Goal: Information Seeking & Learning: Learn about a topic

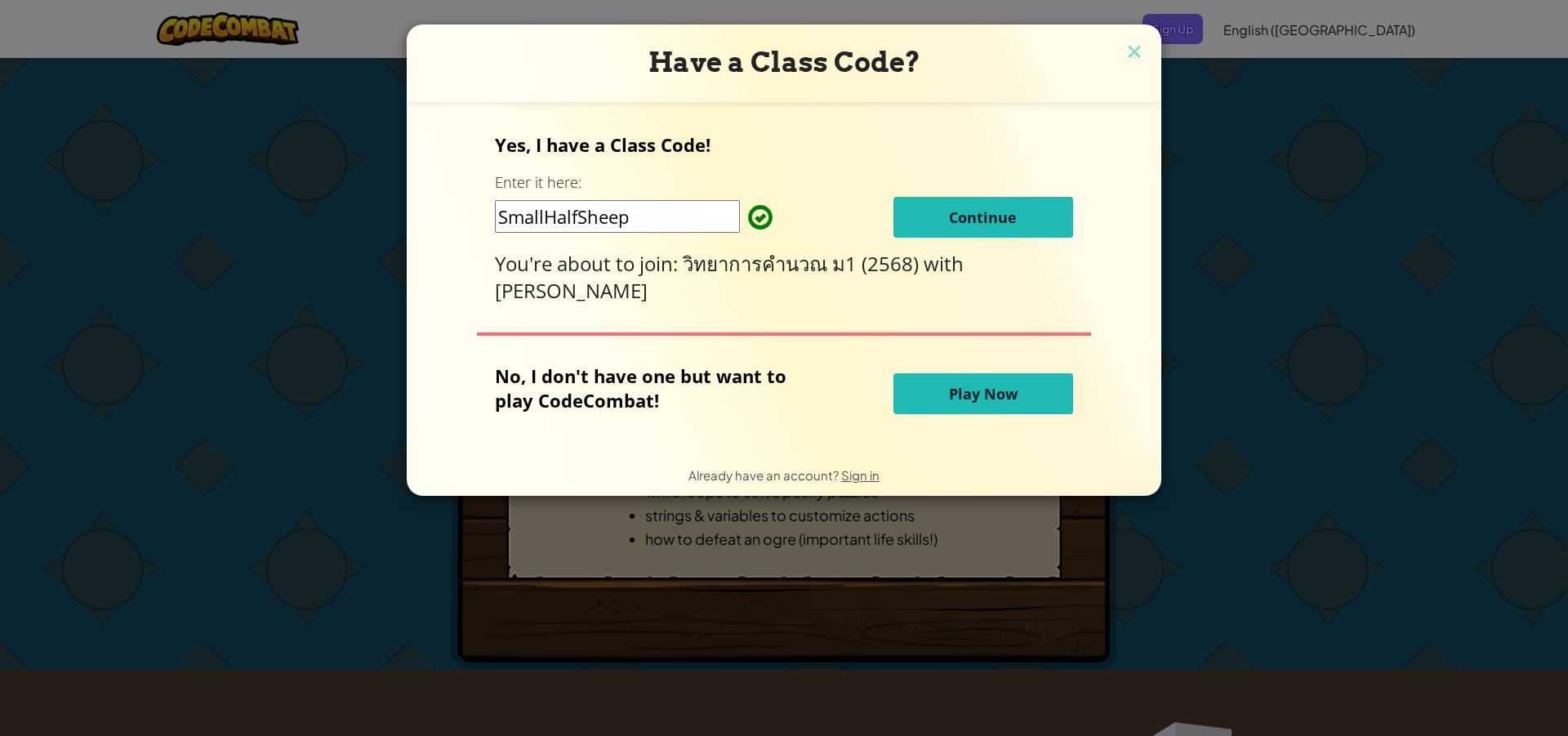
click at [957, 203] on button "Continue" at bounding box center [982, 217] width 180 height 41
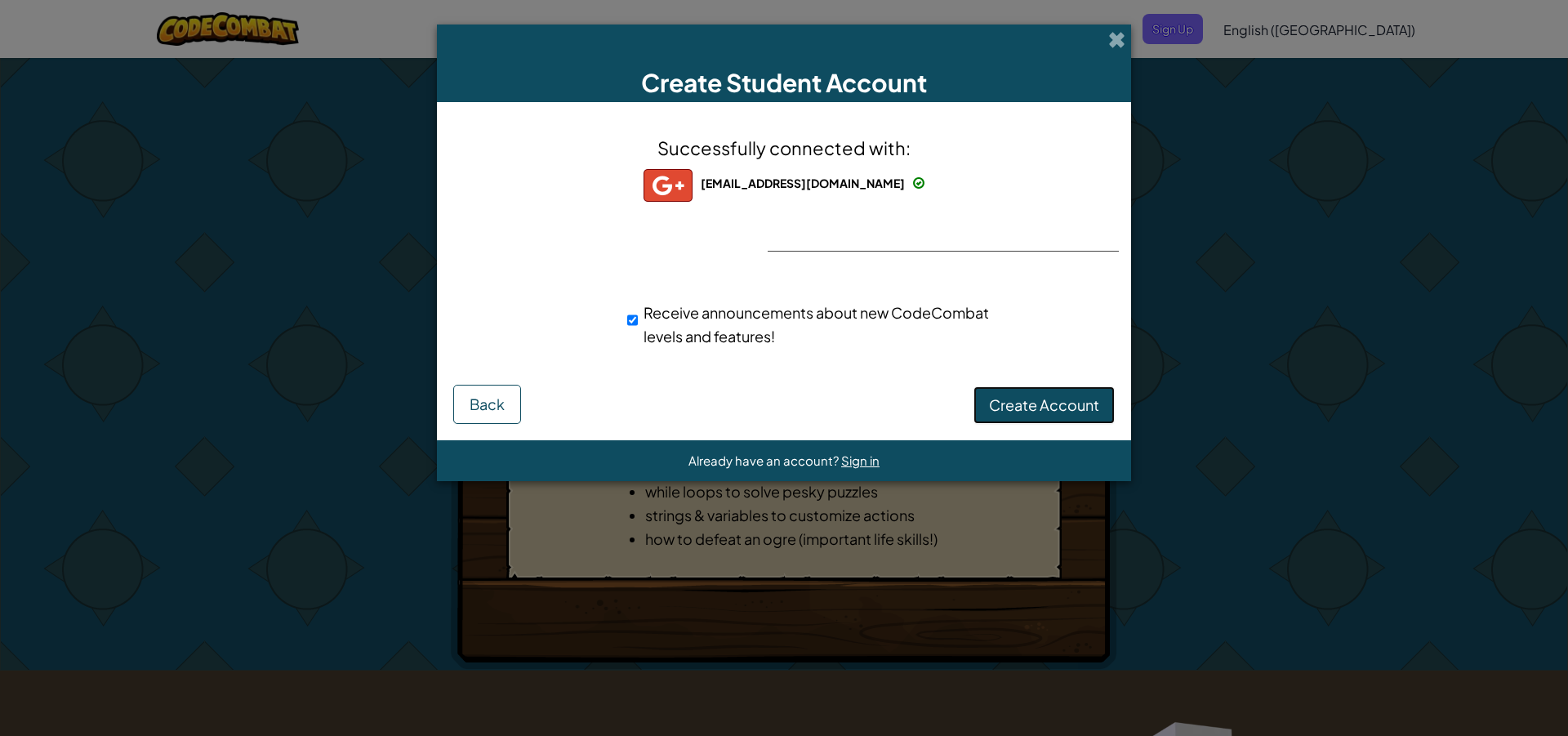
click at [1023, 398] on span "Create Account" at bounding box center [1044, 404] width 110 height 18
click at [1023, 398] on button "Create Account" at bounding box center [1043, 404] width 141 height 38
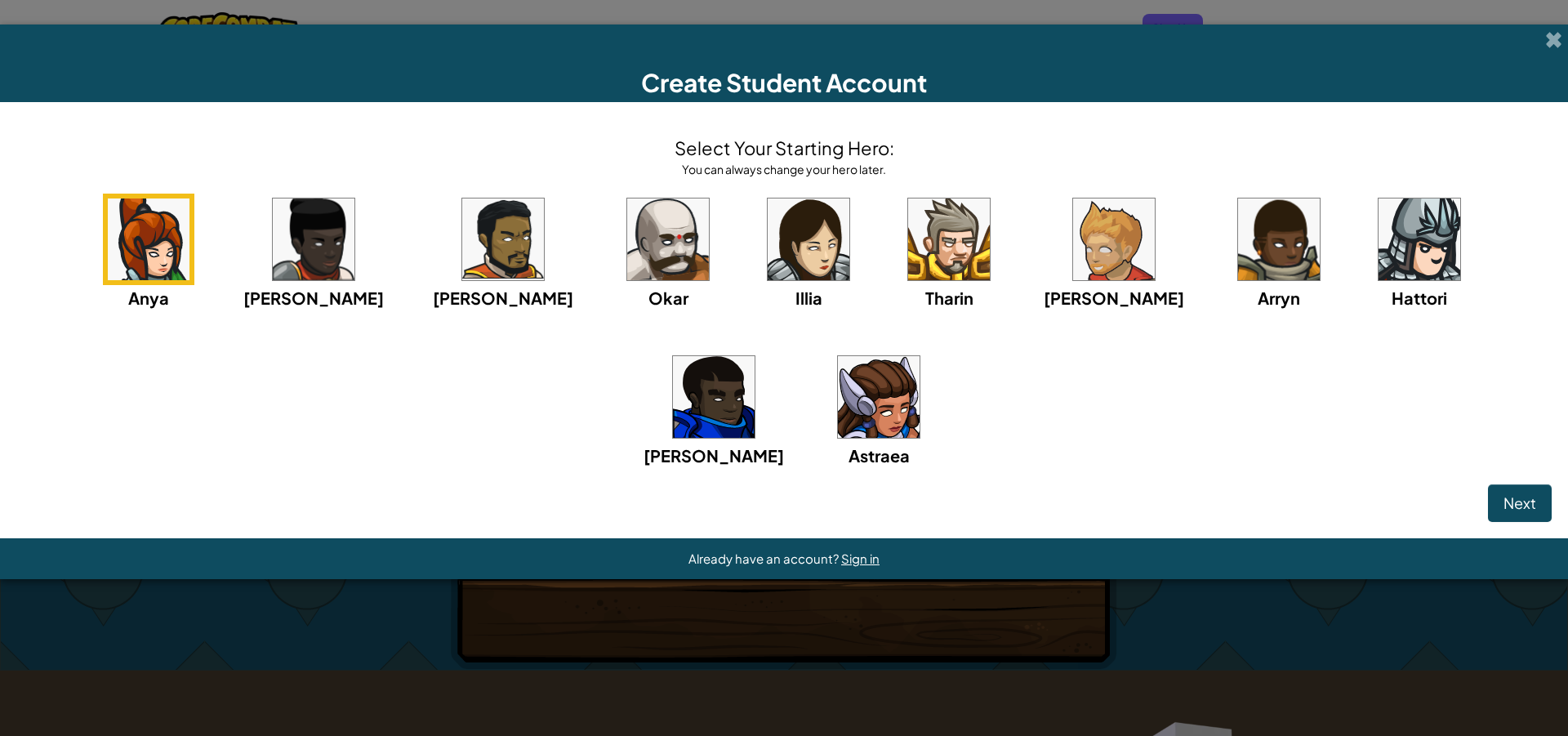
click at [462, 220] on img at bounding box center [503, 239] width 82 height 82
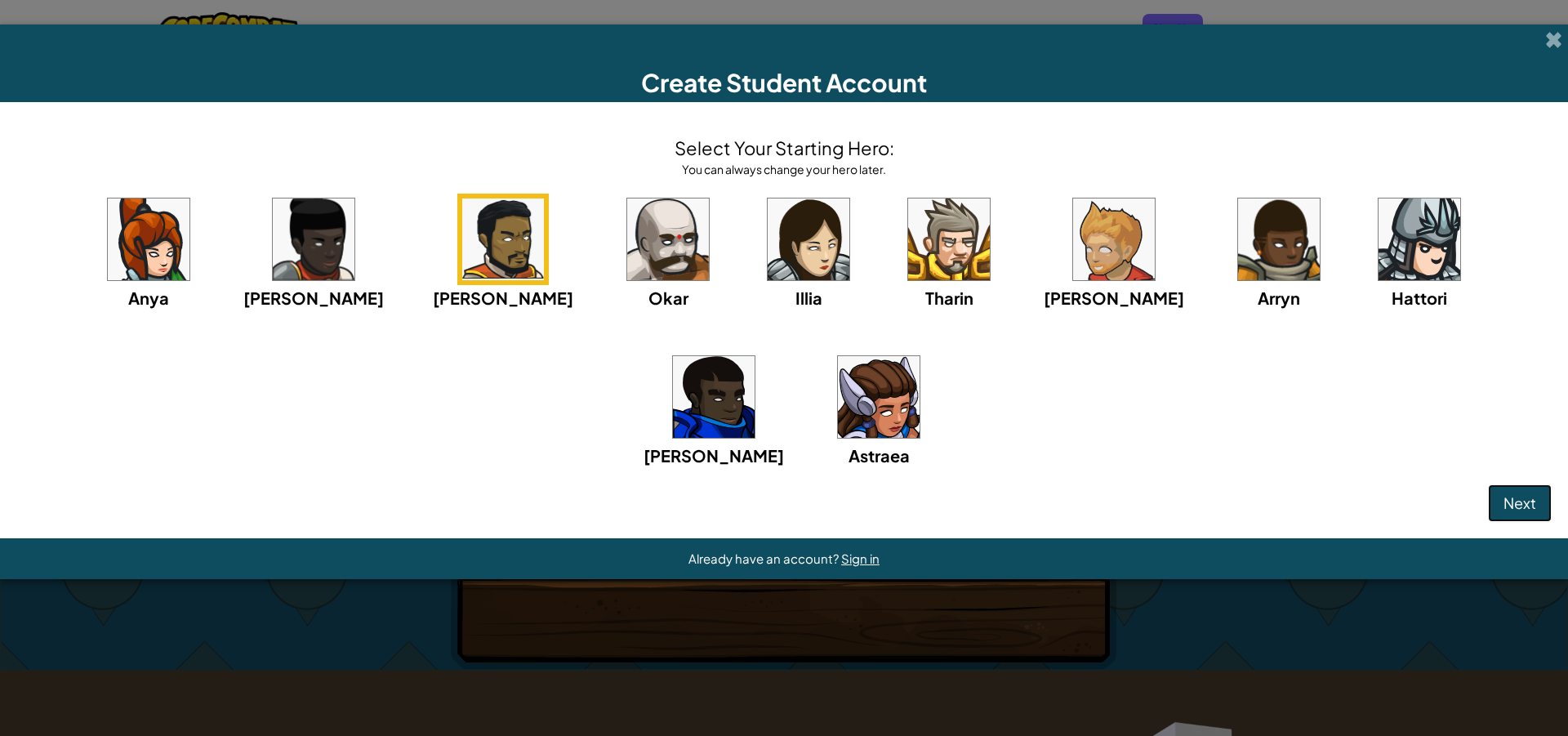
click at [1520, 502] on span "Next" at bounding box center [1519, 503] width 32 height 18
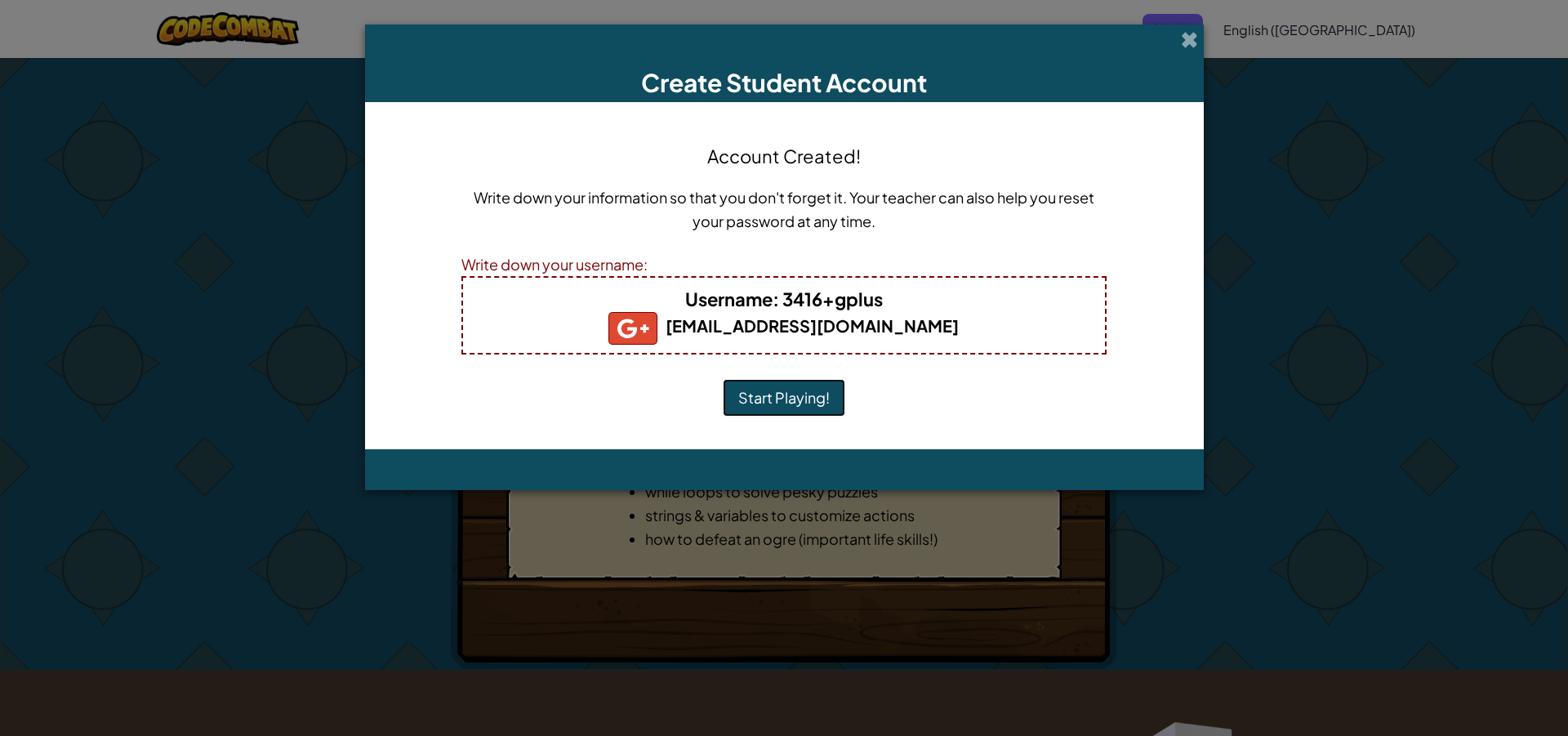
click at [776, 395] on button "Start Playing!" at bounding box center [784, 398] width 122 height 38
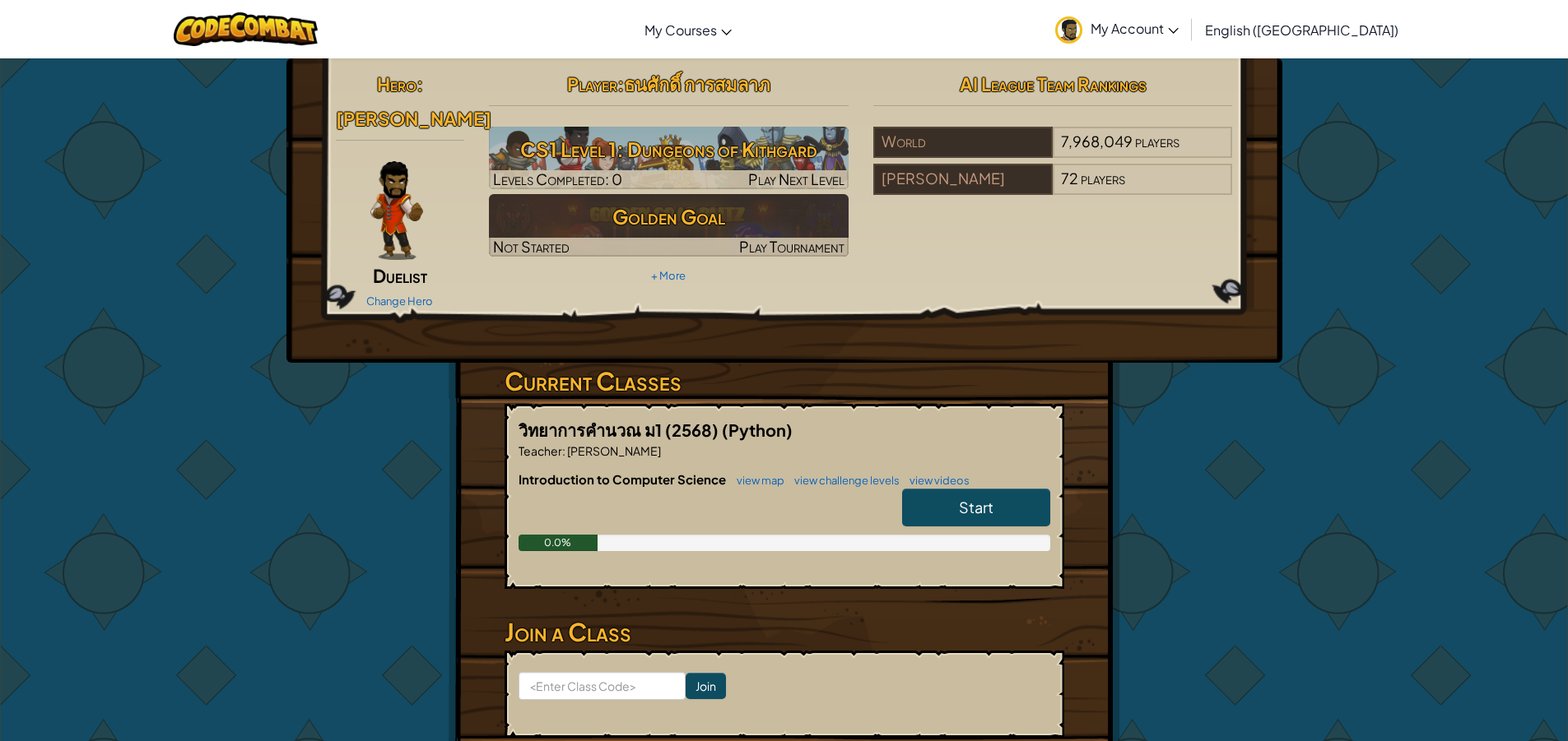
click at [1009, 489] on link "Start" at bounding box center [976, 507] width 148 height 38
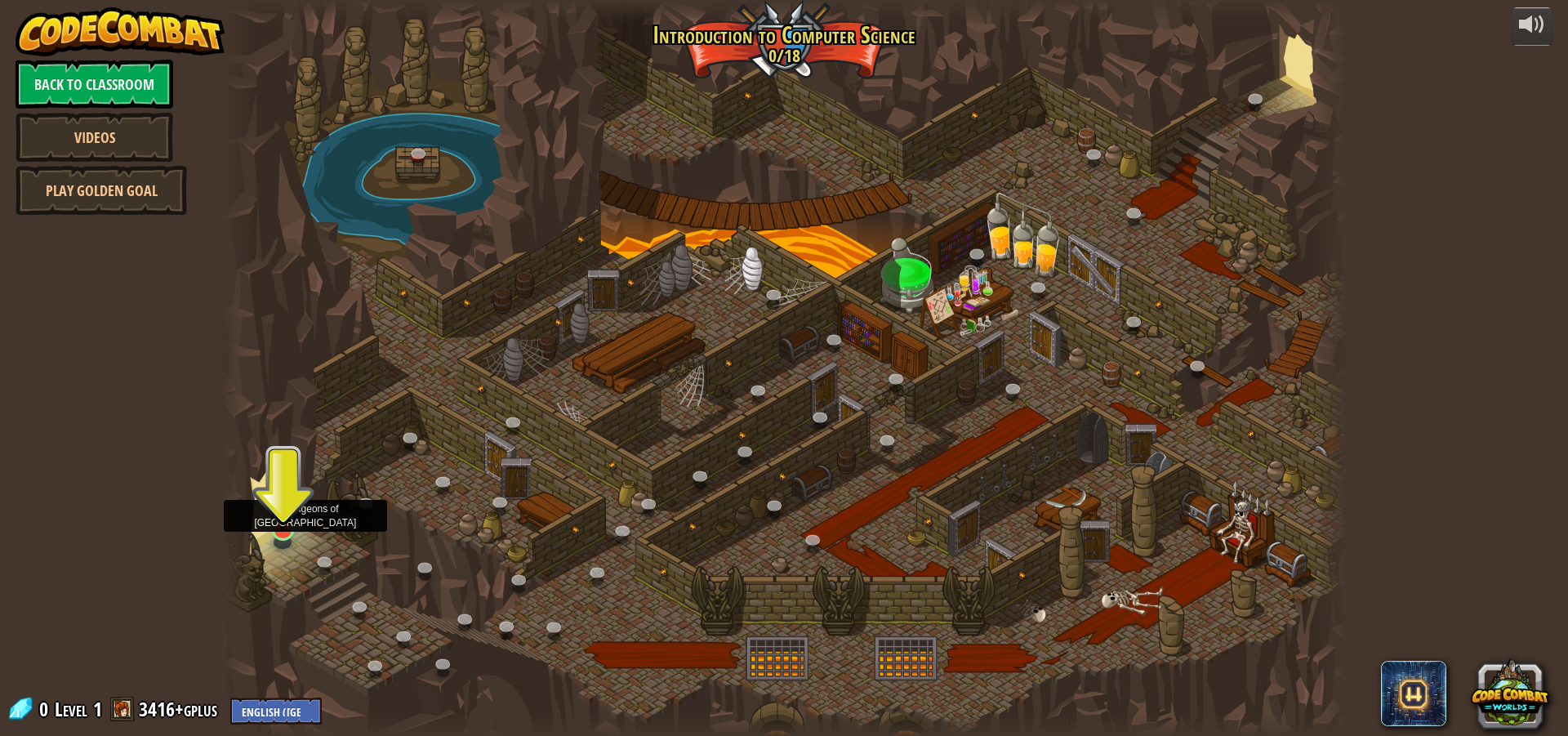
click at [276, 497] on img at bounding box center [283, 497] width 30 height 68
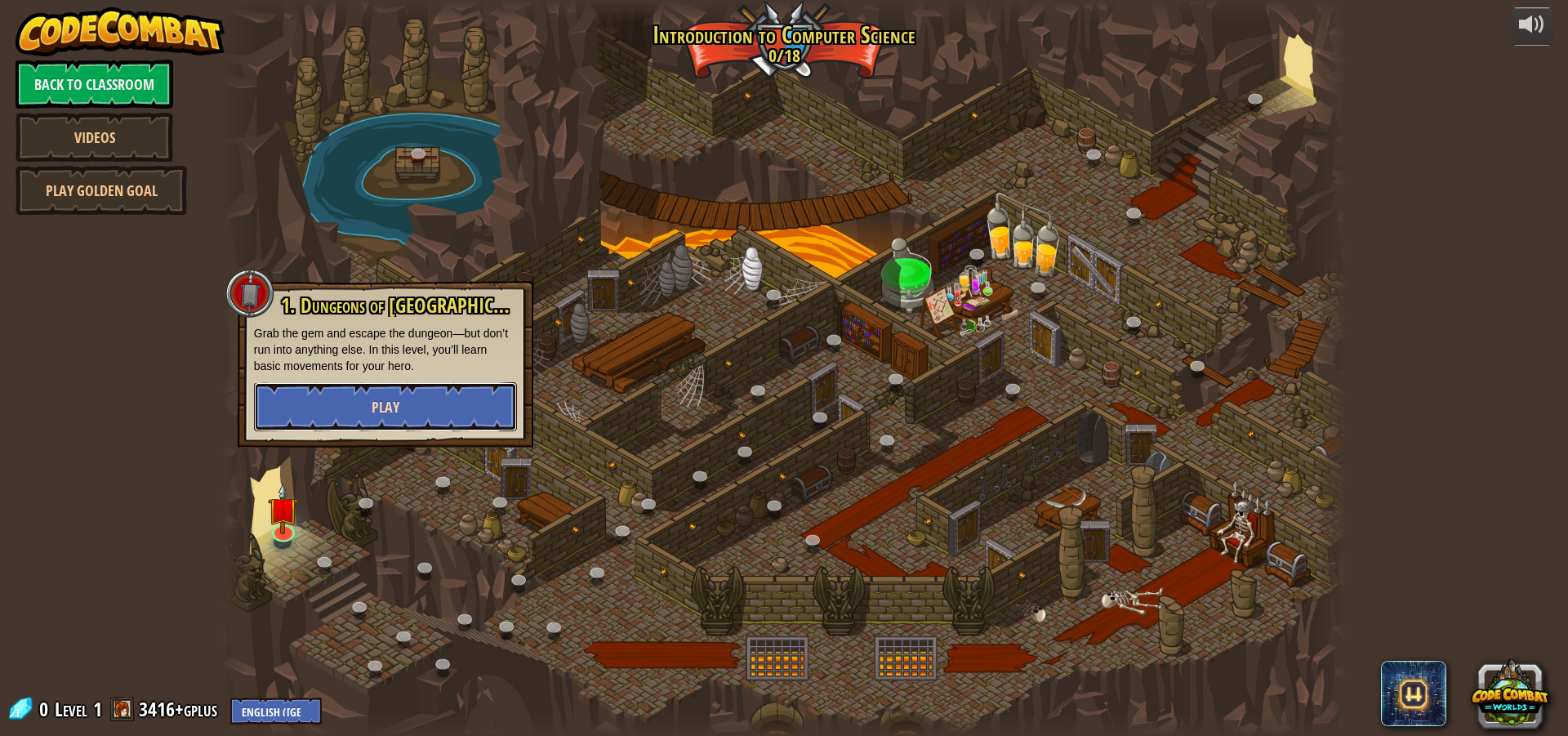
click at [365, 398] on button "Play" at bounding box center [386, 406] width 263 height 49
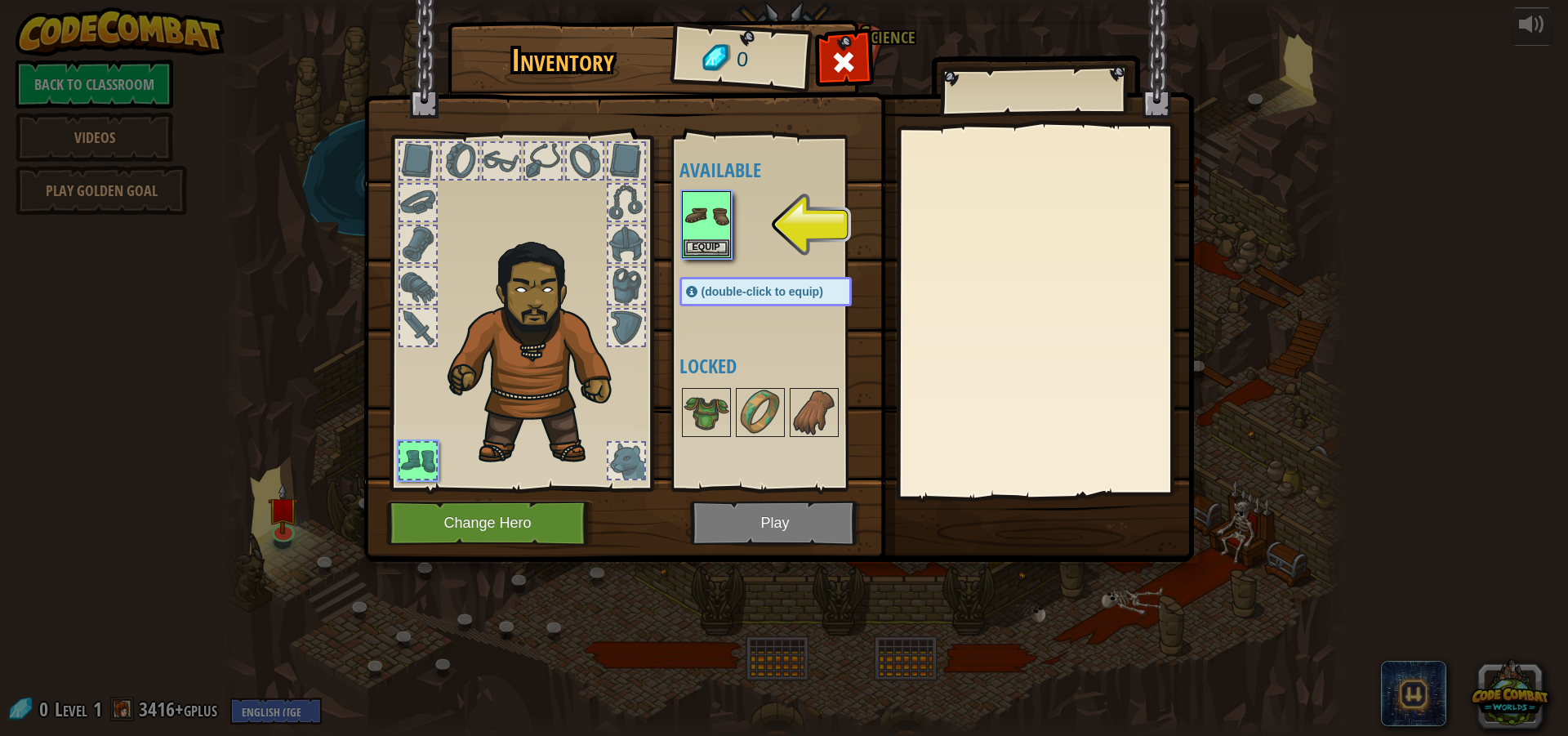
click at [783, 533] on img at bounding box center [779, 265] width 830 height 593
click at [744, 521] on img at bounding box center [779, 265] width 830 height 593
click at [688, 237] on img at bounding box center [706, 216] width 46 height 46
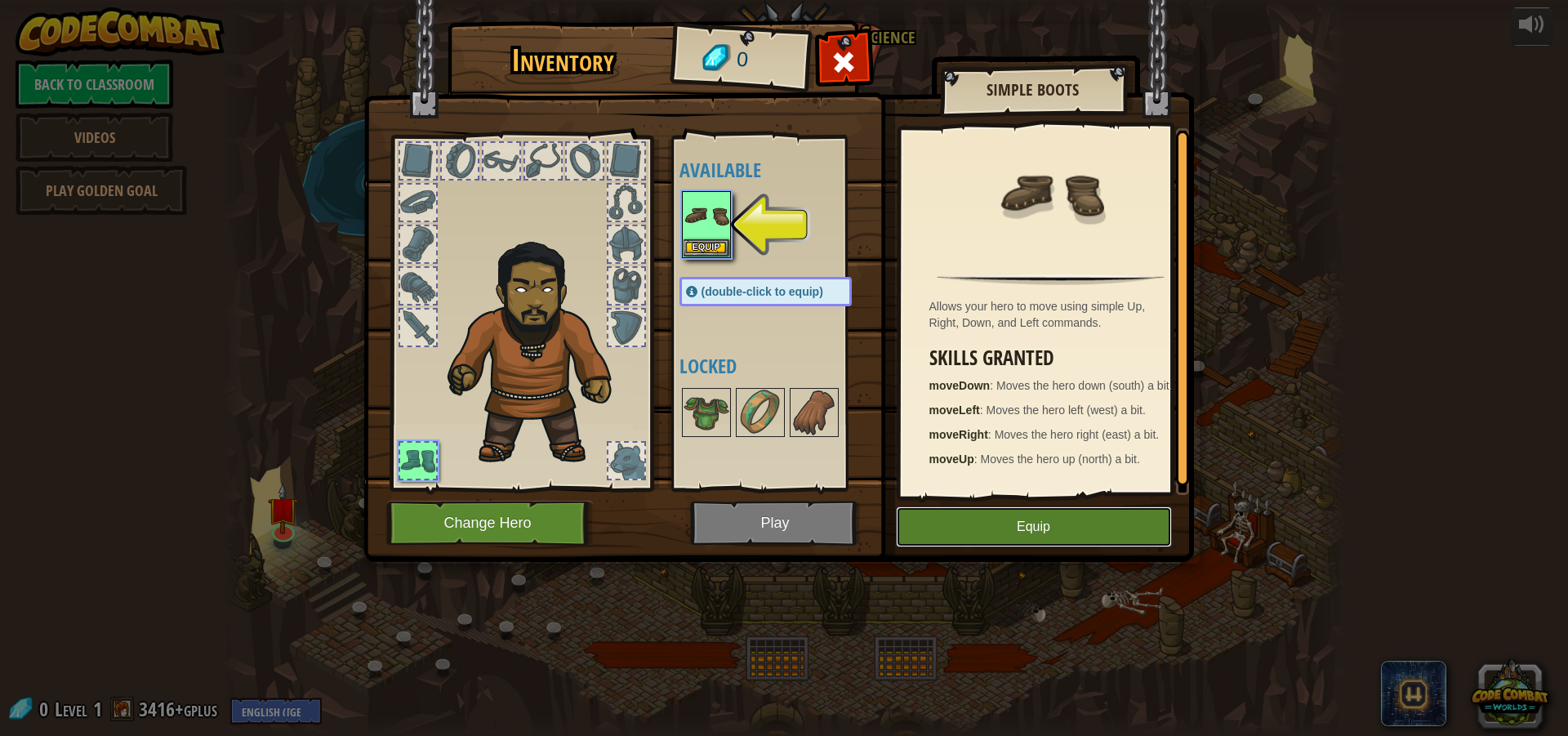
click at [1005, 508] on button "Equip" at bounding box center [1034, 527] width 276 height 41
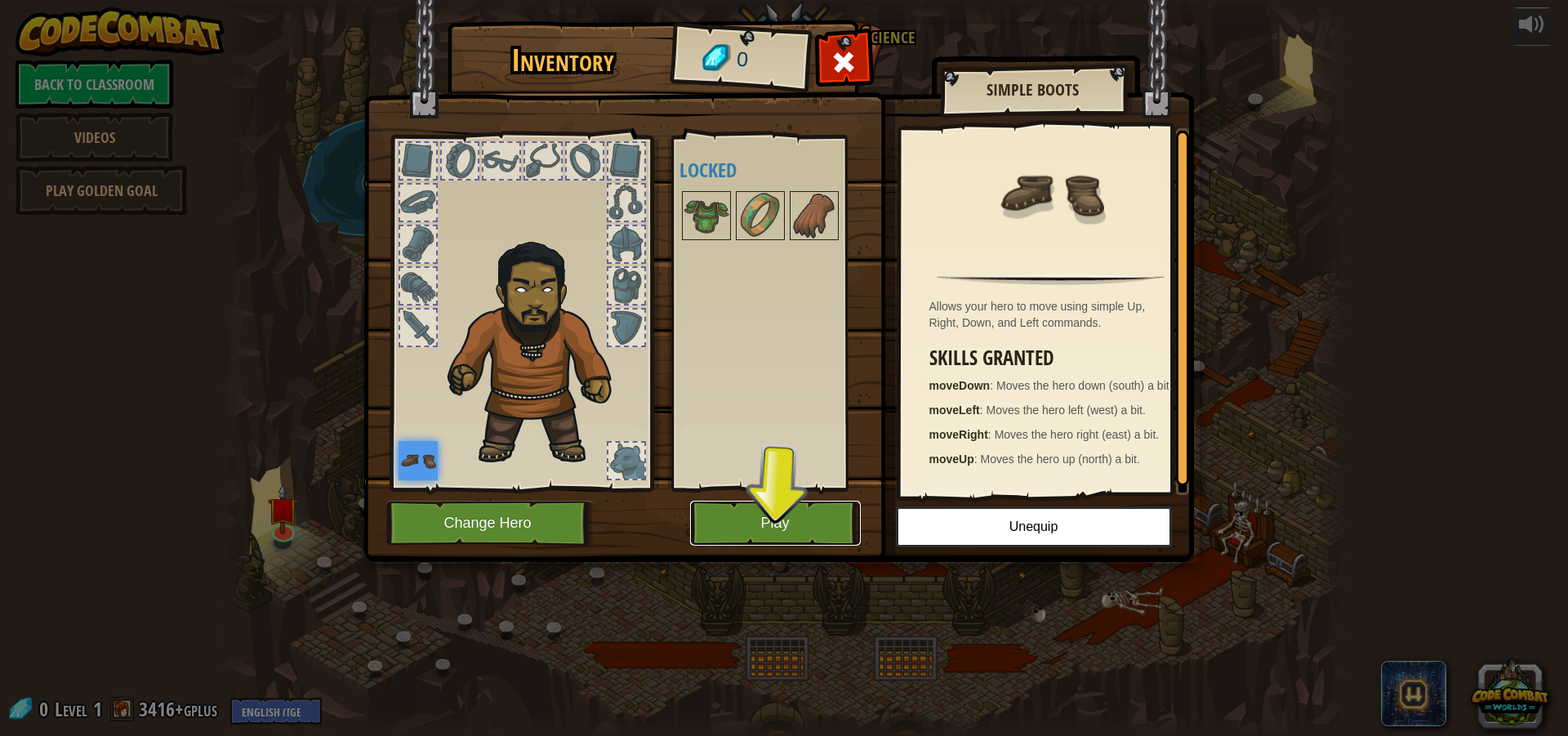
click at [718, 508] on button "Play" at bounding box center [774, 523] width 170 height 45
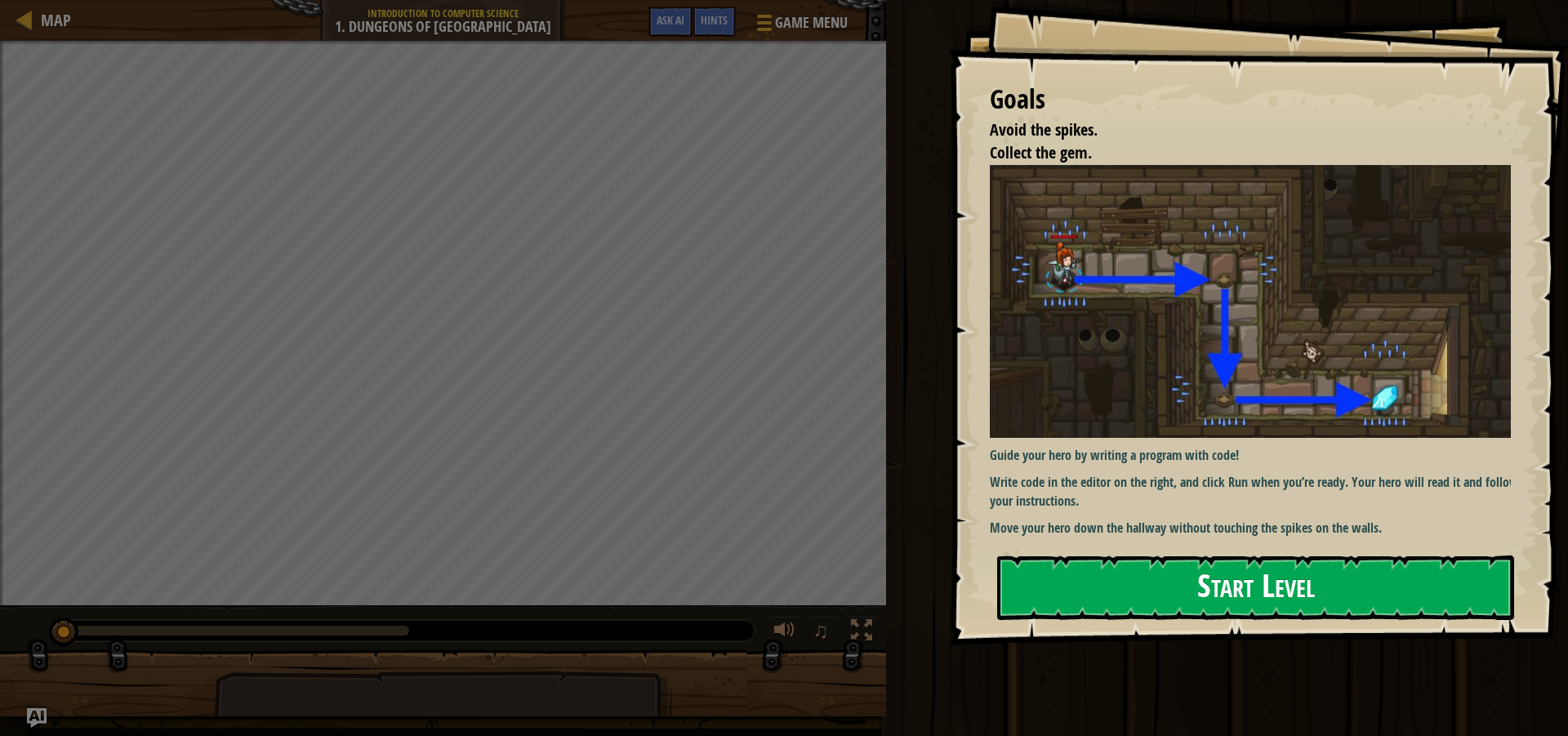
click at [1144, 597] on button "Start Level" at bounding box center [1255, 588] width 517 height 64
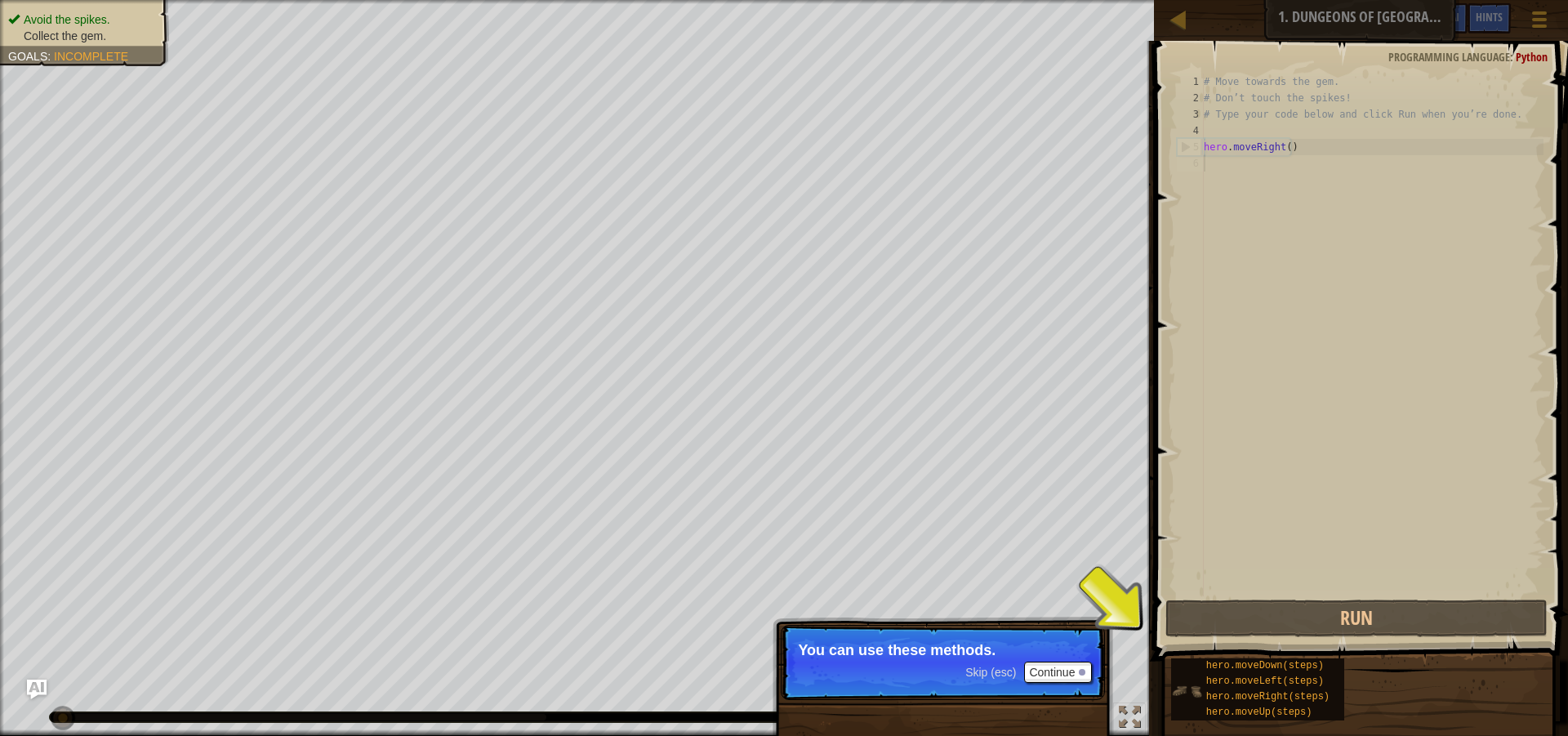
click at [1197, 707] on div "hero.moveDown(steps) hero.moveLeft(steps) hero.moveRight(steps) hero.moveUp(ste…" at bounding box center [1258, 689] width 173 height 62
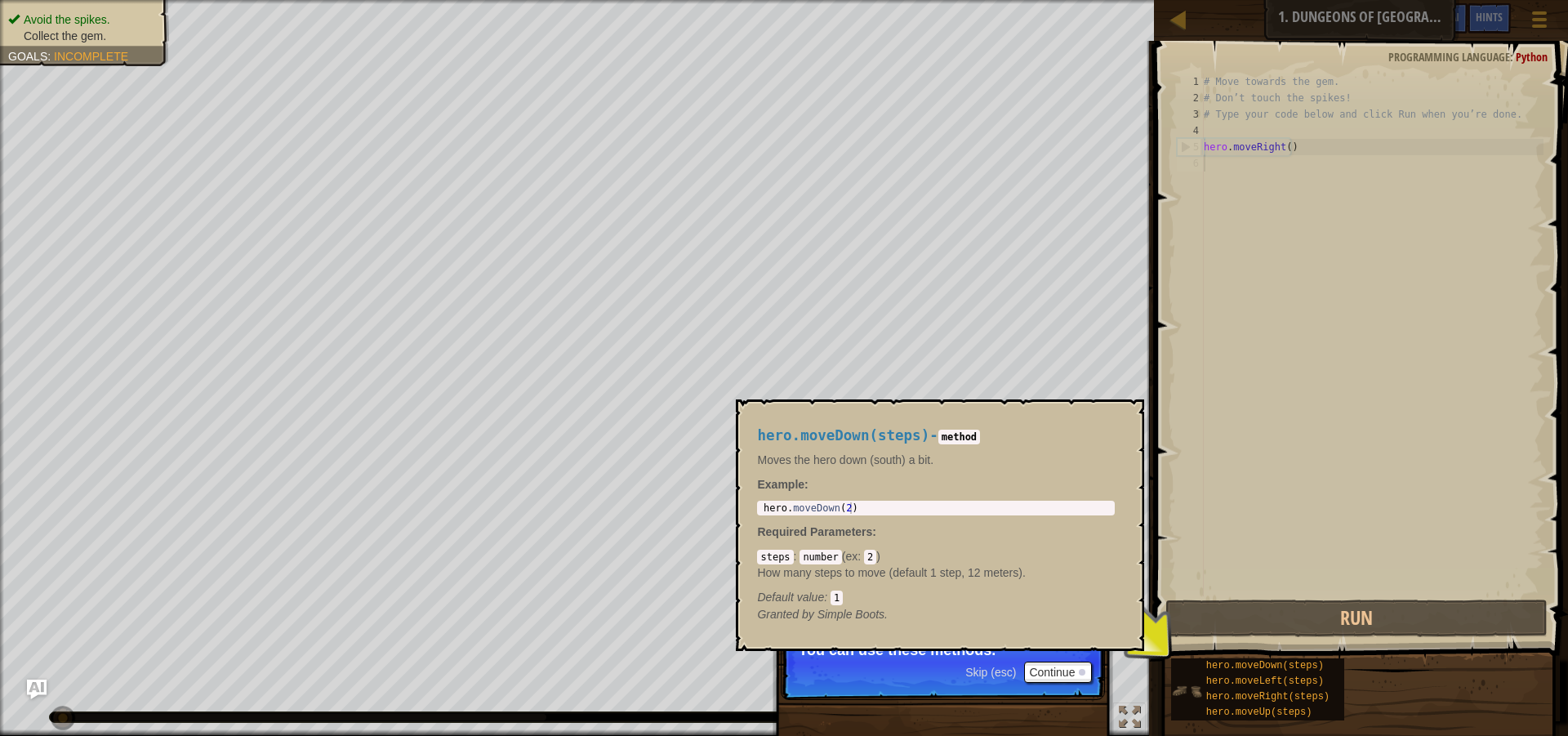
click at [1180, 676] on img at bounding box center [1187, 691] width 31 height 31
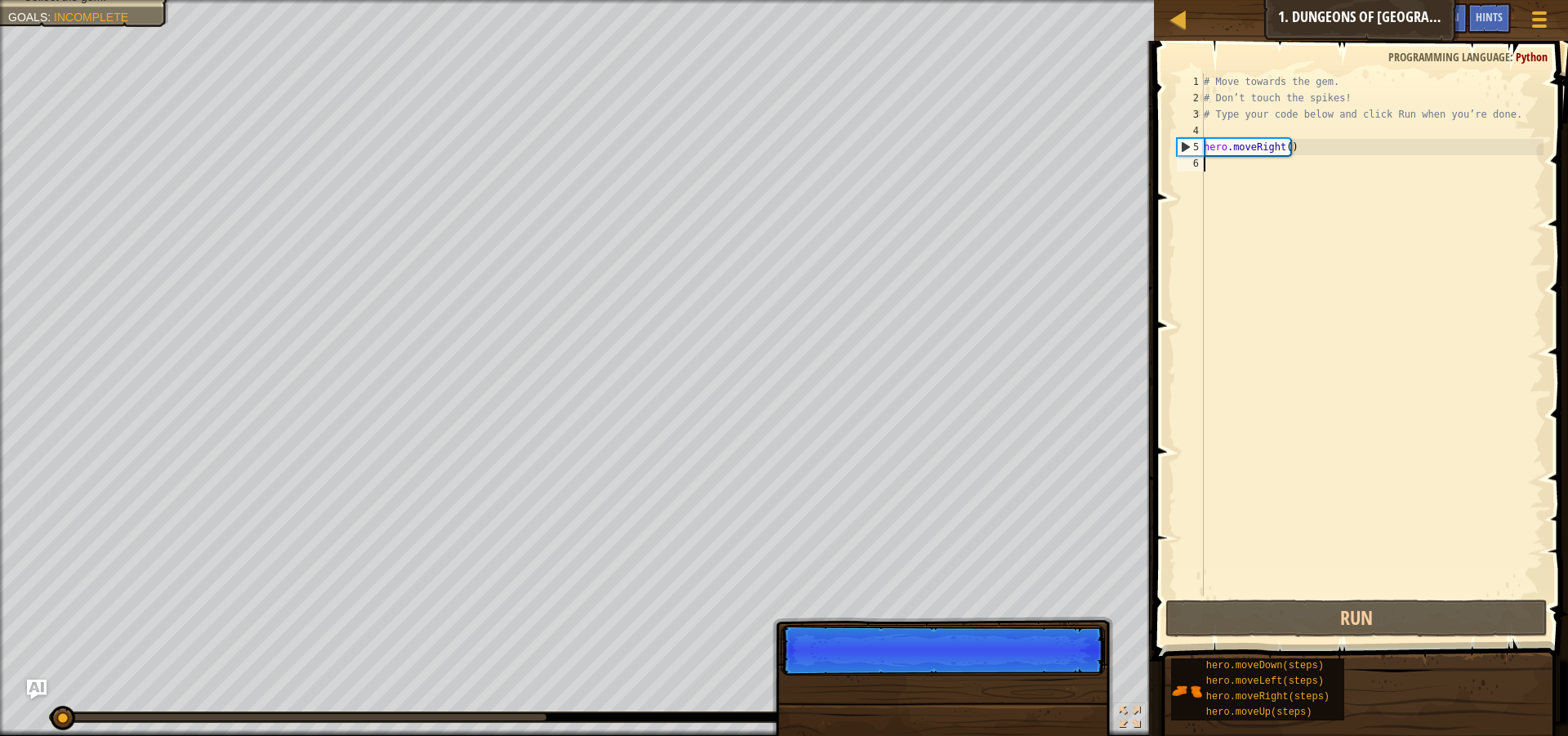
scroll to position [7, 0]
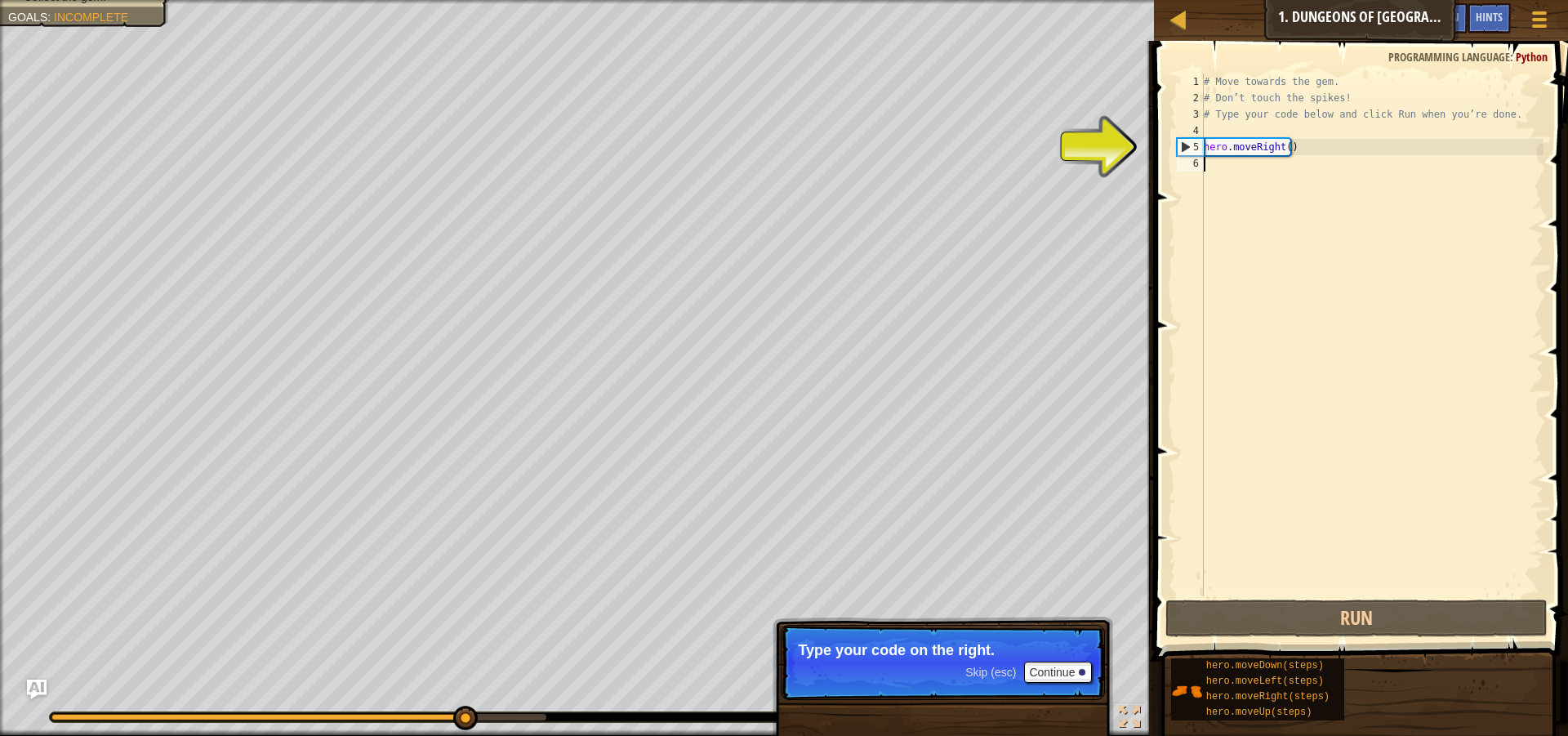
click at [1186, 139] on div "5" at bounding box center [1191, 147] width 26 height 17
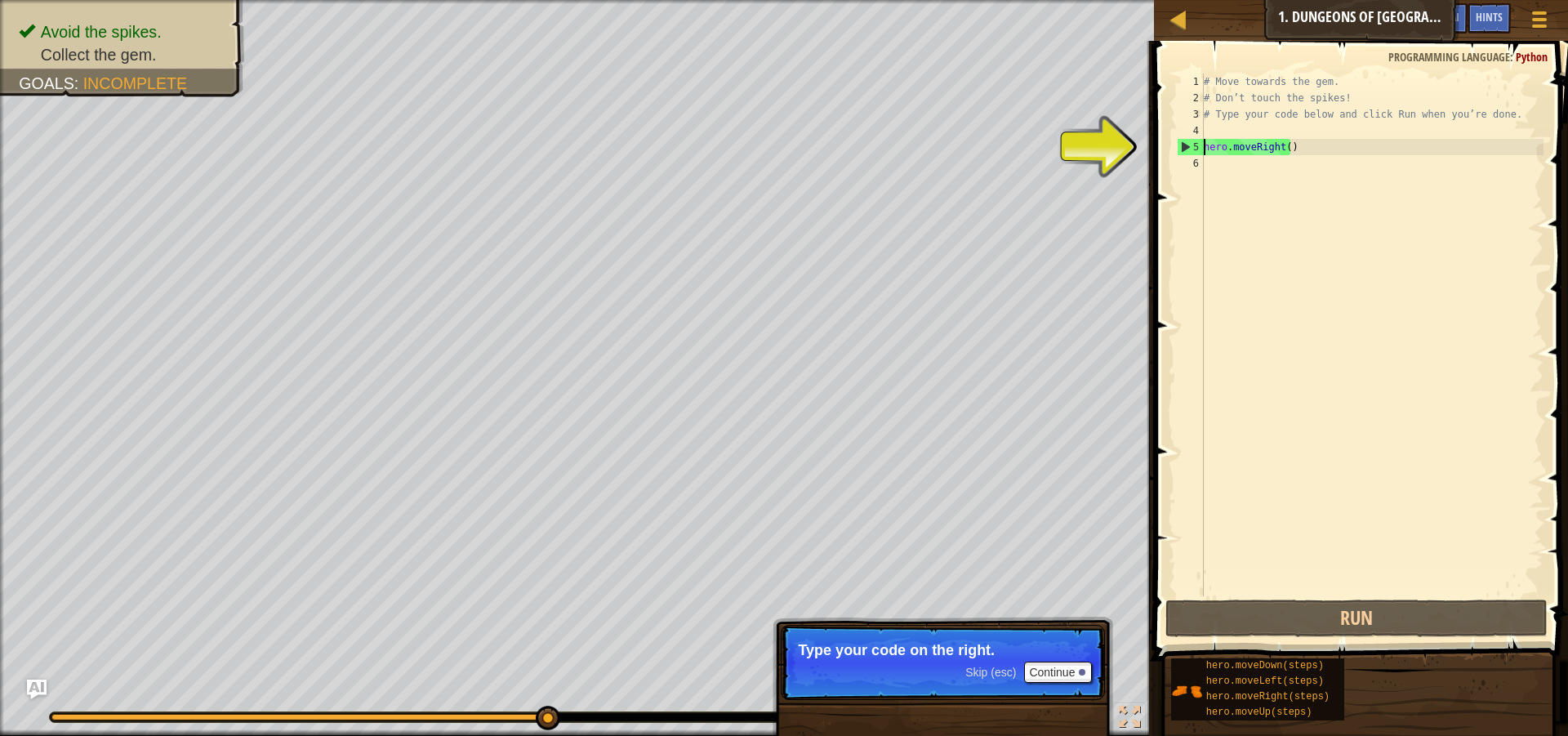
click at [1196, 147] on div "5" at bounding box center [1191, 147] width 26 height 17
click at [1188, 145] on div "5" at bounding box center [1191, 147] width 26 height 17
click at [1180, 146] on div "5" at bounding box center [1191, 147] width 26 height 17
type textarea "hero.moveRight()"
drag, startPoint x: 1148, startPoint y: 148, endPoint x: 1209, endPoint y: 145, distance: 61.1
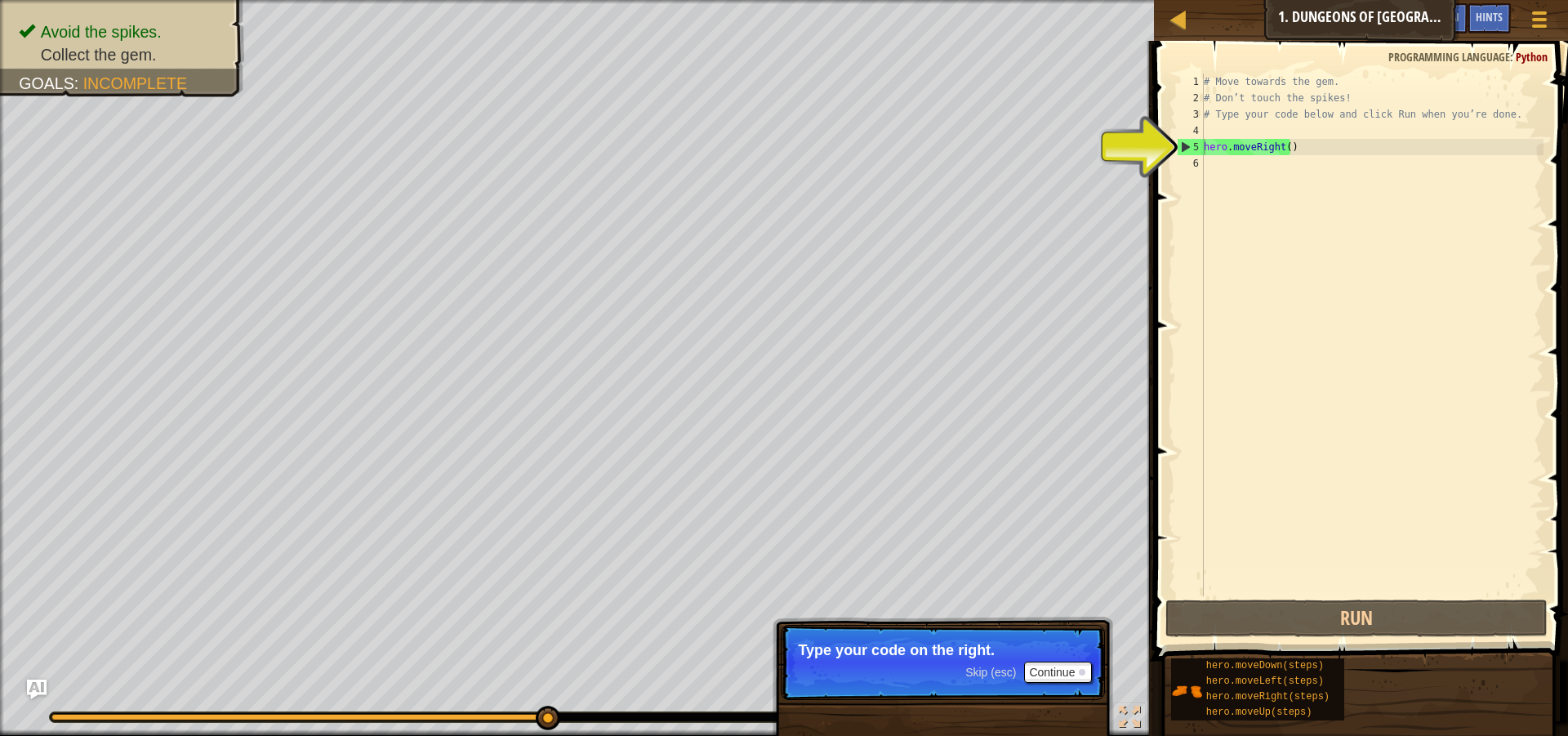
click at [1209, 145] on div "Hints Videos hero.moveRight() 1 2 3 4 5 6 # Move towards the gem. # Don’t touch…" at bounding box center [1358, 388] width 419 height 695
click at [1251, 146] on div "# Move towards the gem. # Don’t touch the spikes! # Type your code below and cl…" at bounding box center [1372, 351] width 343 height 555
click at [1300, 159] on div "# Move towards the gem. # Don’t touch the spikes! # Type your code below and cl…" at bounding box center [1372, 351] width 343 height 555
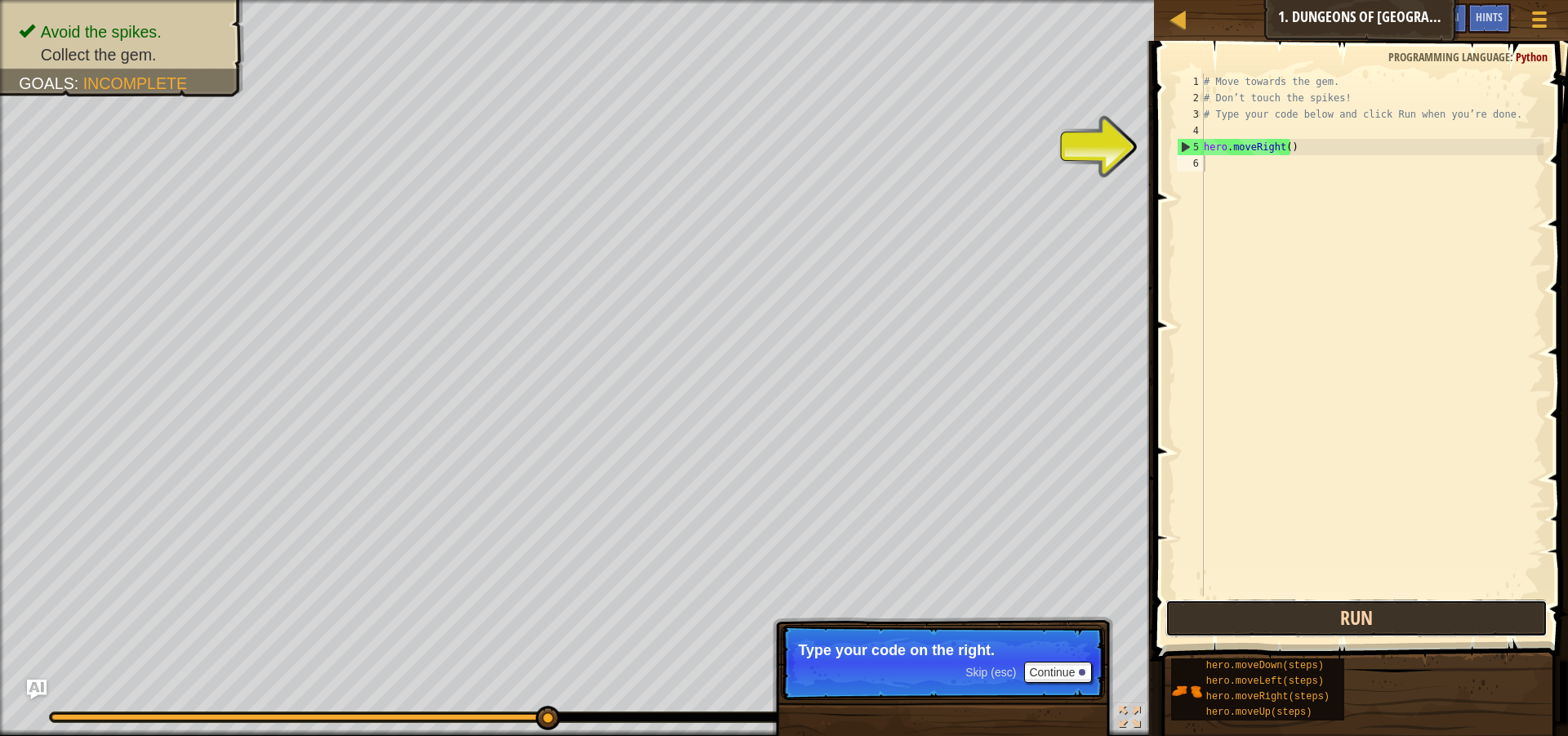
click at [1325, 635] on button "Run" at bounding box center [1356, 618] width 382 height 38
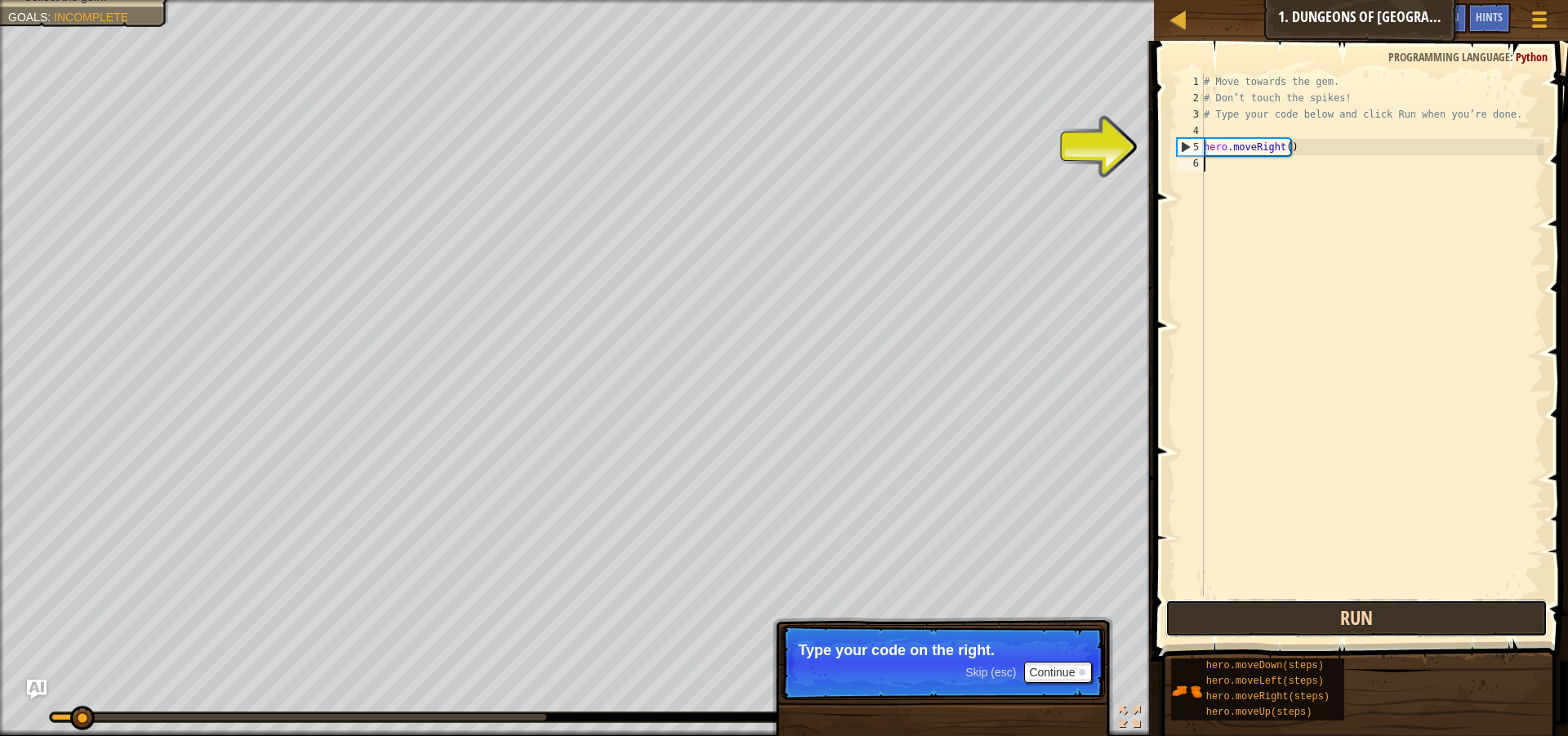
click at [1327, 628] on button "Run" at bounding box center [1356, 618] width 382 height 38
click at [1324, 618] on button "Run" at bounding box center [1356, 618] width 382 height 38
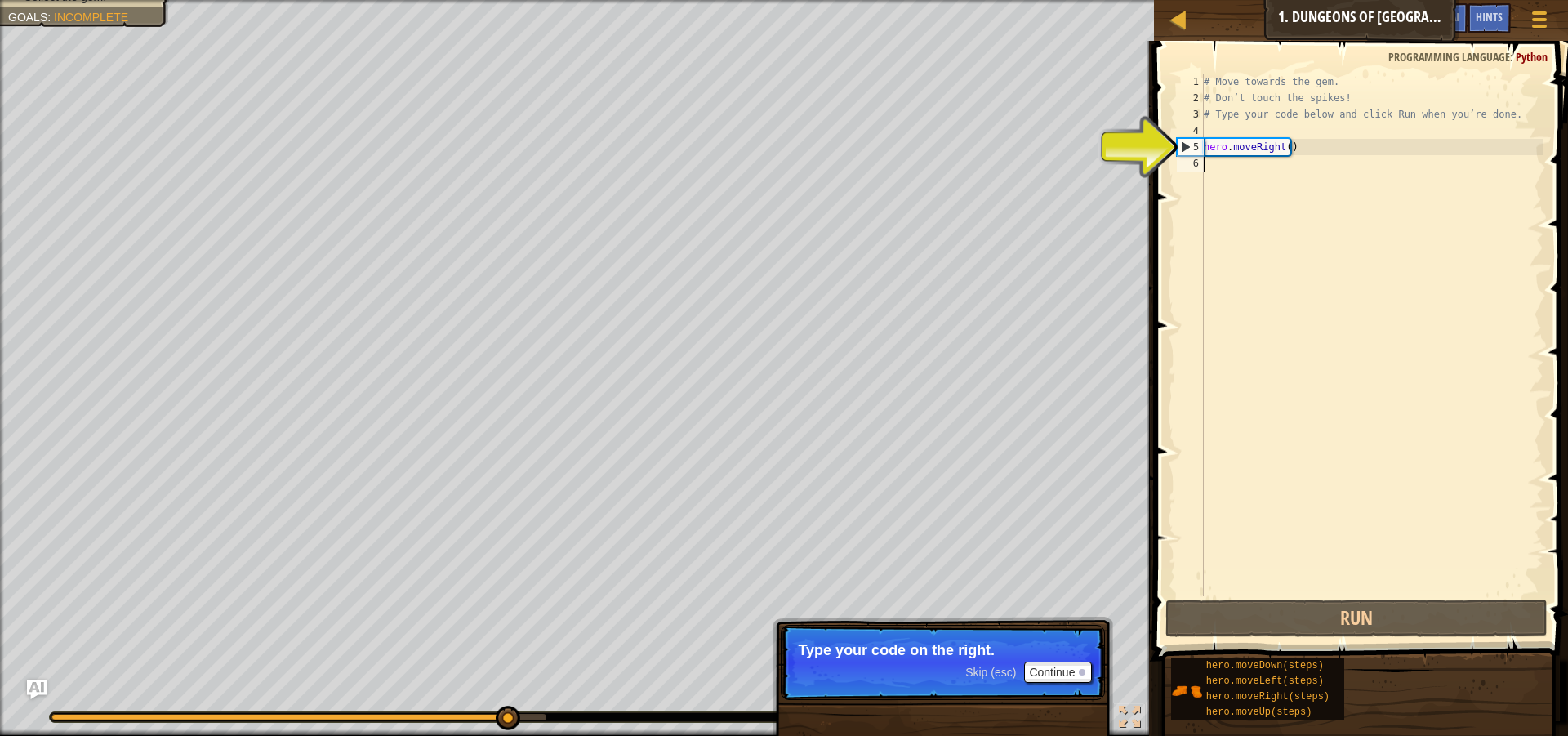
click at [1219, 169] on div "# Move towards the gem. # Don’t touch the spikes! # Type your code below and cl…" at bounding box center [1372, 351] width 343 height 555
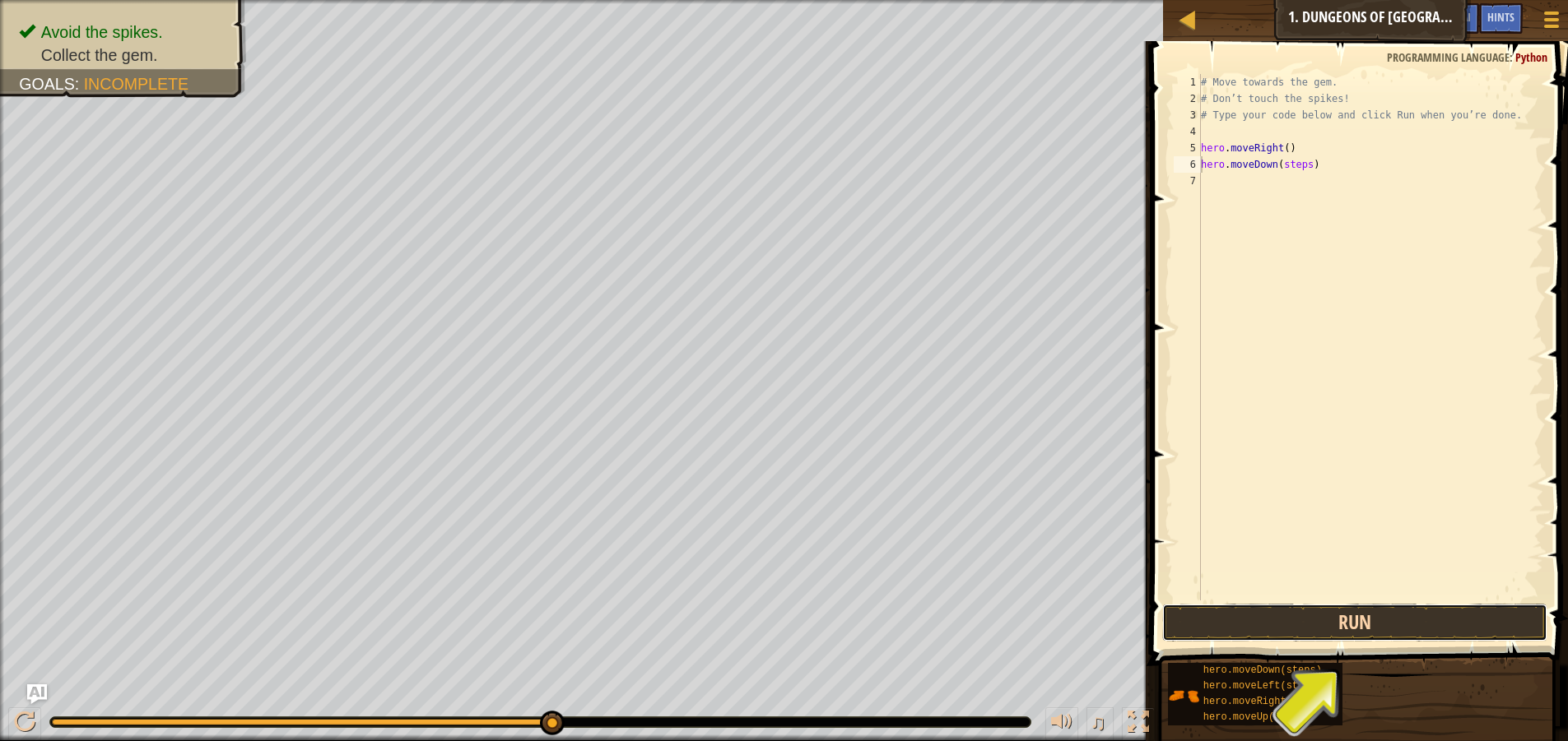
click at [1363, 616] on button "Run" at bounding box center [1354, 622] width 385 height 38
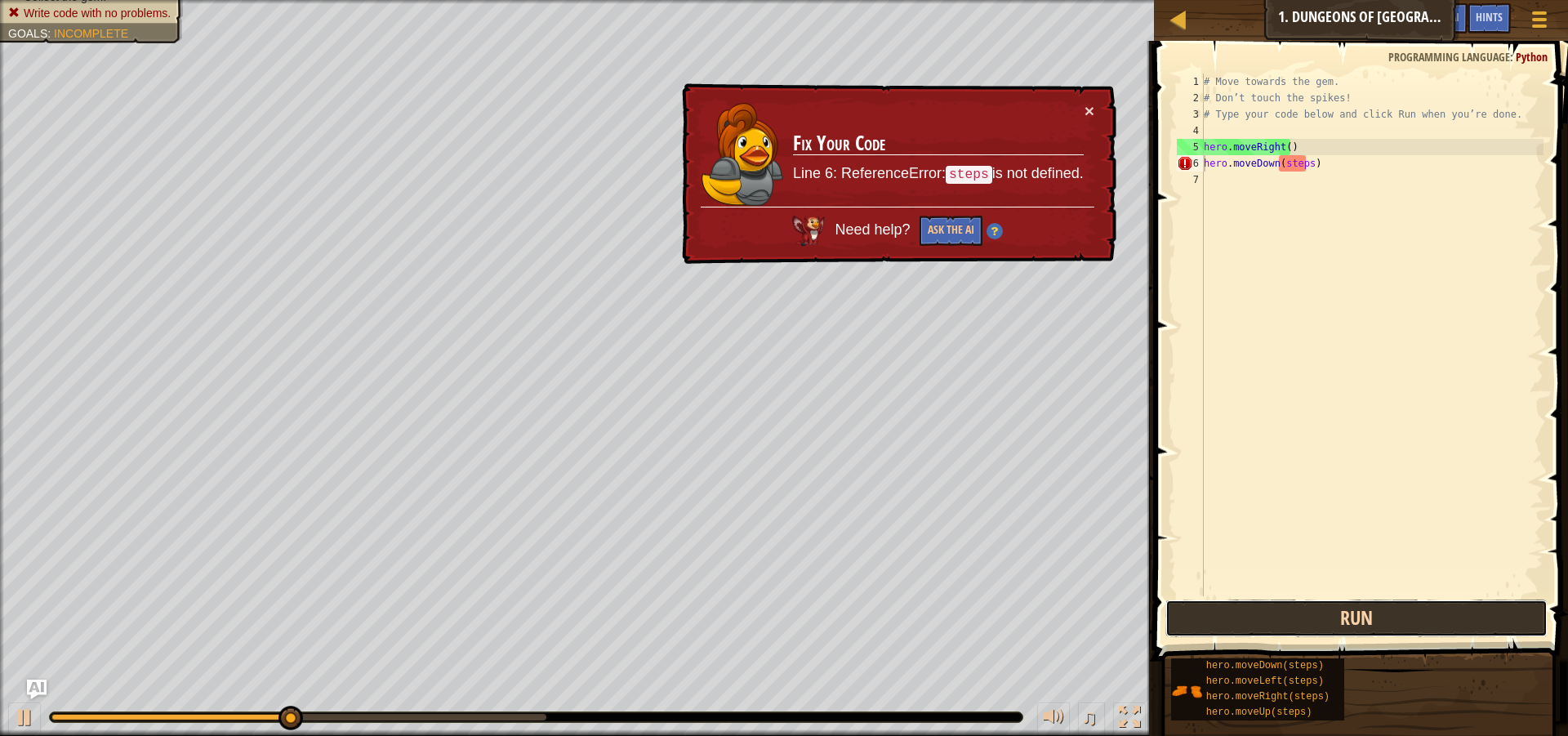
click at [1353, 612] on button "Run" at bounding box center [1356, 618] width 382 height 38
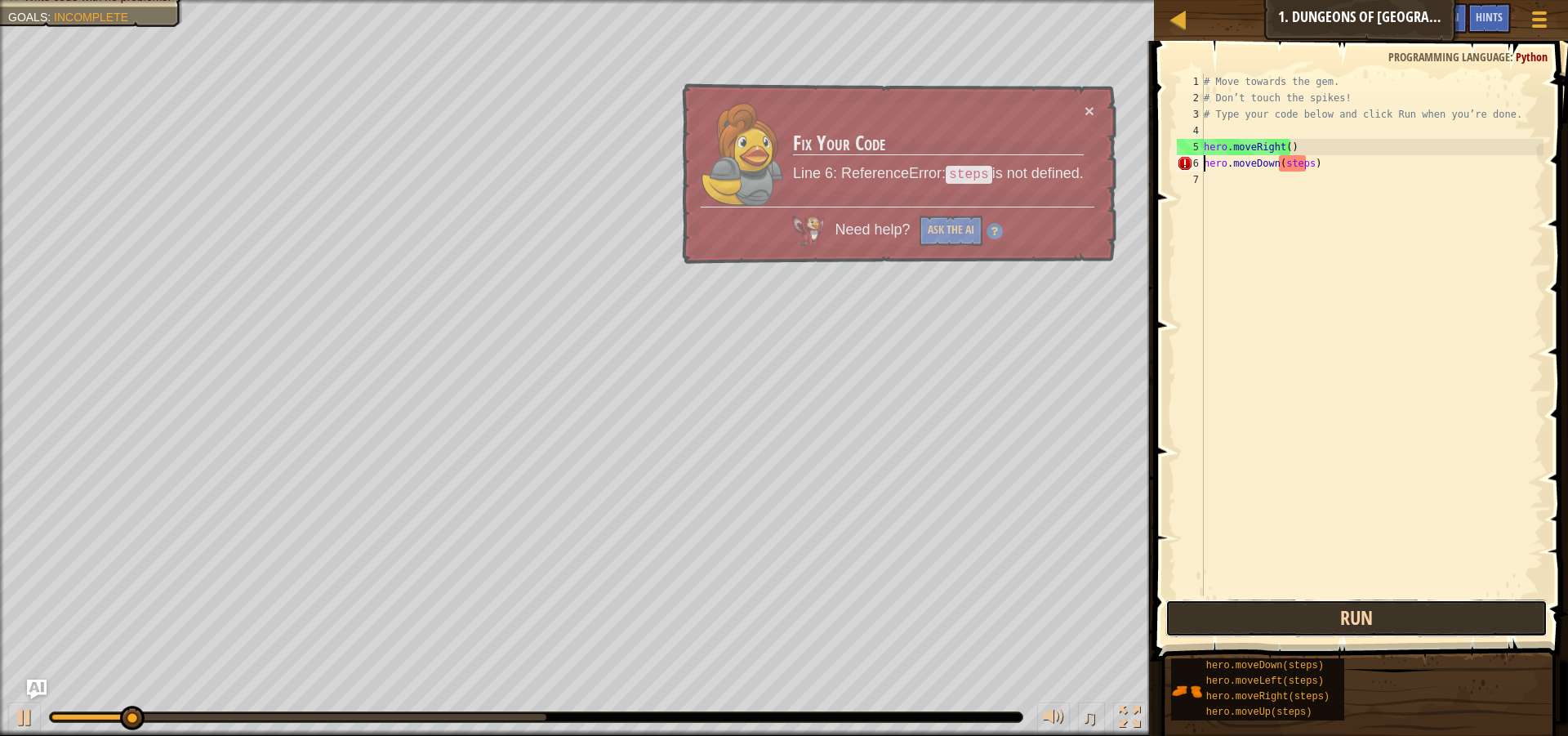
click at [1353, 612] on button "Run" at bounding box center [1356, 618] width 382 height 38
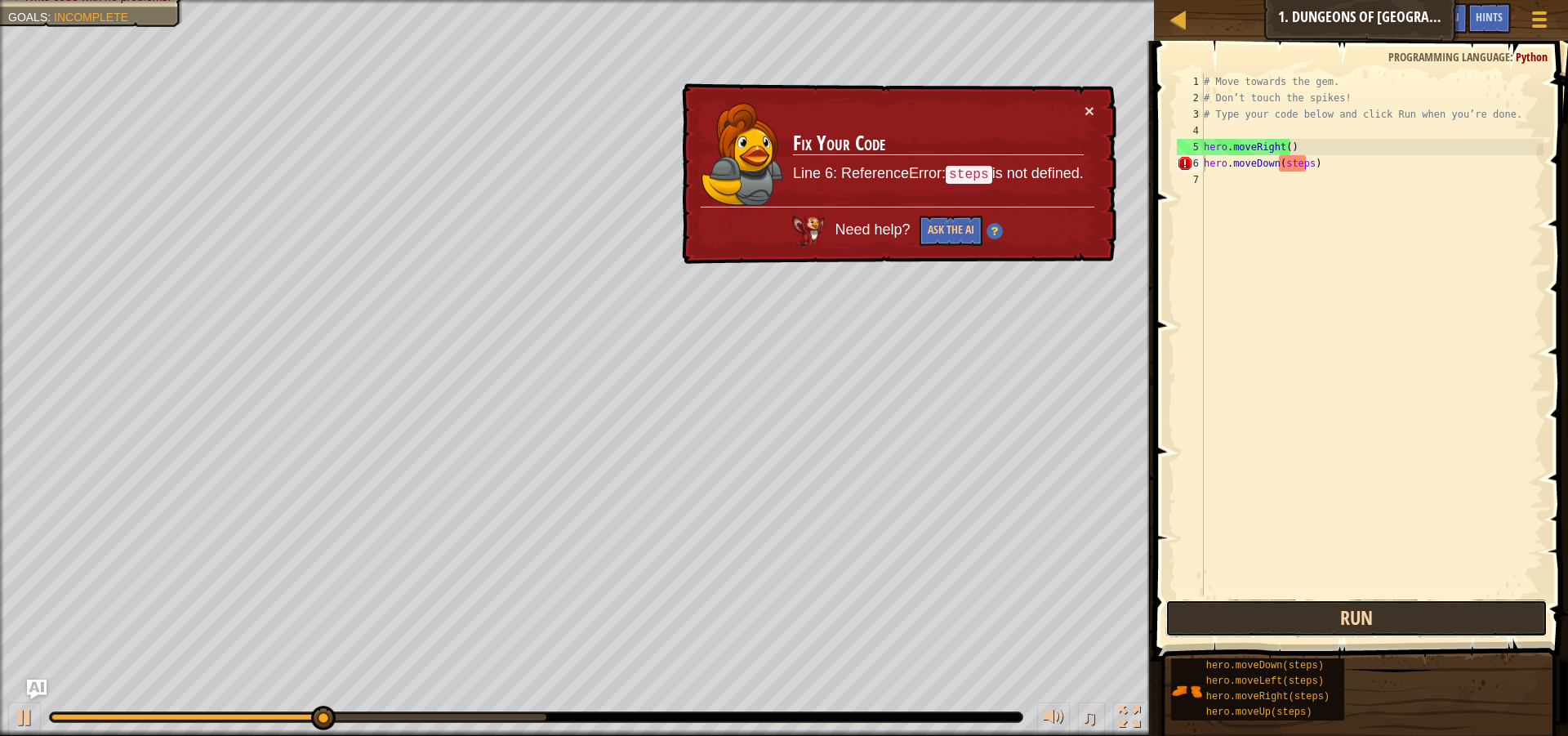
click at [1353, 612] on button "Run" at bounding box center [1356, 618] width 382 height 38
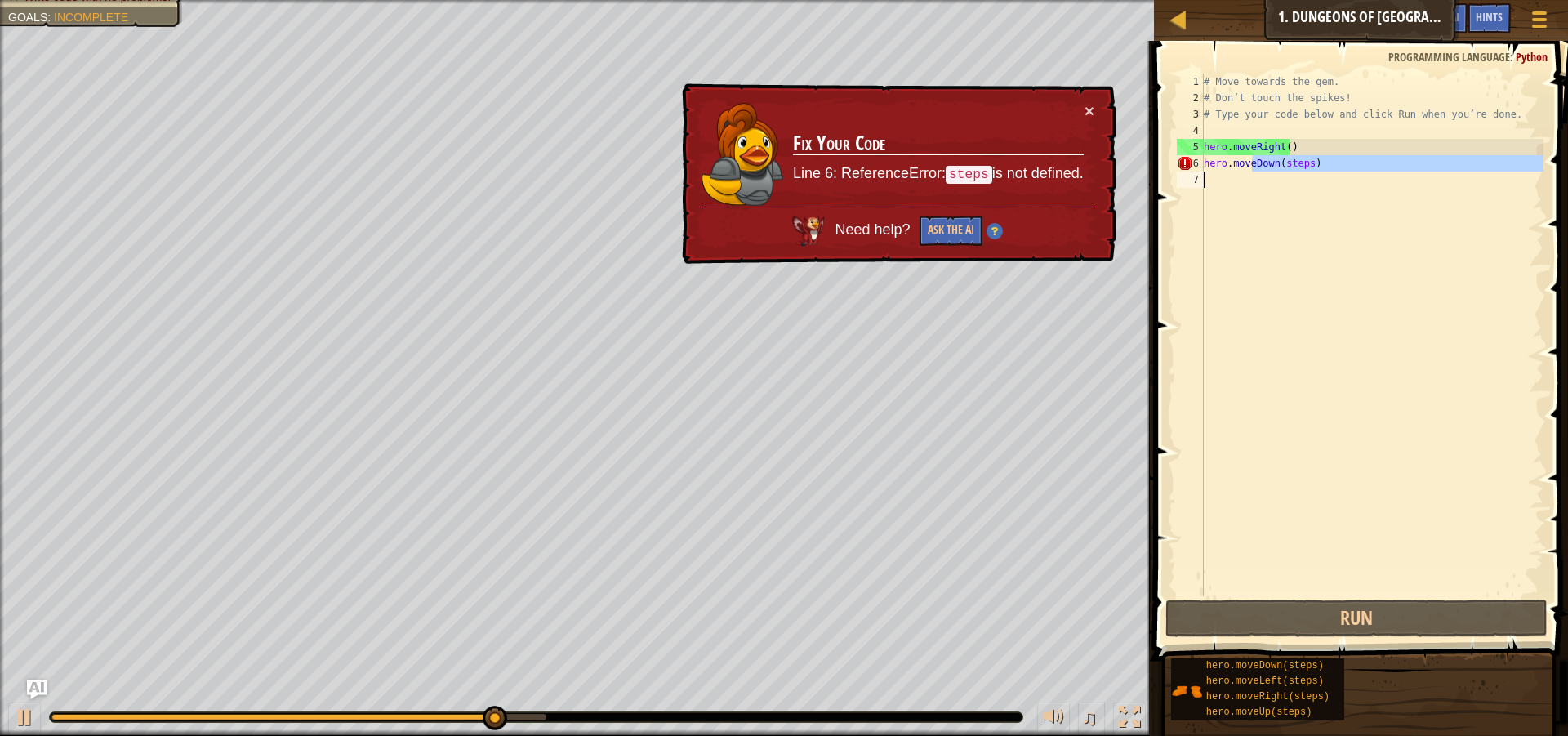
drag, startPoint x: 1250, startPoint y: 160, endPoint x: 1253, endPoint y: 194, distance: 34.1
click at [1253, 194] on div "# Move towards the gem. # Don’t touch the spikes! # Type your code below and cl…" at bounding box center [1372, 351] width 343 height 555
type textarea "hero.moveDown(steps)"
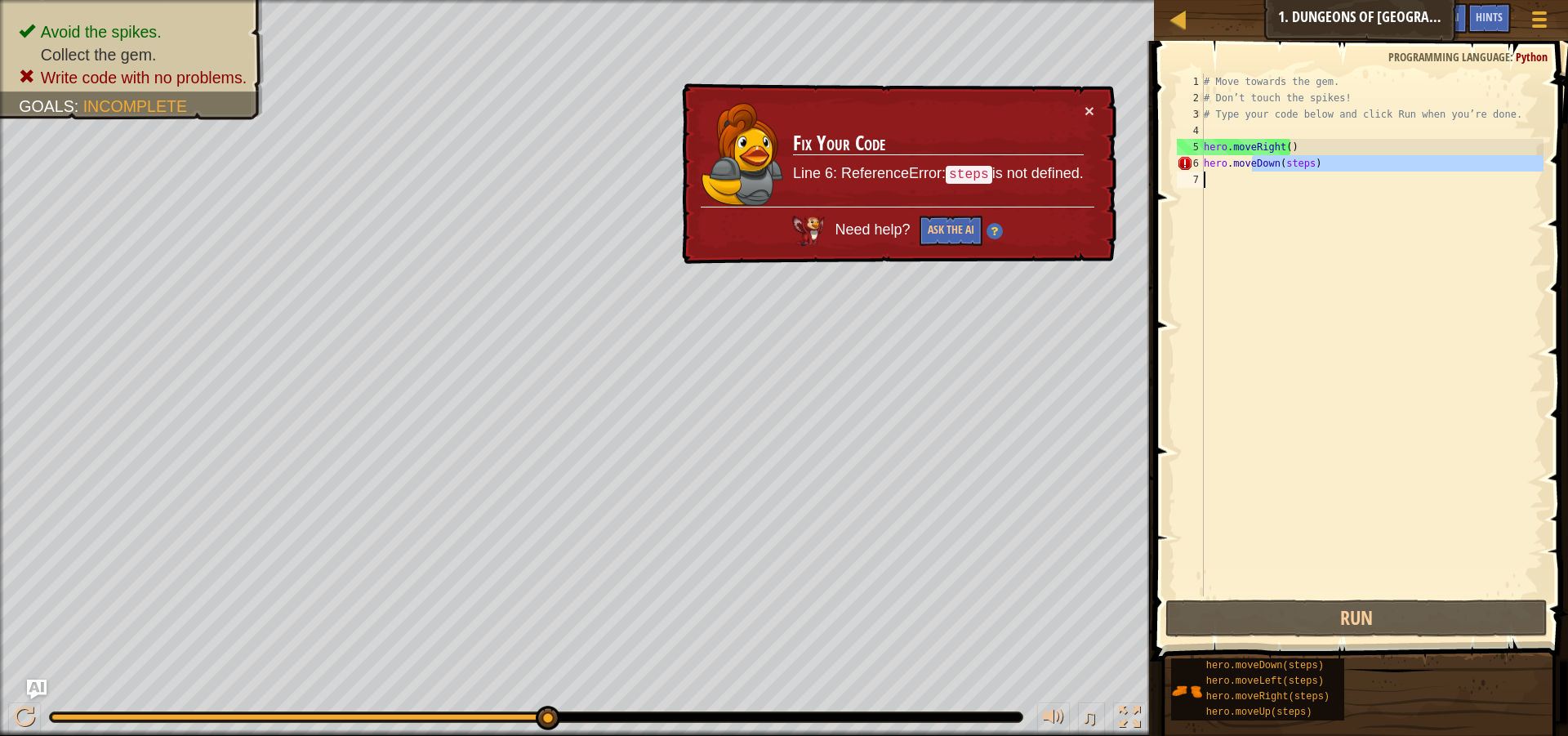
click at [1250, 173] on div "# Move towards the gem. # Don’t touch the spikes! # Type your code below and cl…" at bounding box center [1372, 335] width 343 height 523
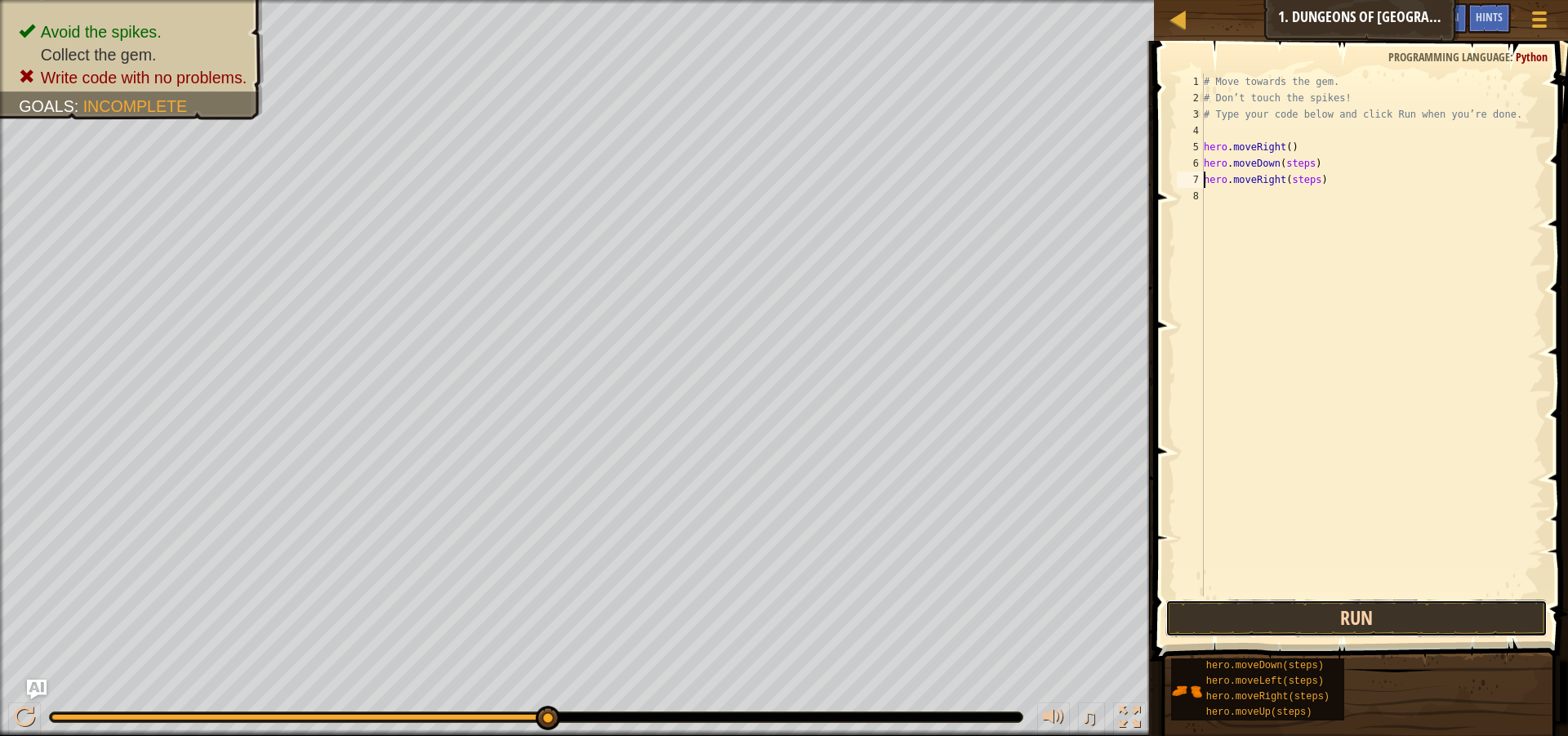
click at [1366, 627] on button "Run" at bounding box center [1356, 618] width 382 height 38
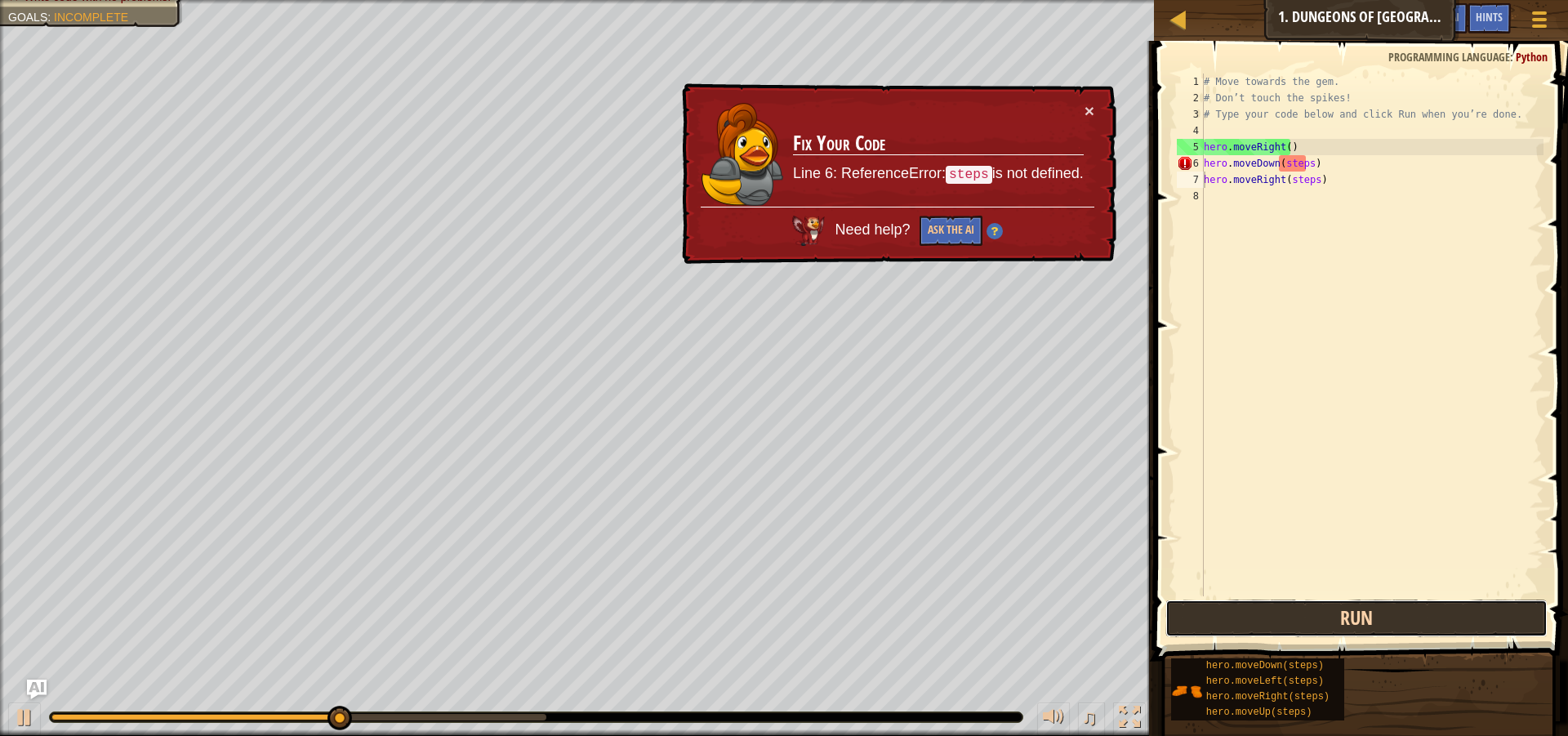
click at [1366, 619] on button "Run" at bounding box center [1356, 618] width 382 height 38
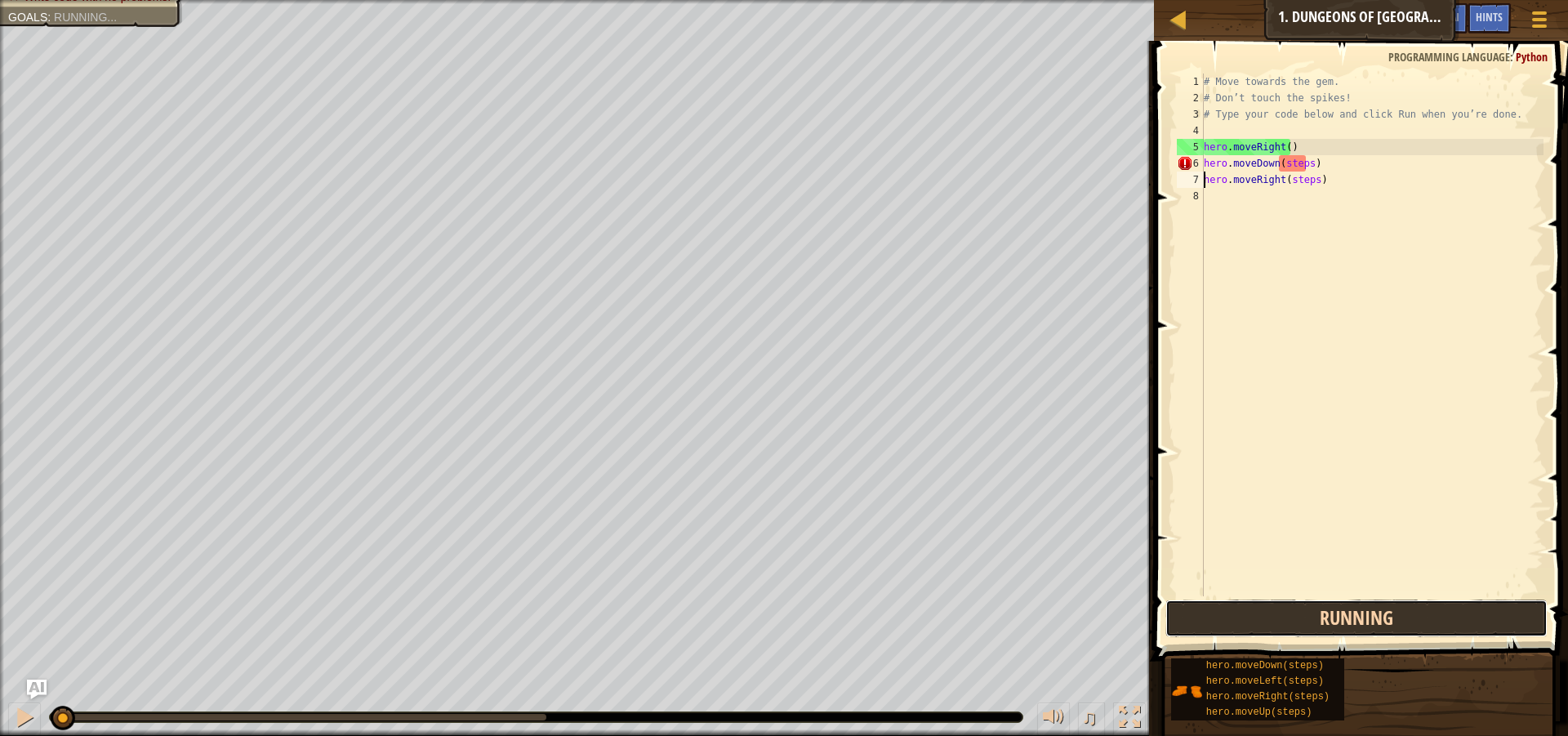
click at [1366, 619] on button "Running" at bounding box center [1356, 618] width 382 height 38
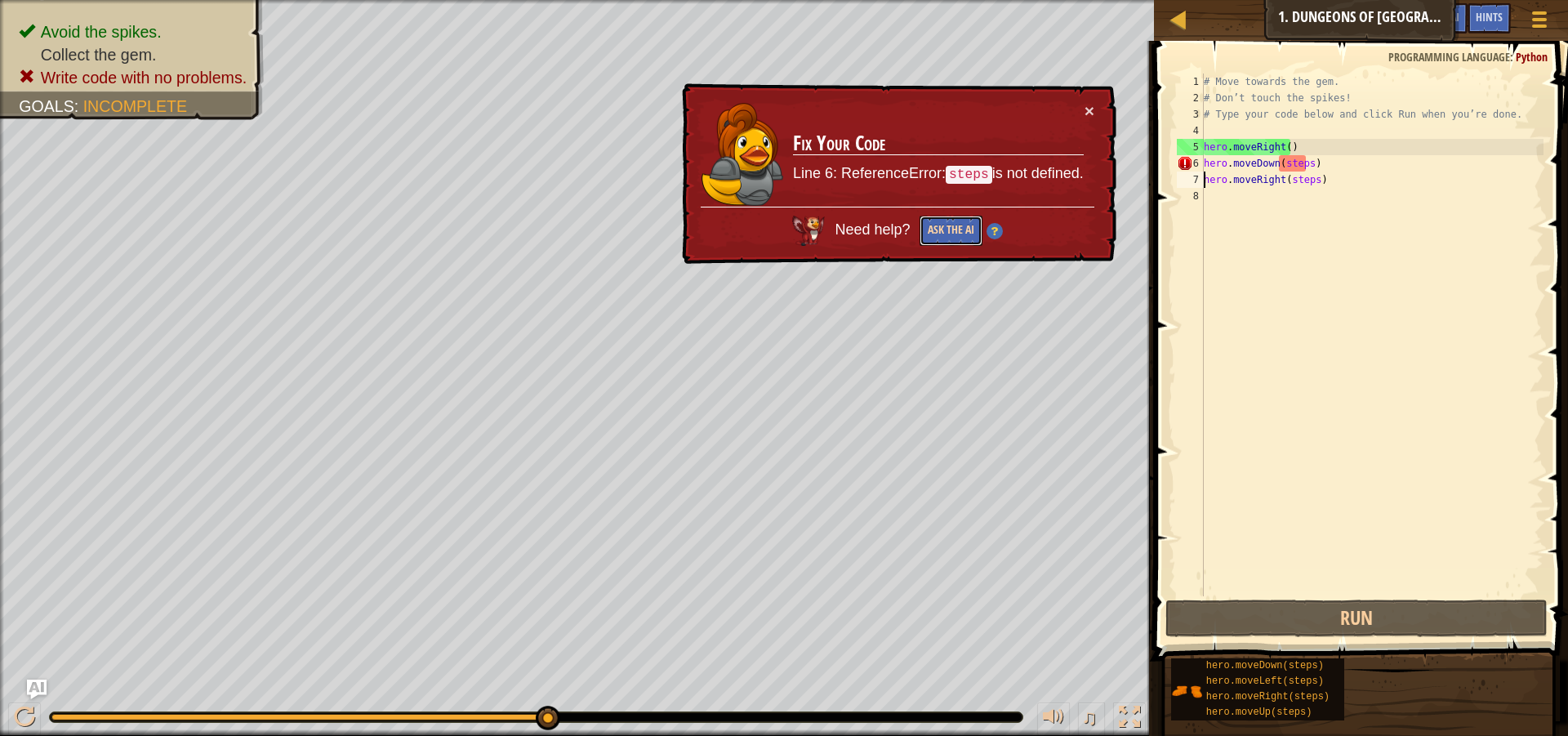
click at [940, 223] on button "Ask the AI" at bounding box center [950, 230] width 63 height 30
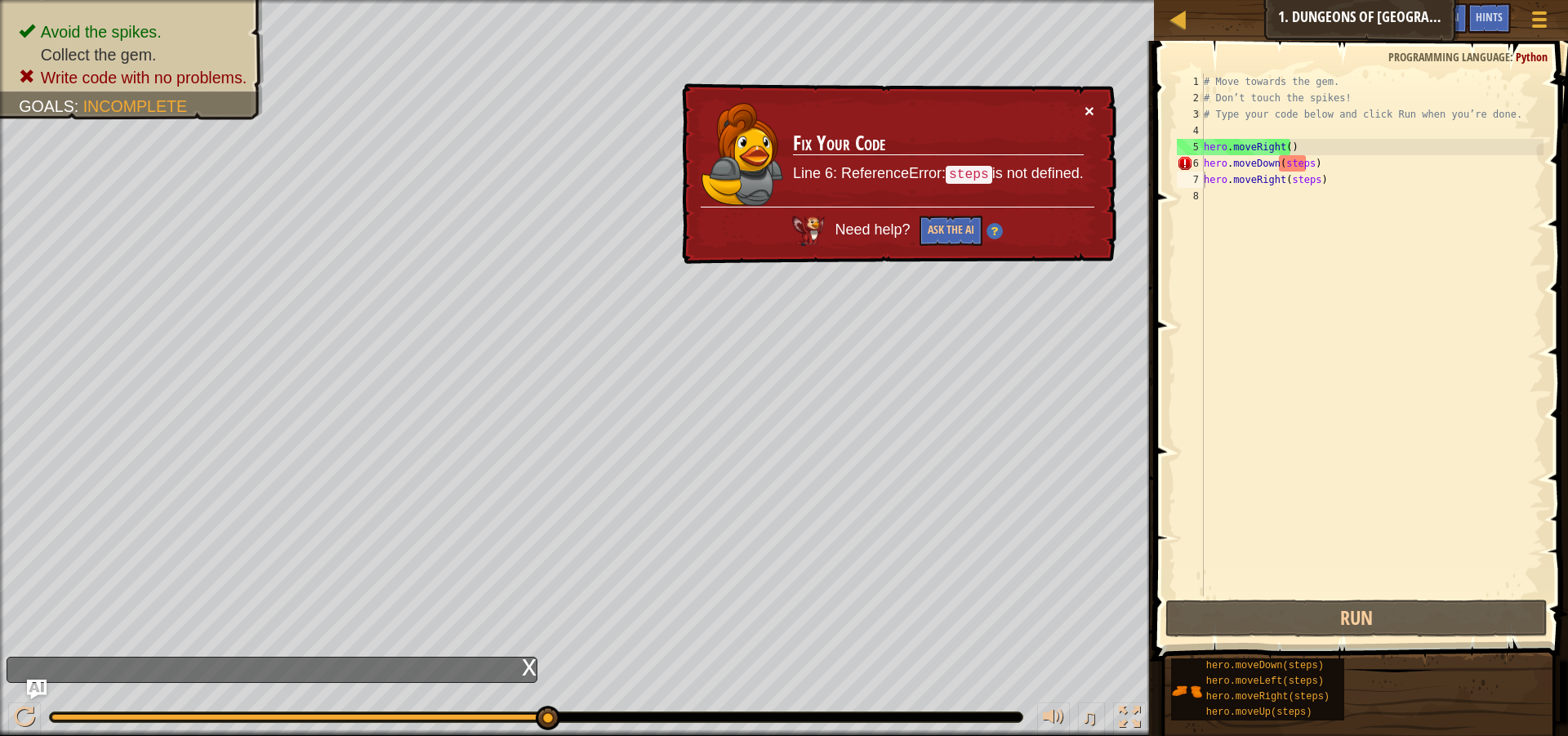
click at [1091, 100] on div "× Fix Your Code Line 6: ReferenceError: steps is not defined. Need help? Ask th…" at bounding box center [897, 174] width 437 height 182
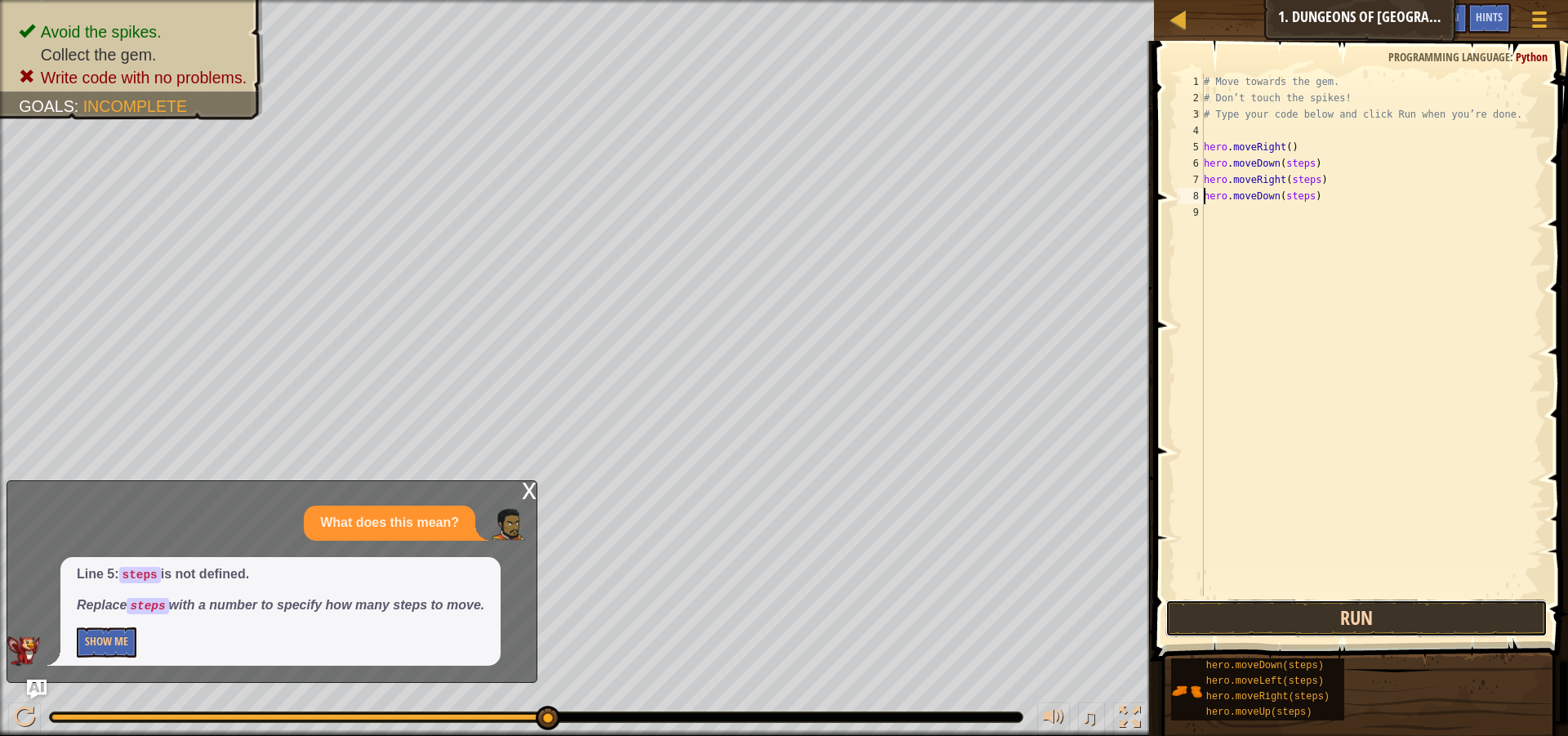
click at [1361, 610] on button "Run" at bounding box center [1356, 618] width 382 height 38
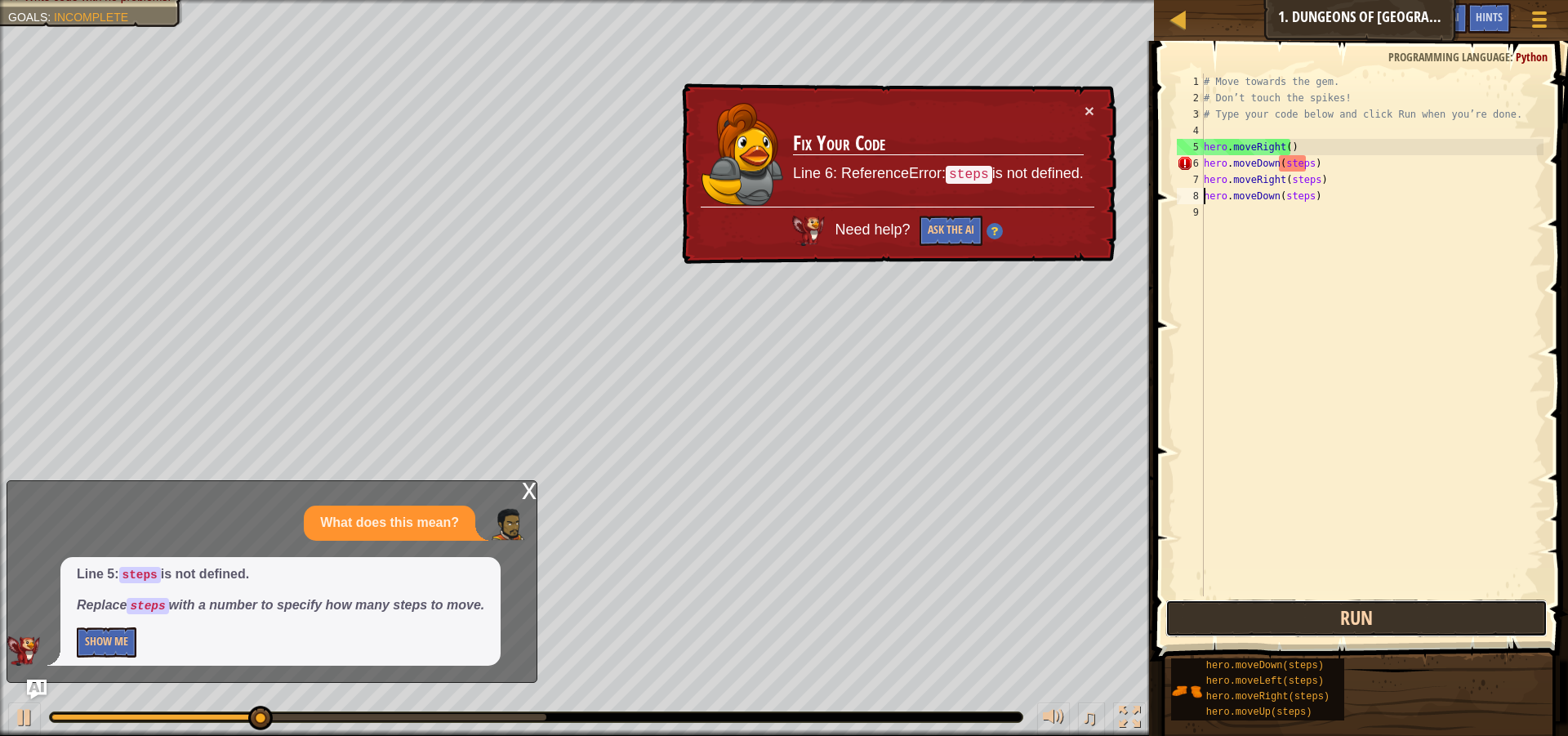
click at [1361, 610] on button "Run" at bounding box center [1356, 618] width 382 height 38
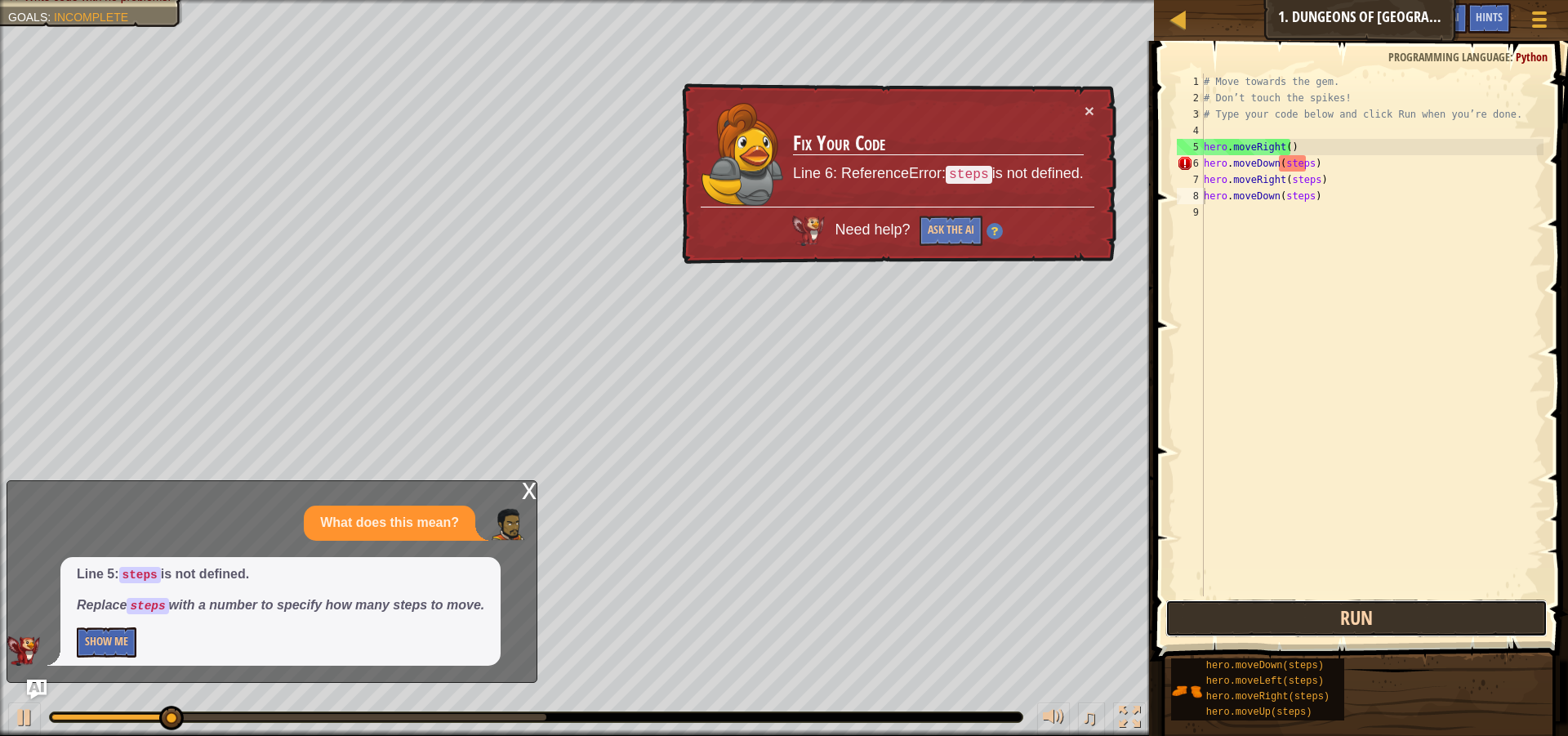
click at [1361, 610] on button "Run" at bounding box center [1356, 618] width 382 height 38
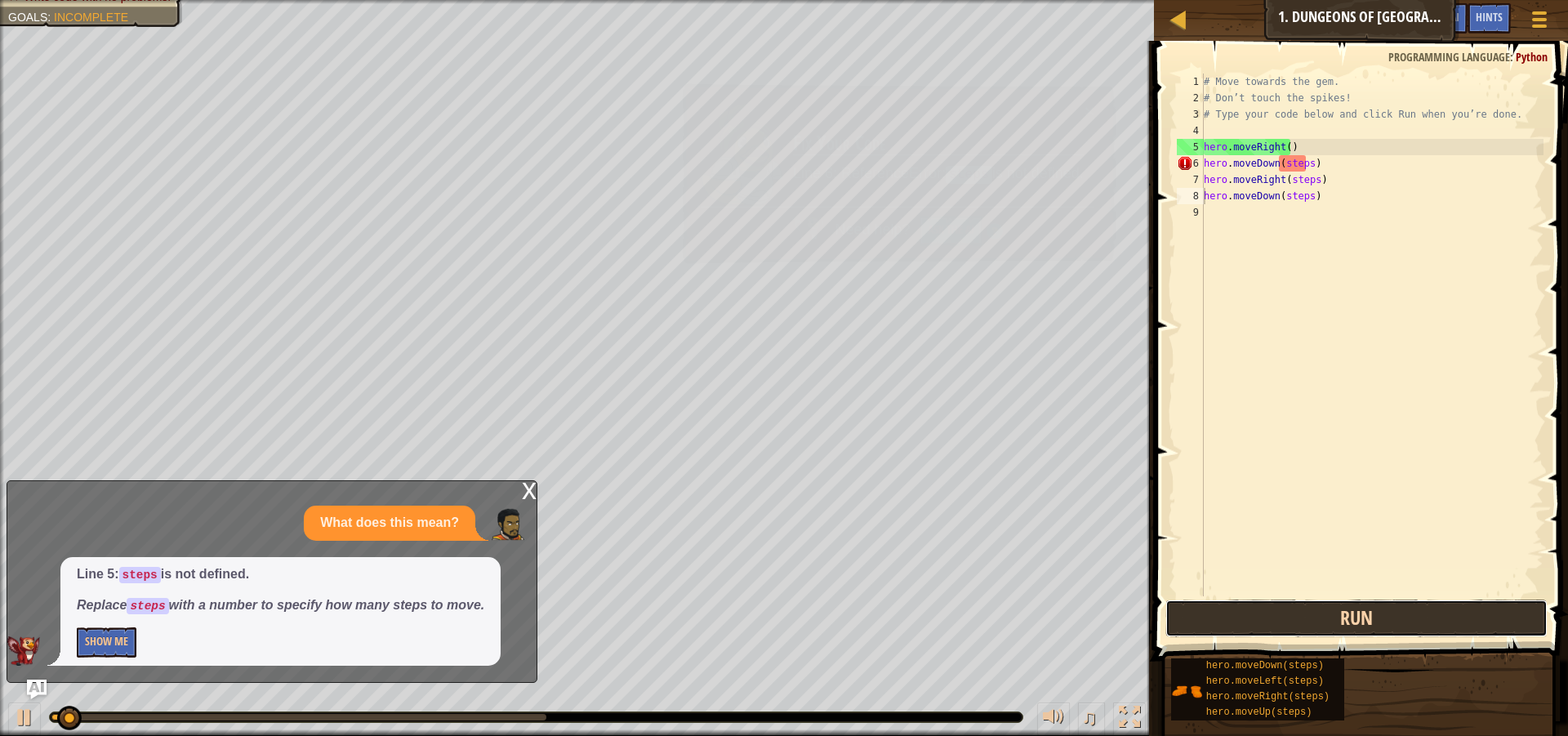
click at [1361, 610] on button "Run" at bounding box center [1356, 618] width 382 height 38
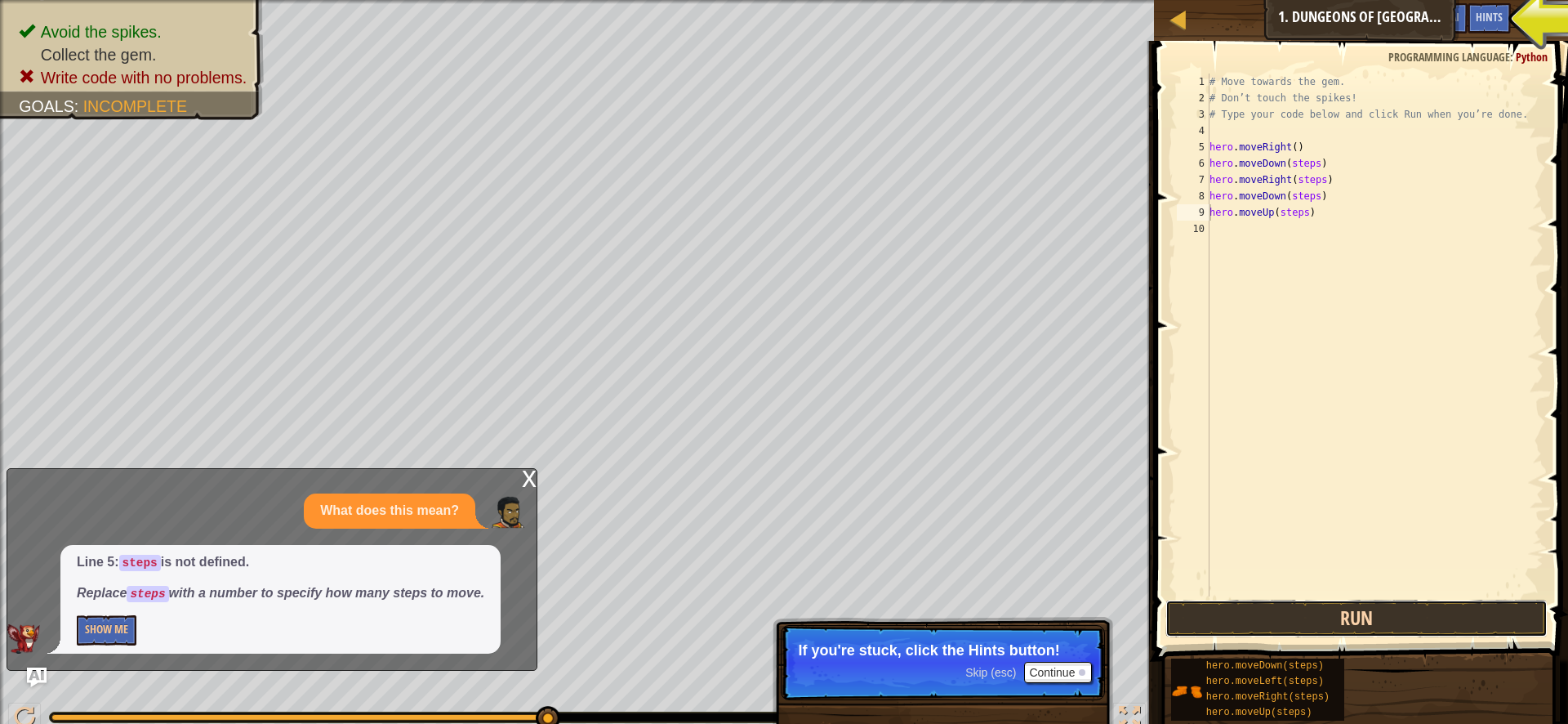
click at [1346, 613] on button "Run" at bounding box center [1356, 618] width 382 height 38
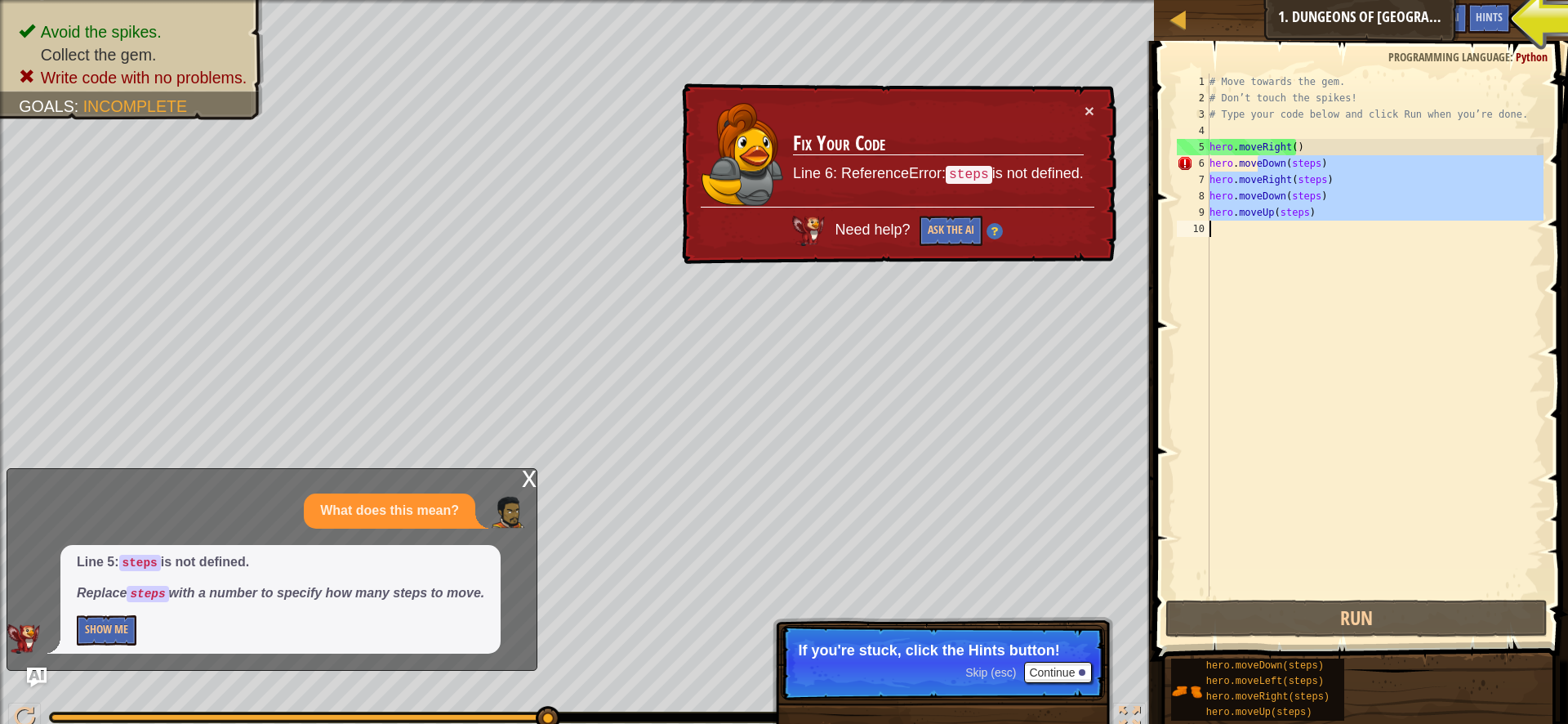
drag, startPoint x: 1255, startPoint y: 169, endPoint x: 1234, endPoint y: 298, distance: 130.7
click at [1235, 315] on div "# Move towards the gem. # Don’t touch the spikes! # Type your code below and cl…" at bounding box center [1375, 351] width 338 height 555
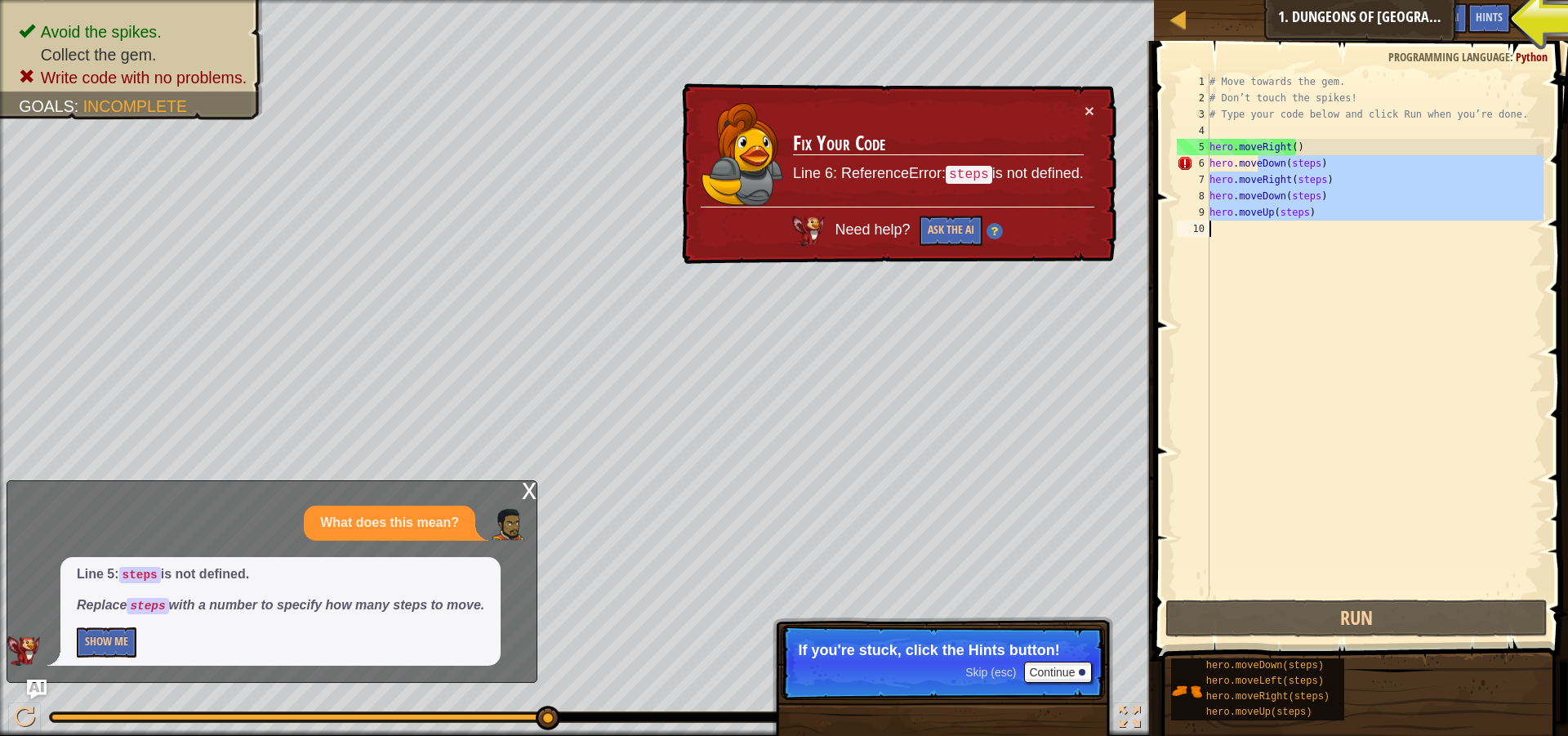
click at [1237, 172] on div "# Move towards the gem. # Don’t touch the spikes! # Type your code below and cl…" at bounding box center [1375, 335] width 337 height 523
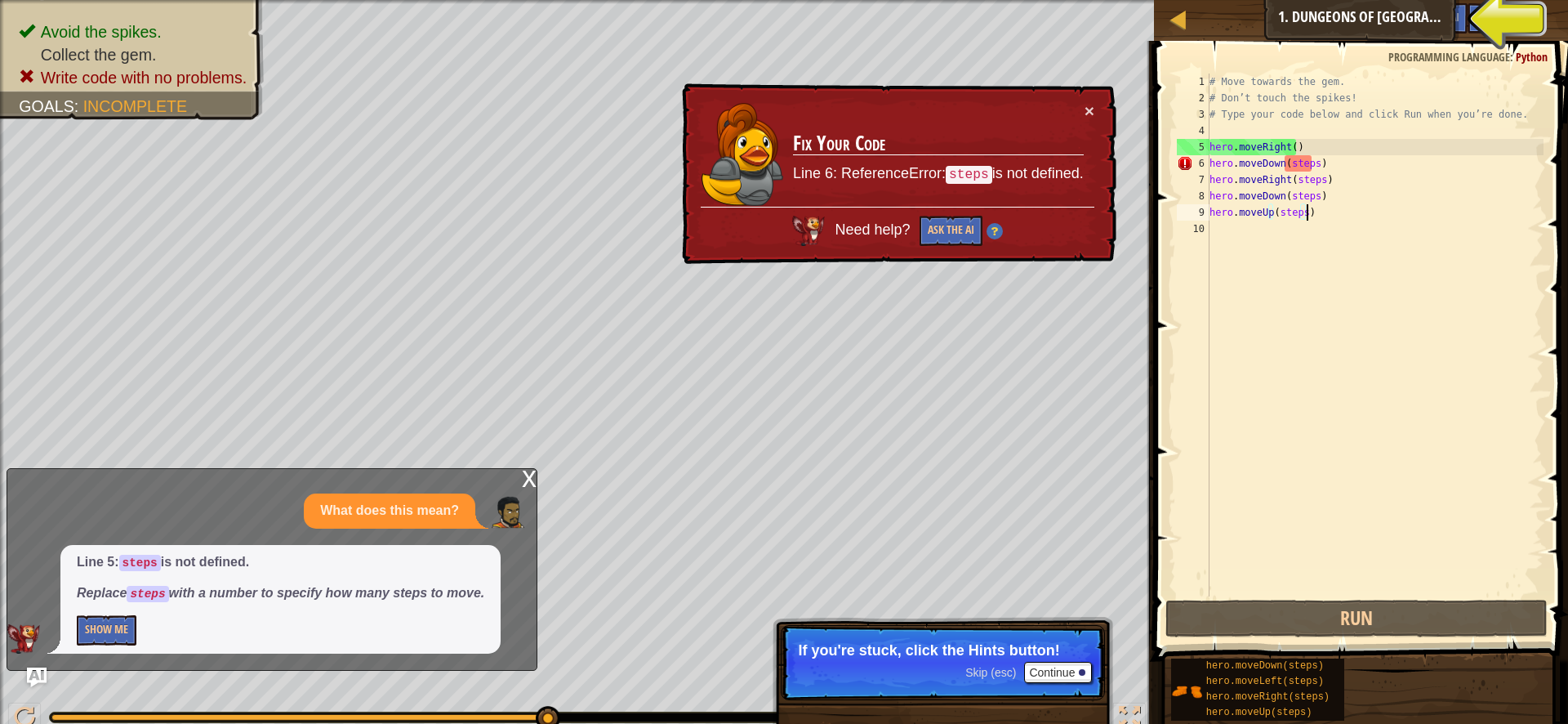
drag, startPoint x: 1307, startPoint y: 217, endPoint x: 1297, endPoint y: 221, distance: 10.8
click at [1306, 218] on div "# Move towards the gem. # Don’t touch the spikes! # Type your code below and cl…" at bounding box center [1375, 351] width 338 height 555
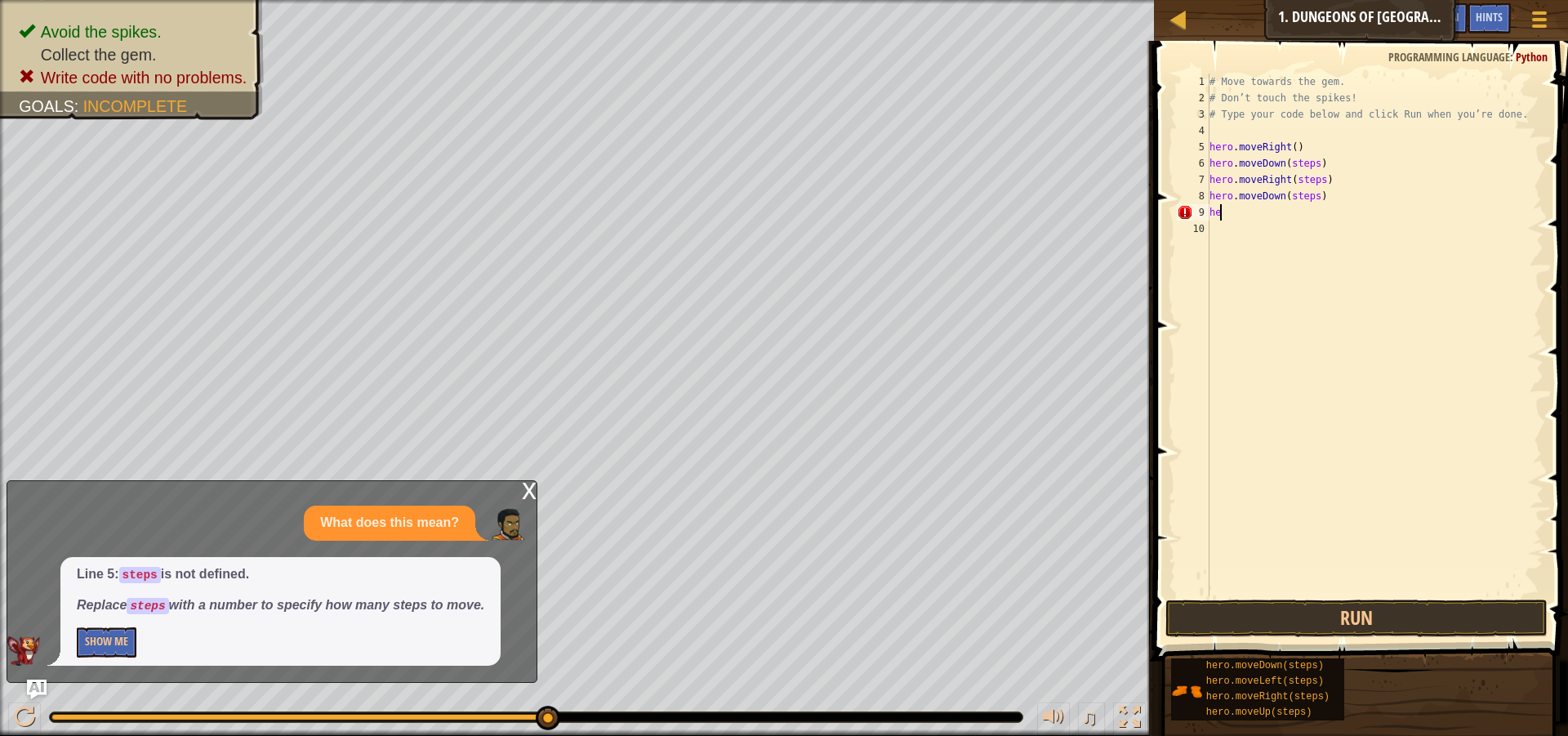
type textarea "h"
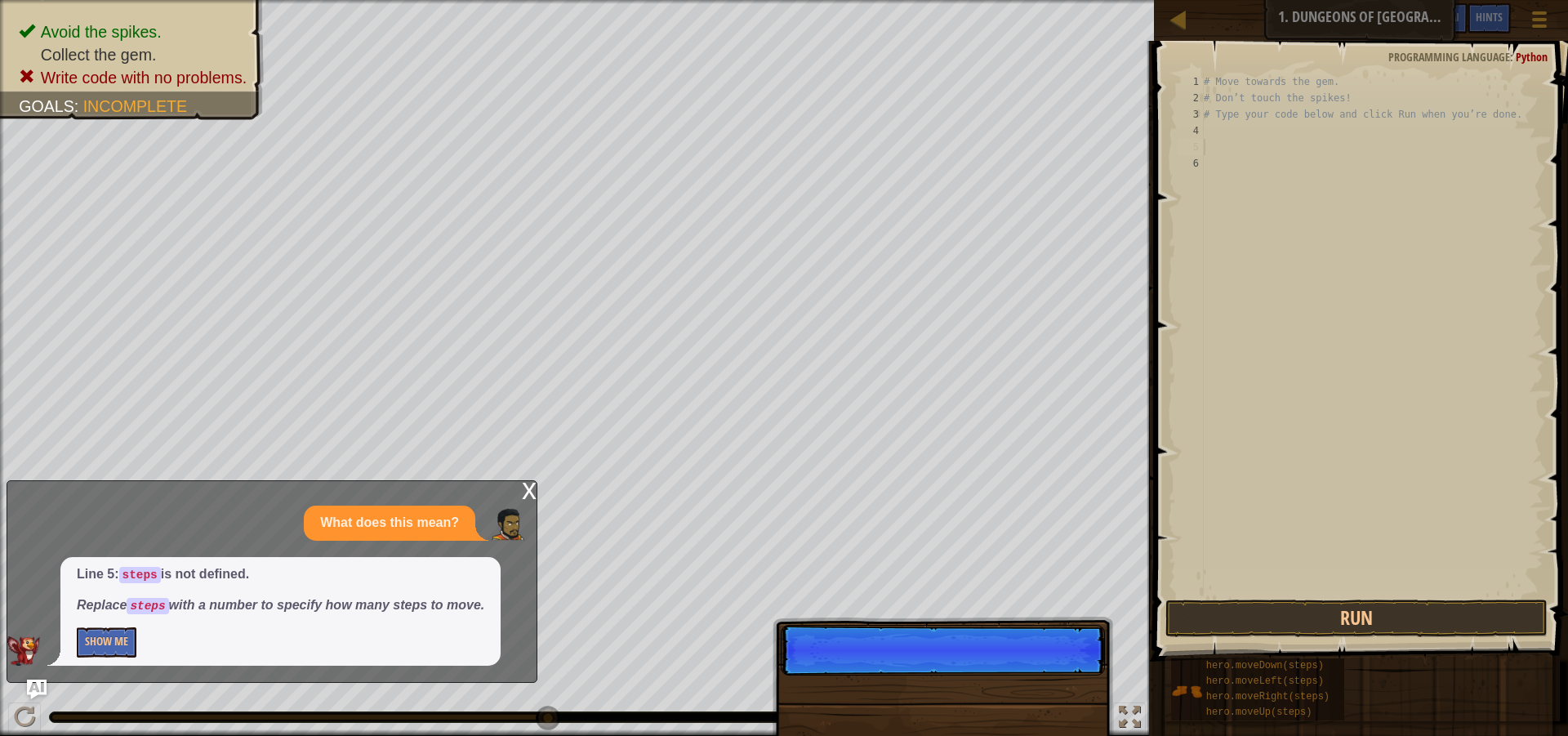
click at [1222, 138] on div "# Move towards the gem. # Don’t touch the spikes! # Type your code below and cl…" at bounding box center [1372, 351] width 343 height 555
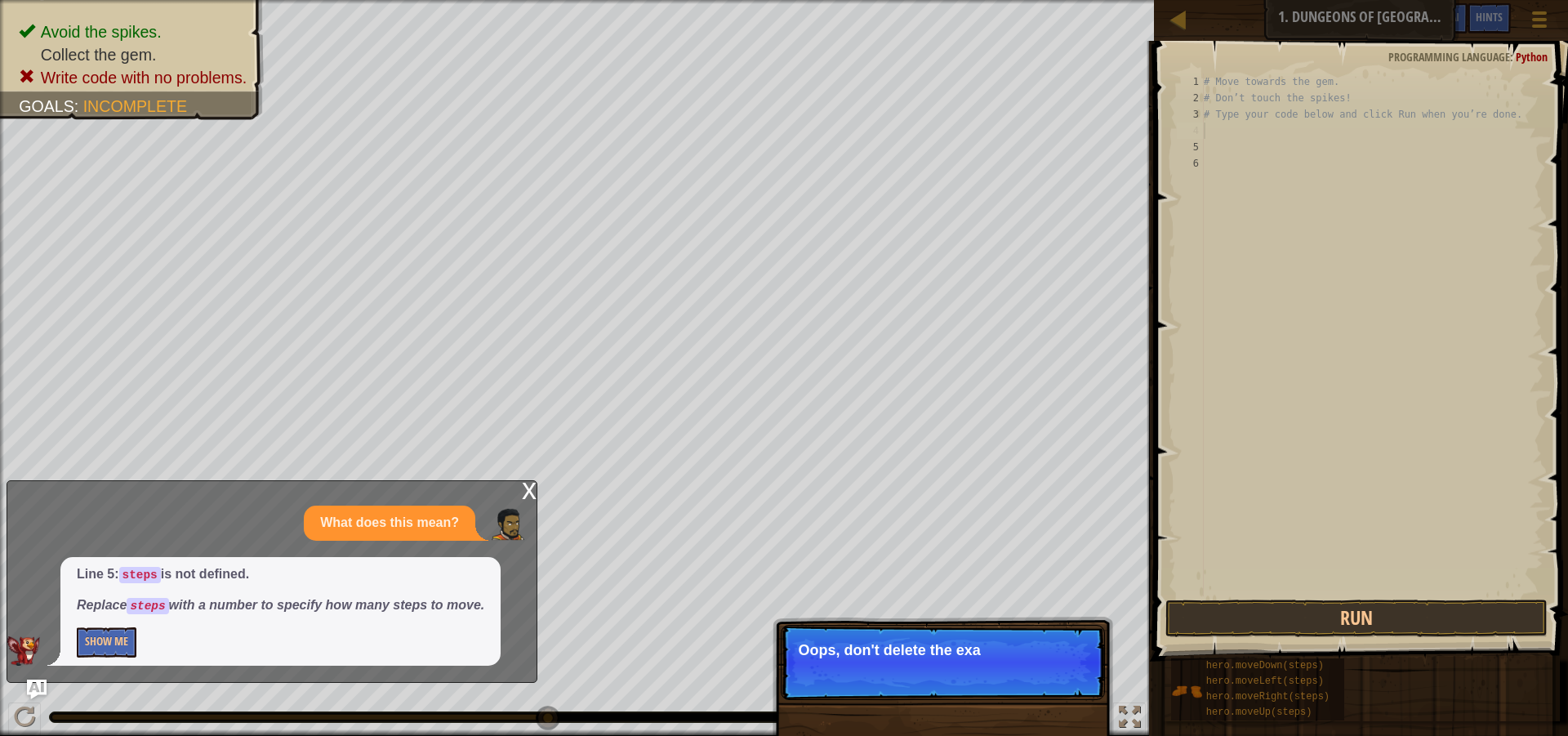
click at [1209, 173] on div "# Move towards the gem. # Don’t touch the spikes! # Type your code below and cl…" at bounding box center [1372, 351] width 343 height 555
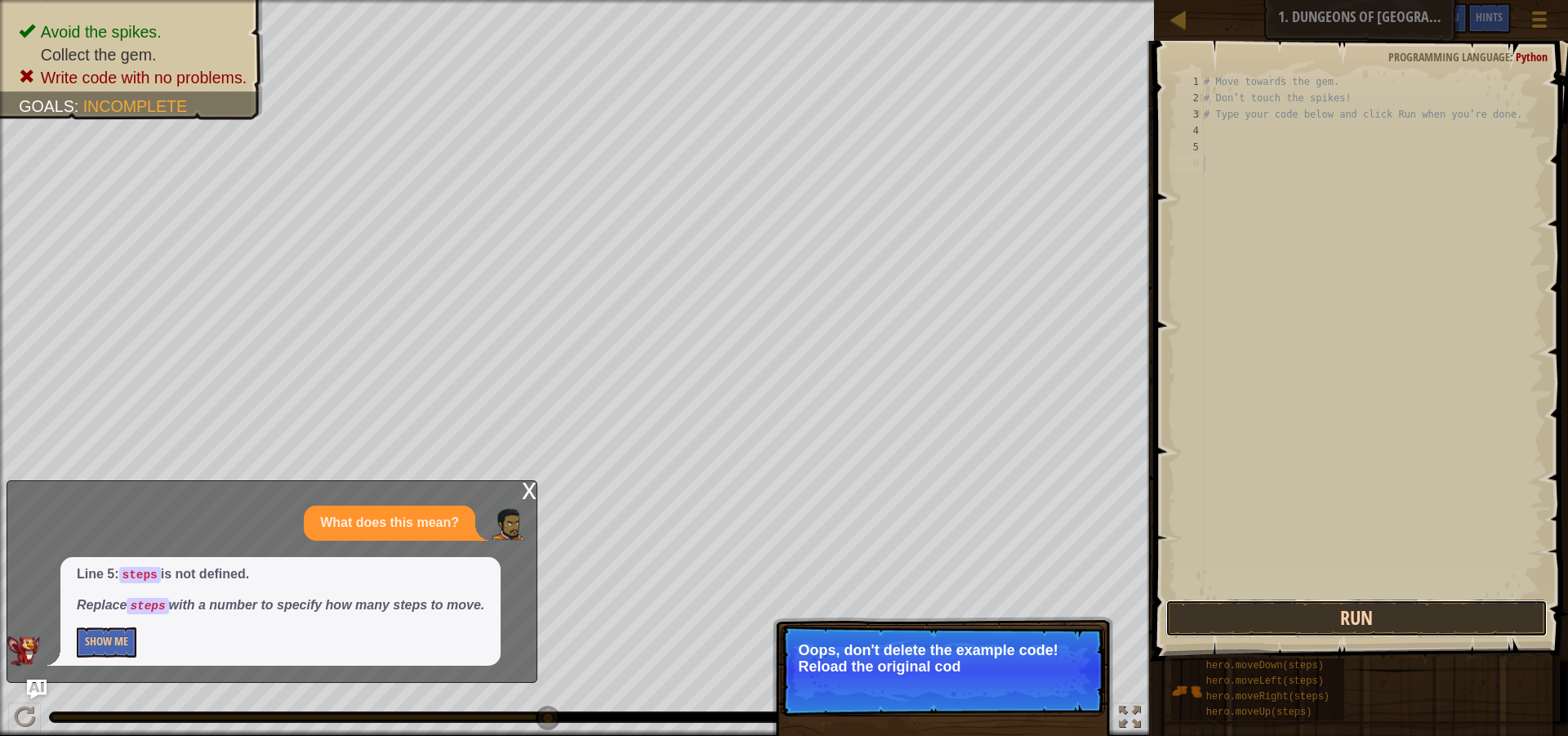
click at [1280, 607] on button "Run" at bounding box center [1356, 618] width 382 height 38
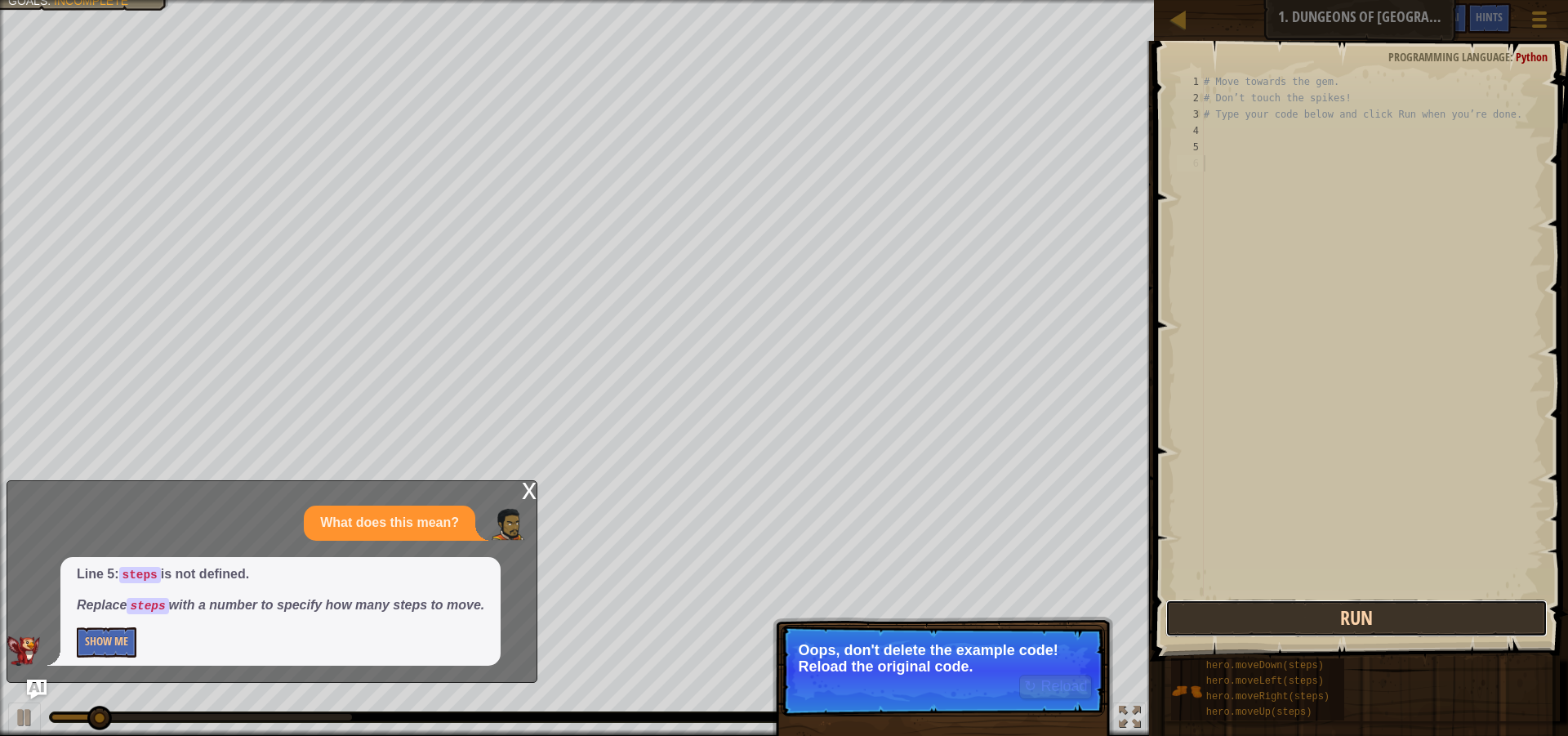
click at [1259, 617] on button "Run" at bounding box center [1356, 618] width 382 height 38
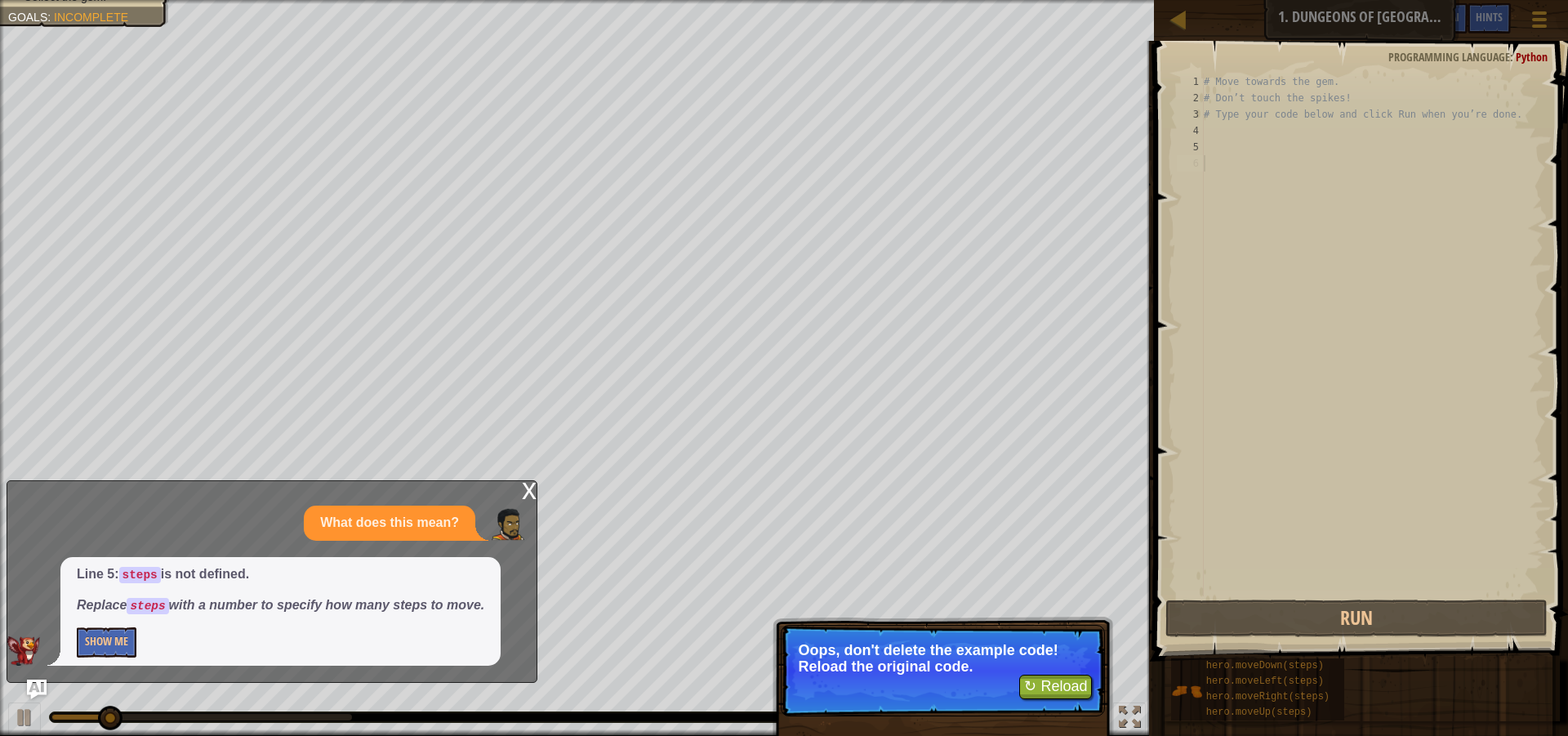
click at [1118, 692] on div "Map Introduction to Computer Science 1. Dungeons of Kithgard Game Menu Done Hin…" at bounding box center [784, 368] width 1568 height 736
click at [1088, 679] on button "↻ Reload" at bounding box center [1055, 687] width 73 height 25
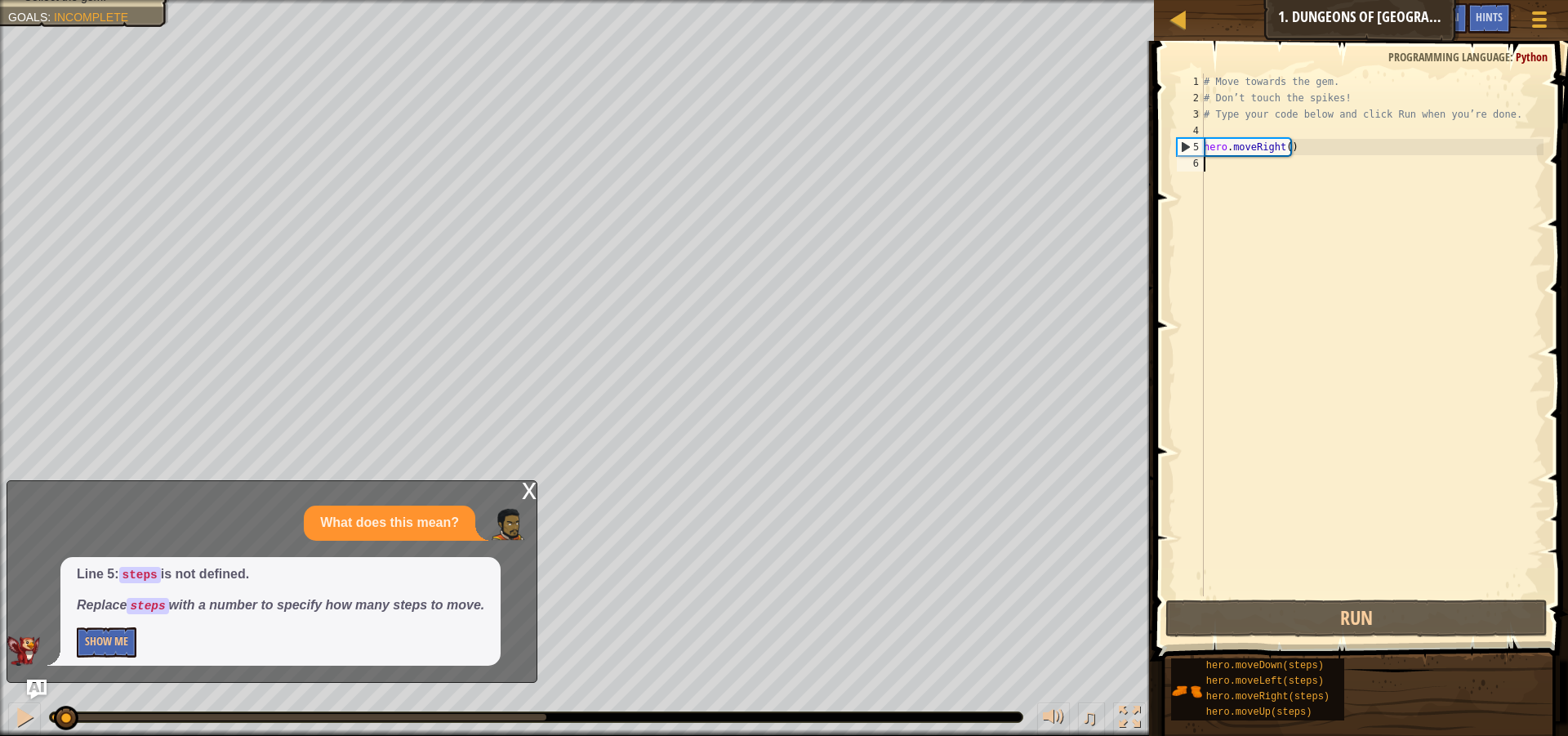
click at [1210, 170] on div "# Move towards the gem. # Don’t touch the spikes! # Type your code below and cl…" at bounding box center [1372, 351] width 343 height 555
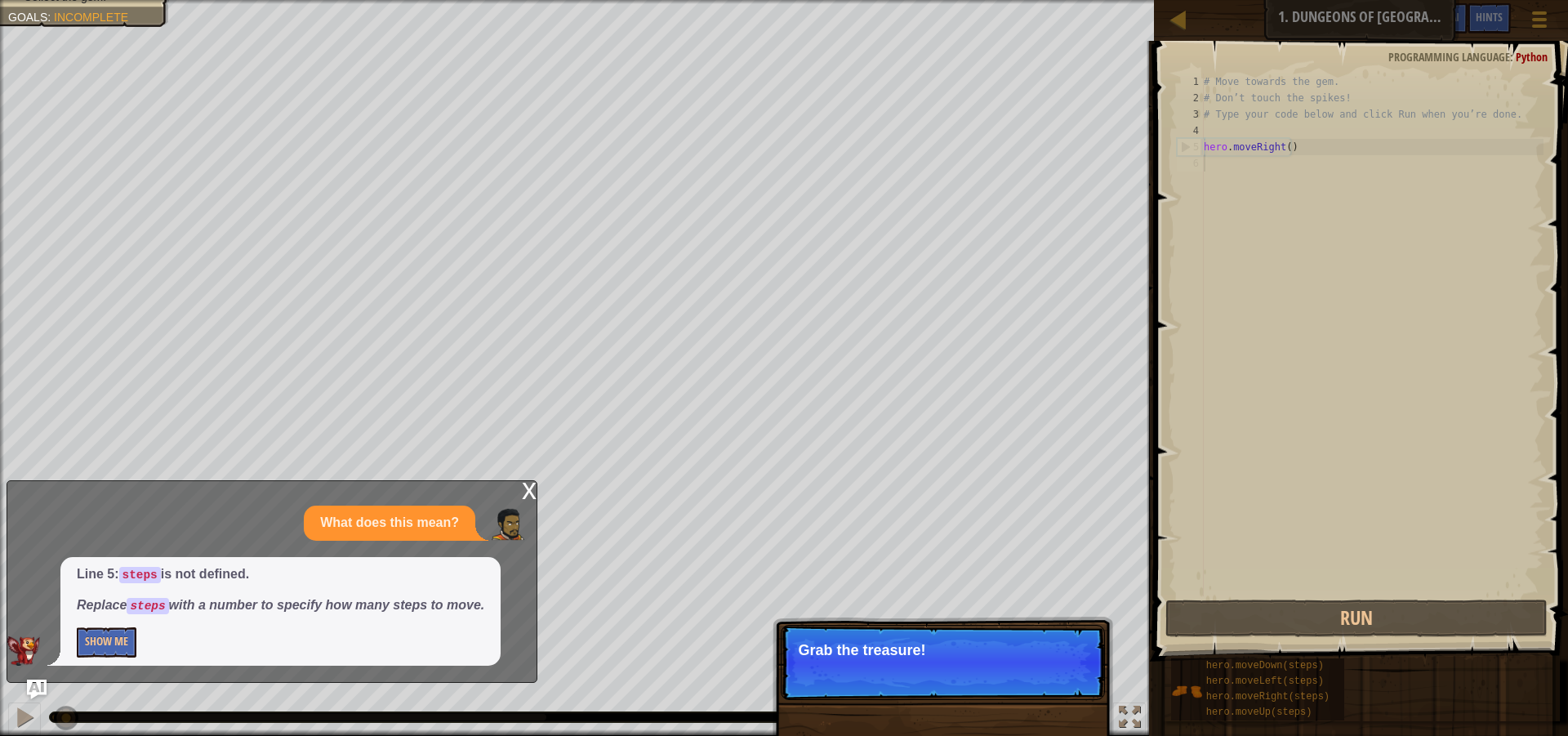
click at [973, 645] on p "Grab the treasure!" at bounding box center [942, 650] width 290 height 17
click at [533, 494] on div "x" at bounding box center [529, 489] width 15 height 17
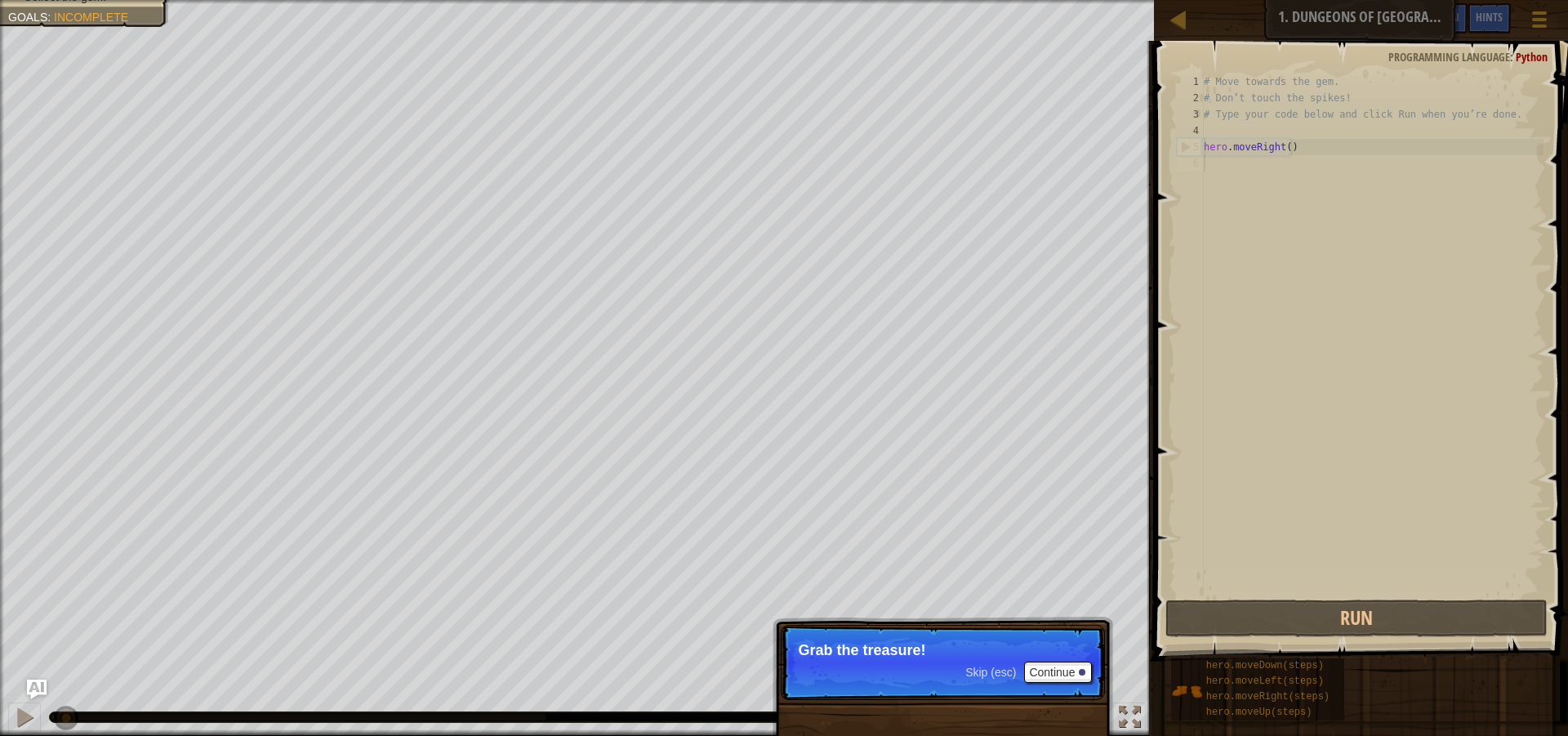
click at [1050, 660] on p "Skip (esc) Continue Grab the treasure!" at bounding box center [943, 662] width 324 height 76
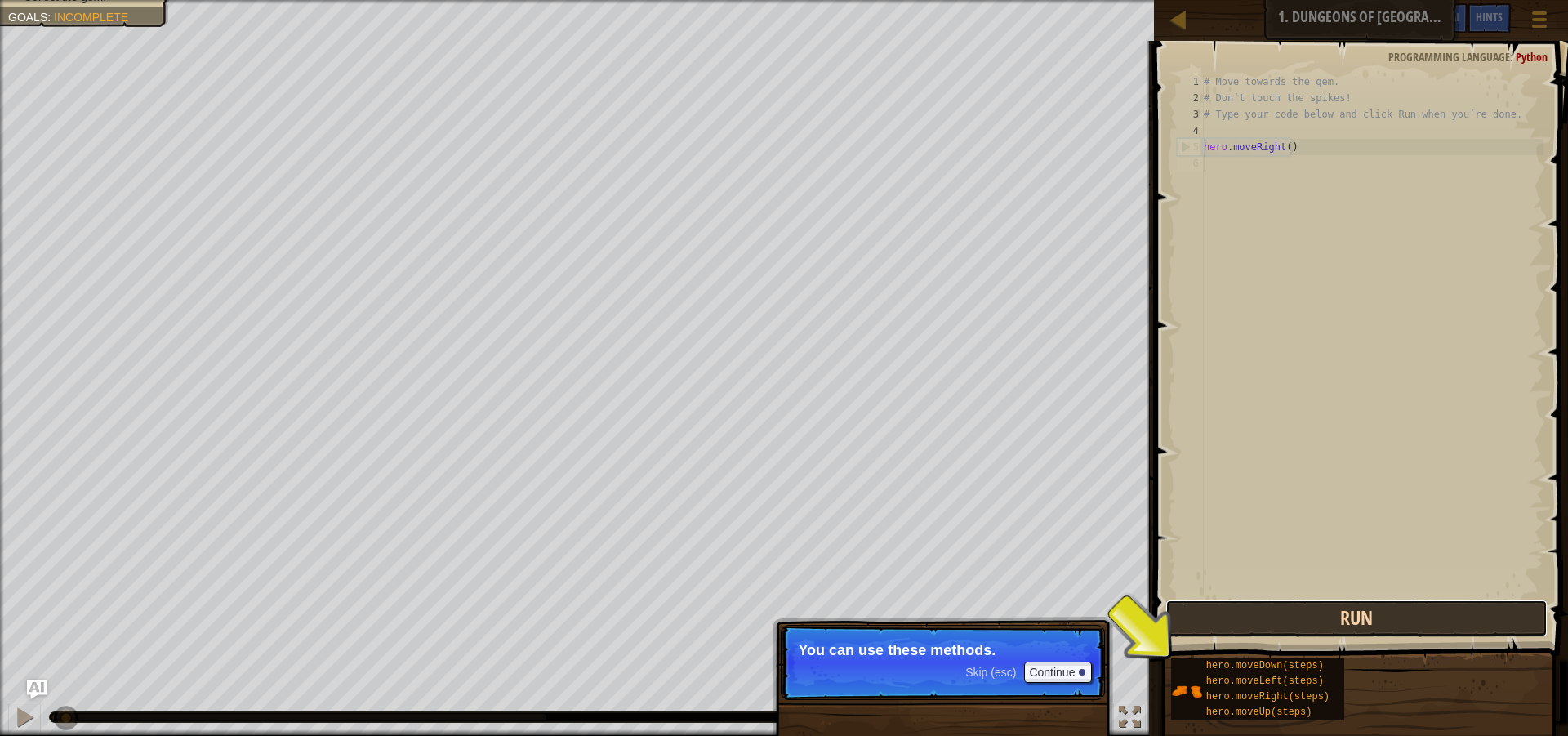
click at [1240, 613] on button "Run" at bounding box center [1356, 618] width 382 height 38
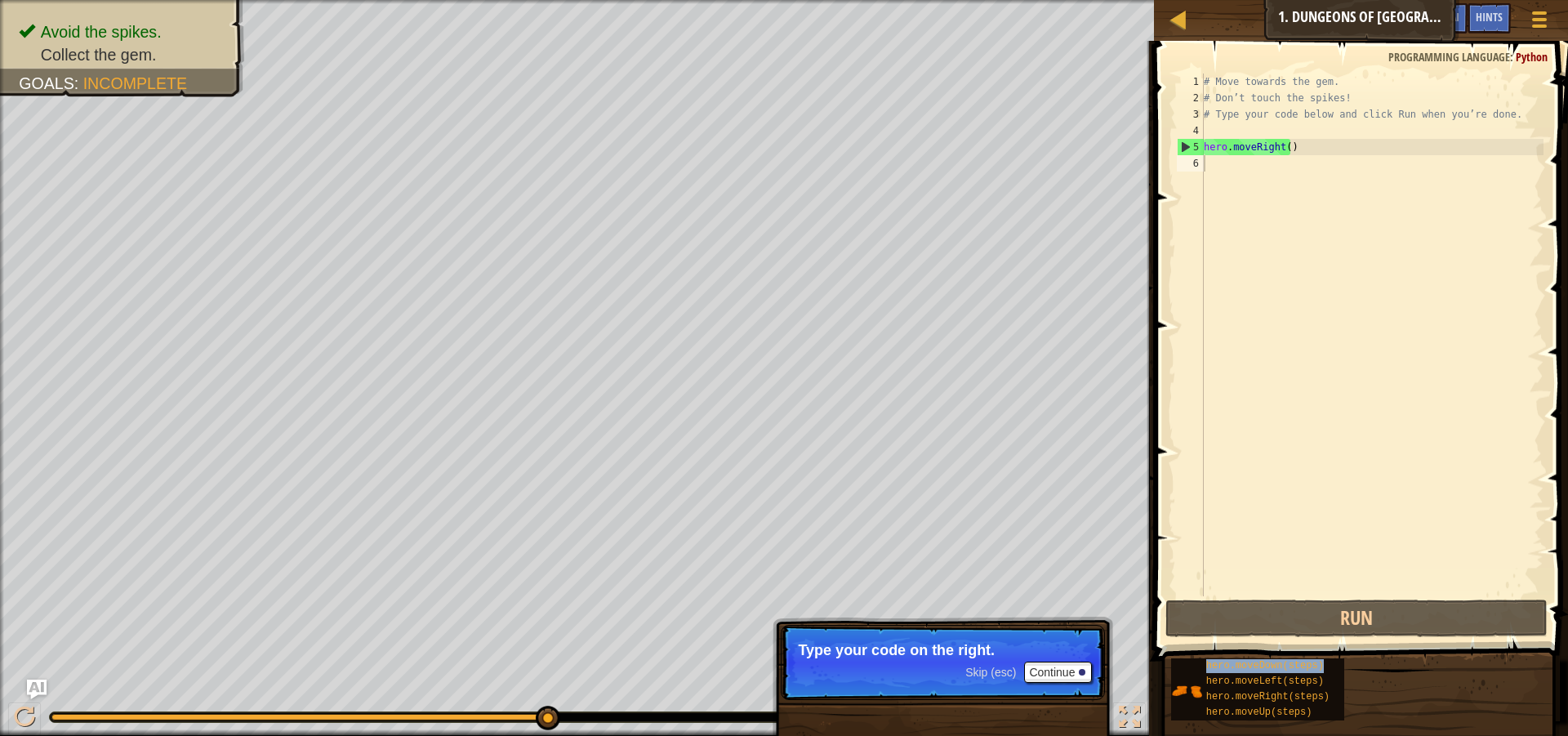
type textarea "hero.moveDown(steps)"
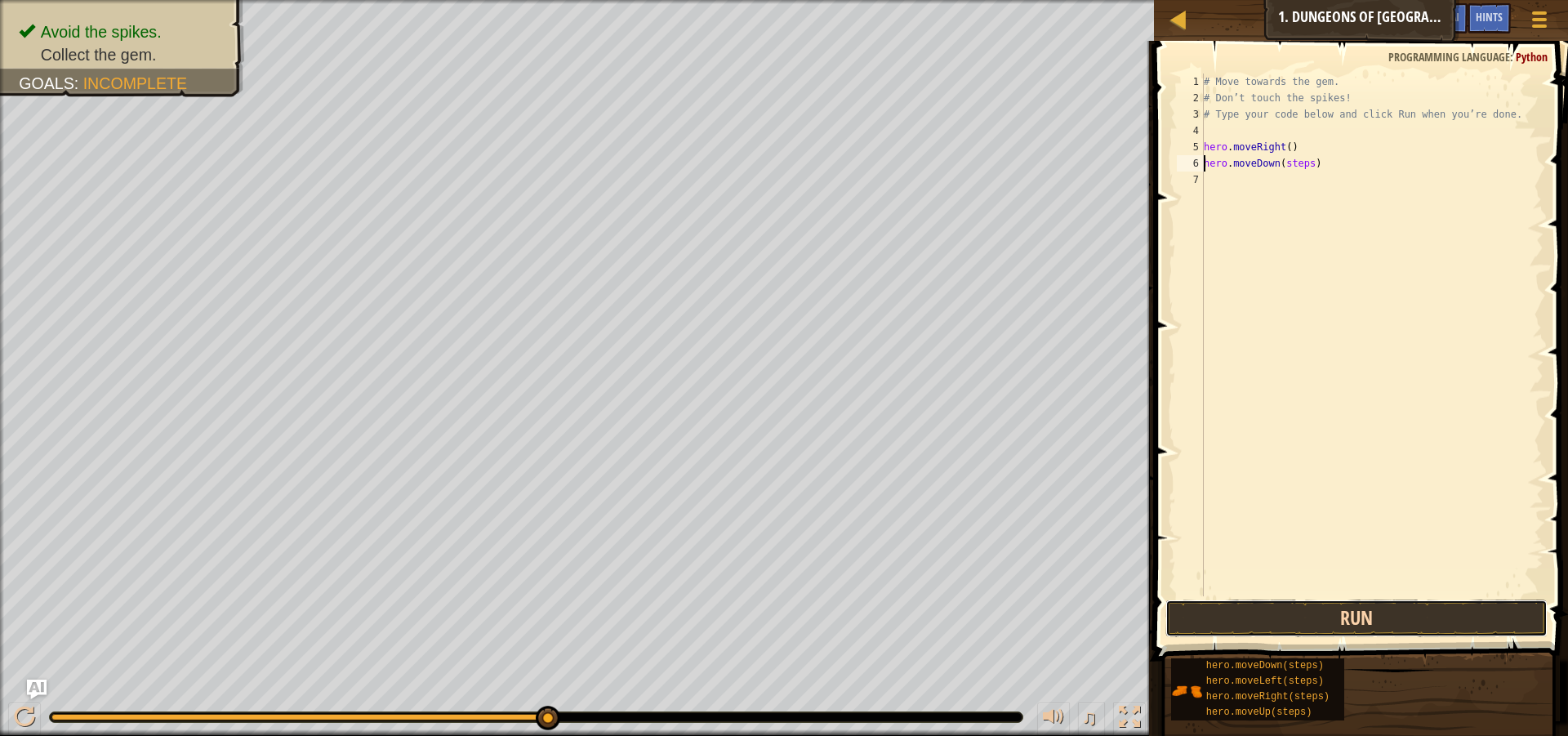
click at [1331, 613] on button "Run" at bounding box center [1356, 618] width 382 height 38
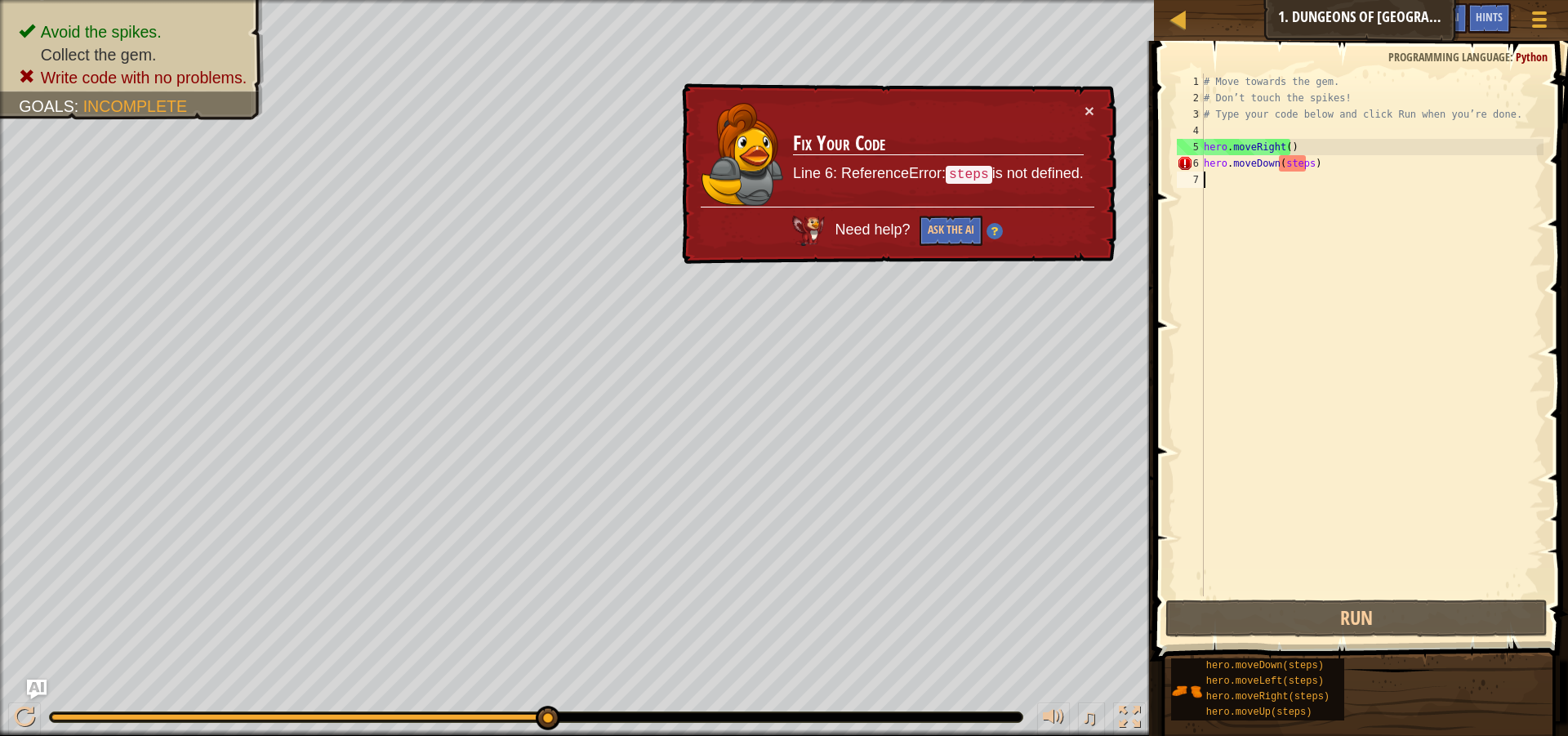
click at [1316, 182] on div "# Move towards the gem. # Don’t touch the spikes! # Type your code below and cl…" at bounding box center [1372, 351] width 343 height 555
click at [1319, 170] on div "# Move towards the gem. # Don’t touch the spikes! # Type your code below and cl…" at bounding box center [1372, 351] width 343 height 555
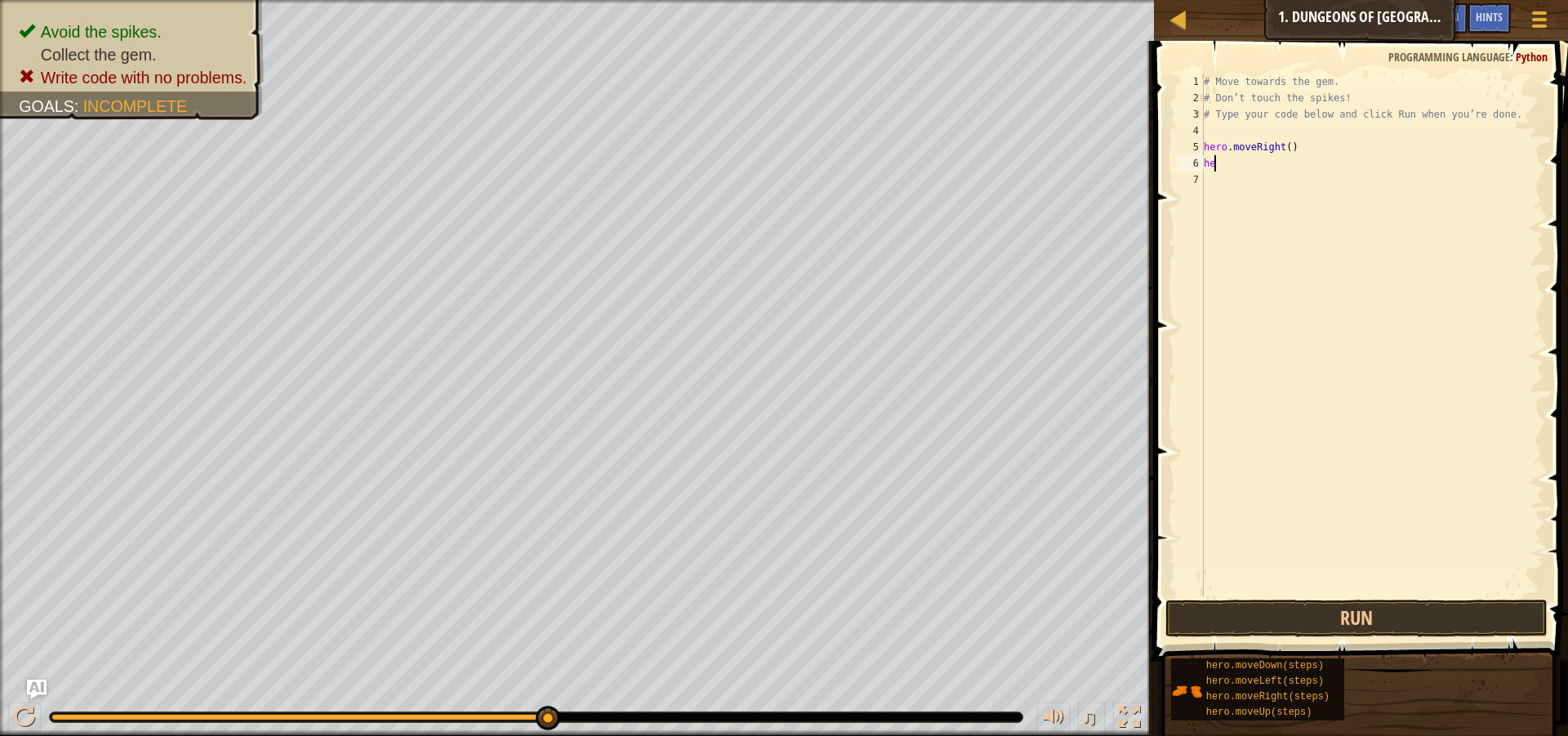
type textarea "h"
click at [1360, 622] on button "Run" at bounding box center [1356, 618] width 382 height 38
type textarea "h"
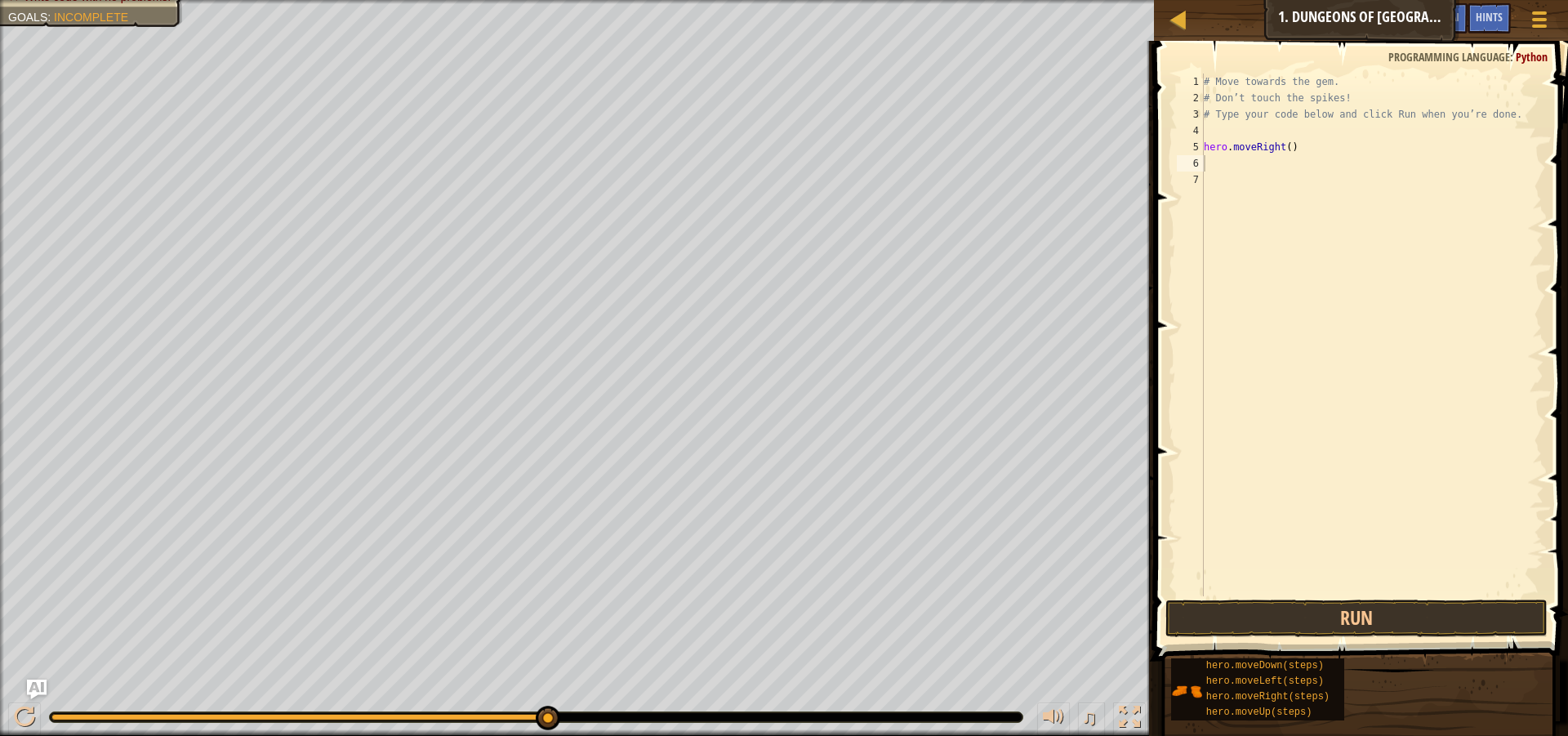
click at [1360, 15] on div "Map Introduction to Computer Science 1. Dungeons of Kithgard Game Menu Done Hin…" at bounding box center [1361, 20] width 414 height 41
click at [1499, 12] on span "Hints" at bounding box center [1489, 17] width 27 height 16
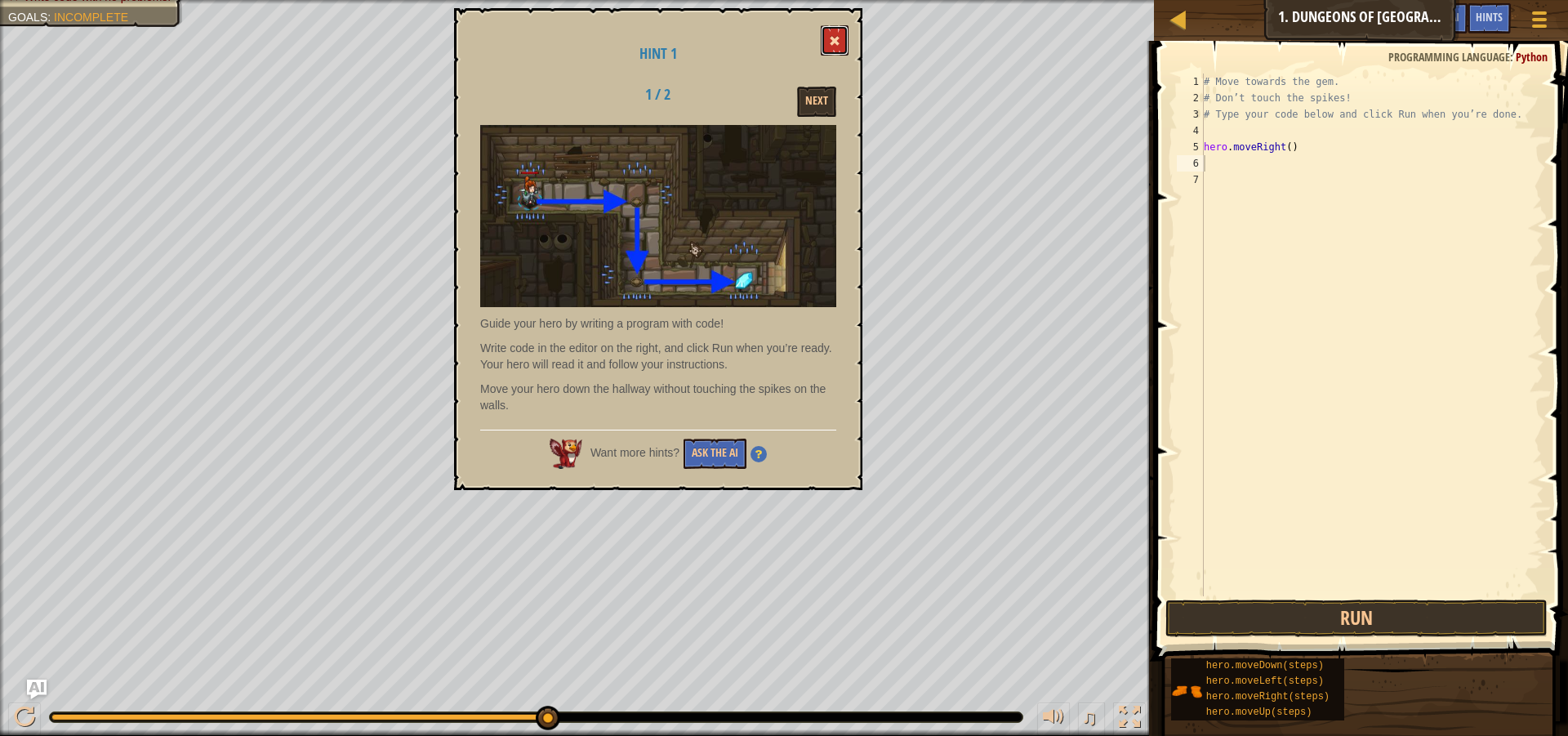
click at [828, 37] on button at bounding box center [834, 40] width 28 height 30
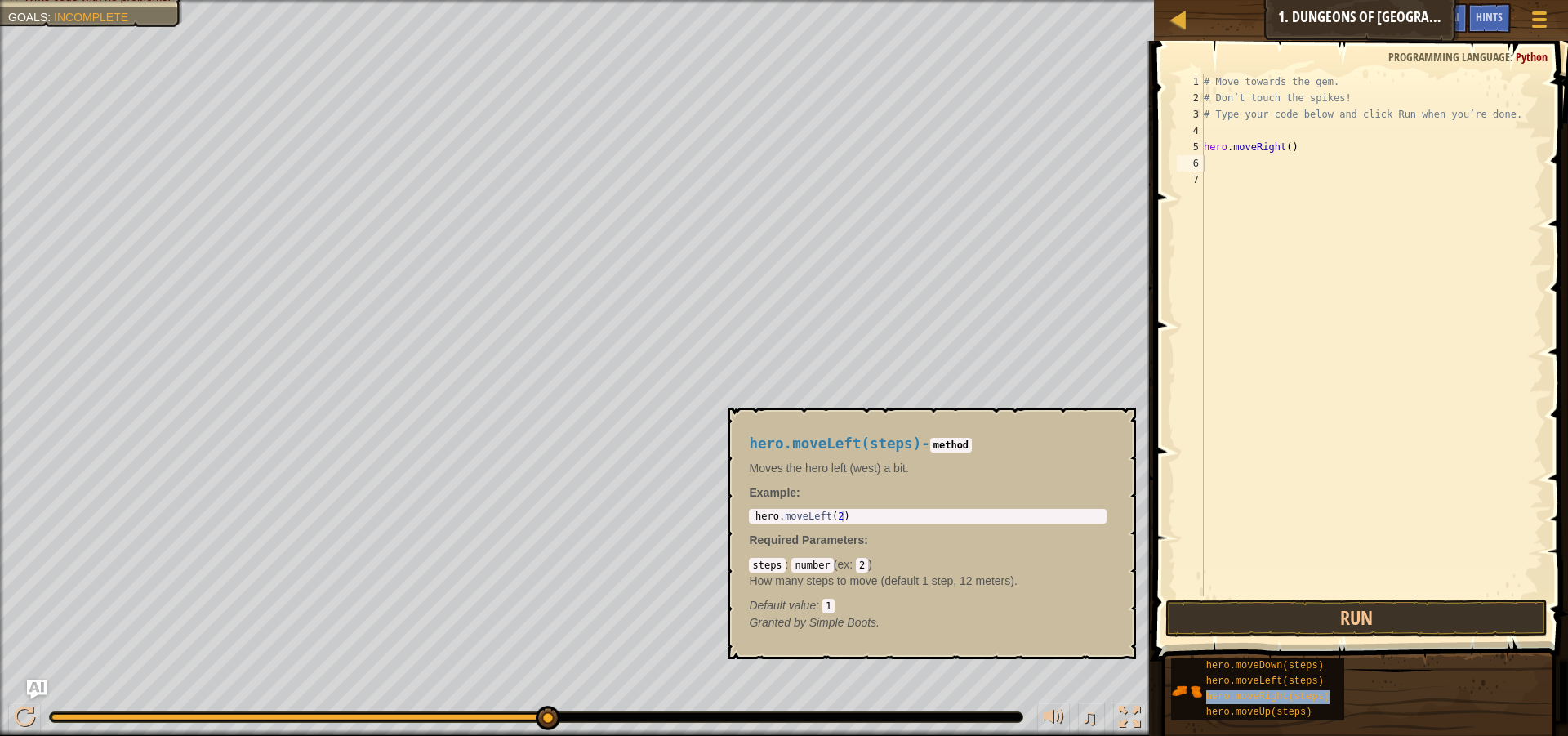
type textarea "hehero.moveRight(steps)ro.moveRight()"
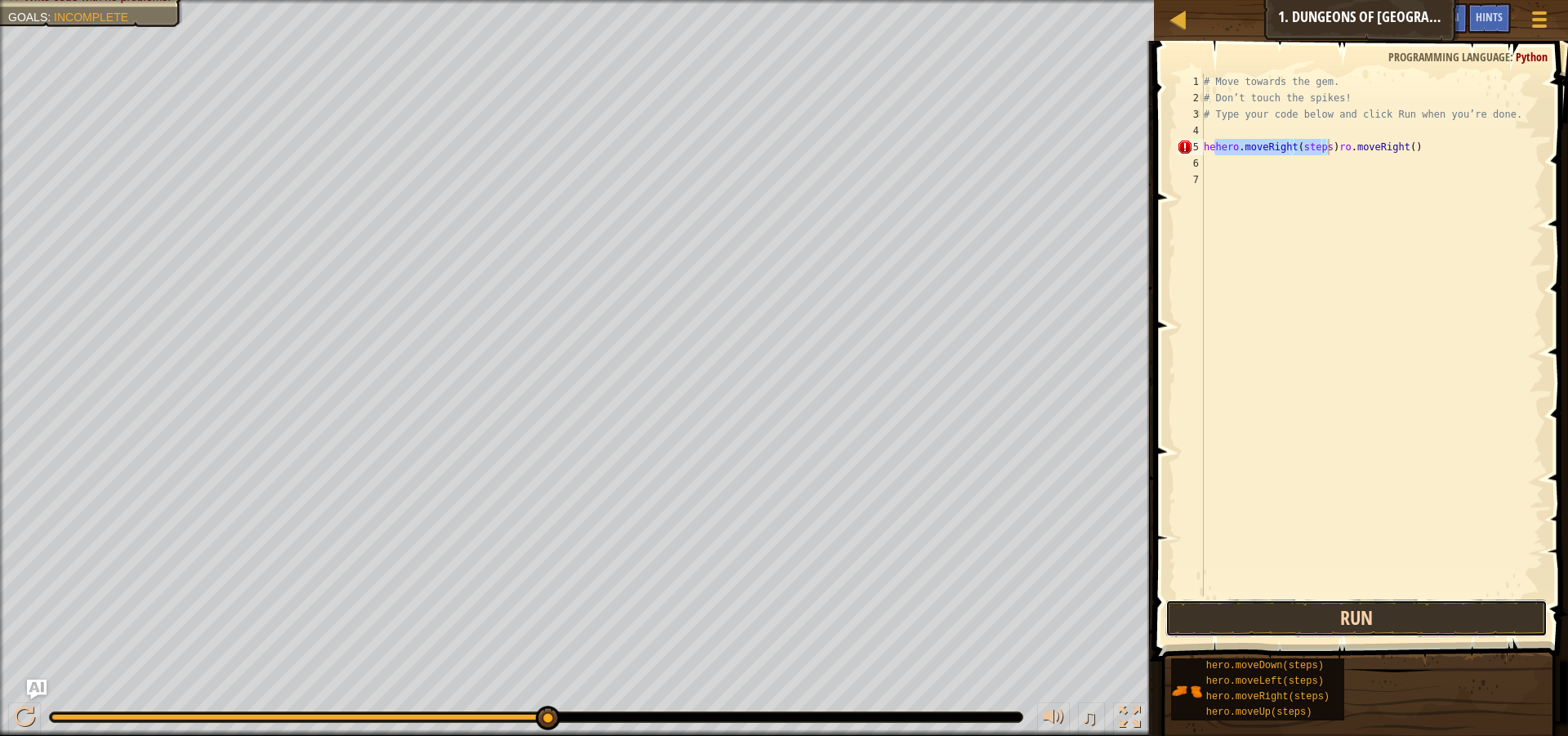
click at [1360, 616] on button "Run" at bounding box center [1356, 618] width 382 height 38
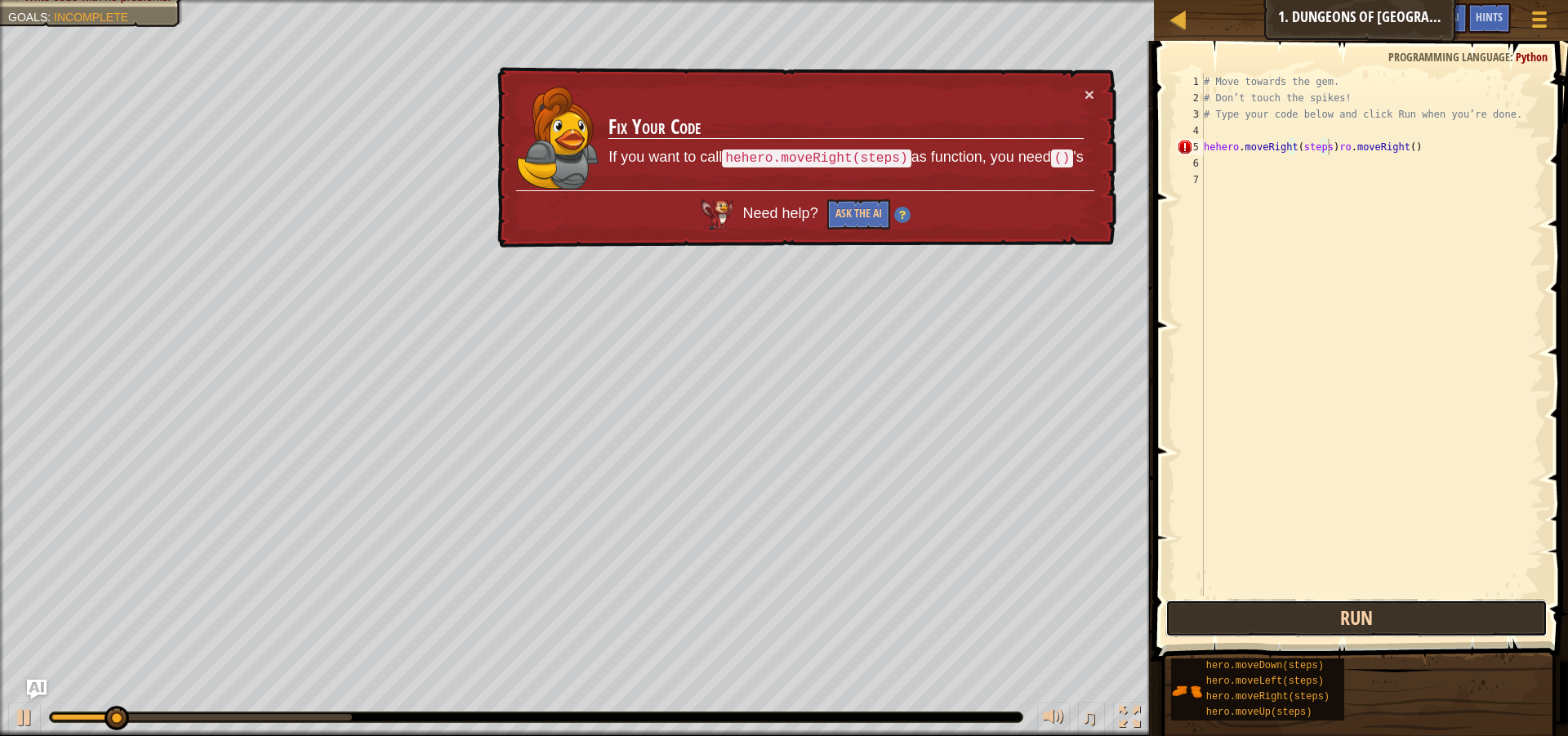
click at [1360, 616] on button "Run" at bounding box center [1356, 618] width 382 height 38
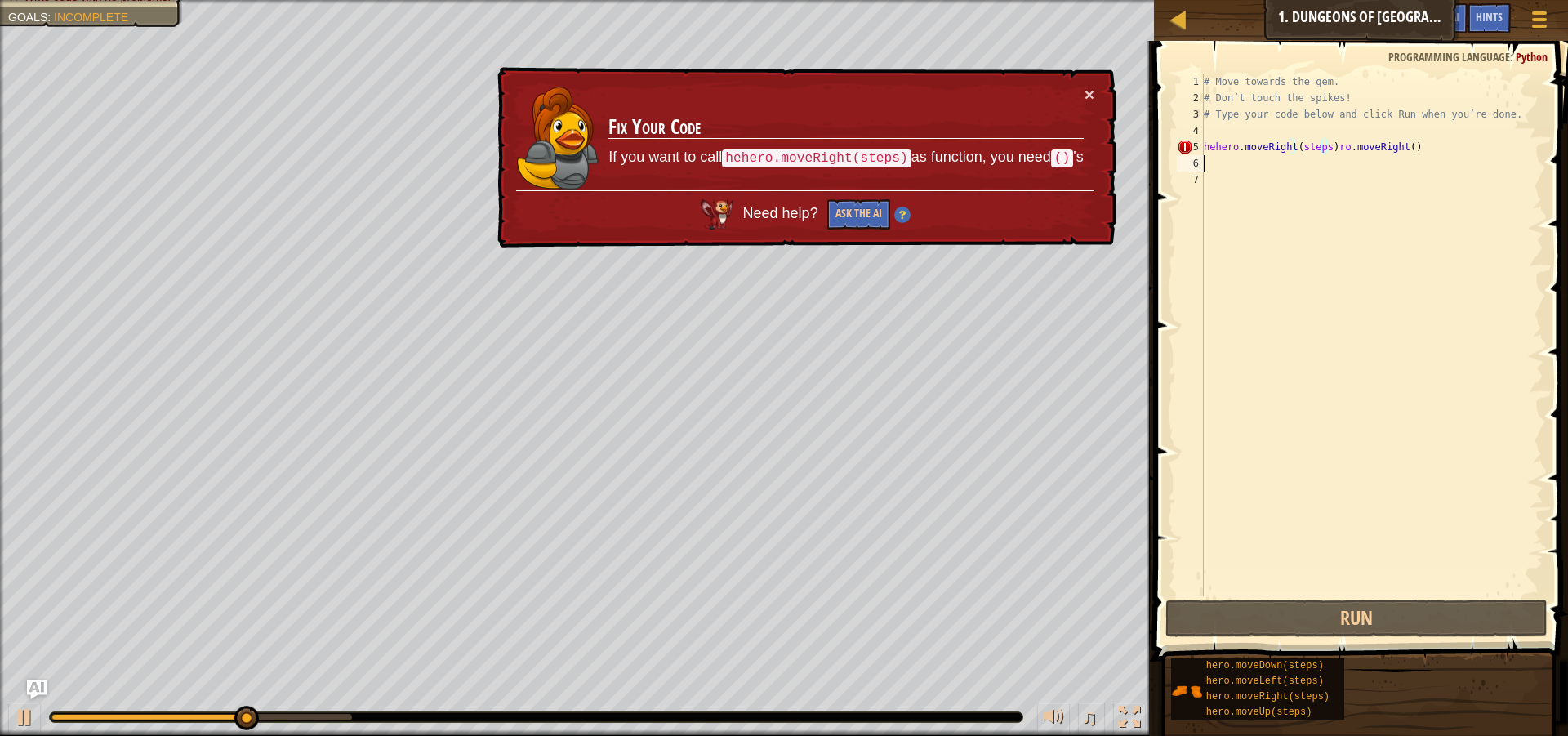
click at [1415, 158] on div "# Move towards the gem. # Don’t touch the spikes! # Type your code below and cl…" at bounding box center [1372, 351] width 343 height 555
click at [1416, 134] on div "# Move towards the gem. # Don’t touch the spikes! # Type your code below and cl…" at bounding box center [1372, 351] width 343 height 555
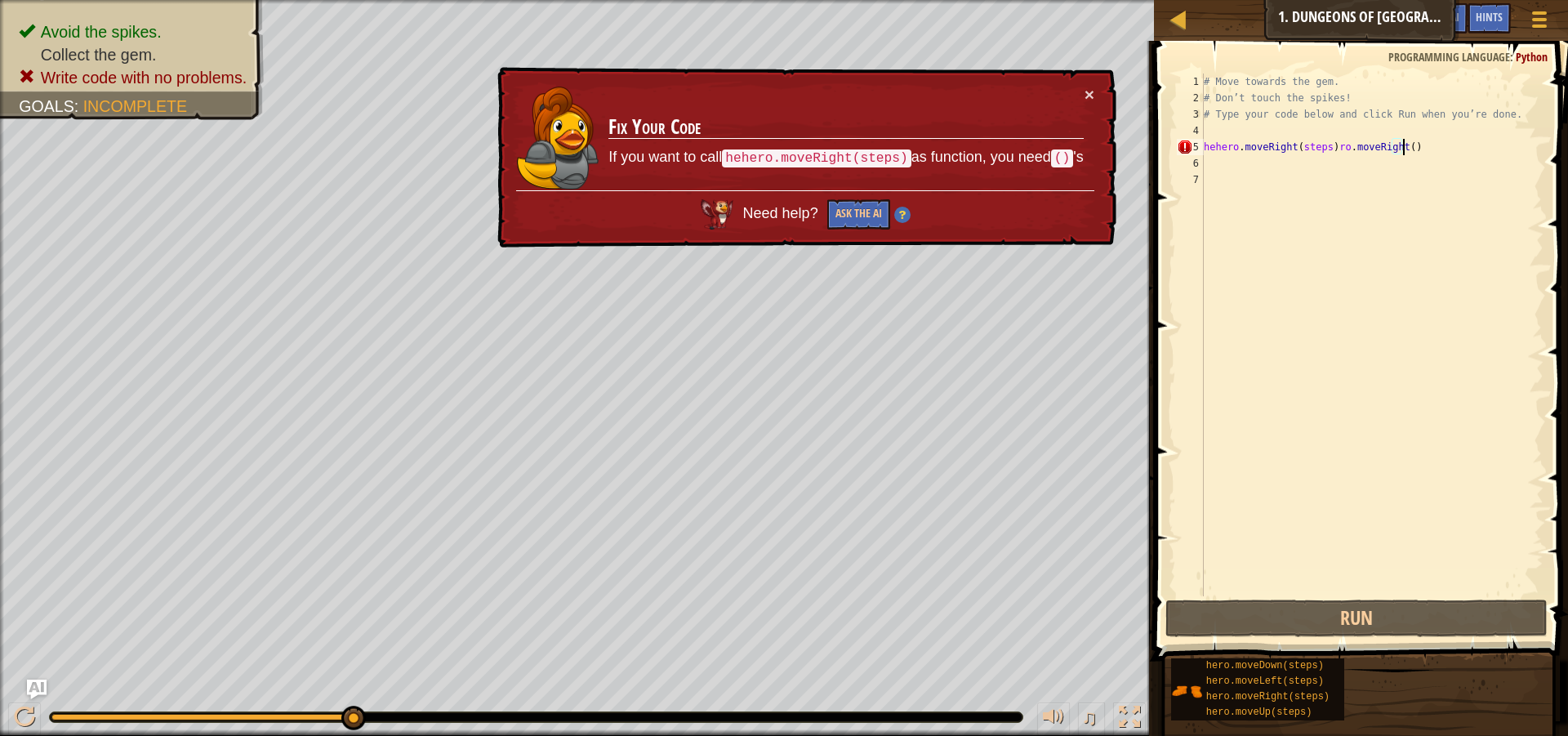
click at [1411, 146] on div "# Move towards the gem. # Don’t touch the spikes! # Type your code below and cl…" at bounding box center [1372, 351] width 343 height 555
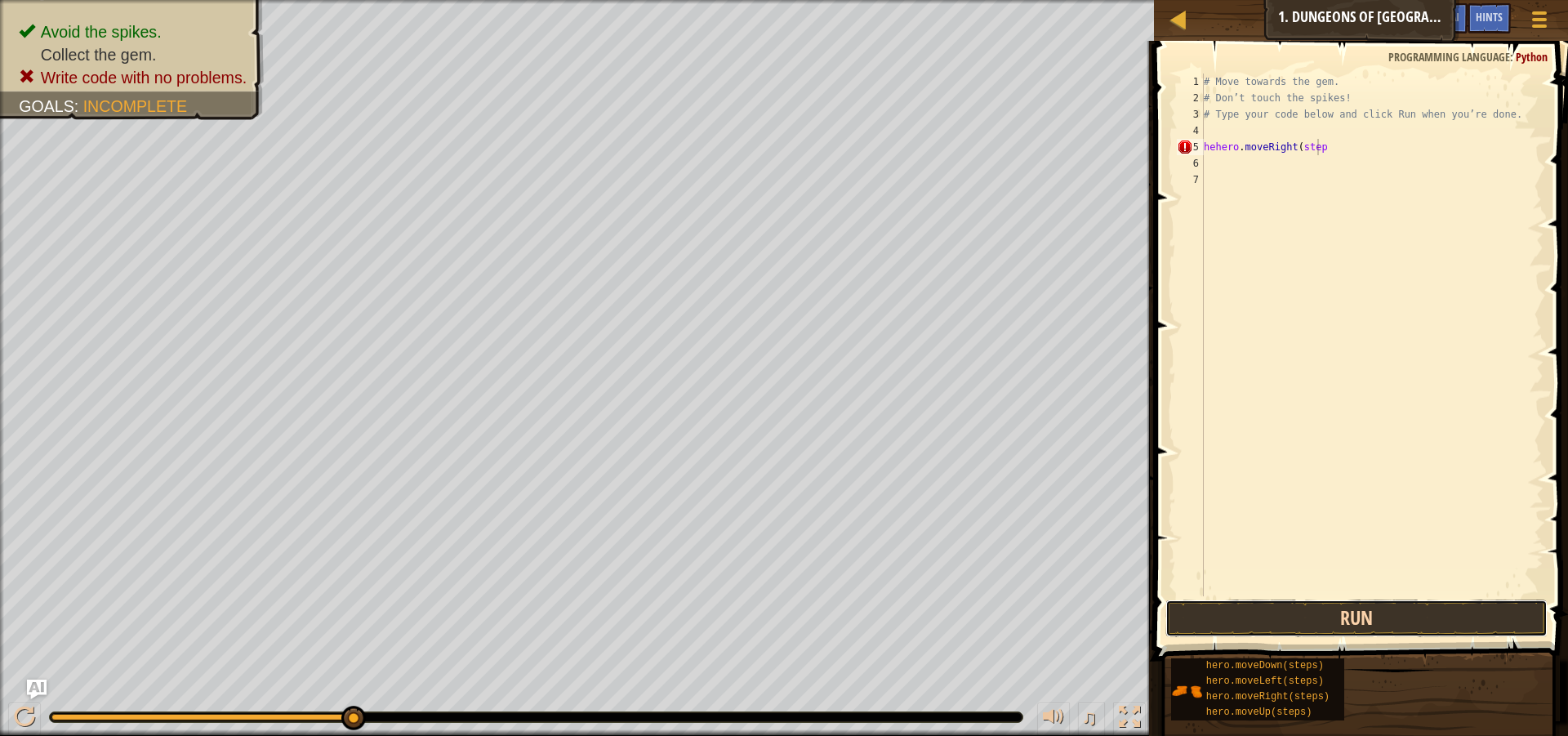
click at [1331, 625] on button "Run" at bounding box center [1356, 618] width 382 height 38
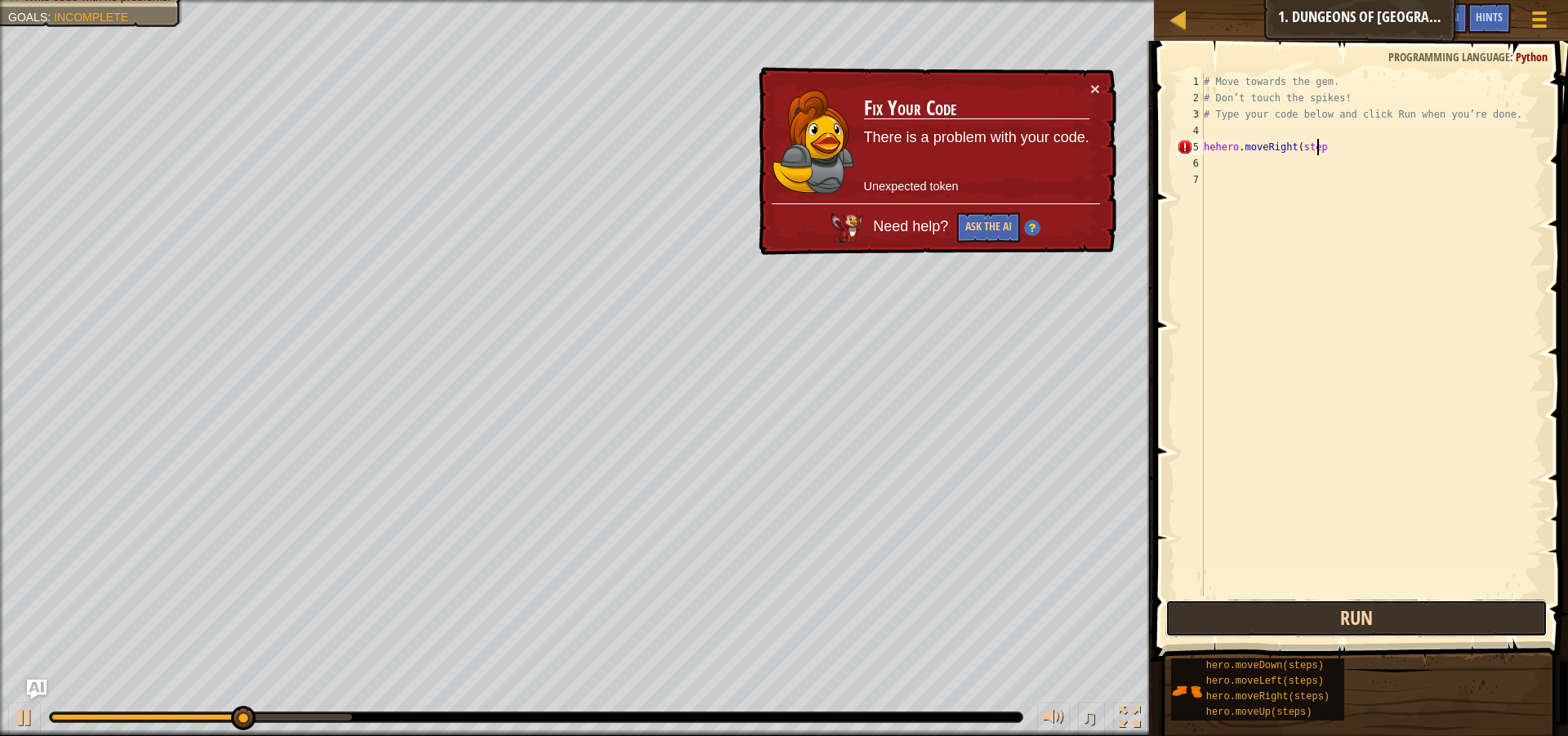
click at [1331, 618] on button "Run" at bounding box center [1356, 618] width 382 height 38
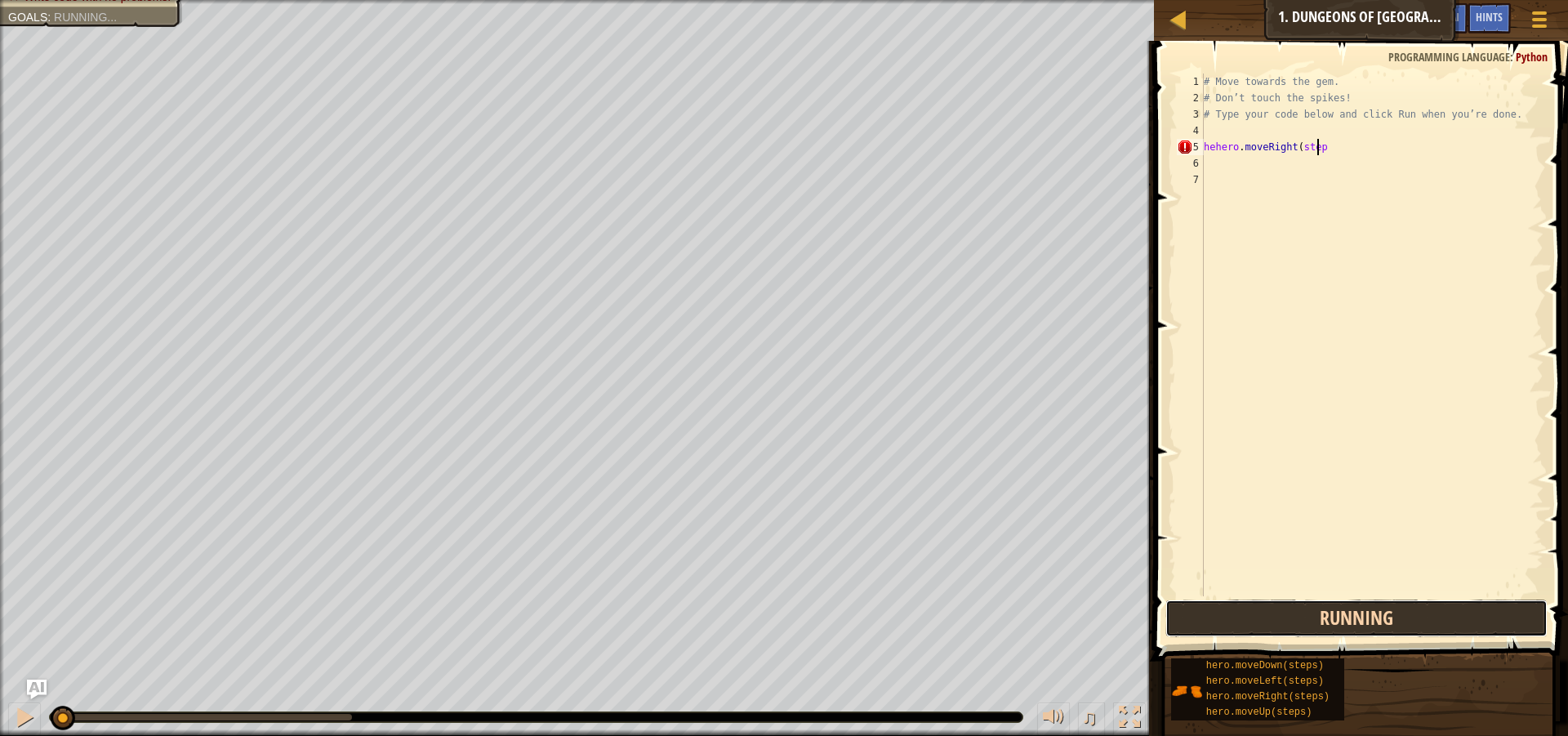
drag, startPoint x: 1331, startPoint y: 618, endPoint x: 1325, endPoint y: 612, distance: 8.5
click at [1330, 617] on button "Running" at bounding box center [1356, 618] width 382 height 38
click at [1318, 639] on span at bounding box center [1363, 327] width 427 height 668
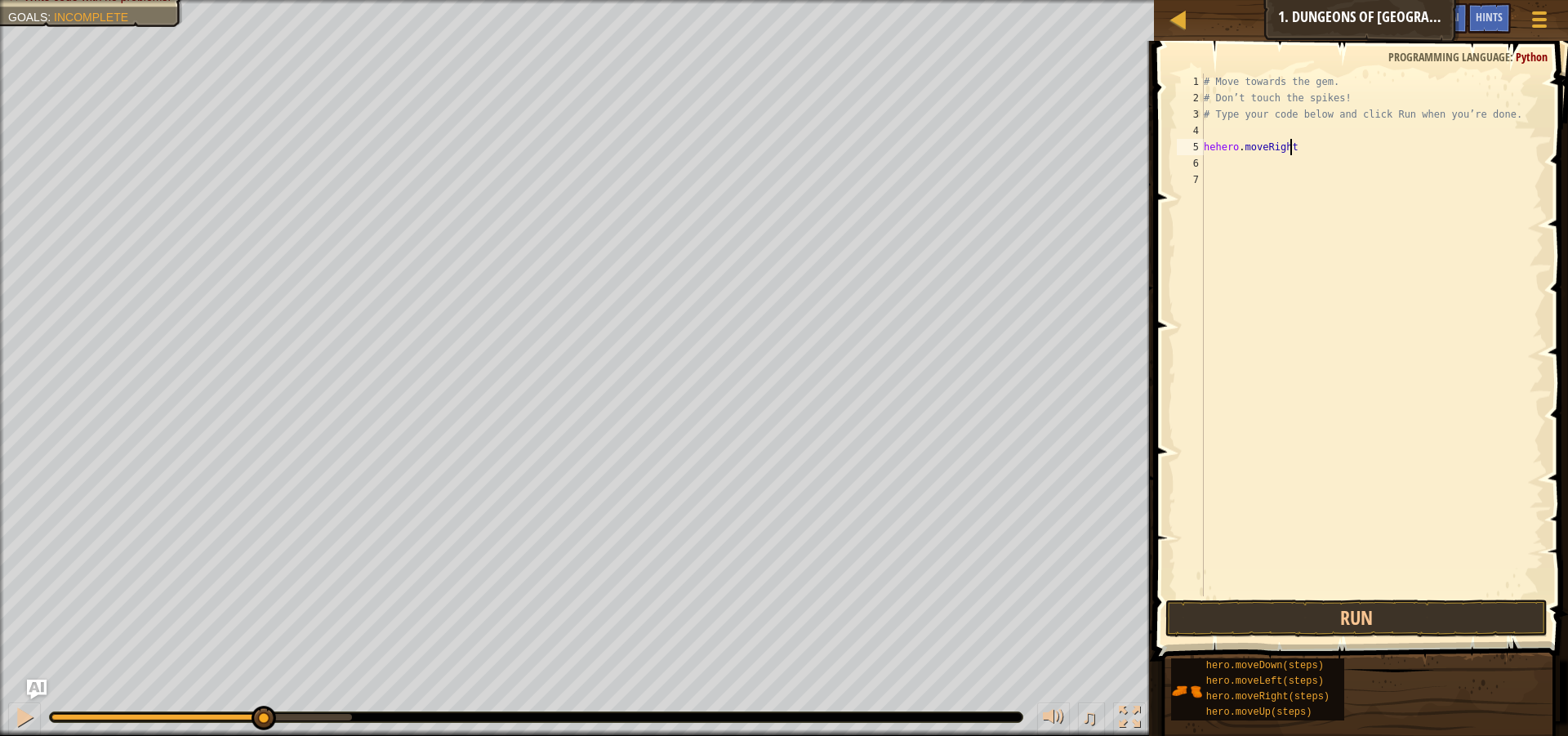
click at [1335, 621] on button "Run" at bounding box center [1356, 618] width 382 height 38
type textarea "h"
click at [1260, 611] on button "Run" at bounding box center [1356, 618] width 382 height 38
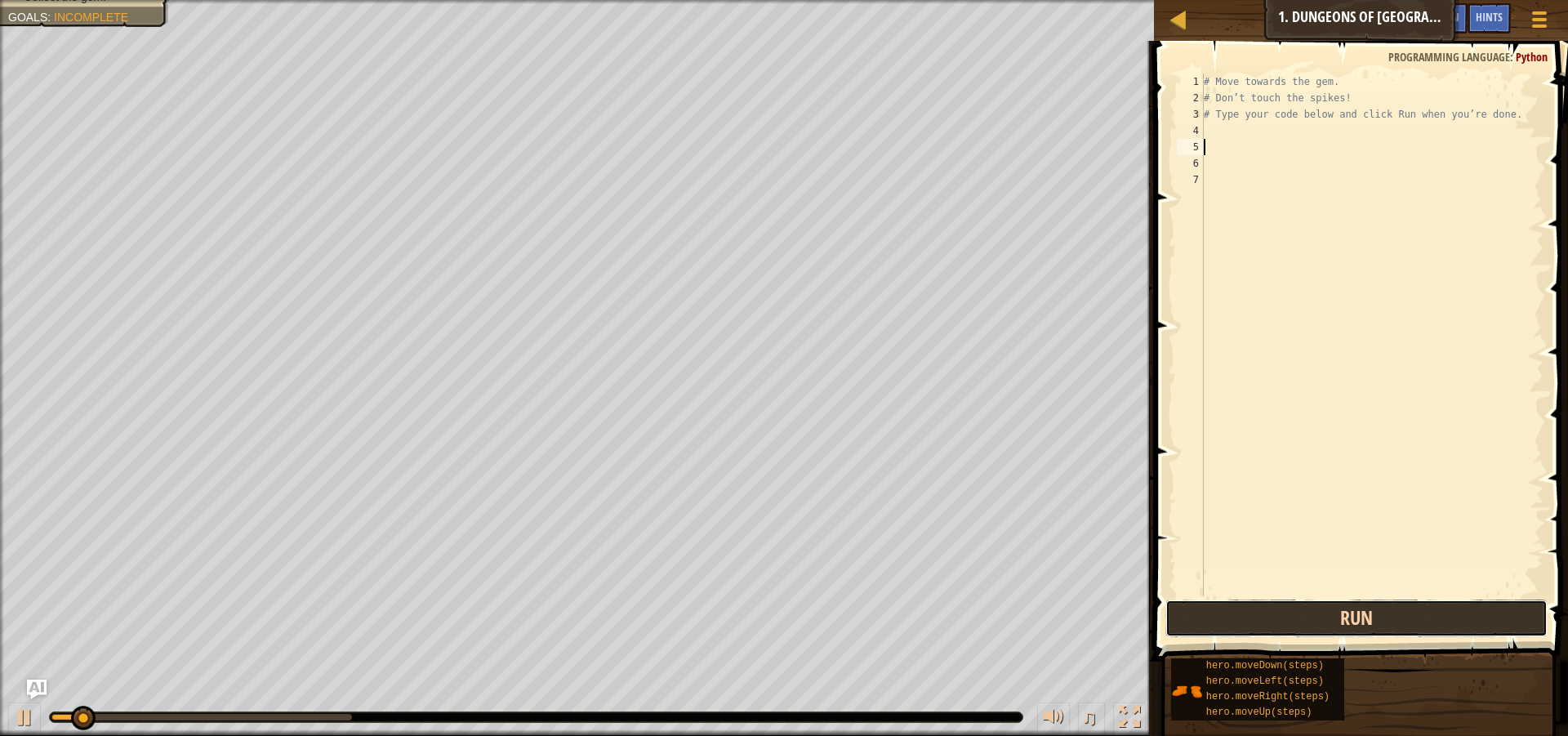
click at [1260, 611] on button "Run" at bounding box center [1356, 618] width 382 height 38
click at [1260, 613] on button "Running" at bounding box center [1356, 618] width 382 height 38
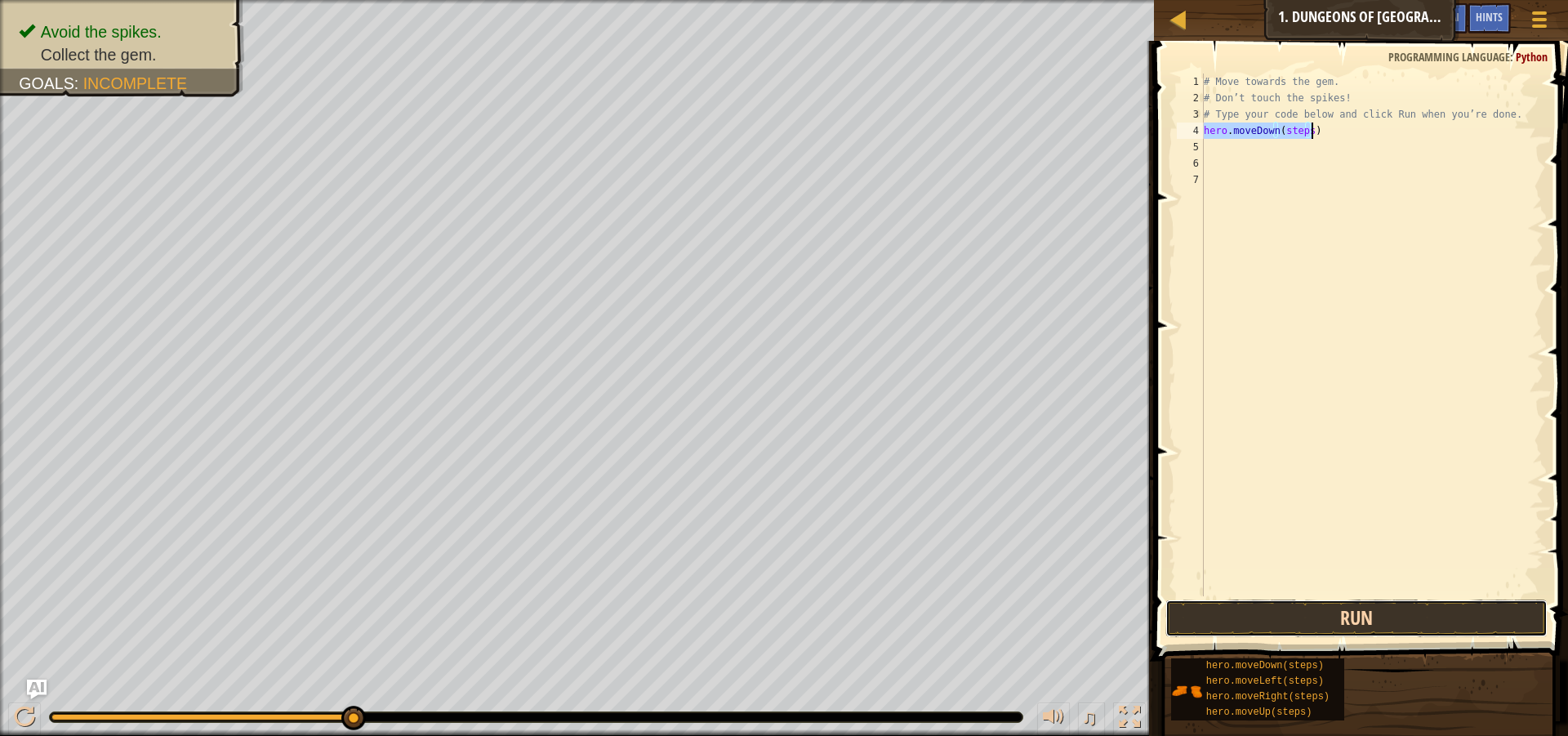
click at [1357, 621] on button "Run" at bounding box center [1356, 618] width 382 height 38
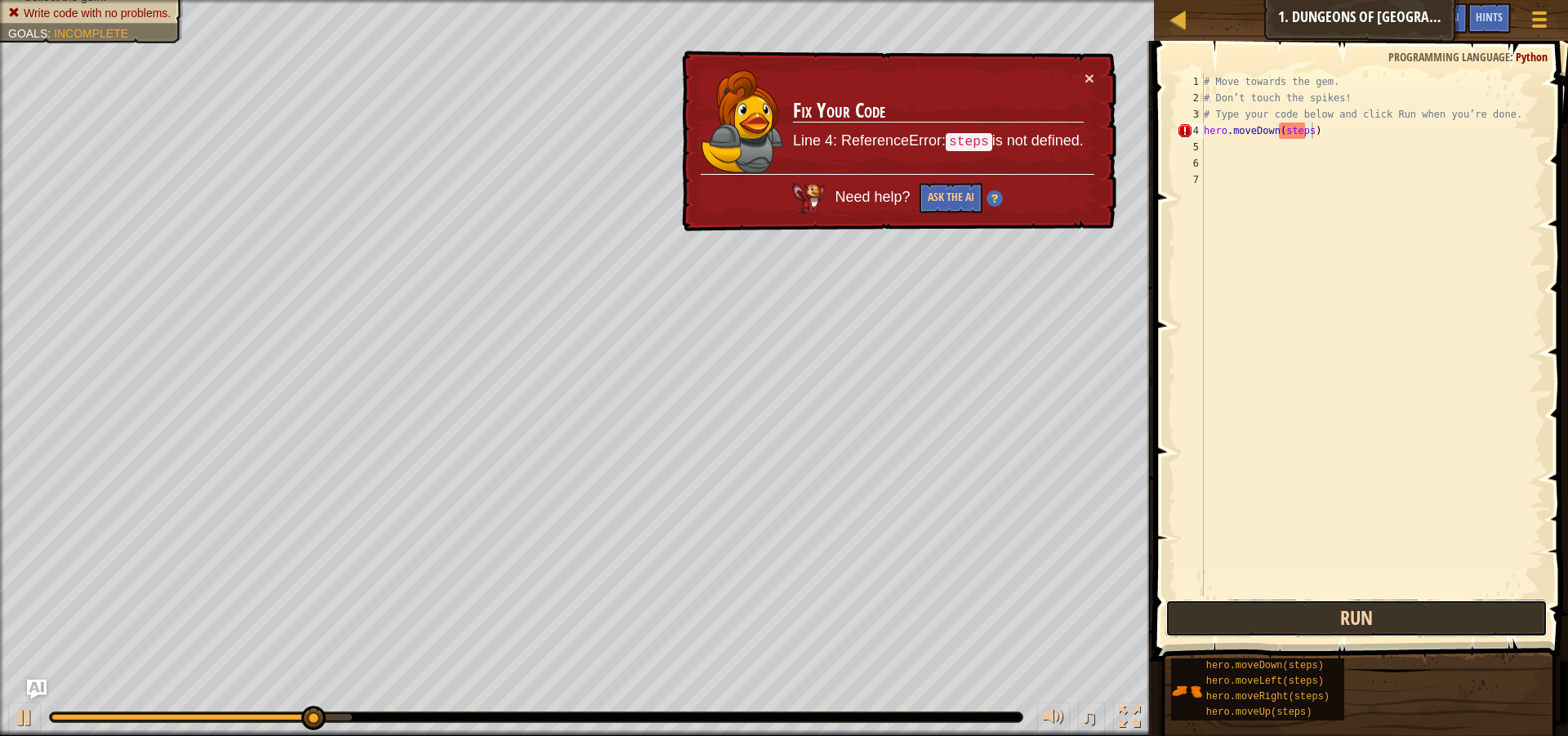
click at [1357, 621] on button "Run" at bounding box center [1356, 618] width 382 height 38
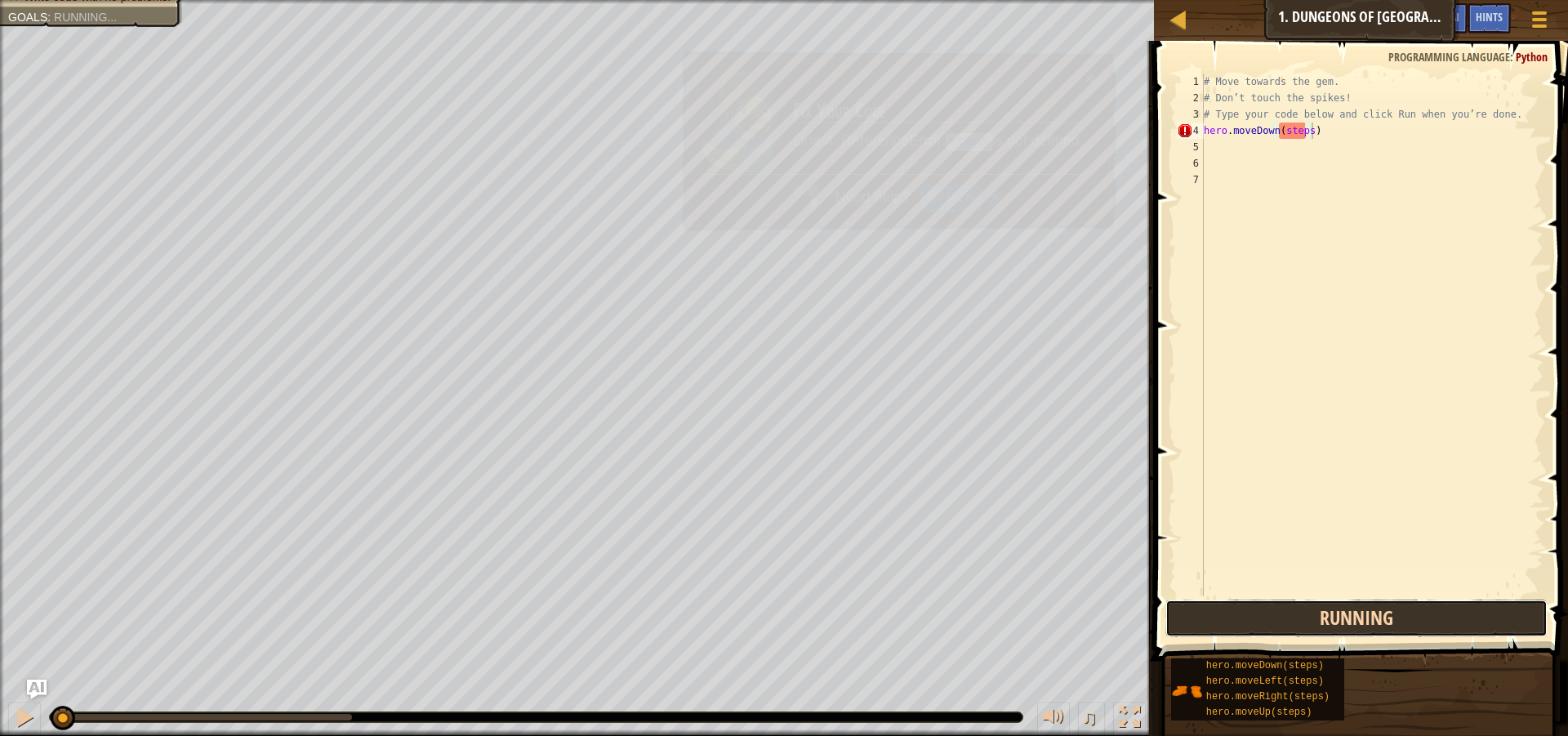
click at [1357, 621] on button "Running" at bounding box center [1356, 618] width 382 height 38
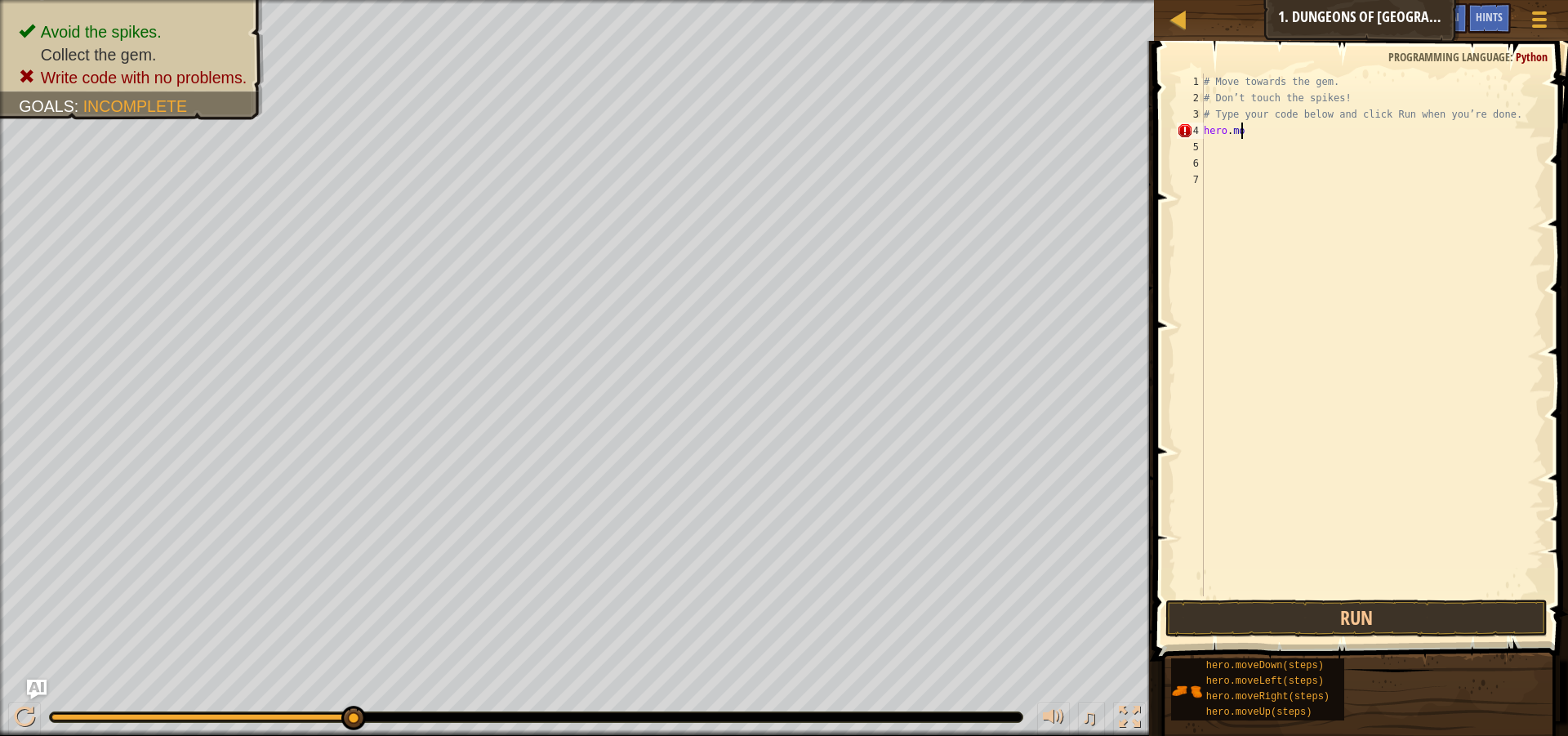
type textarea "h"
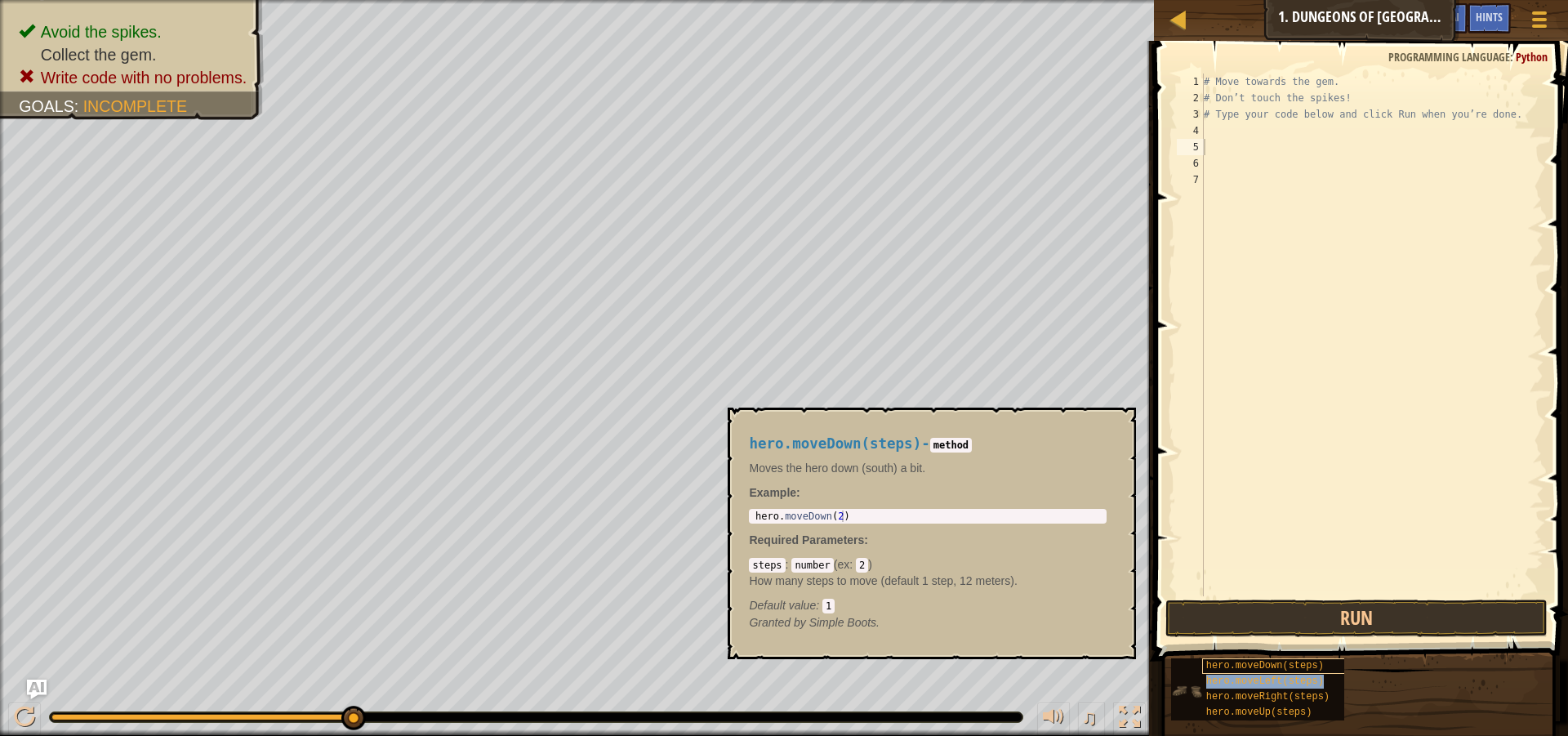
type textarea "hero.moveLeft(steps)"
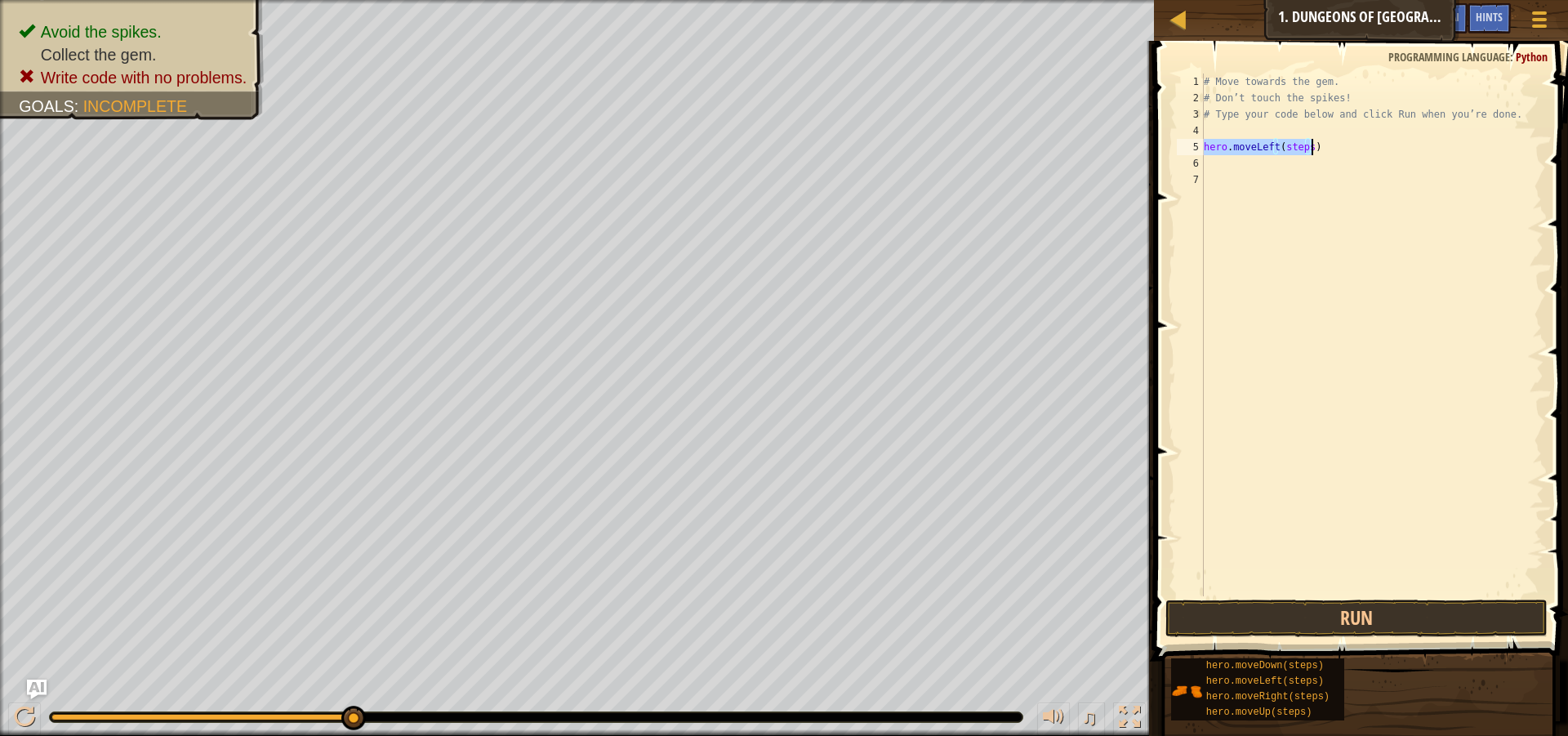
click at [1386, 594] on div "# Move towards the gem. # Don’t touch the spikes! # Type your code below and cl…" at bounding box center [1372, 351] width 343 height 555
click at [1374, 618] on button "Run" at bounding box center [1356, 618] width 382 height 38
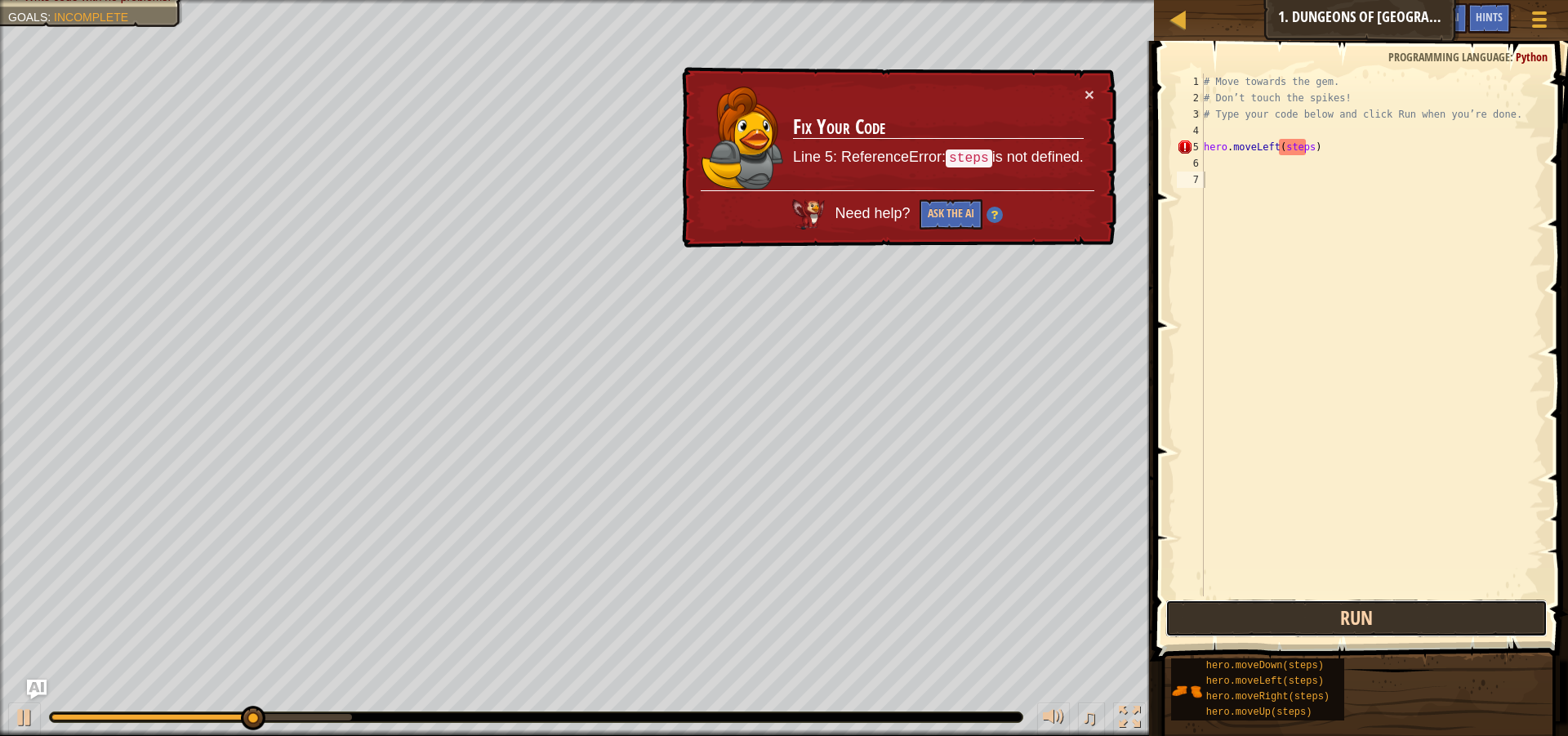
click at [1374, 618] on button "Run" at bounding box center [1356, 618] width 382 height 38
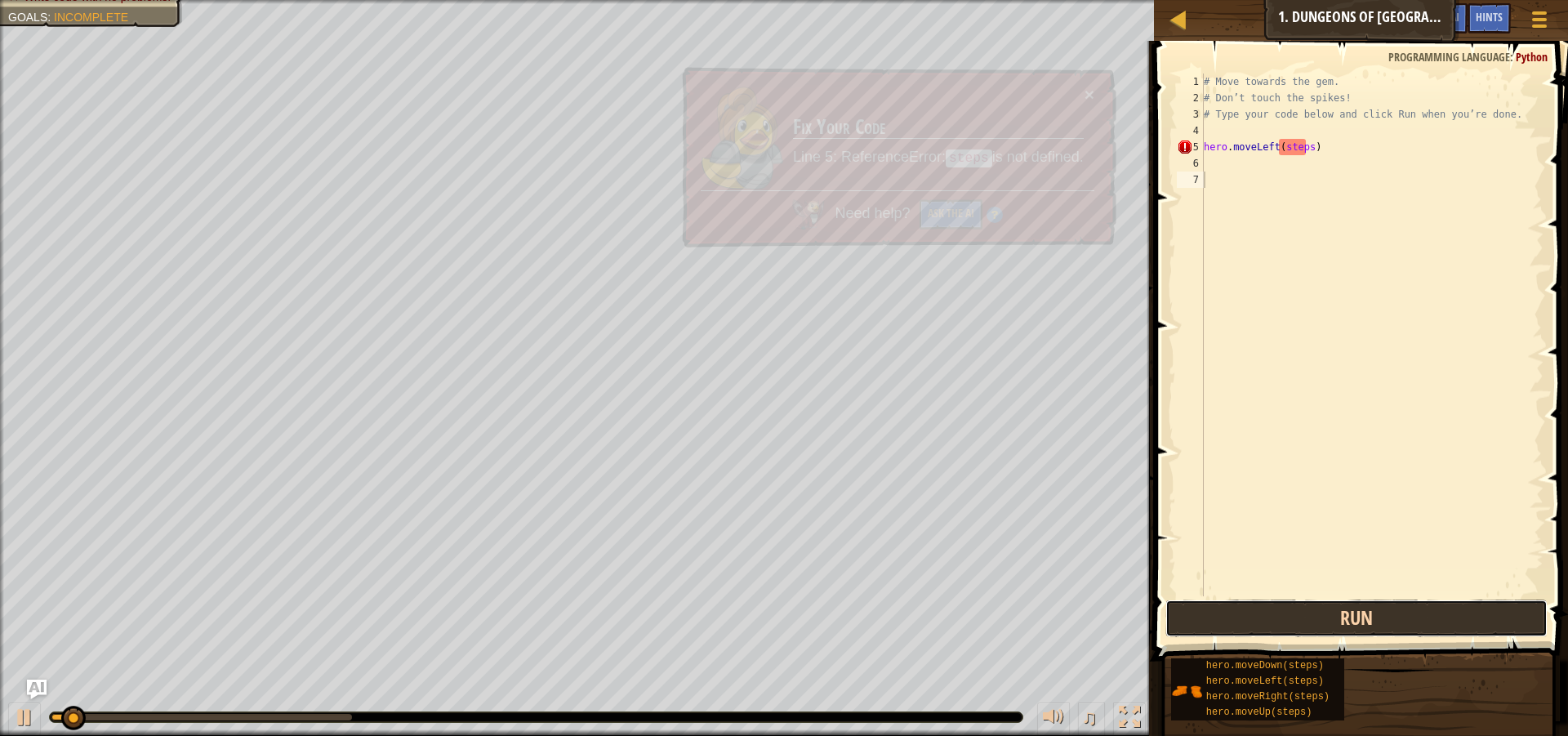
click at [1365, 631] on button "Run" at bounding box center [1356, 618] width 382 height 38
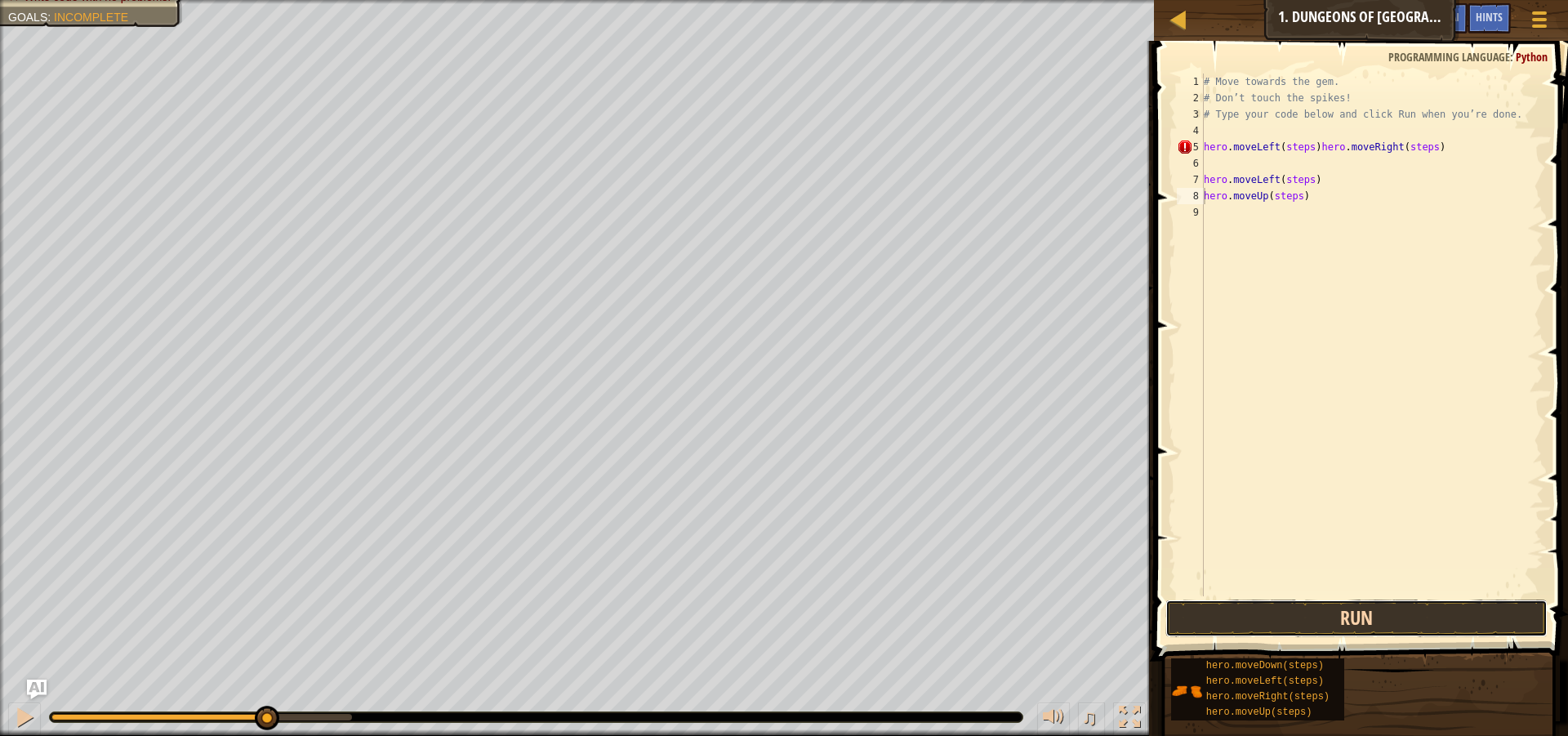
click at [1357, 624] on button "Run" at bounding box center [1356, 618] width 382 height 38
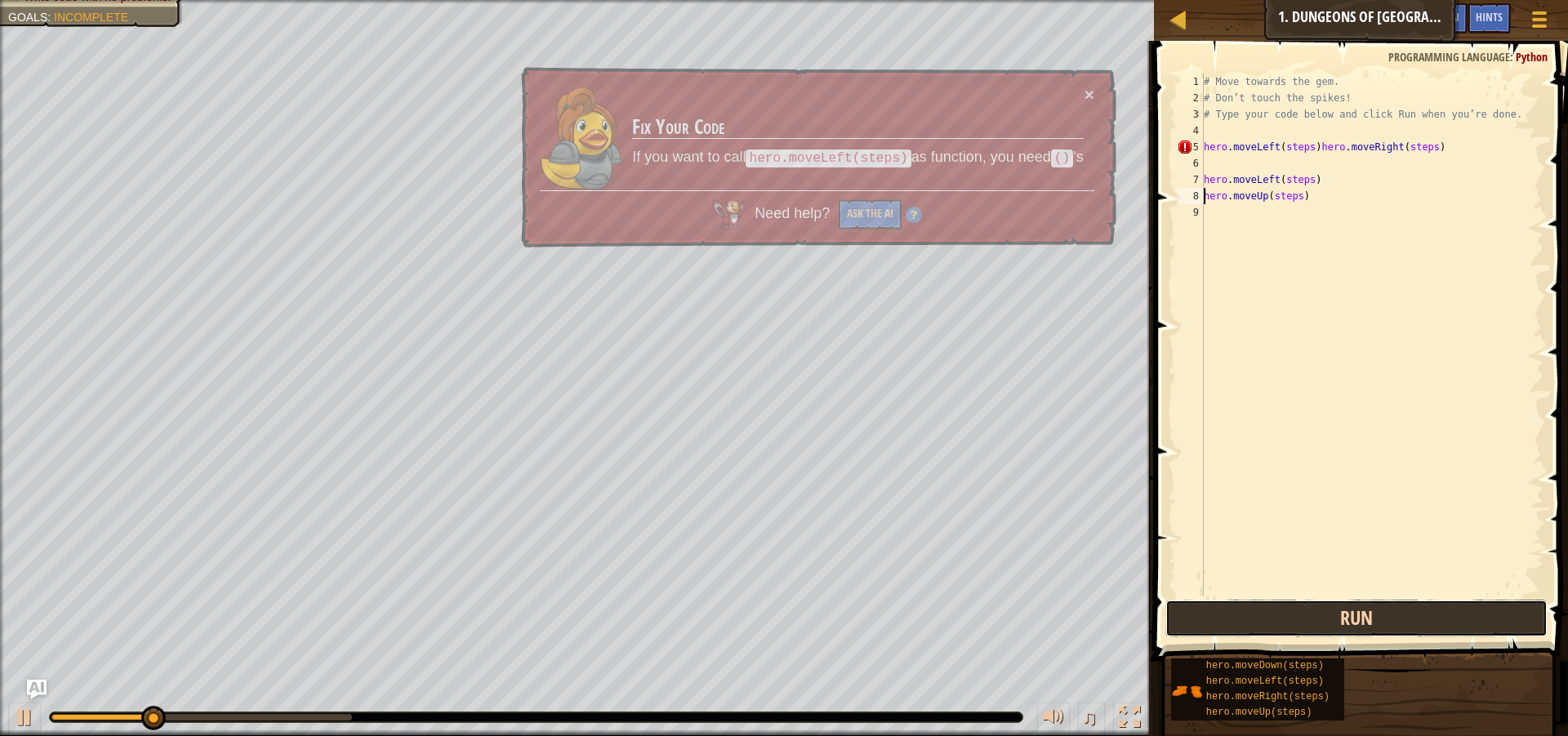
click at [1357, 628] on button "Run" at bounding box center [1356, 618] width 382 height 38
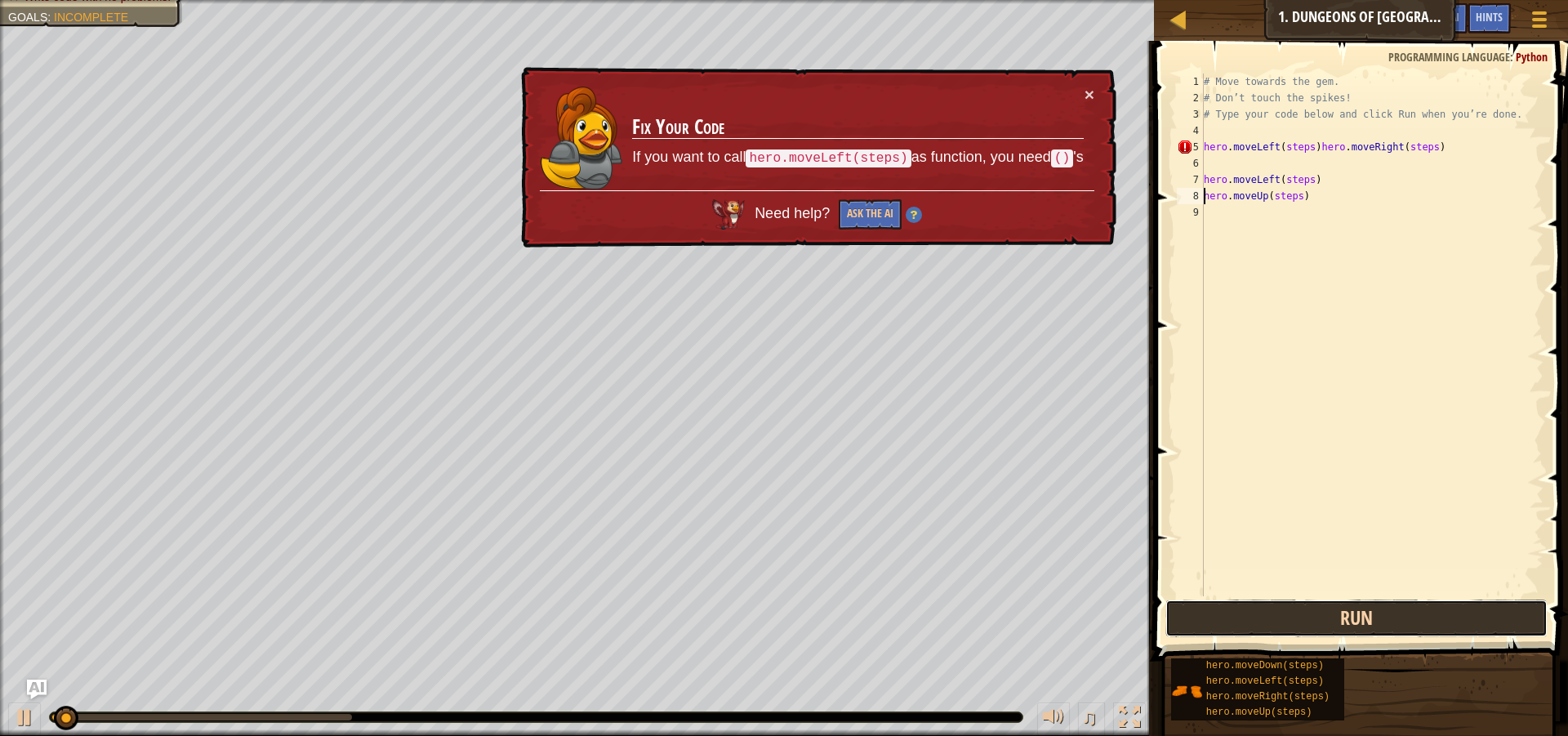
click at [1356, 628] on button "Run" at bounding box center [1356, 618] width 382 height 38
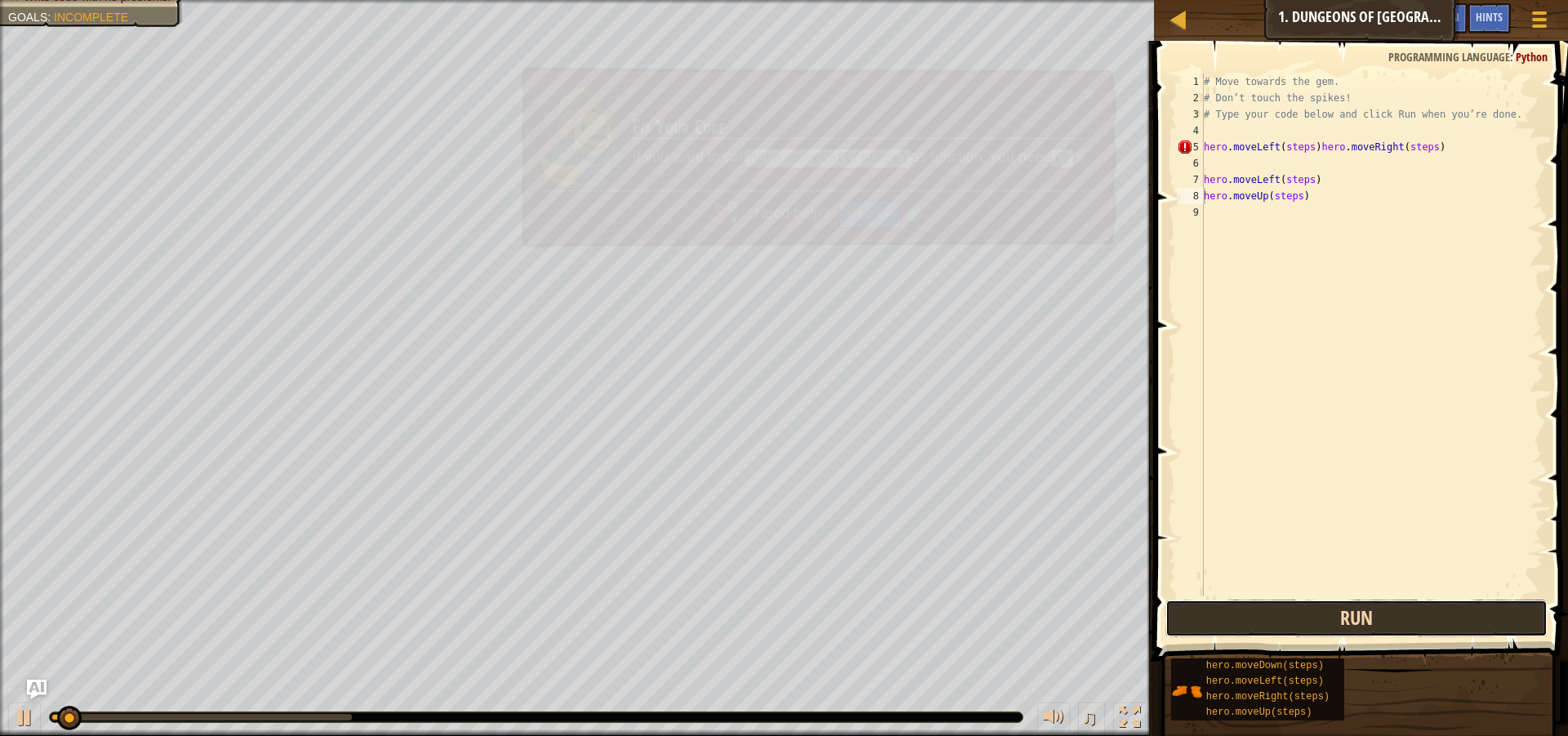
drag, startPoint x: 1356, startPoint y: 628, endPoint x: 1350, endPoint y: 601, distance: 27.7
click at [1351, 611] on button "Run" at bounding box center [1356, 618] width 382 height 38
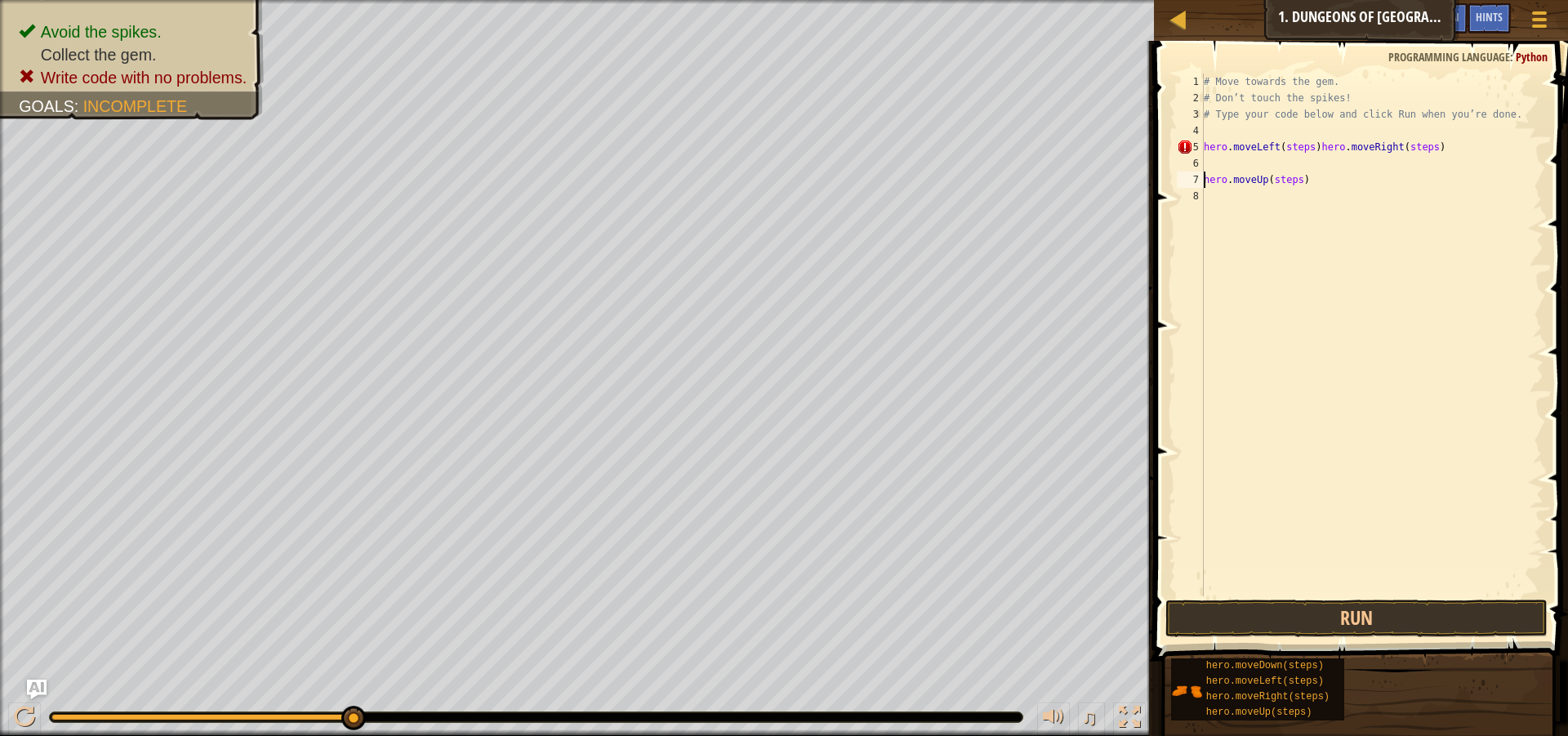
type textarea "hero.moveLeft(steps)hero.moveRight(steps)hero.moveUp(steps)"
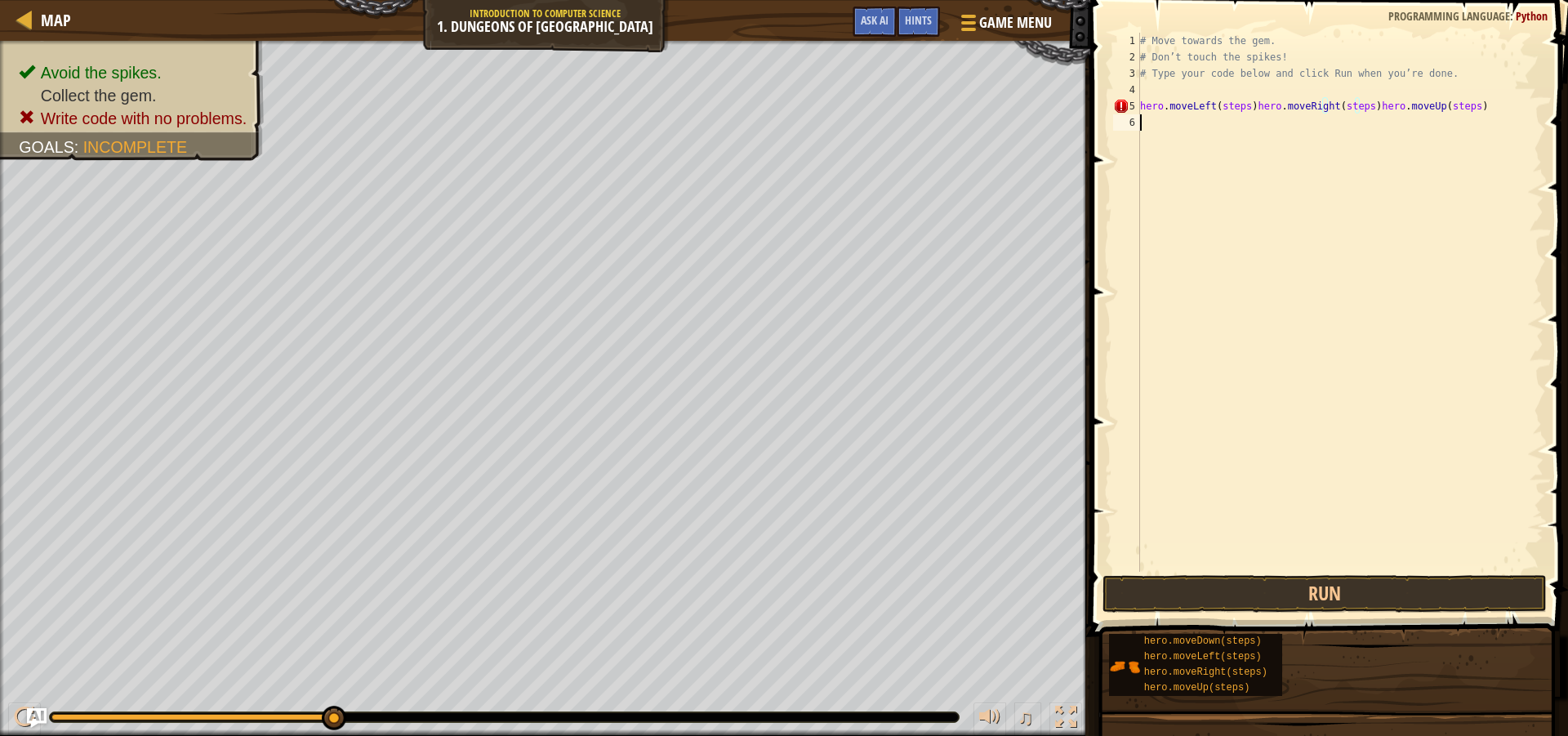
click at [1469, 122] on div "# Move towards the gem. # Don’t touch the spikes! # Type your code below and cl…" at bounding box center [1341, 318] width 407 height 572
click at [1460, 111] on div "# Move towards the gem. # Don’t touch the spikes! # Type your code below and cl…" at bounding box center [1341, 318] width 407 height 572
type textarea "hero.moveLeft(steps)hero.moveRight(steps)hero.moveUp(steps)"
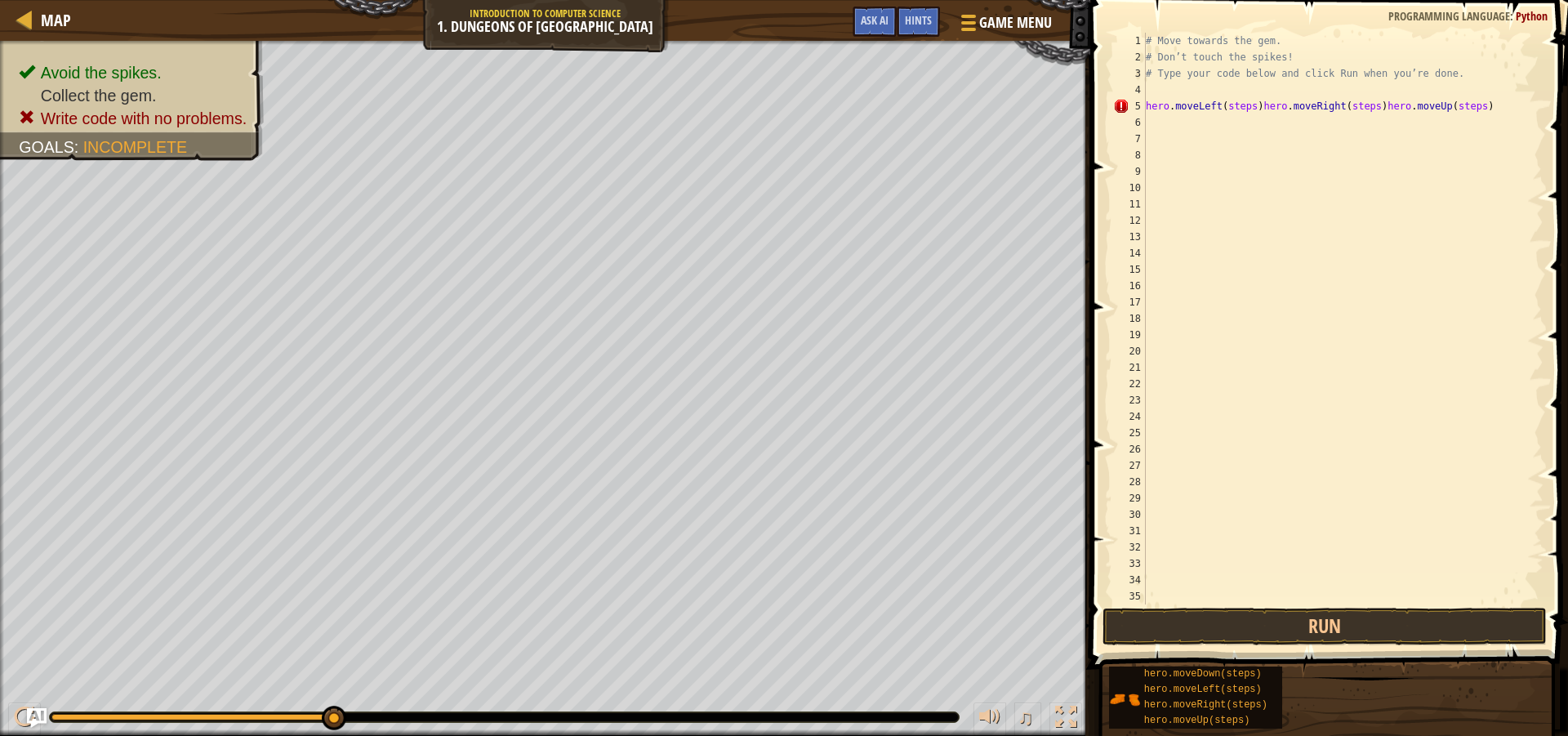
click at [1462, 111] on div "# Move towards the gem. # Don’t touch the spikes! # Type your code below and cl…" at bounding box center [1337, 334] width 389 height 604
type textarea "hero.moveLeft(steps)hero.moveRight(steps)hero.moveUp(steps)"
click at [1462, 111] on div "# Move towards the gem. # Don’t touch the spikes! # Type your code below and cl…" at bounding box center [1337, 318] width 389 height 572
click at [1466, 116] on div "# Move towards the gem. # Don’t touch the spikes! # Type your code below and cl…" at bounding box center [1337, 334] width 389 height 604
click at [1464, 110] on div "# Move towards the gem. # Don’t touch the spikes! # Type your code below and cl…" at bounding box center [1337, 334] width 389 height 604
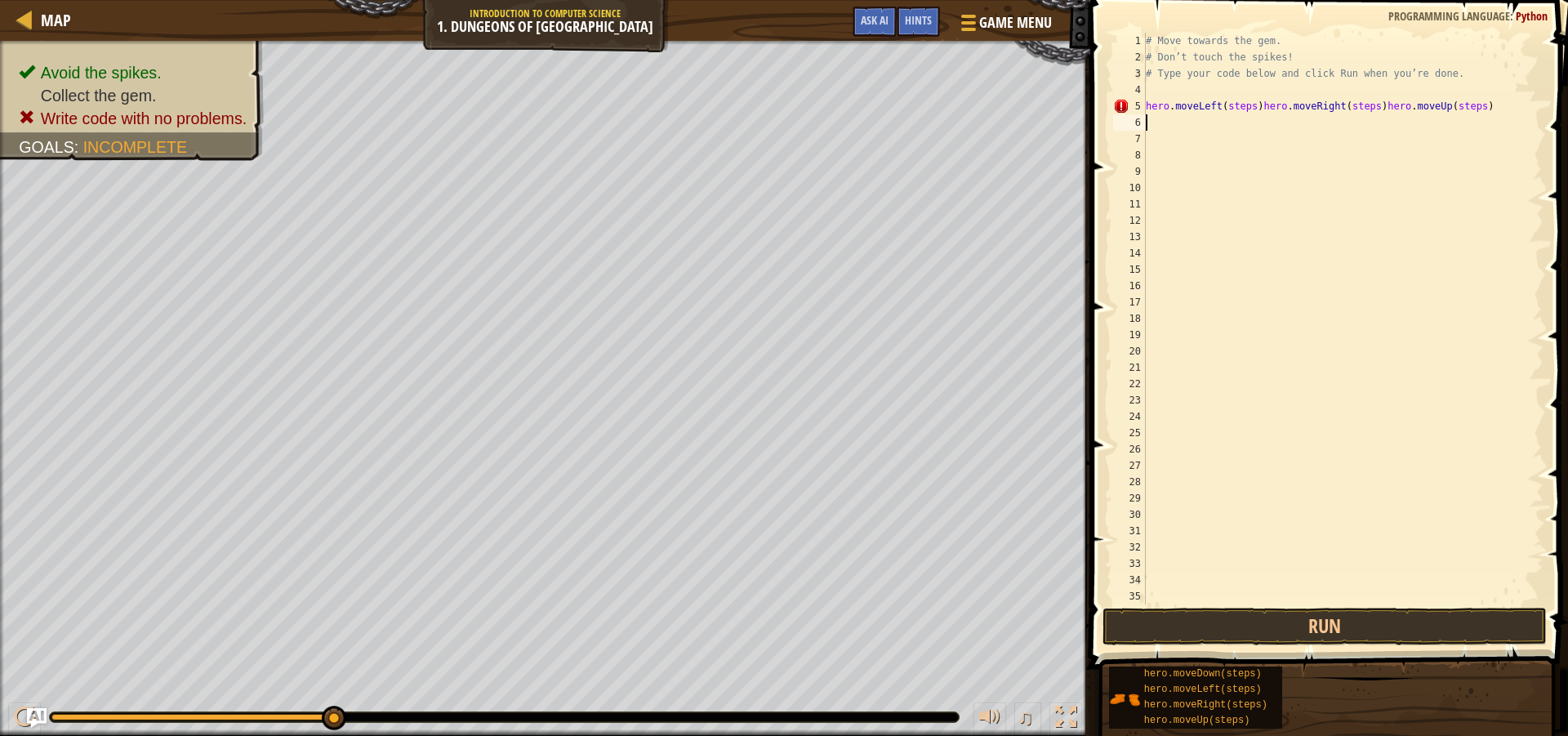
type textarea "hero.moveLeft(steps)hero.moveRight(steps)hero.moveUp(steps)"
click at [1464, 117] on div "# Move towards the gem. # Don’t touch the spikes! # Type your code below and cl…" at bounding box center [1337, 334] width 389 height 604
click at [1459, 113] on div "# Move towards the gem. # Don’t touch the spikes! # Type your code below and cl…" at bounding box center [1337, 334] width 389 height 604
type textarea "hero.moveLeft(steps)hero.moveRight(steps)hero.moveUp(steps)"
click at [1461, 111] on div "# Move towards the gem. # Don’t touch the spikes! # Type your code below and cl…" at bounding box center [1337, 334] width 389 height 604
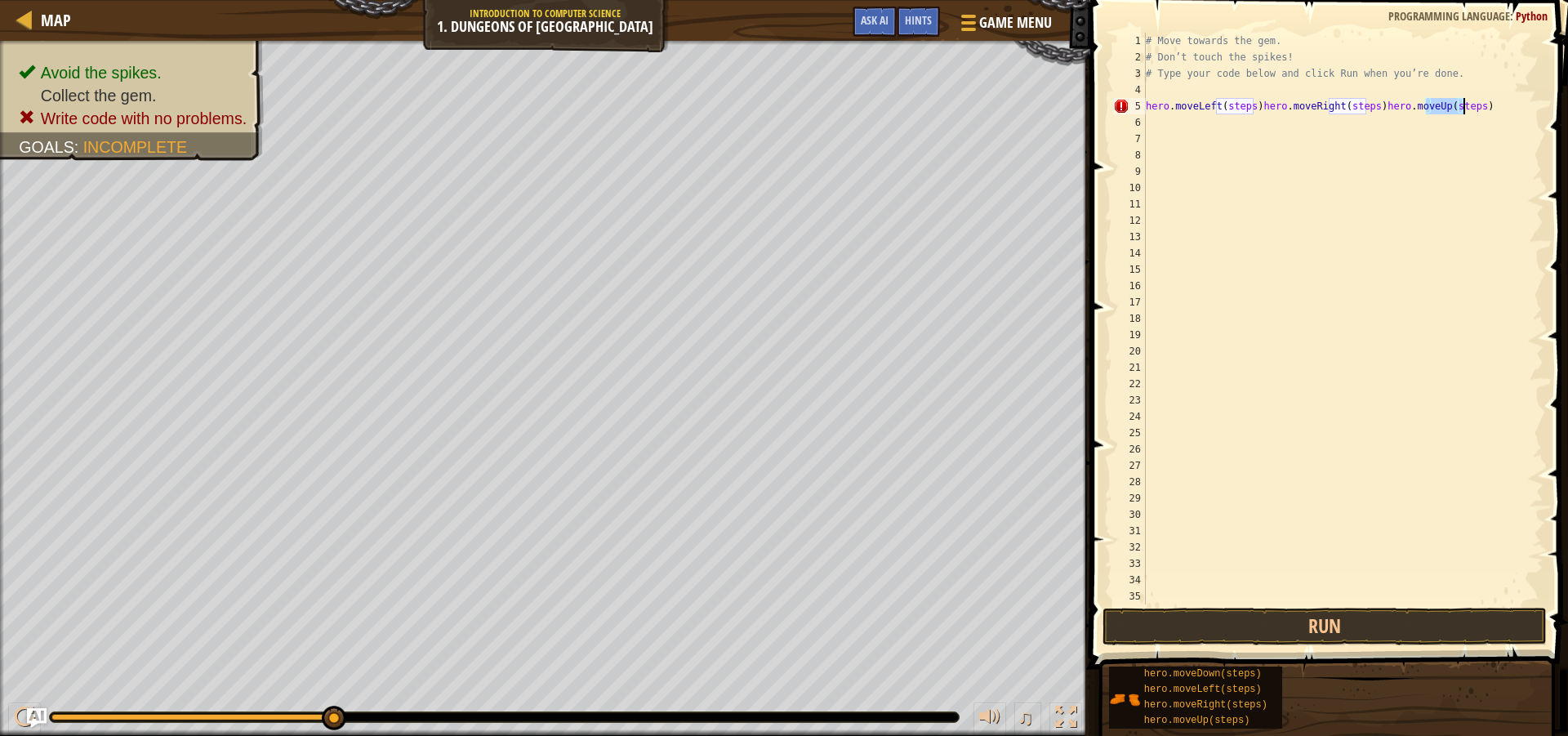
click at [1462, 111] on div "# Move towards the gem. # Don’t touch the spikes! # Type your code below and cl…" at bounding box center [1337, 334] width 389 height 604
click at [1465, 124] on div "# Move towards the gem. # Don’t touch the spikes! # Type your code below and cl…" at bounding box center [1337, 334] width 389 height 604
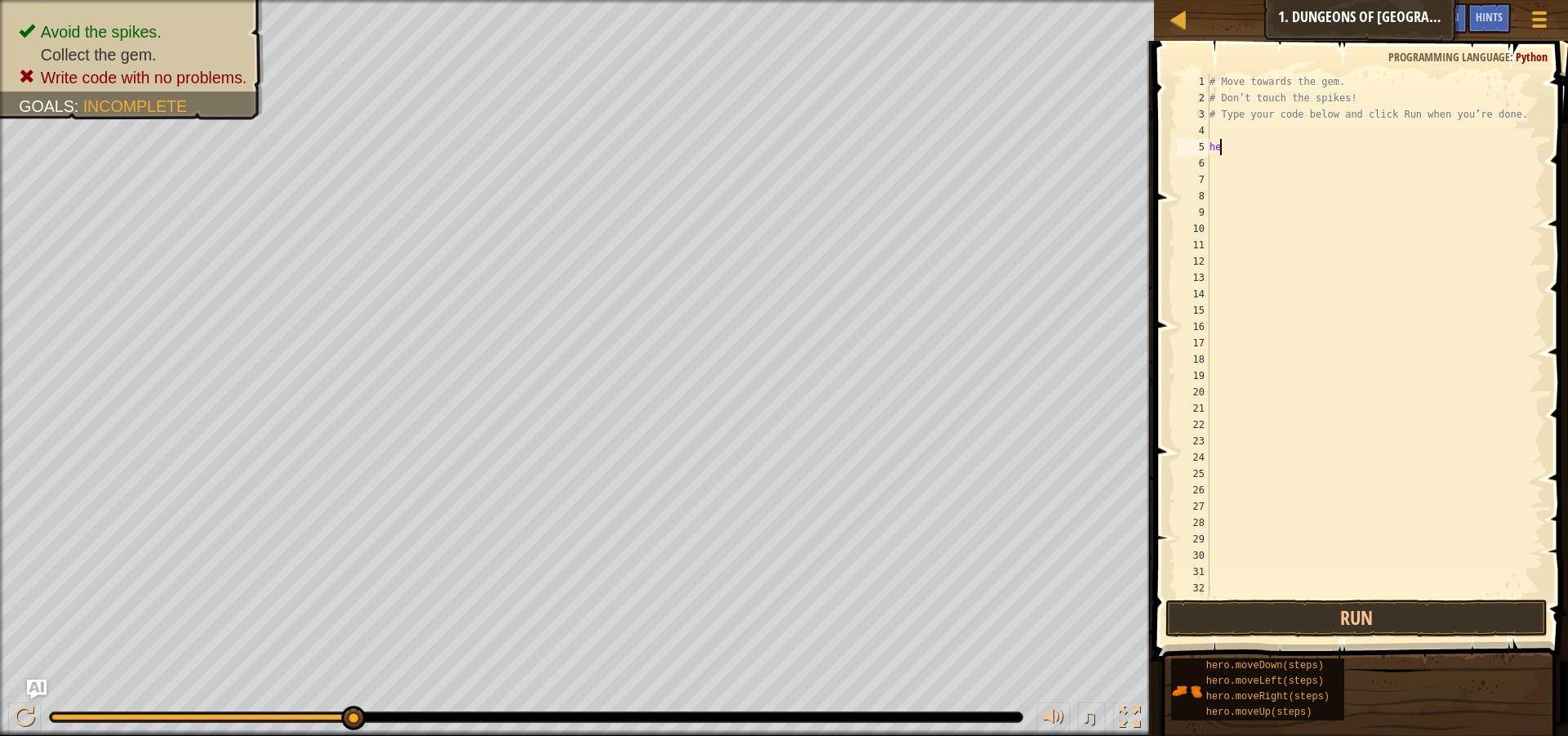
type textarea "h"
click at [1279, 604] on button "Run" at bounding box center [1356, 618] width 382 height 38
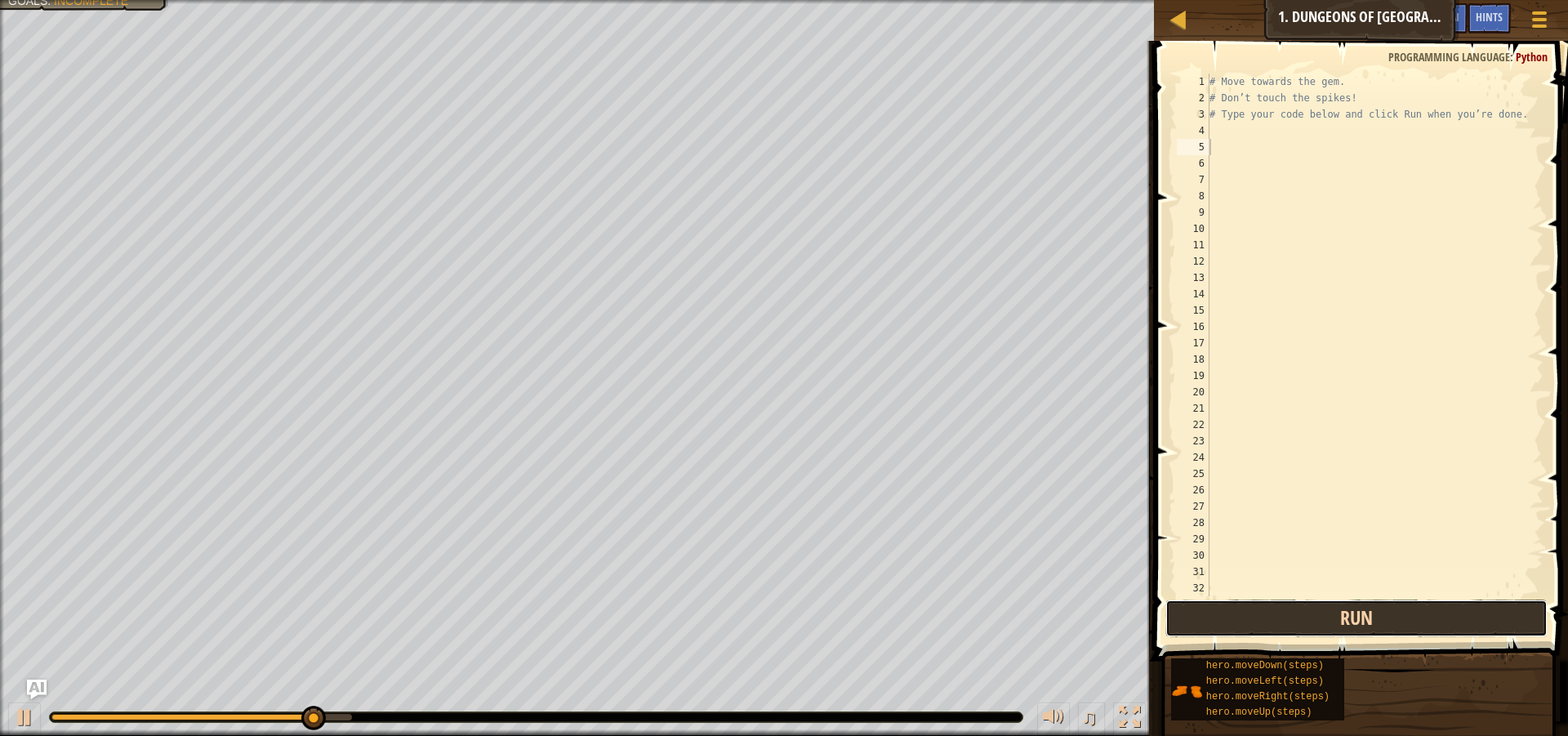
click at [1231, 629] on button "Run" at bounding box center [1356, 618] width 382 height 38
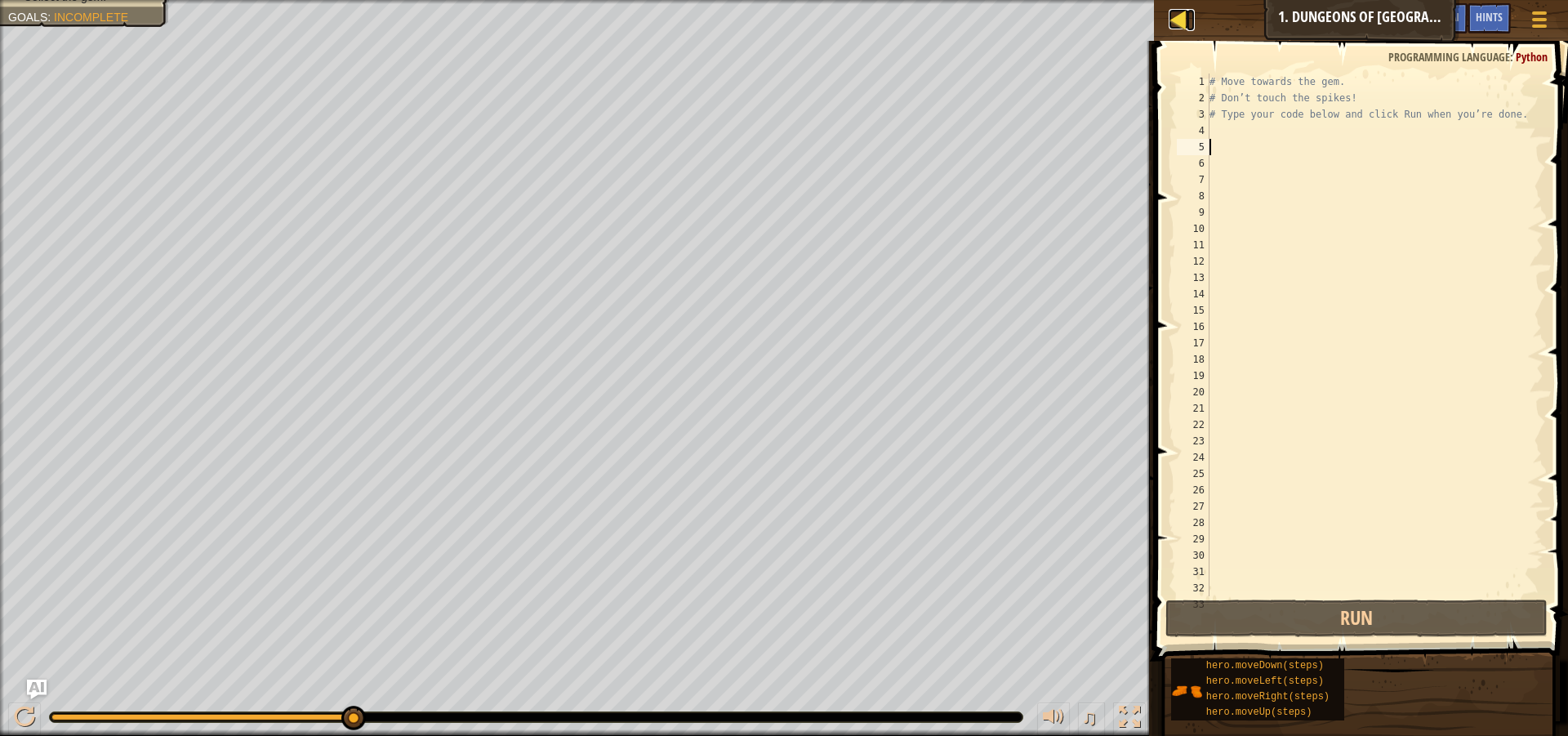
click at [1177, 14] on div at bounding box center [1179, 19] width 20 height 20
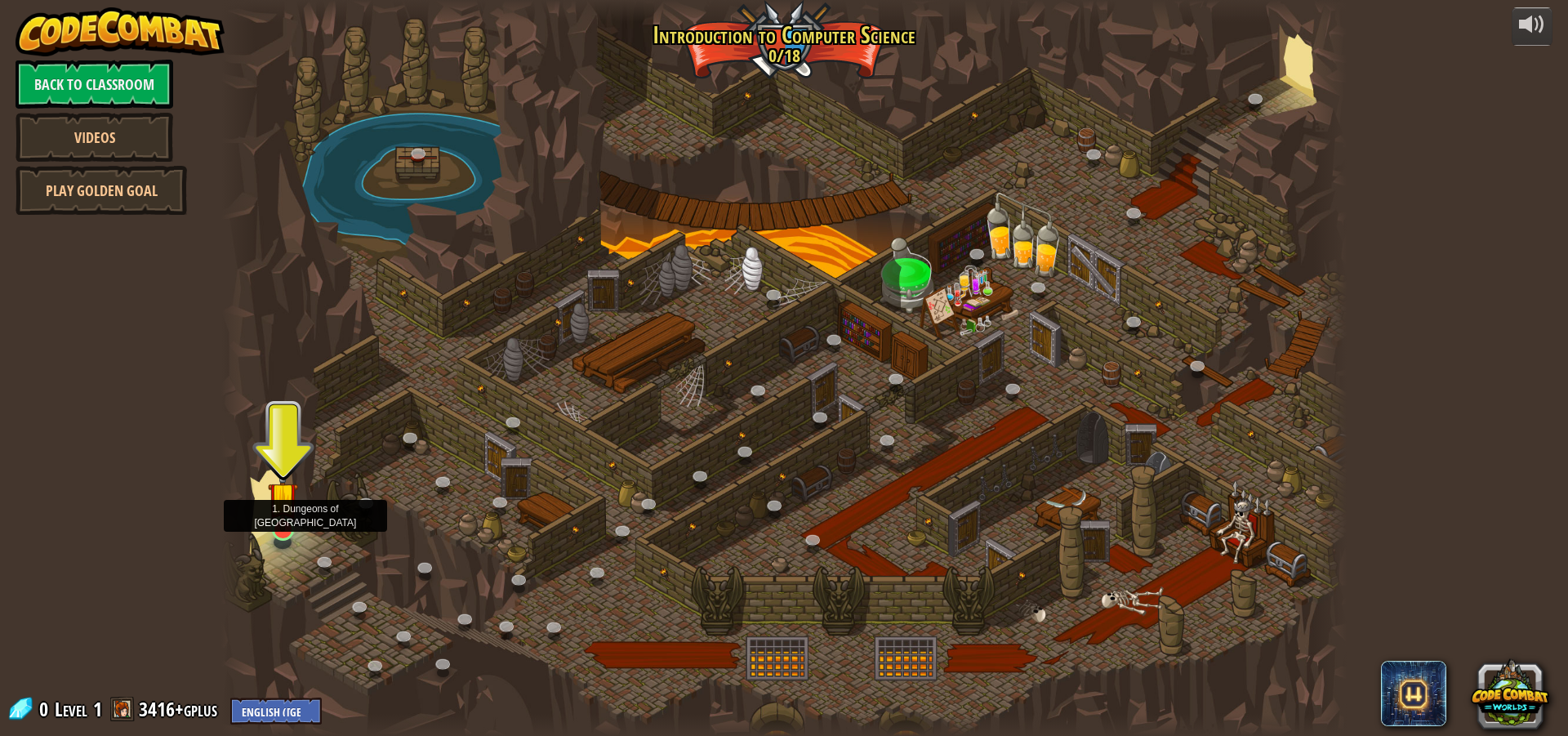
click at [290, 511] on img at bounding box center [283, 497] width 30 height 68
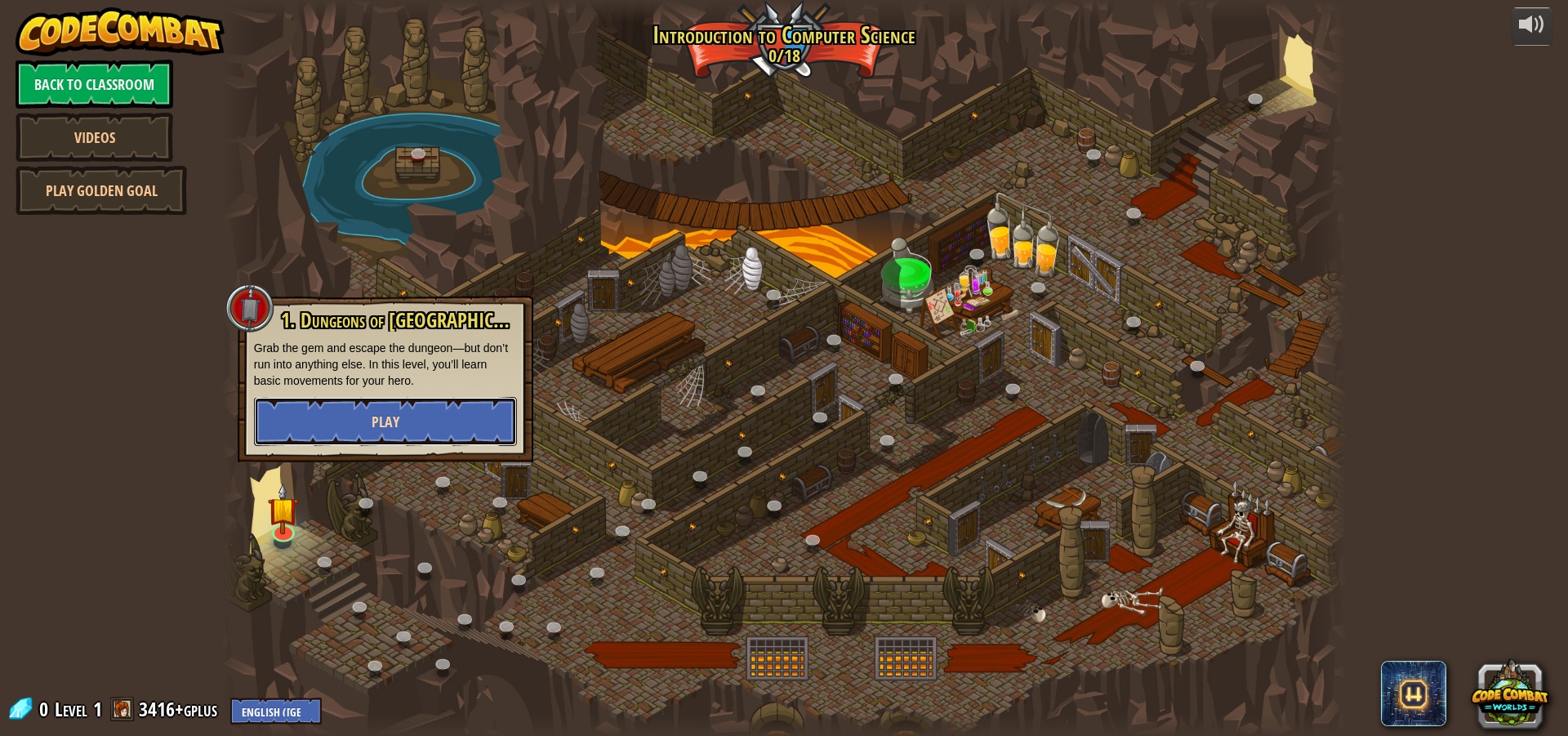
click at [329, 421] on button "Play" at bounding box center [386, 421] width 263 height 49
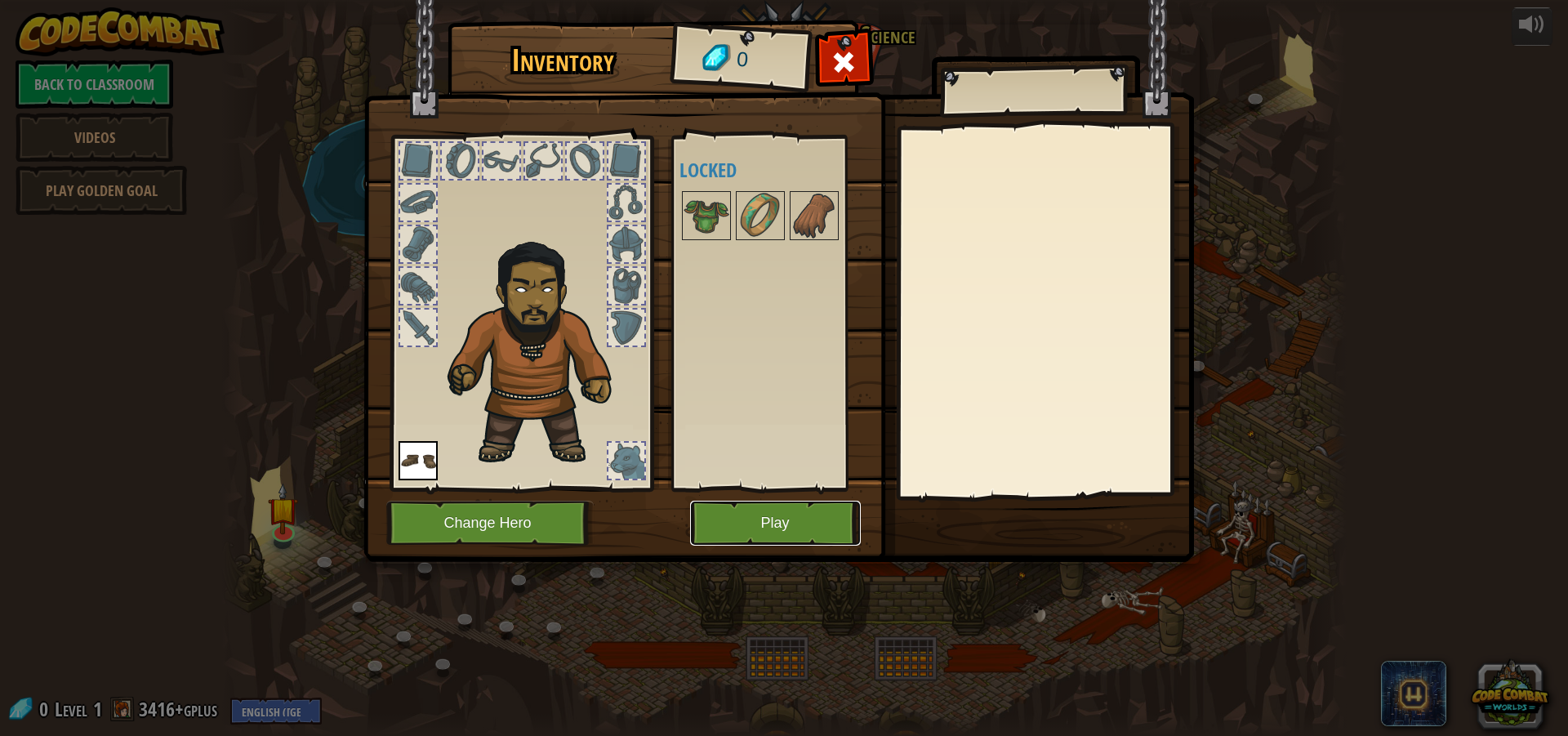
click at [773, 533] on button "Play" at bounding box center [774, 523] width 170 height 45
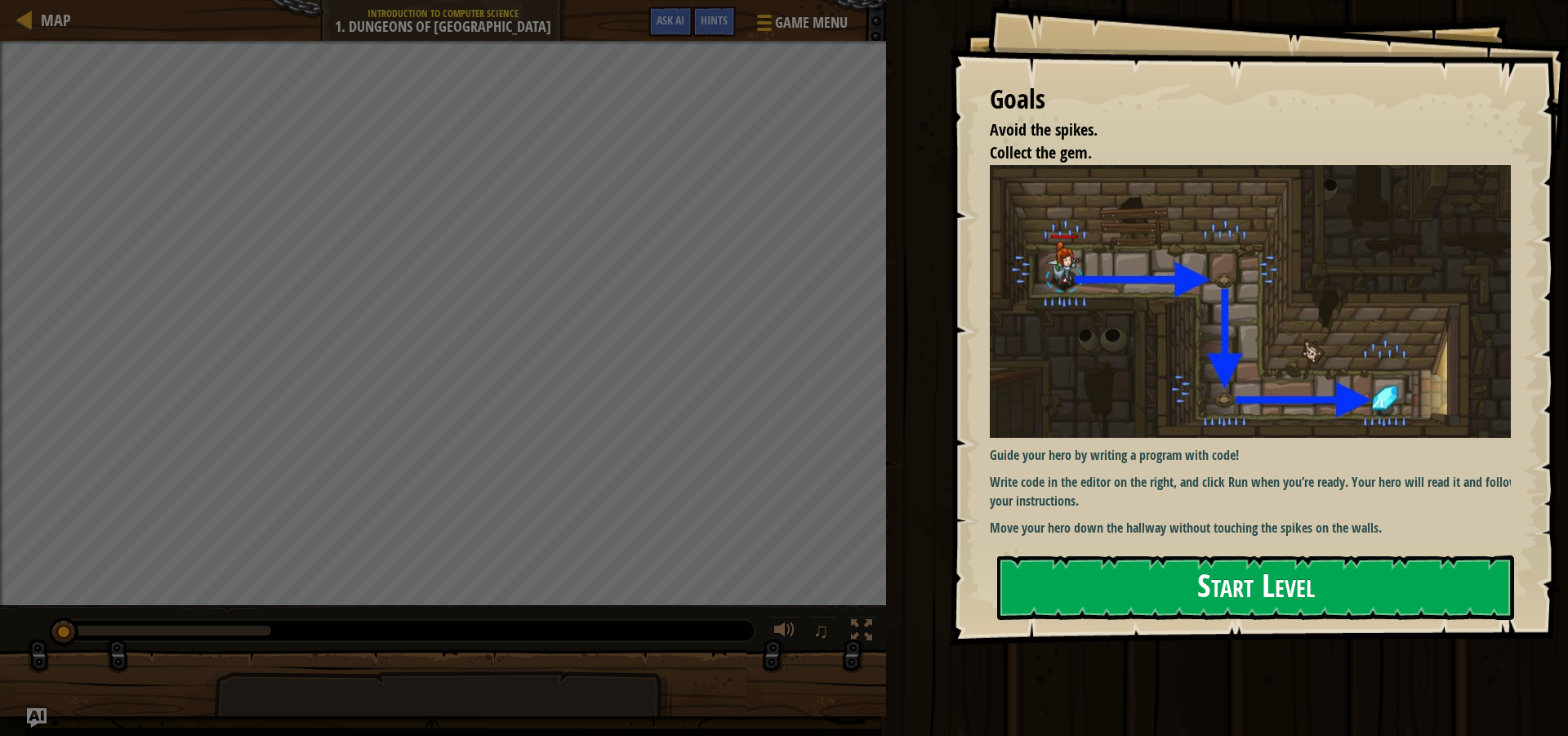
click at [1260, 567] on button "Start Level" at bounding box center [1255, 588] width 517 height 64
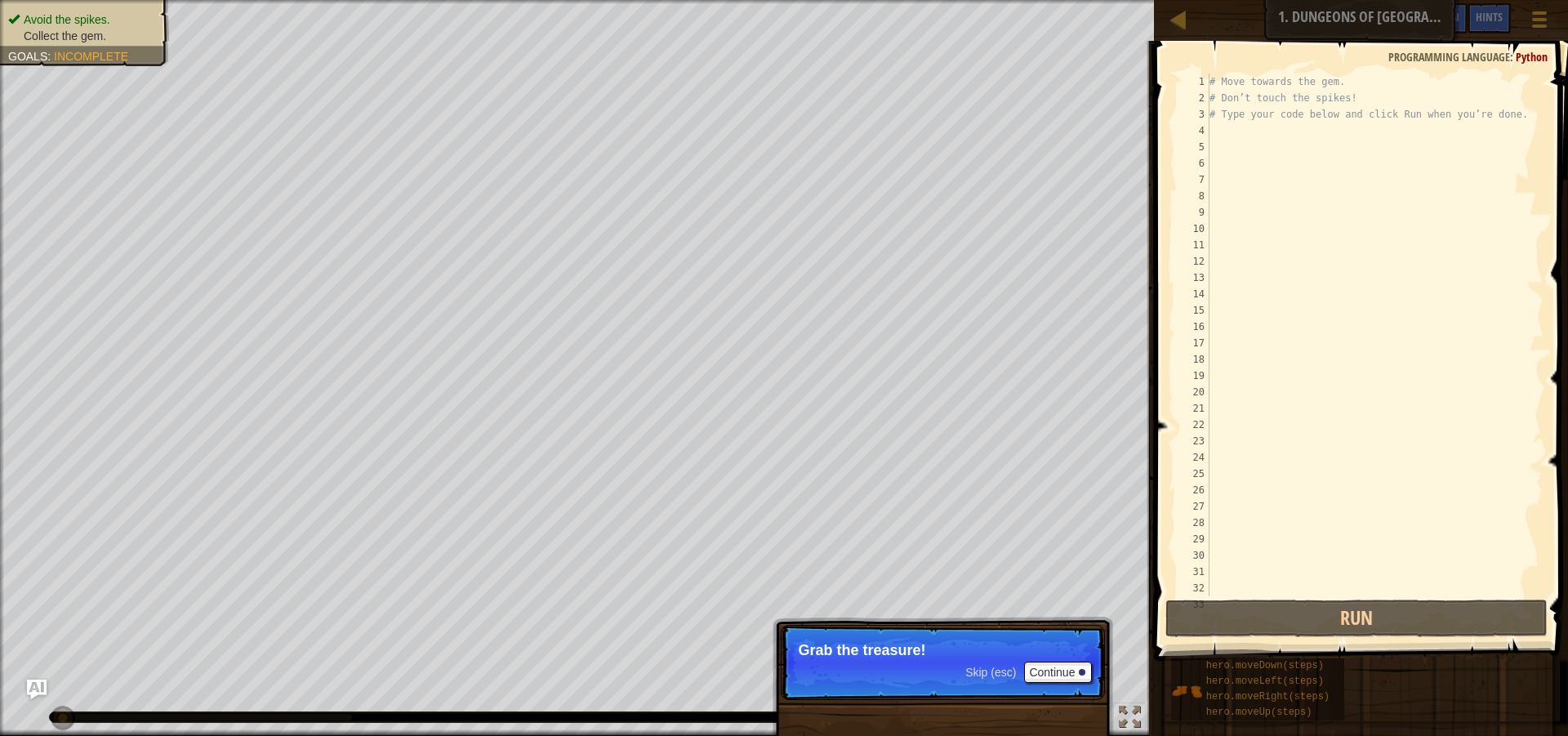
drag, startPoint x: 919, startPoint y: 654, endPoint x: 985, endPoint y: 675, distance: 69.3
click at [918, 654] on p "Grab the treasure!" at bounding box center [942, 650] width 290 height 17
click at [1066, 668] on button "Continue" at bounding box center [1058, 672] width 68 height 21
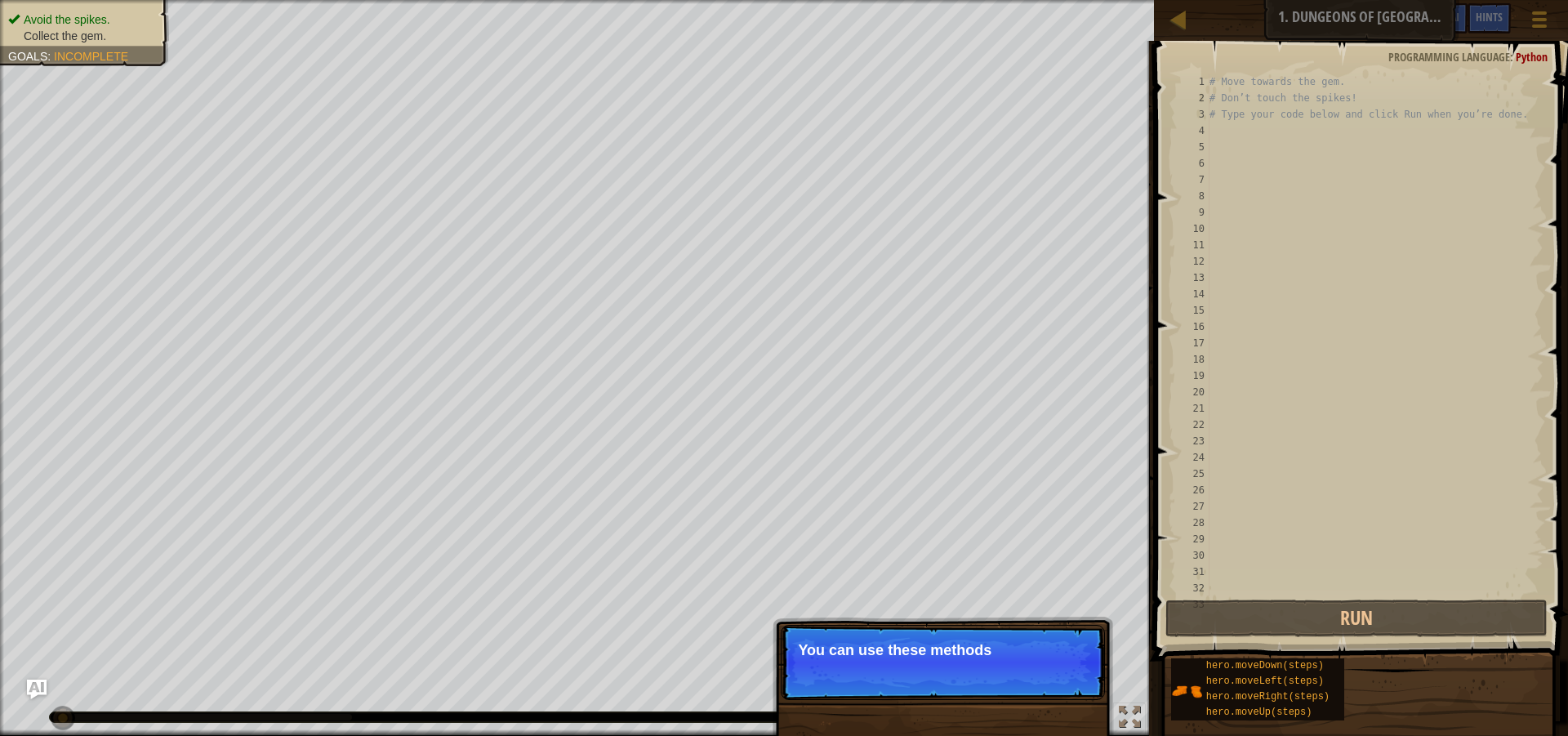
click at [854, 672] on p "Skip (esc) Continue You can use these methods" at bounding box center [943, 662] width 324 height 76
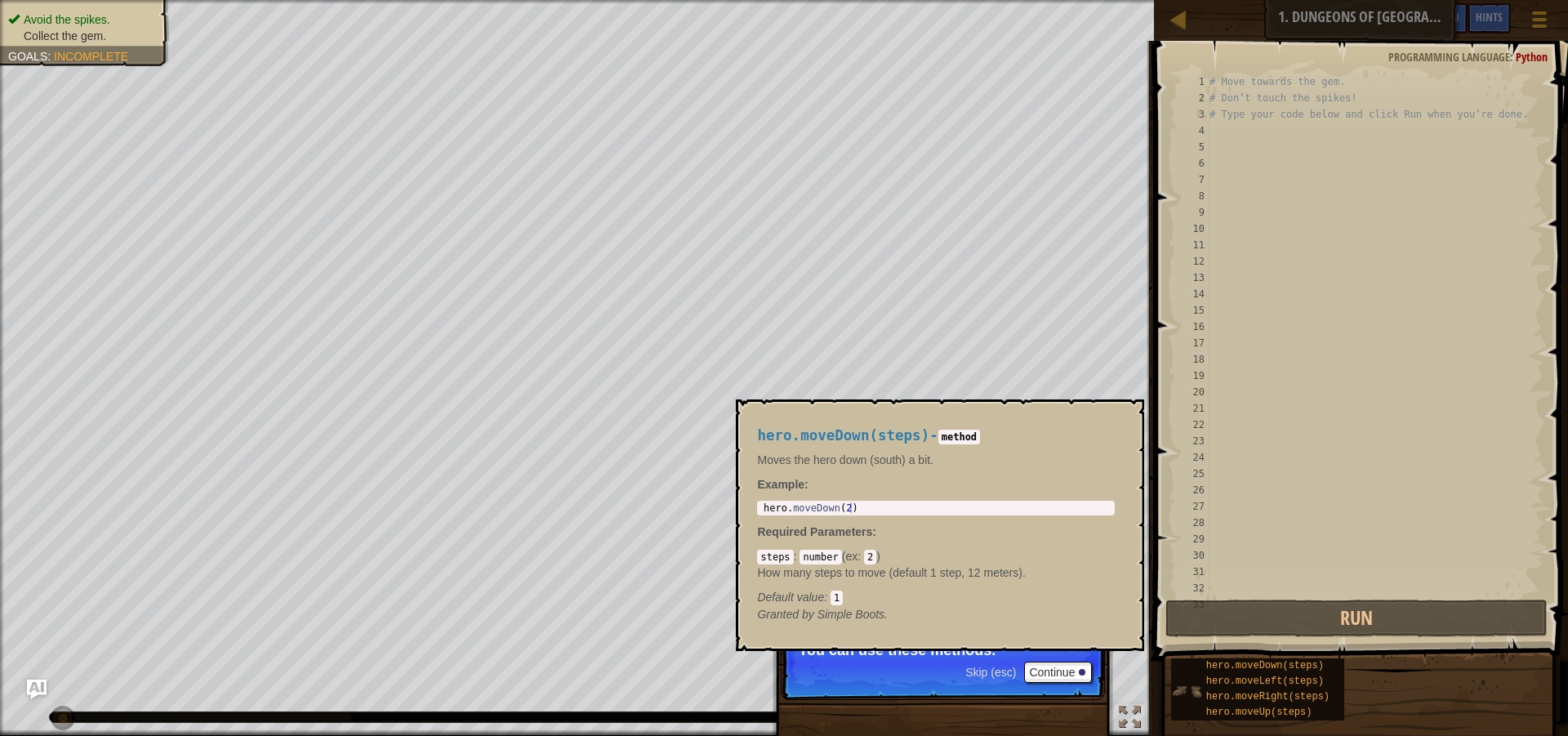
click at [1180, 678] on img at bounding box center [1187, 691] width 31 height 31
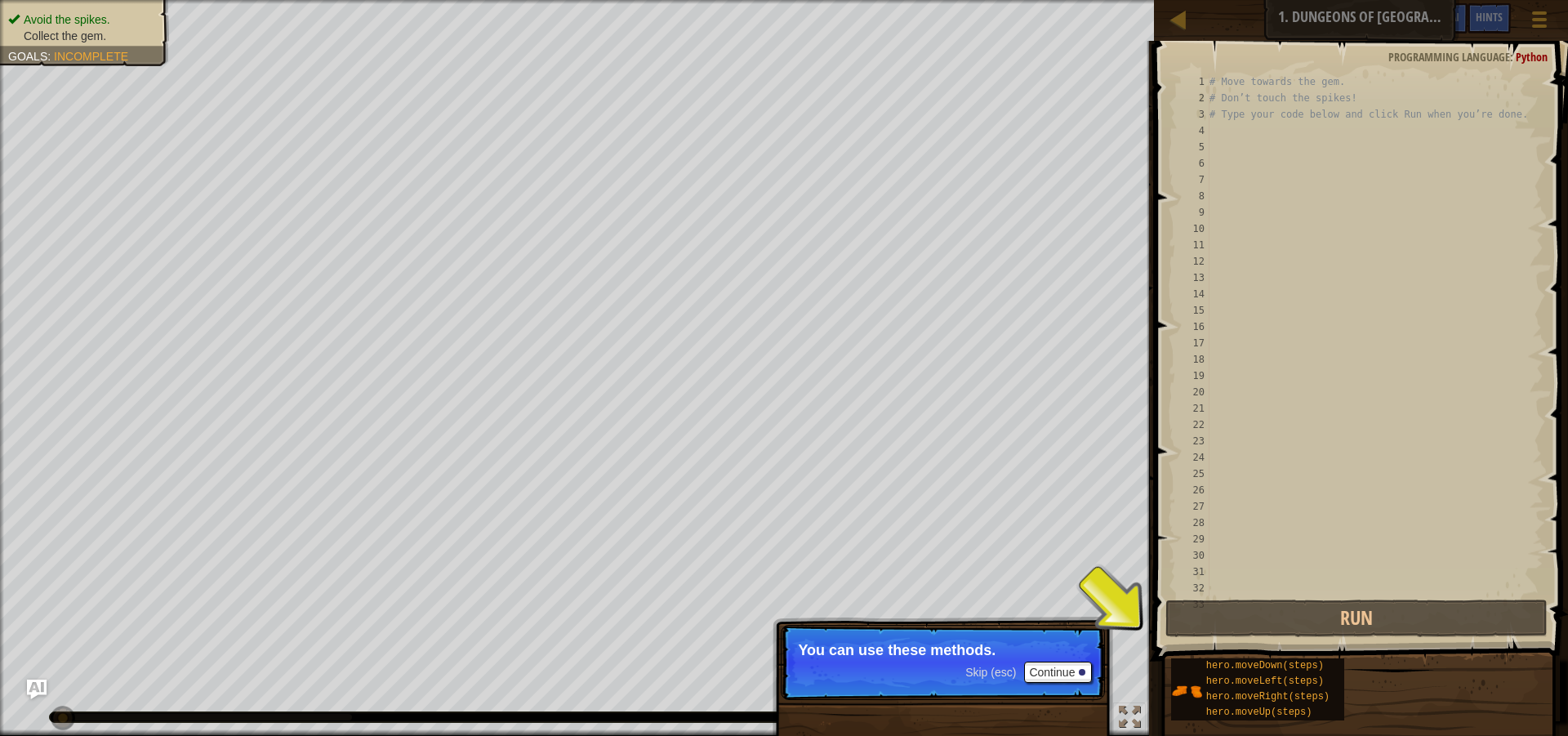
drag, startPoint x: 1168, startPoint y: 677, endPoint x: 1155, endPoint y: 682, distance: 13.9
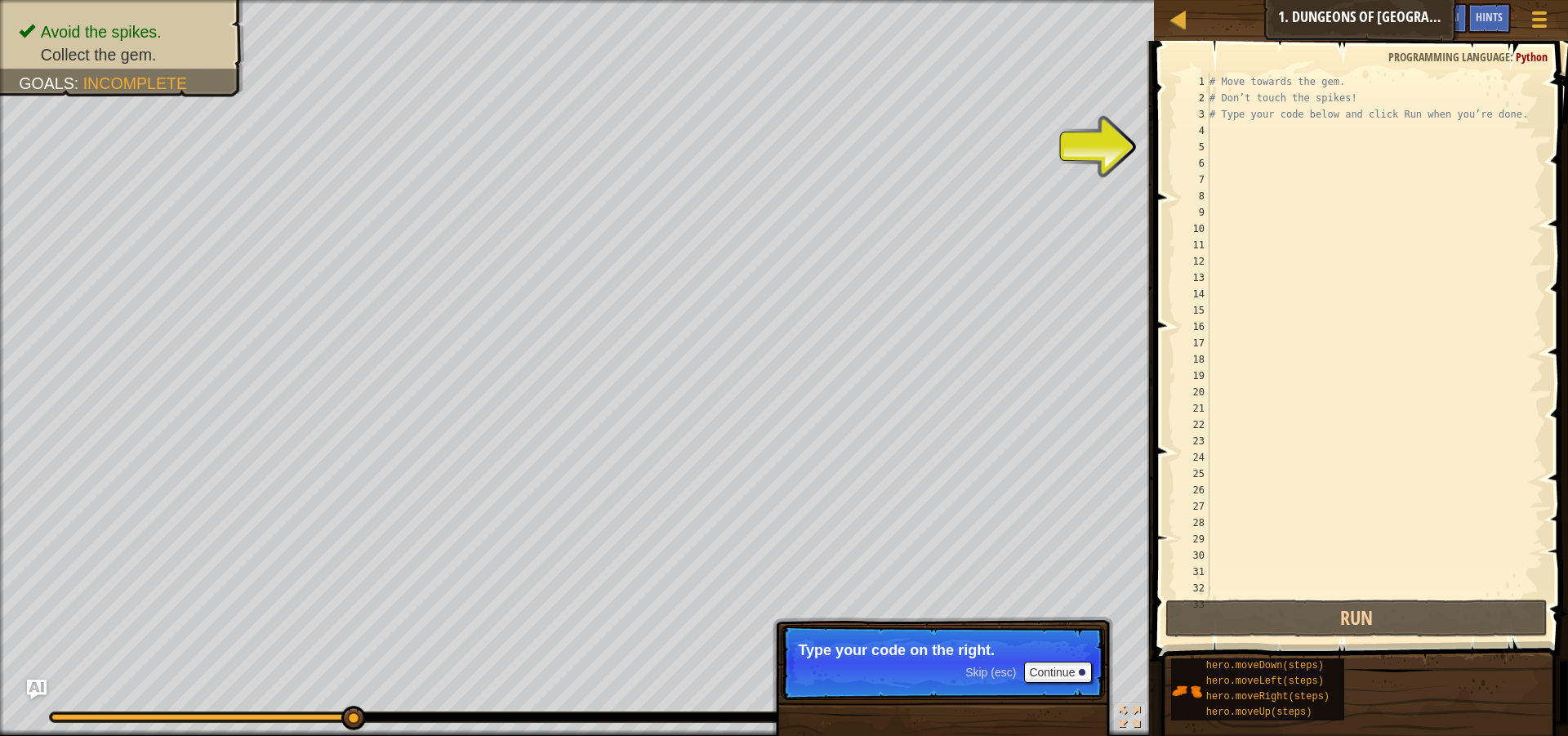
click at [777, 666] on div "Skip (esc) Continue Type your code on the right." at bounding box center [943, 745] width 341 height 242
click at [819, 662] on p "Skip (esc) Continue Type your code on the right." at bounding box center [943, 662] width 324 height 76
click at [923, 641] on p "Skip (esc) Continue Type your code on the right." at bounding box center [943, 662] width 324 height 76
click at [921, 659] on p "Skip (esc) Continue Type your code on the right." at bounding box center [943, 662] width 324 height 76
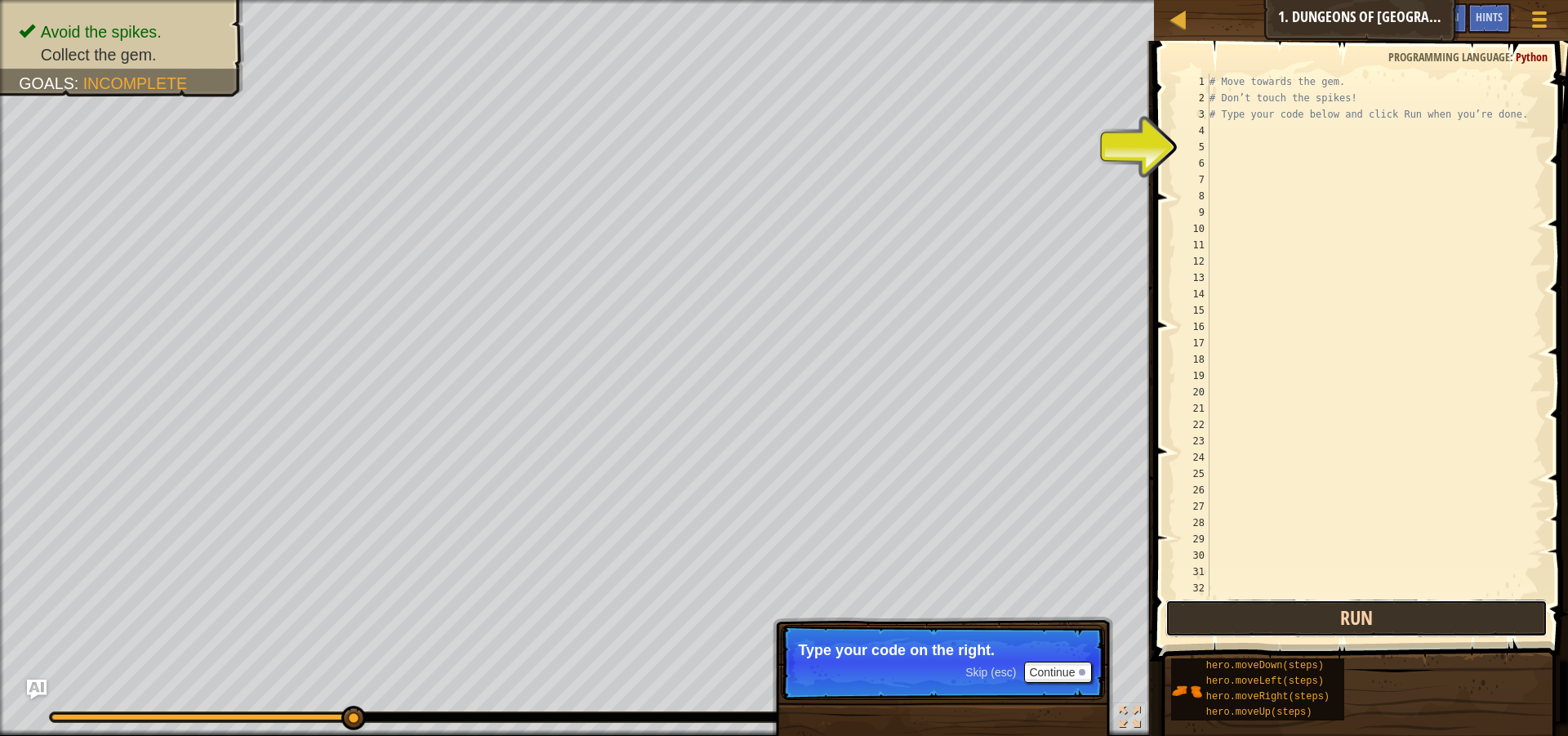
click at [1298, 626] on button "Run" at bounding box center [1356, 618] width 382 height 38
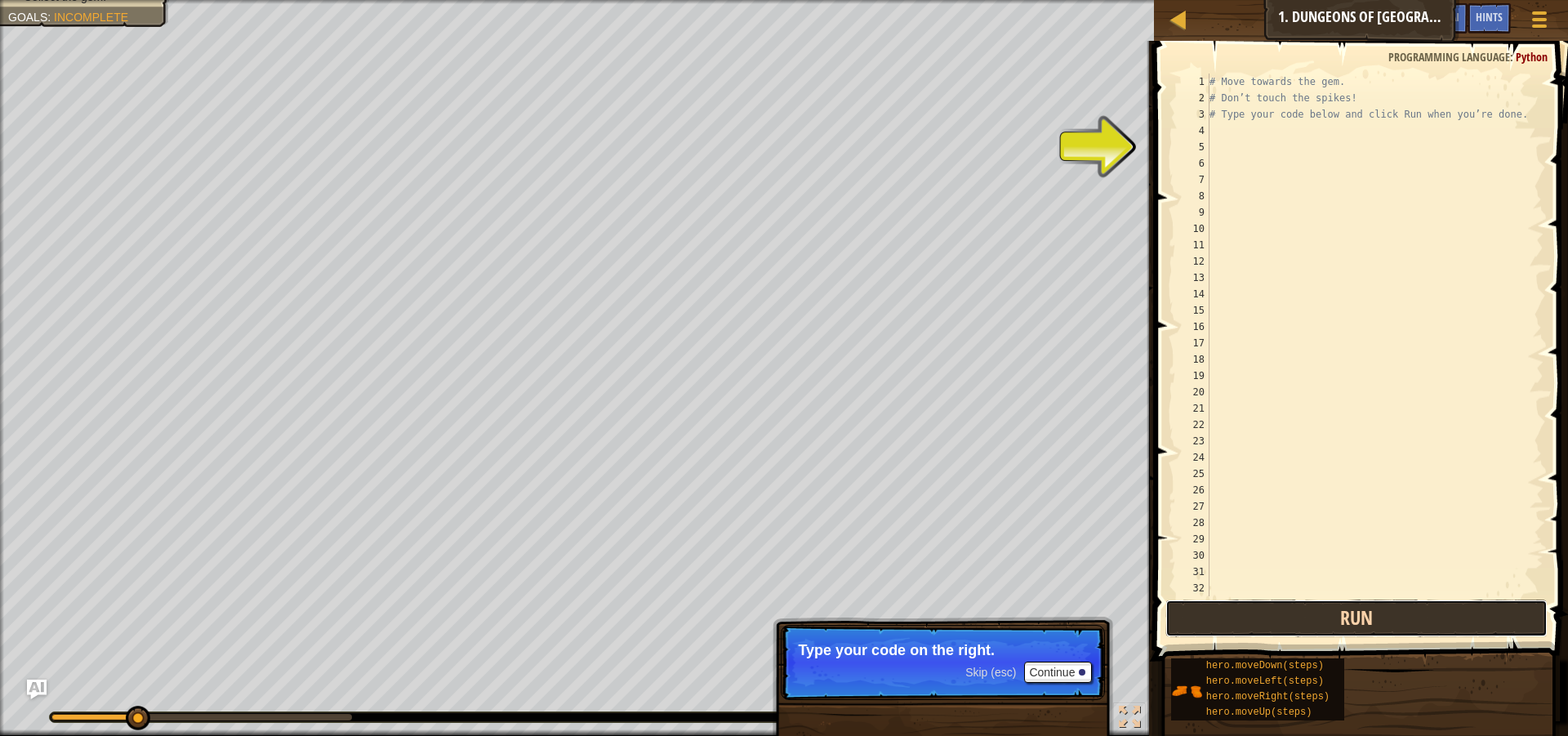
click at [1300, 626] on button "Run" at bounding box center [1356, 618] width 382 height 38
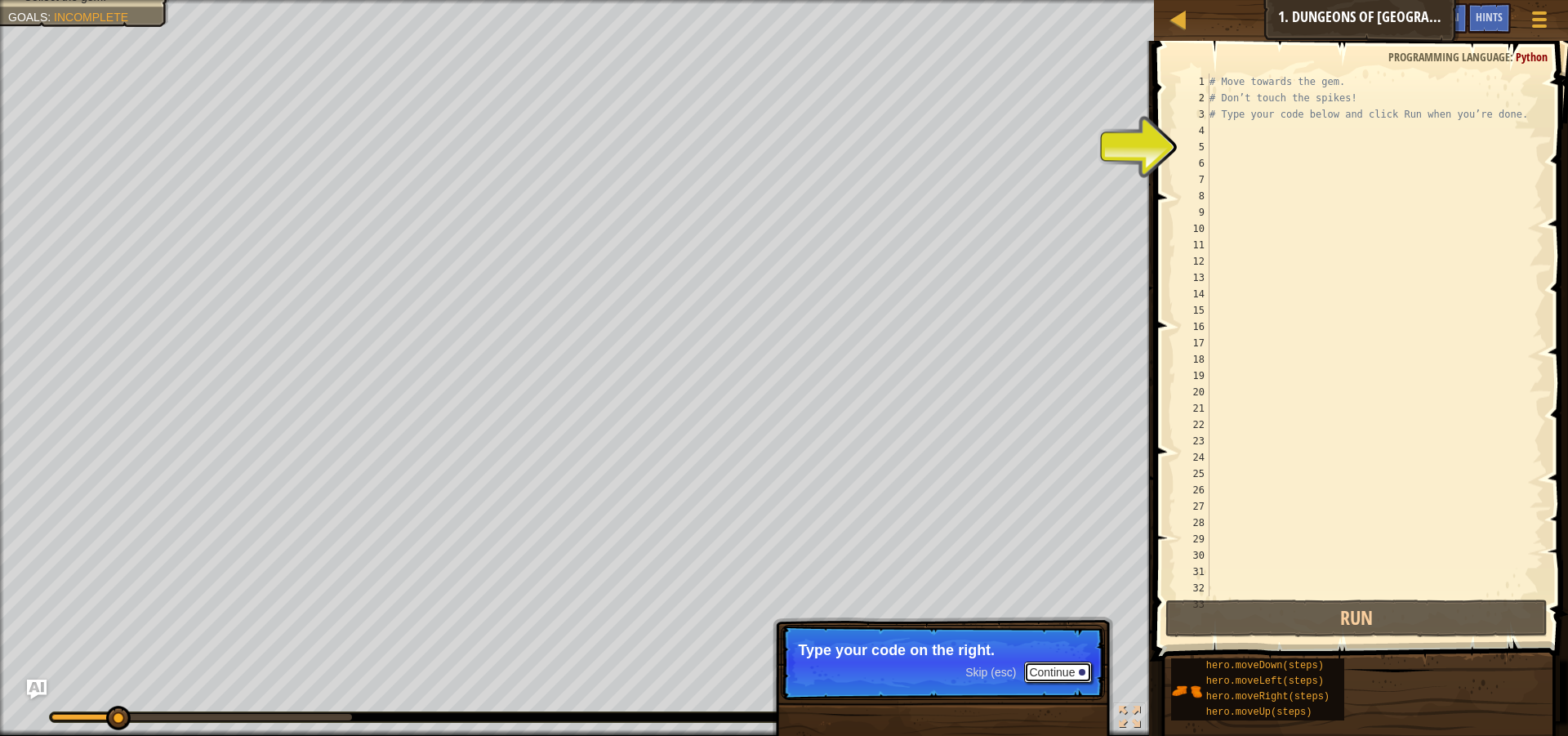
click at [1085, 664] on button "Continue" at bounding box center [1058, 672] width 68 height 21
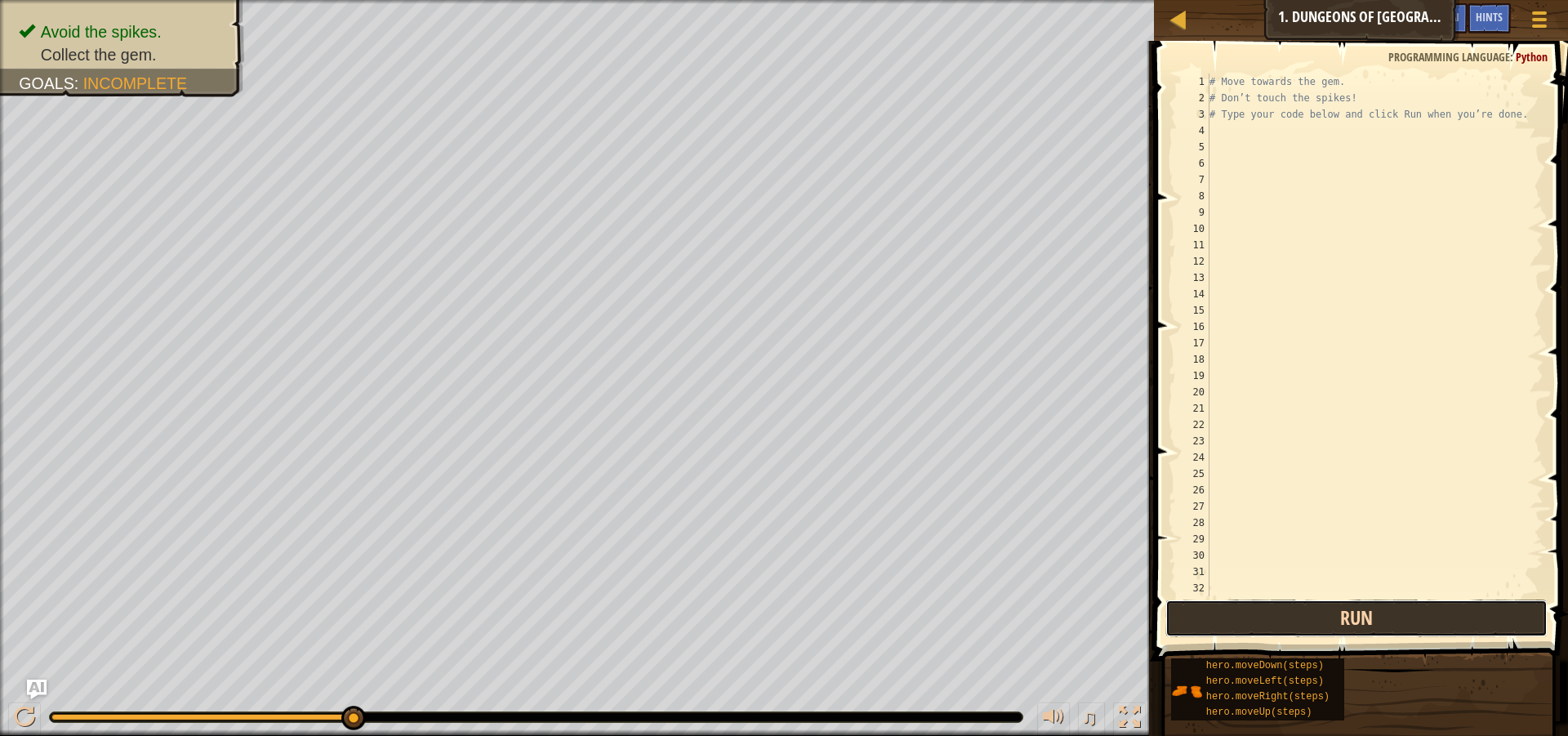
click at [1273, 624] on button "Run" at bounding box center [1356, 618] width 382 height 38
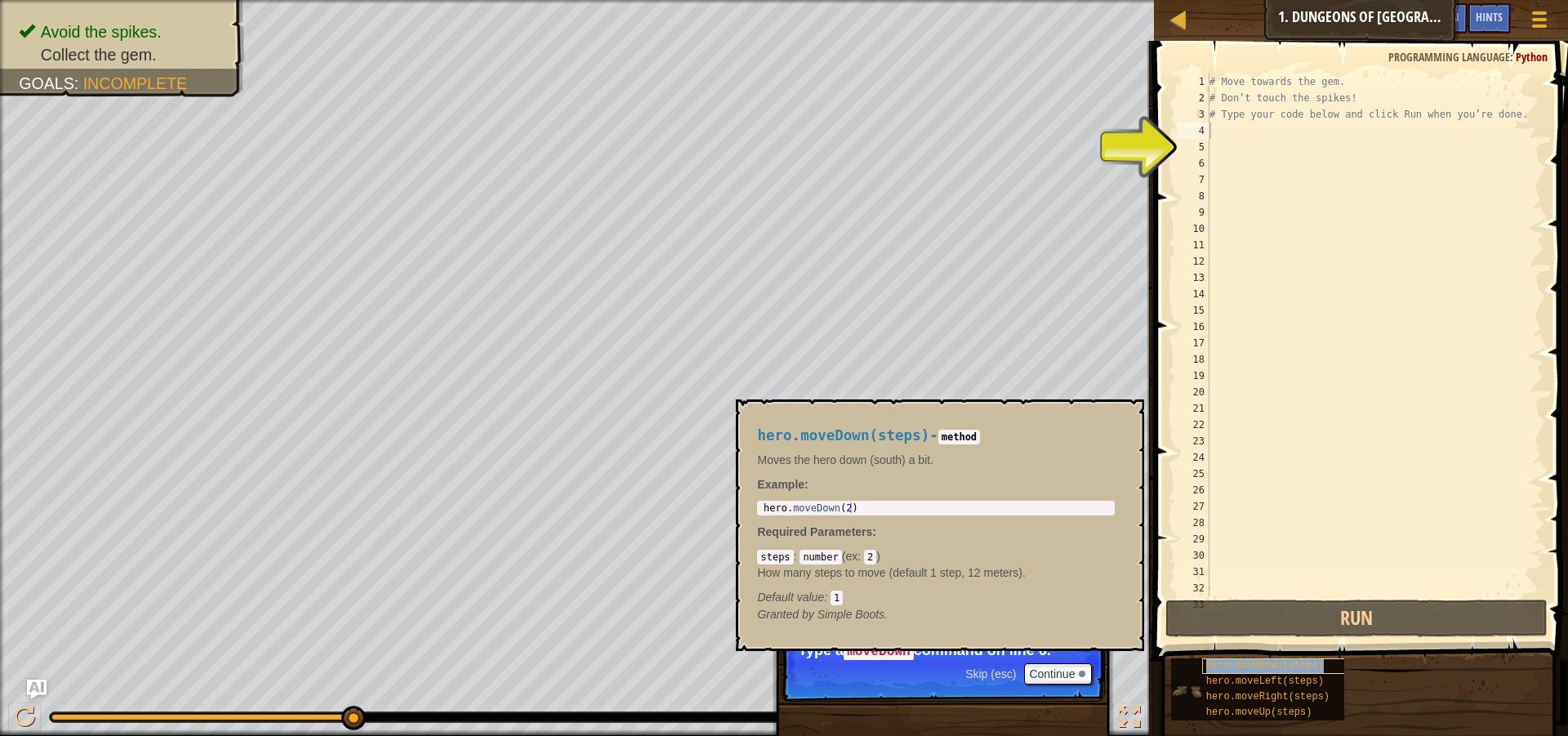
type textarea "hero.moveDown(steps)"
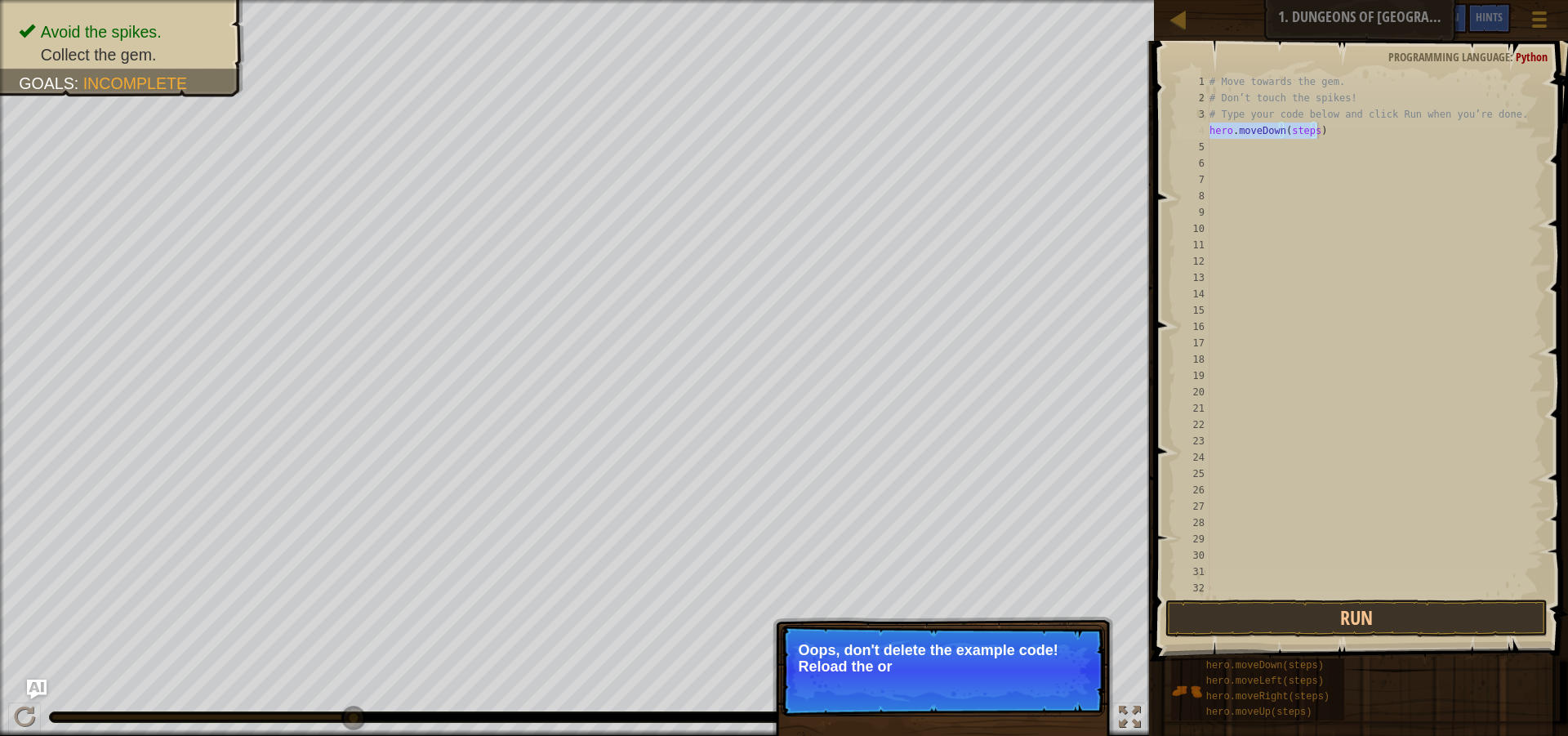
click at [1344, 140] on div "# Move towards the gem. # Don’t touch the spikes! # Type your code below and cl…" at bounding box center [1368, 351] width 325 height 555
click at [1331, 139] on div "# Move towards the gem. # Don’t touch the spikes! # Type your code below and cl…" at bounding box center [1368, 351] width 325 height 555
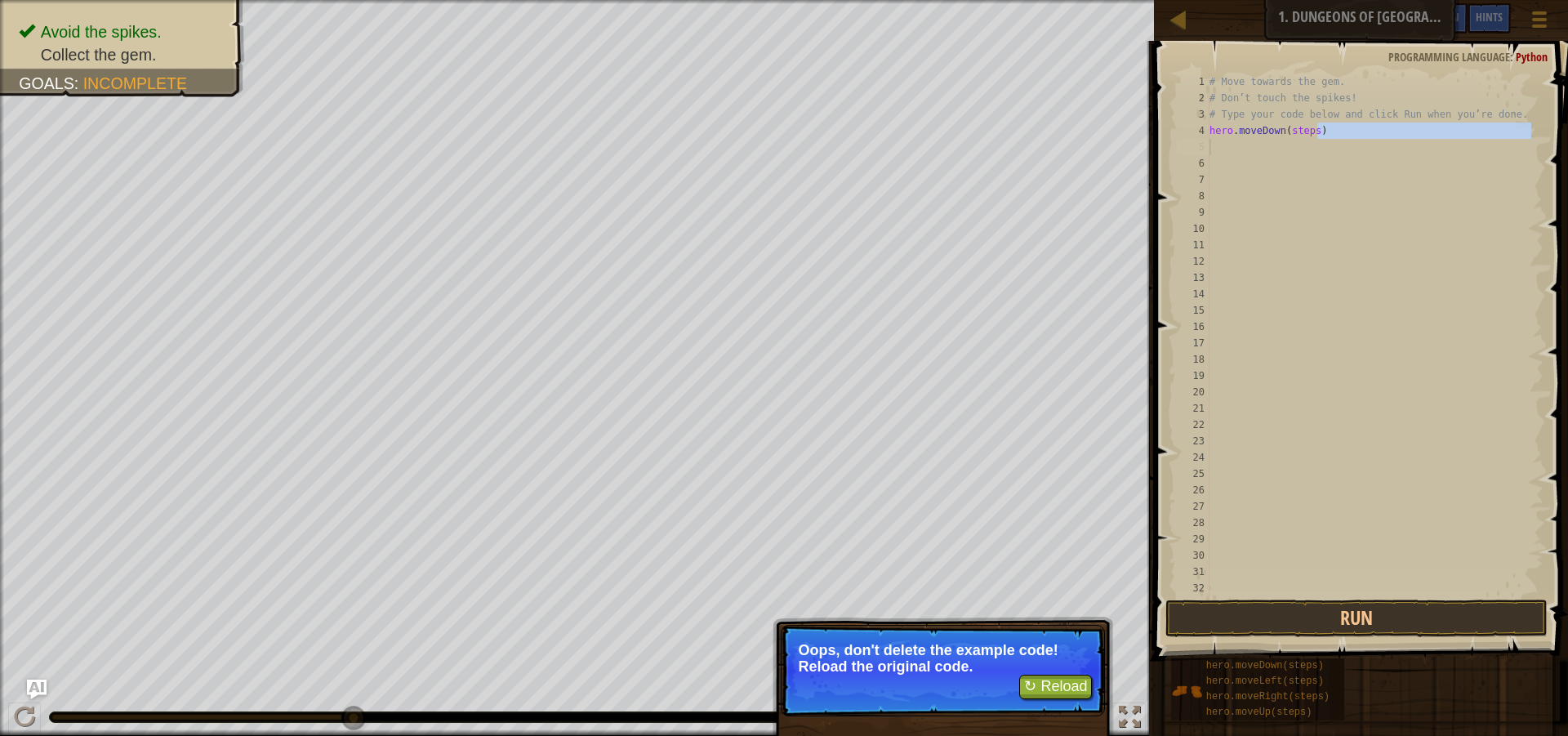
click at [1313, 130] on div "# Move towards the gem. # Don’t touch the spikes! # Type your code below and cl…" at bounding box center [1368, 351] width 325 height 555
type textarea "hero.moveDown(steps)"
click at [1313, 130] on div "# Move towards the gem. # Don’t touch the spikes! # Type your code below and cl…" at bounding box center [1368, 351] width 325 height 555
click at [1049, 684] on button "↻ Reload" at bounding box center [1055, 687] width 73 height 25
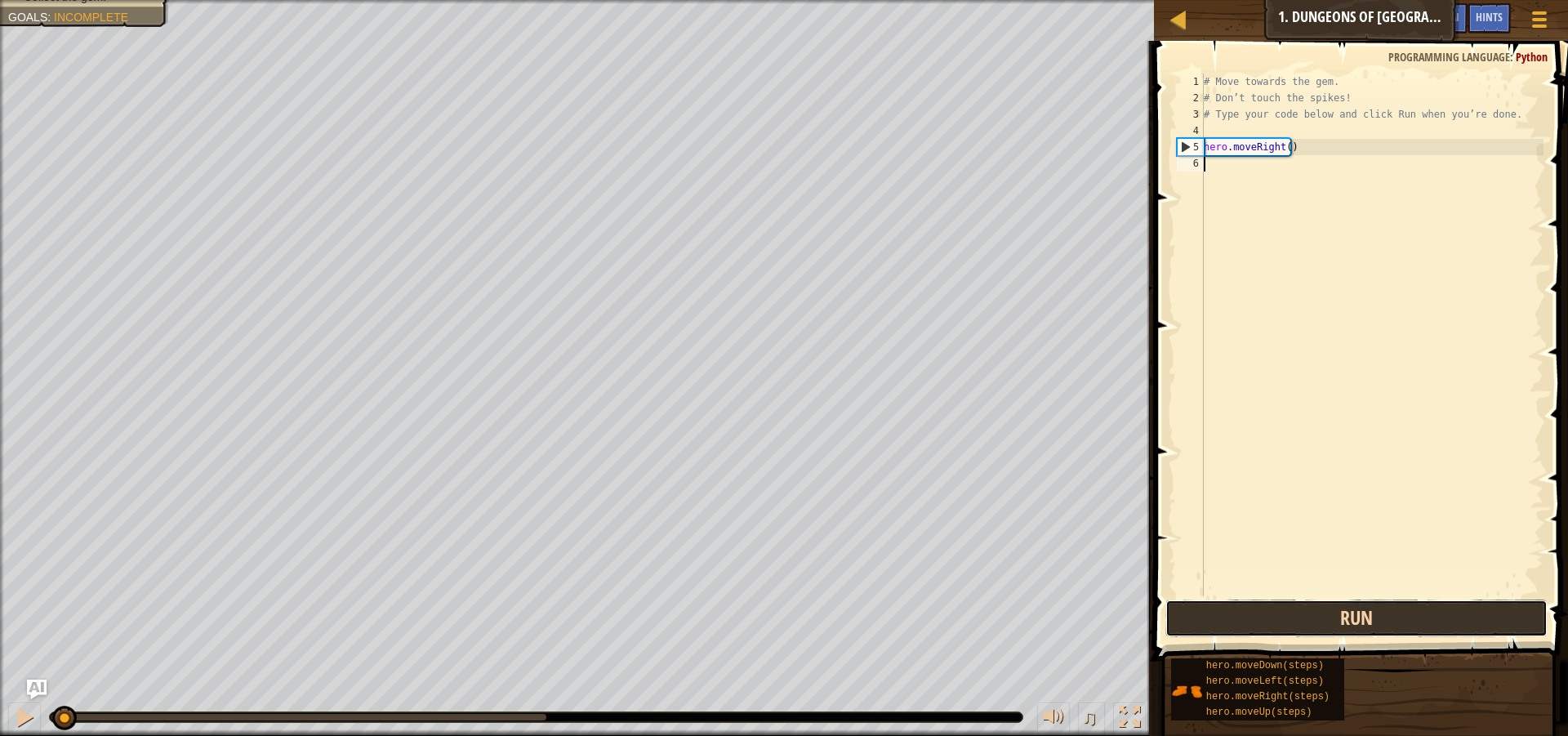
click at [1223, 628] on button "Run" at bounding box center [1356, 618] width 382 height 38
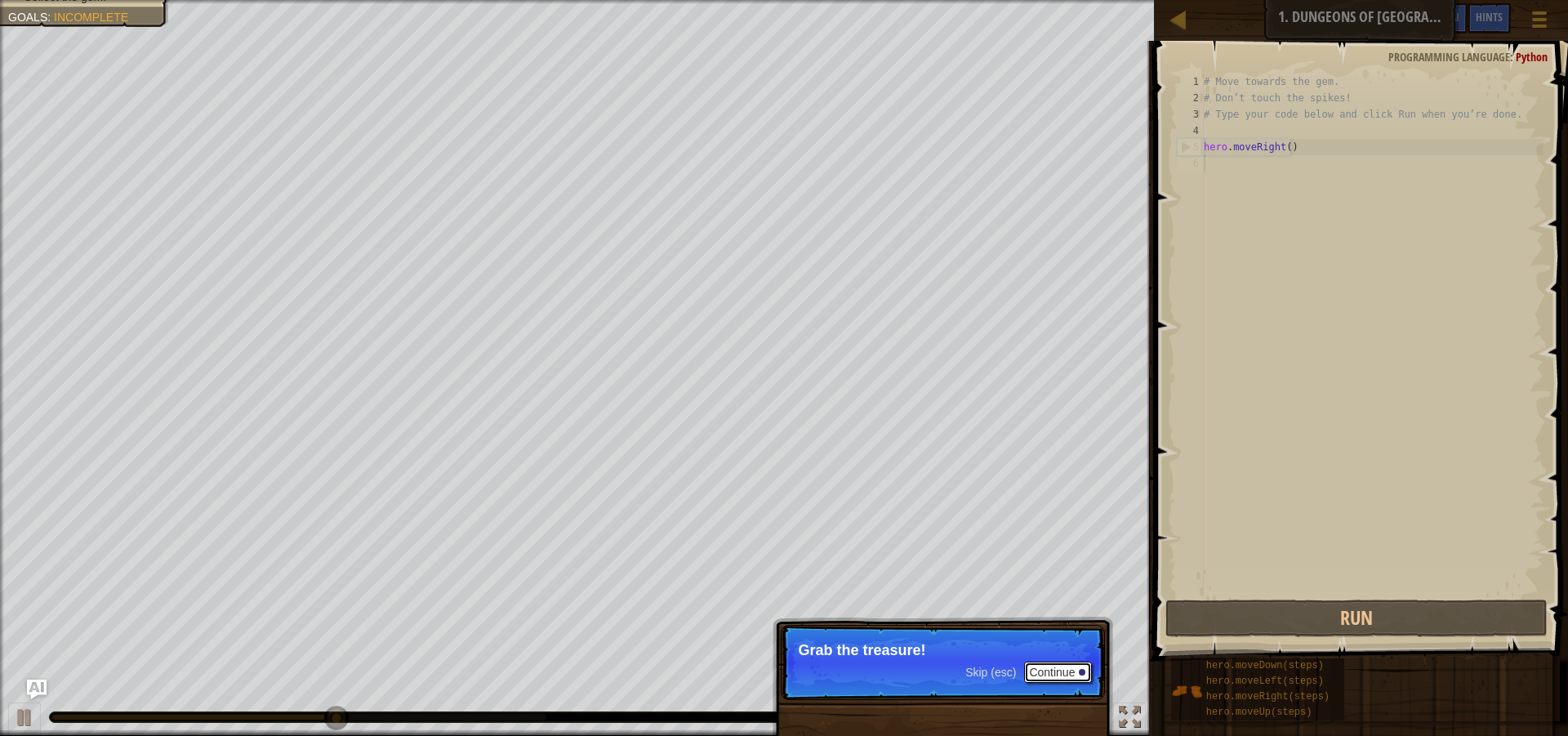
click at [1083, 665] on button "Continue" at bounding box center [1058, 672] width 68 height 21
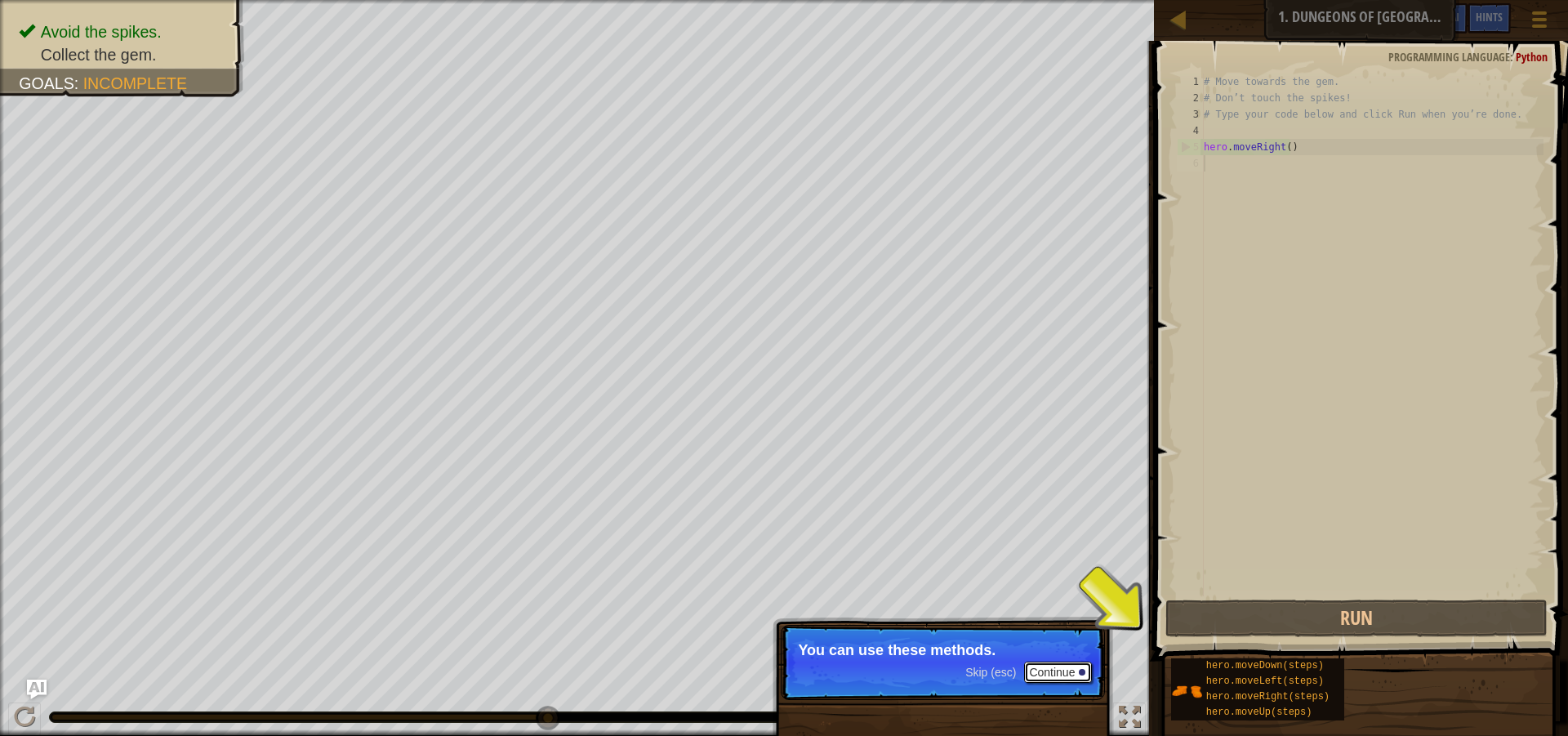
click at [1087, 670] on button "Continue" at bounding box center [1058, 672] width 68 height 21
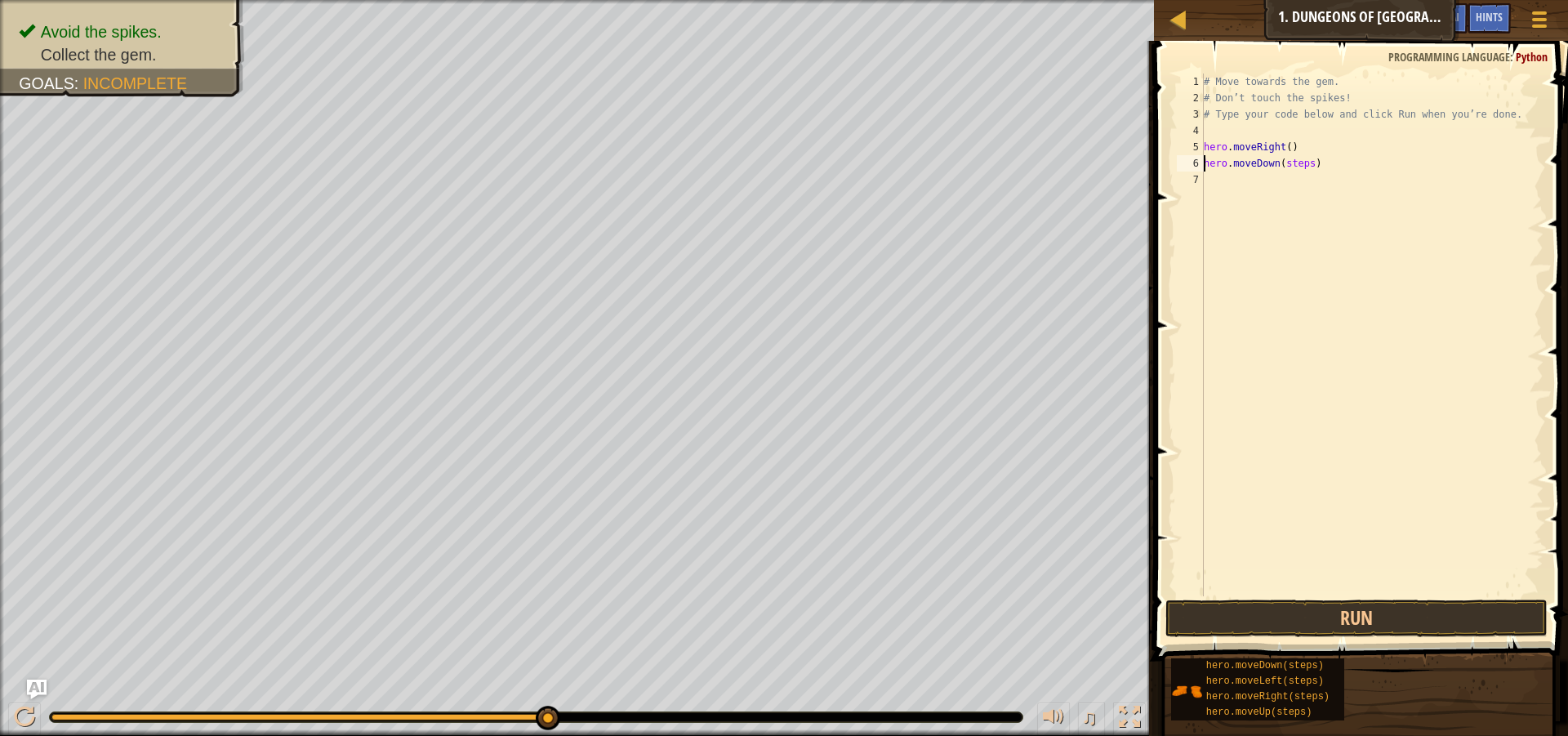
click at [1310, 165] on div "# Move towards the gem. # Don’t touch the spikes! # Type your code below and cl…" at bounding box center [1372, 351] width 343 height 555
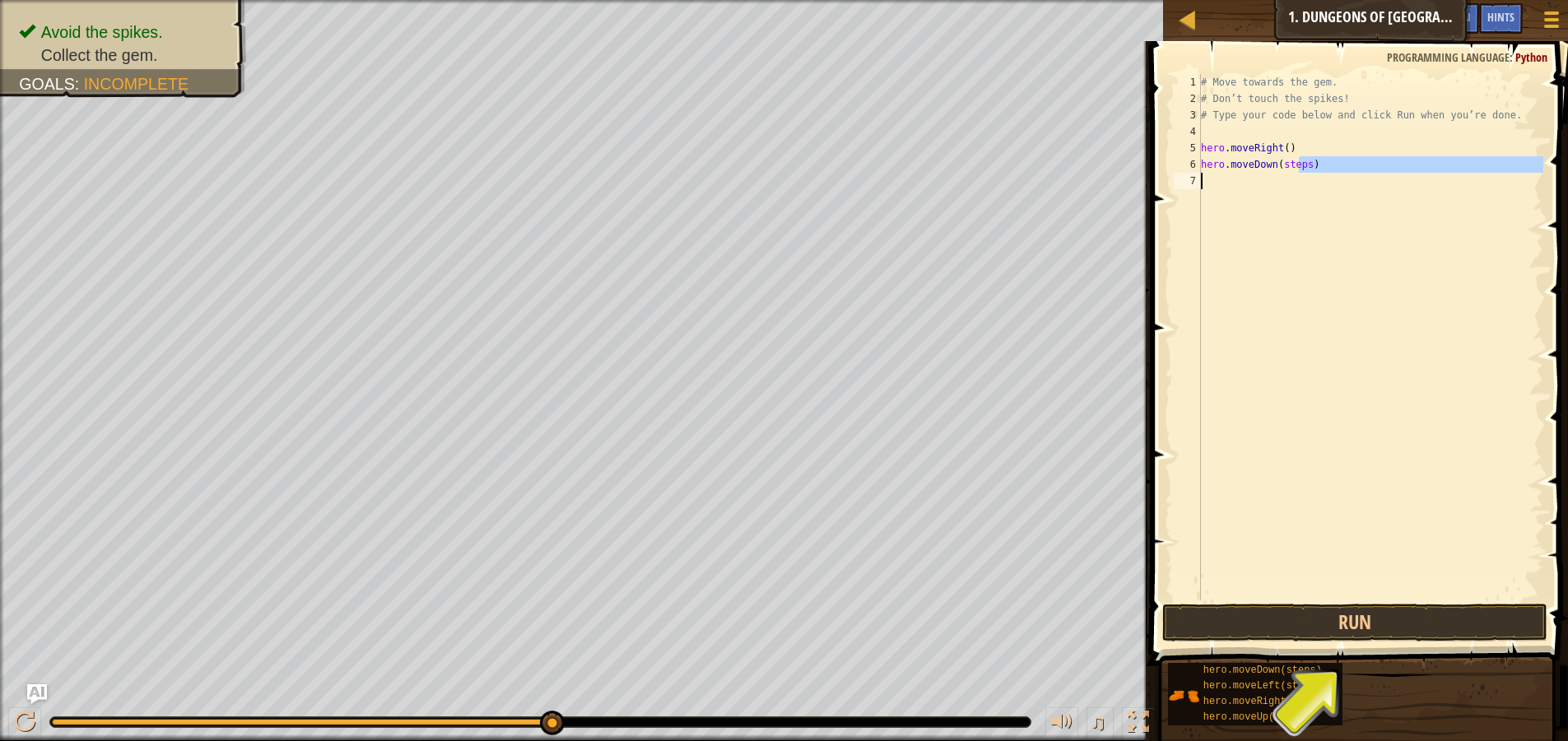
click at [1312, 186] on div "# Move towards the gem. # Don’t touch the spikes! # Type your code below and cl…" at bounding box center [1369, 353] width 345 height 559
type textarea "hero.moveDown(steps)"
click at [1313, 172] on div "# Move towards the gem. # Don’t touch the spikes! # Type your code below and cl…" at bounding box center [1369, 338] width 345 height 527
click at [1309, 168] on div "# Move towards the gem. # Don’t touch the spikes! # Type your code below and cl…" at bounding box center [1369, 353] width 345 height 559
type textarea "h"
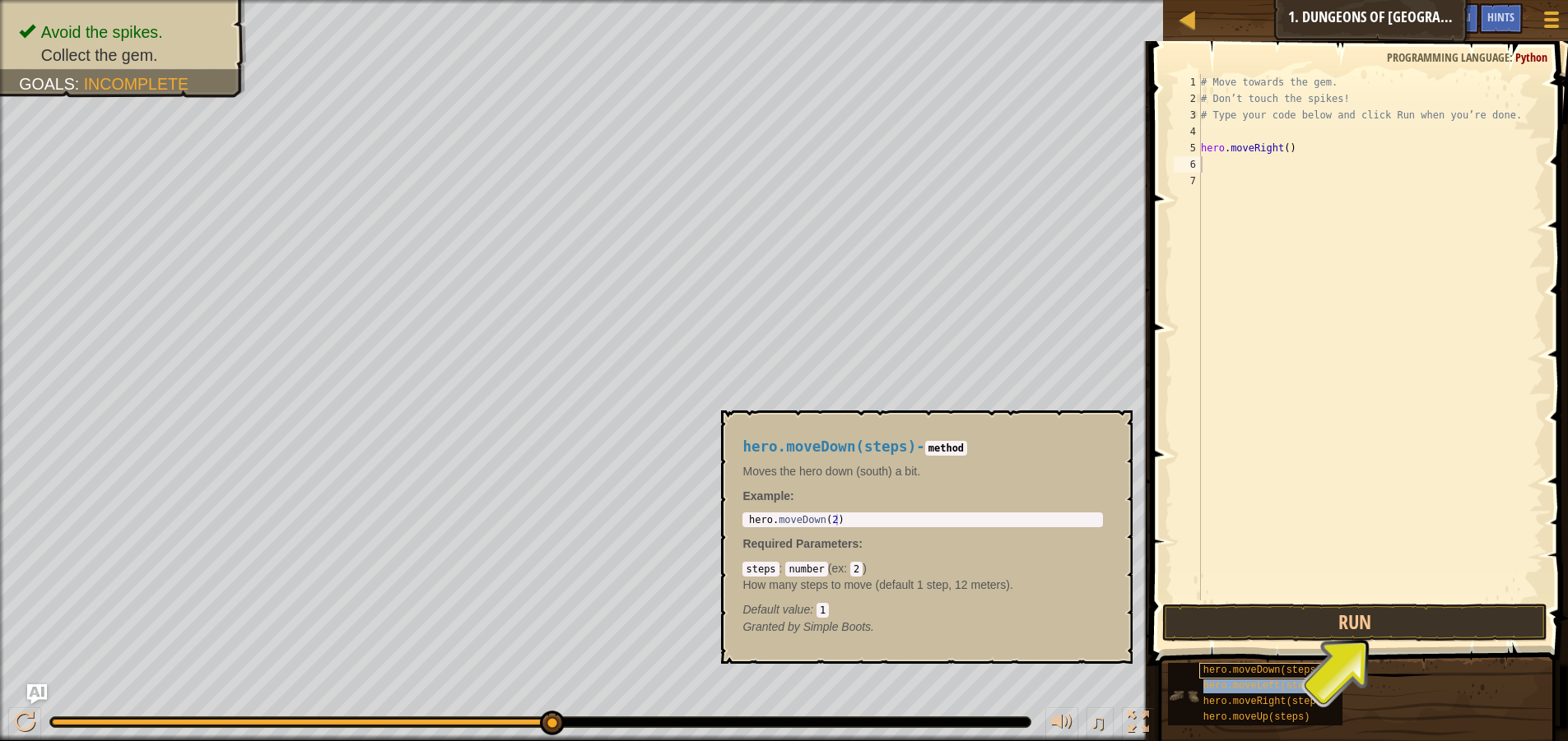
type textarea "hero.moveLeft(steps)"
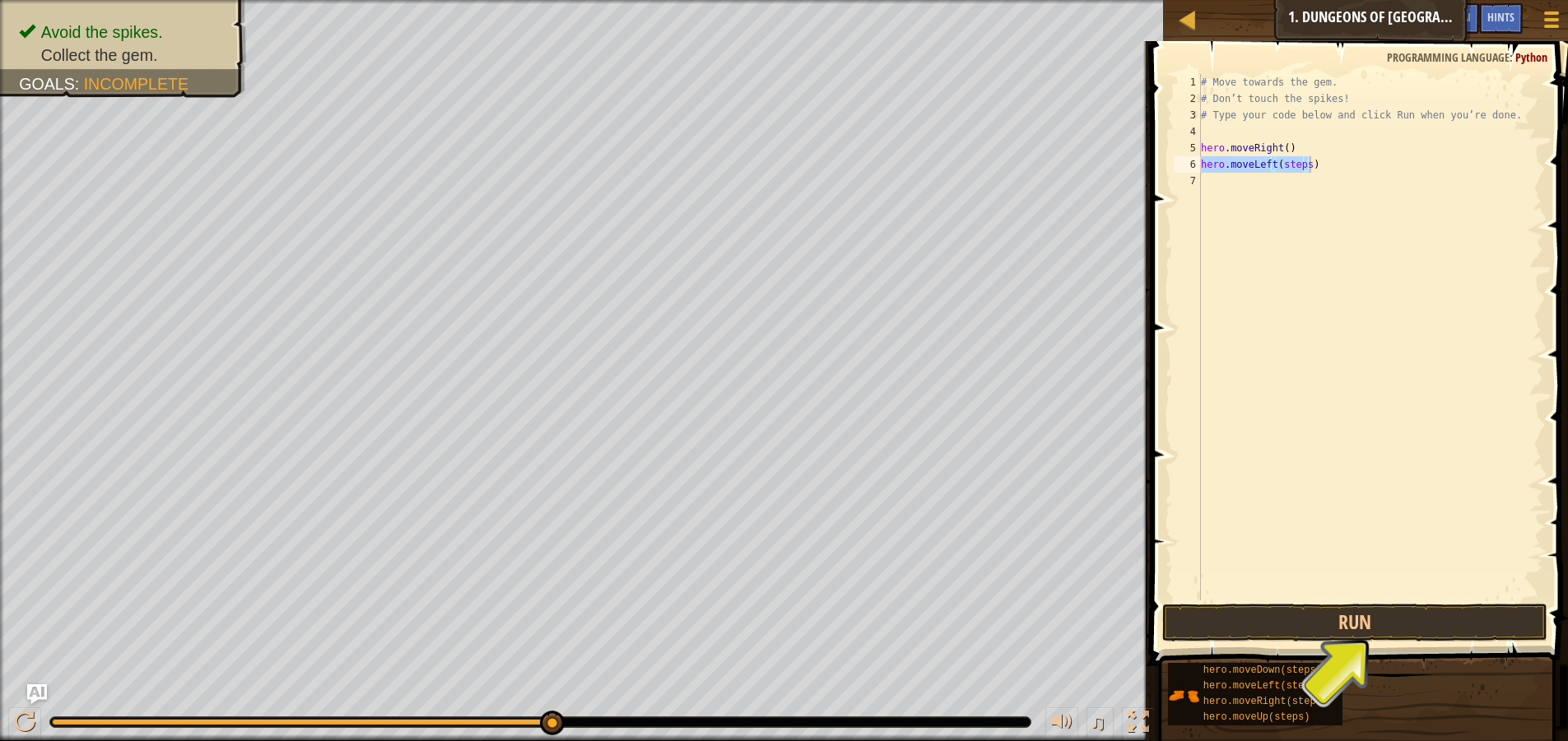
drag, startPoint x: 1233, startPoint y: 157, endPoint x: 1253, endPoint y: 171, distance: 24.4
click at [1233, 157] on div "# Move towards the gem. # Don’t touch the spikes! # Type your code below and cl…" at bounding box center [1369, 338] width 345 height 527
click at [1300, 172] on div "# Move towards the gem. # Don’t touch the spikes! # Type your code below and cl…" at bounding box center [1369, 353] width 345 height 559
click at [1306, 165] on div "# Move towards the gem. # Don’t touch the spikes! # Type your code below and cl…" at bounding box center [1369, 353] width 345 height 559
click at [1312, 167] on div "# Move towards the gem. # Don’t touch the spikes! # Type your code below and cl…" at bounding box center [1369, 338] width 345 height 527
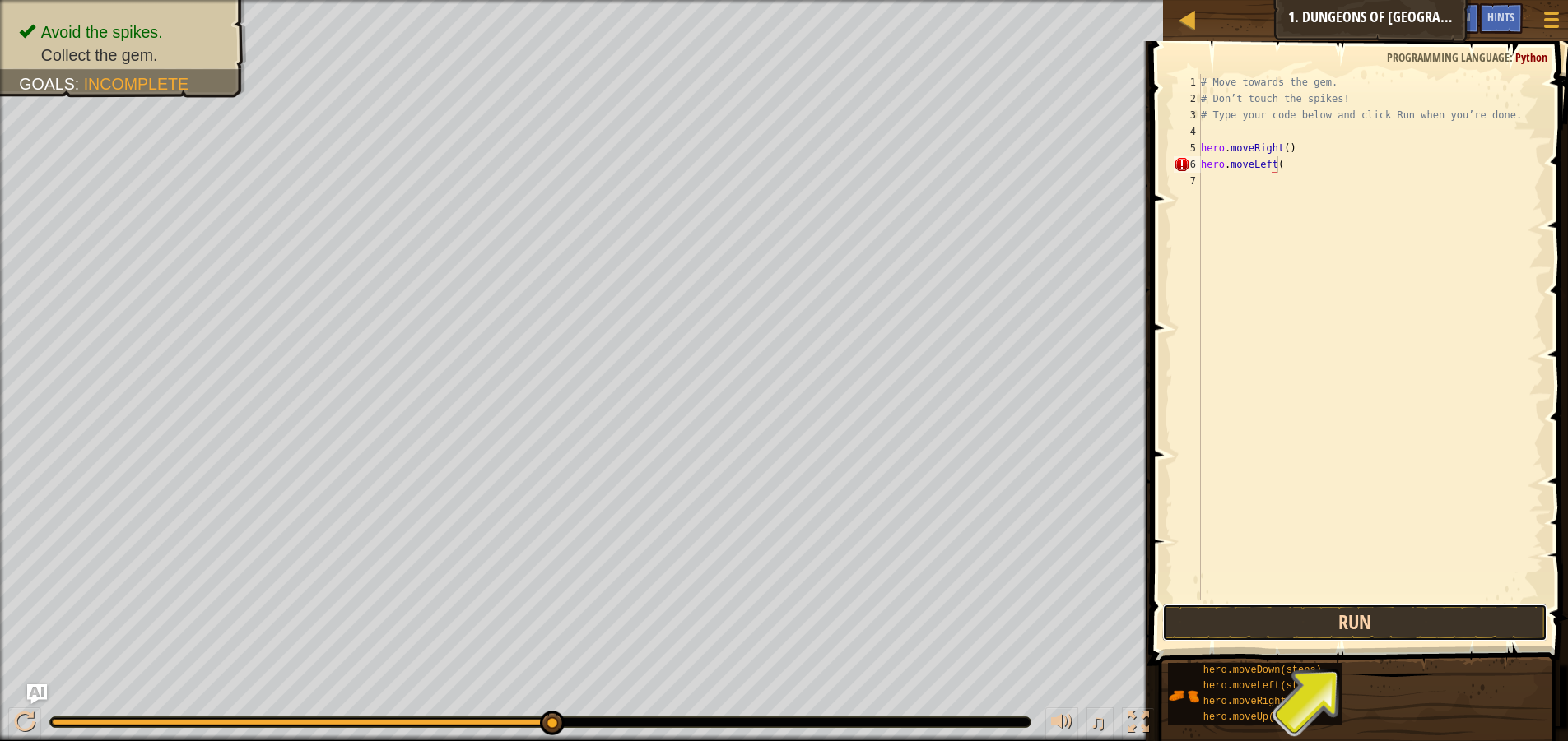
click at [1364, 620] on button "Run" at bounding box center [1354, 622] width 385 height 38
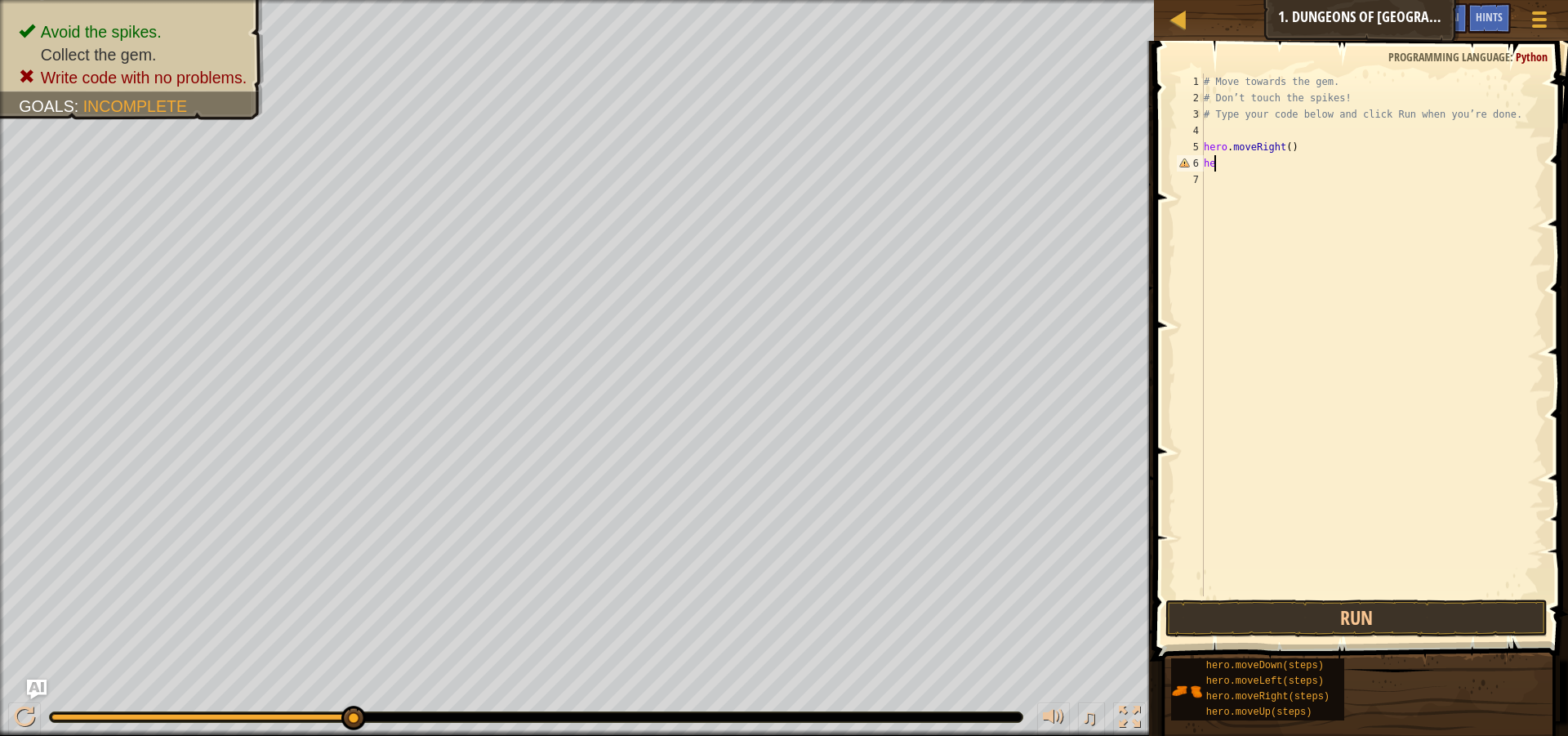
type textarea "h"
click at [1331, 169] on div "# Move towards the gem. # Don’t touch the spikes! # Type your code below and cl…" at bounding box center [1372, 335] width 343 height 523
click at [1306, 163] on div "# Move towards the gem. # Don’t touch the spikes! # Type your code below and cl…" at bounding box center [1372, 351] width 343 height 555
click at [1365, 605] on button "Run" at bounding box center [1356, 618] width 382 height 38
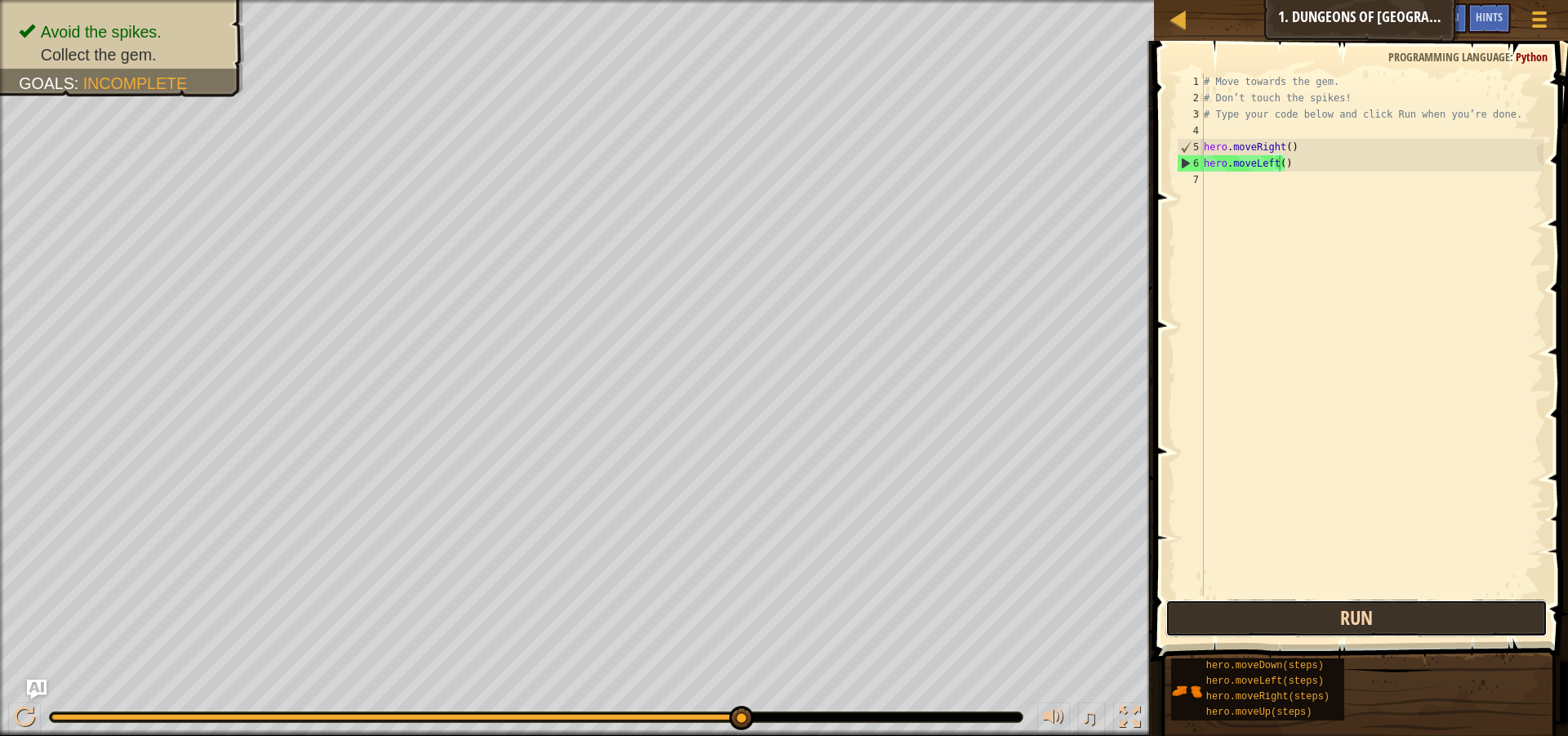
click at [1411, 617] on button "Run" at bounding box center [1356, 618] width 382 height 38
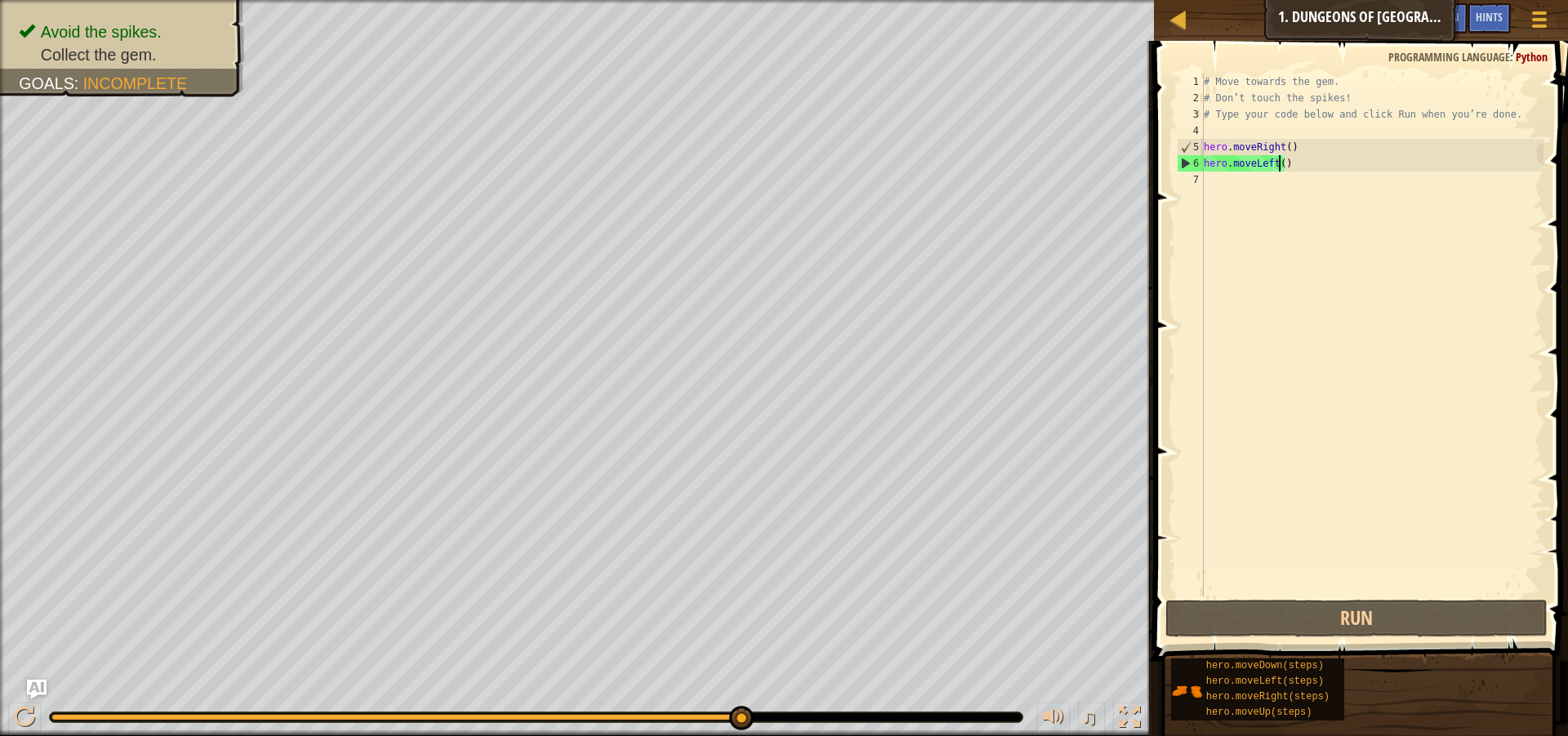
click at [1288, 161] on div "# Move towards the gem. # Don’t touch the spikes! # Type your code below and cl…" at bounding box center [1372, 351] width 343 height 555
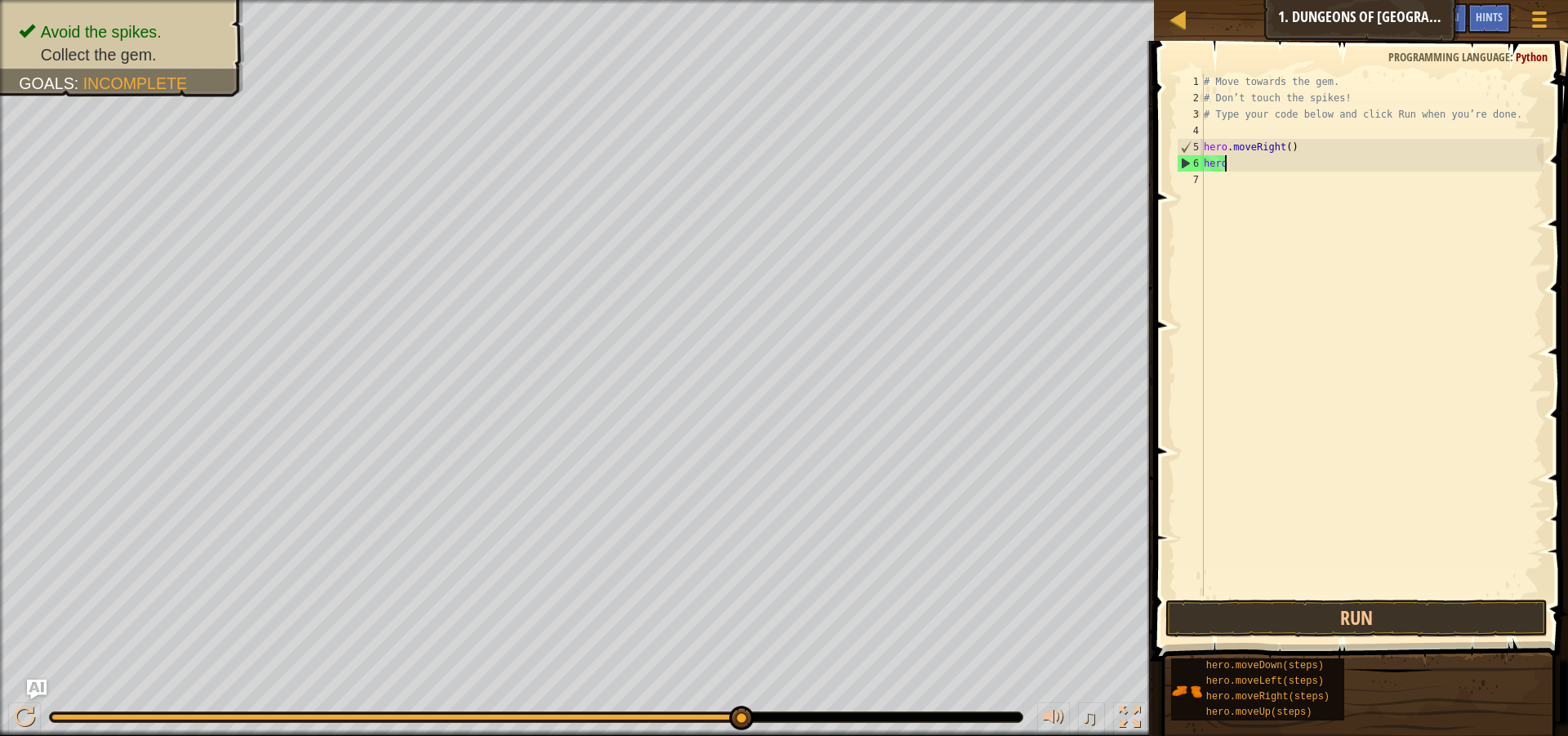
type textarea "h"
click at [1306, 178] on div "# Move towards the gem. # Don’t touch the spikes! # Type your code below and cl…" at bounding box center [1372, 351] width 343 height 555
type textarea "hero.moveDown()"
click at [1362, 620] on button "Run" at bounding box center [1356, 618] width 382 height 38
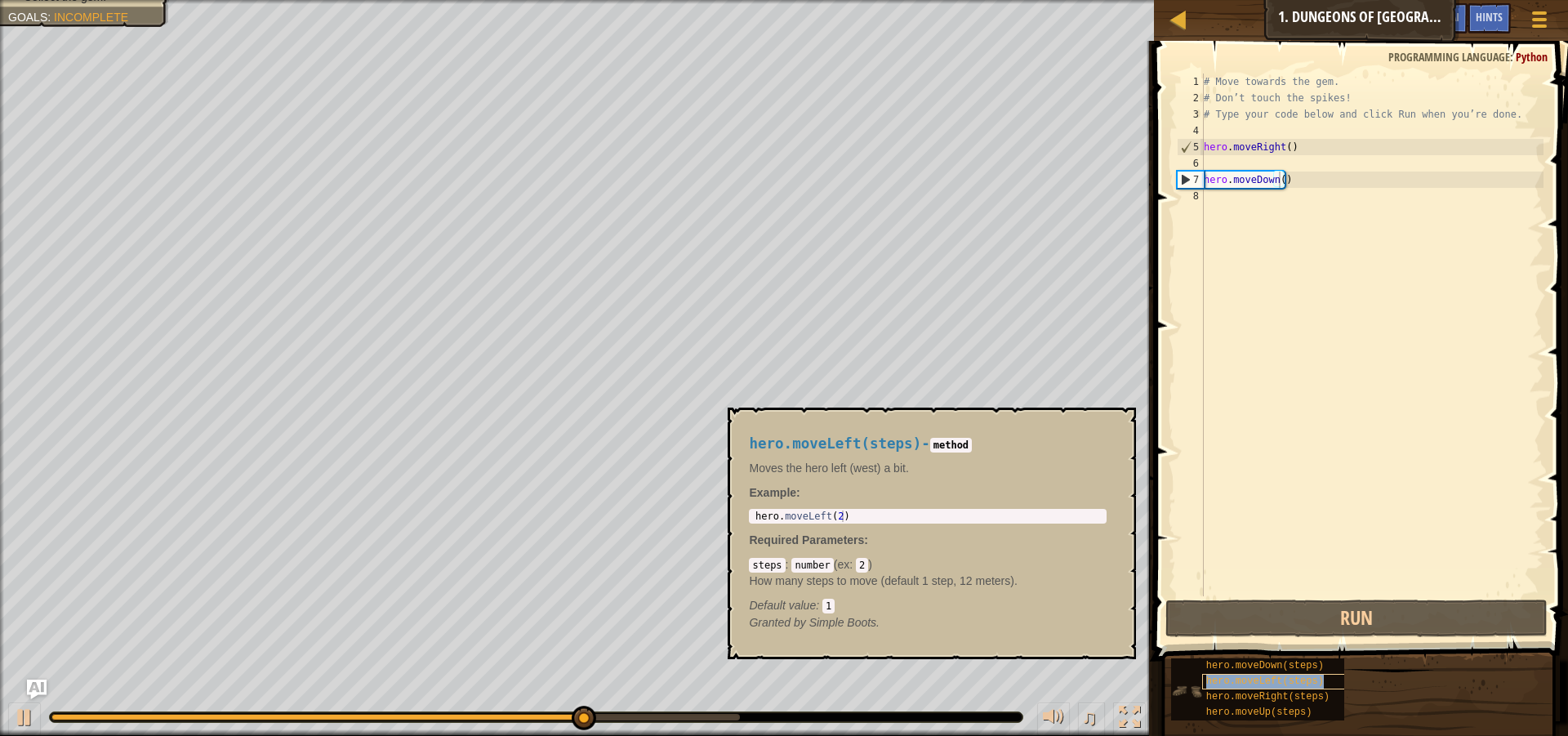
click at [1307, 685] on span "hero.moveLeft(steps)" at bounding box center [1265, 681] width 118 height 11
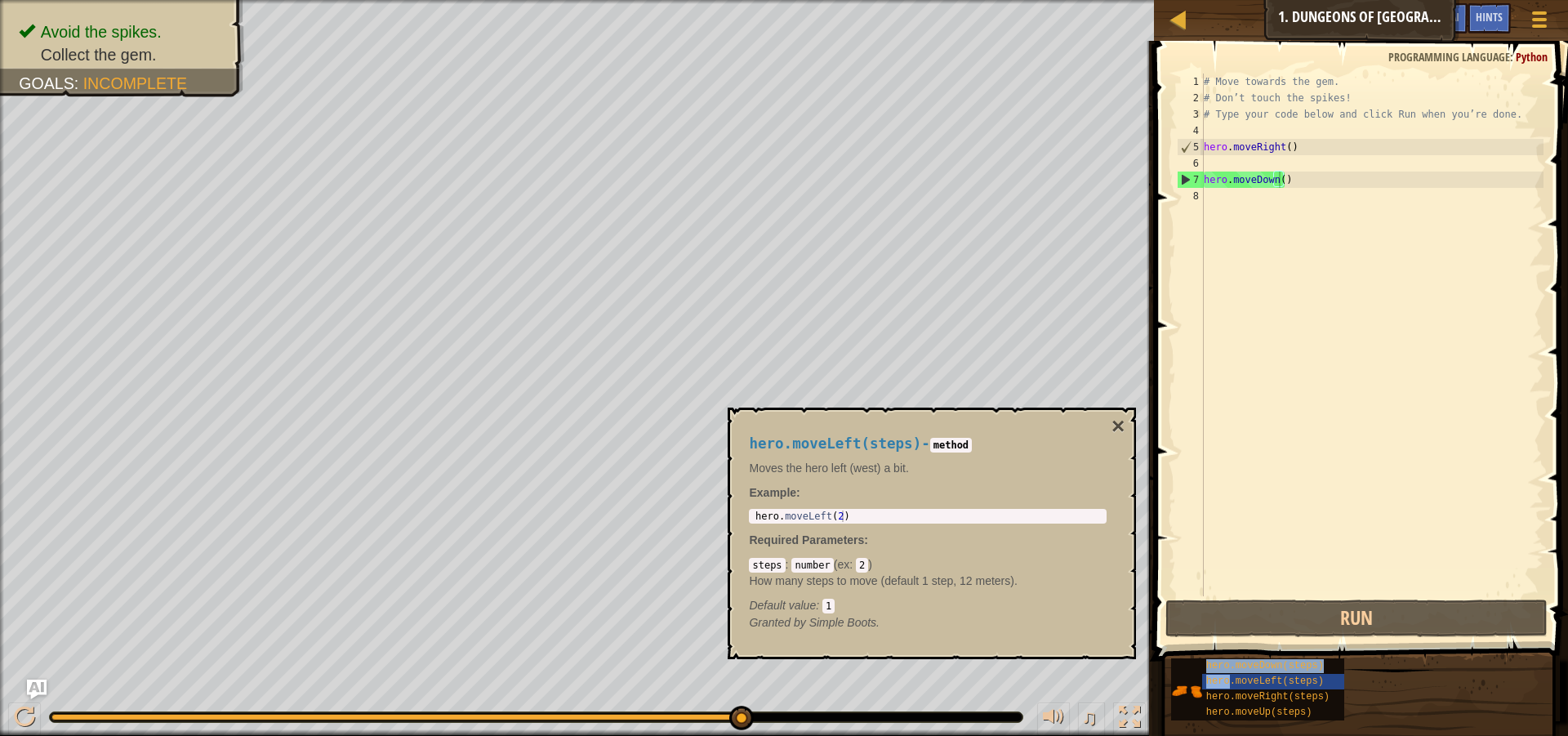
drag, startPoint x: 1307, startPoint y: 685, endPoint x: 1344, endPoint y: 533, distance: 156.4
click at [1344, 527] on div "Hints Videos hero.moveDown() 1 2 3 4 5 6 7 8 # Move towards the gem. # Don’t to…" at bounding box center [1358, 384] width 419 height 687
click at [1297, 675] on div "hero.moveLeft(steps)" at bounding box center [1280, 682] width 157 height 16
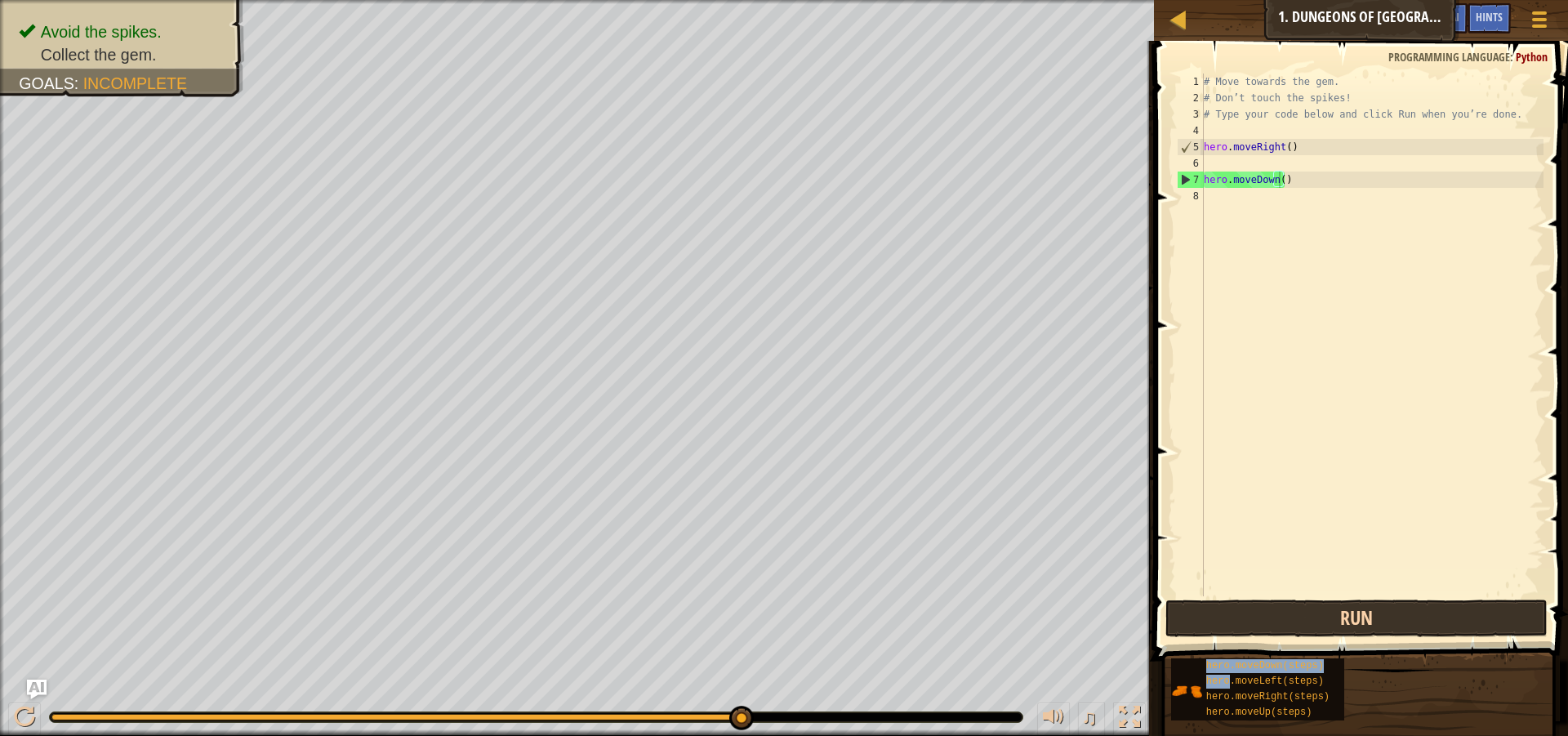
drag, startPoint x: 1297, startPoint y: 675, endPoint x: 1260, endPoint y: 612, distance: 73.1
click at [1272, 582] on div "Hints Videos hero.moveDown() 1 2 3 4 5 6 7 8 # Move towards the gem. # Don’t to…" at bounding box center [1358, 384] width 419 height 687
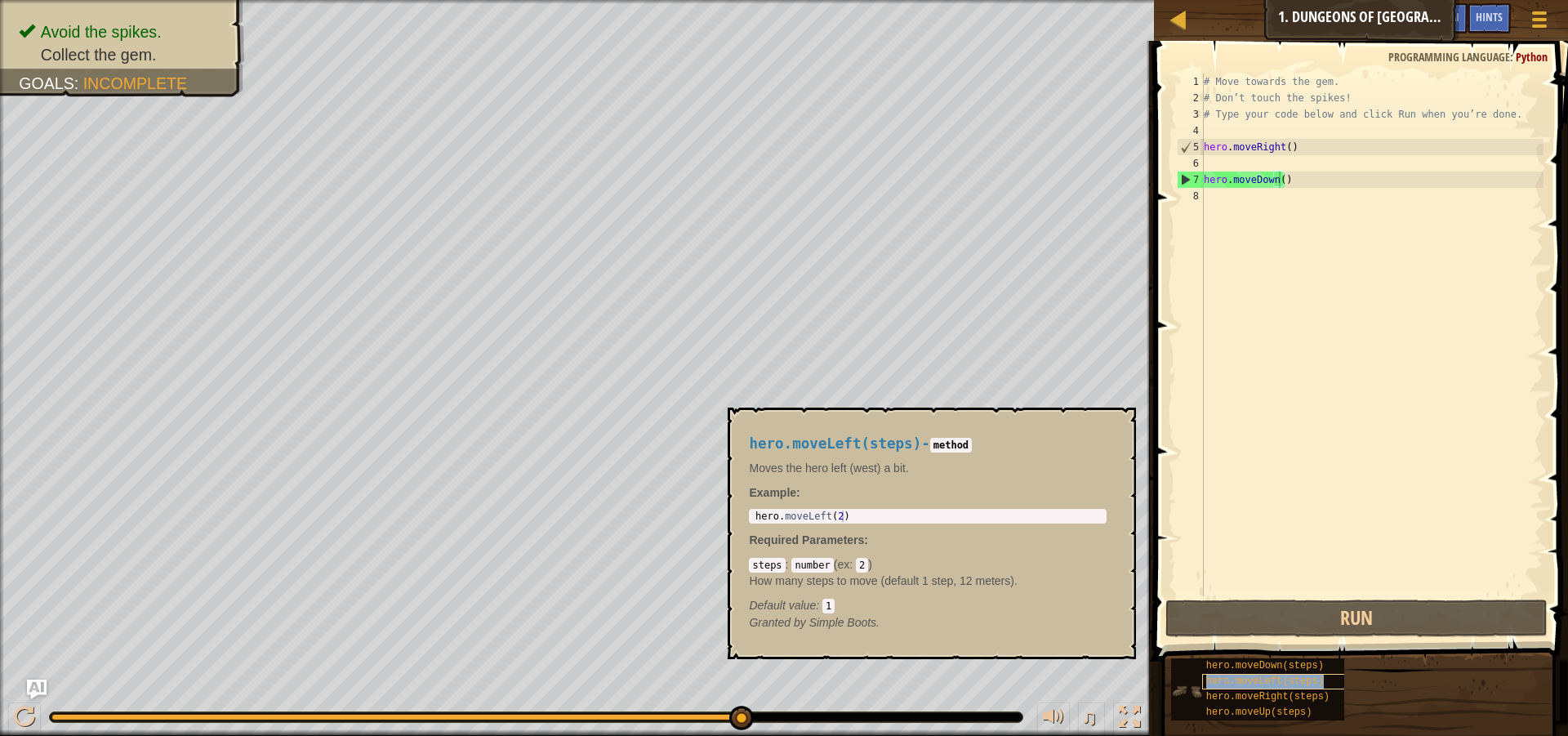
click at [1267, 677] on span "hero.moveLeft(steps)" at bounding box center [1265, 681] width 118 height 11
drag, startPoint x: 1267, startPoint y: 677, endPoint x: 1265, endPoint y: 517, distance: 160.0
click at [1265, 485] on div "Hints Videos hero.moveDown() 1 2 3 4 5 6 7 8 # Move towards the gem. # Don’t to…" at bounding box center [1358, 384] width 419 height 687
click at [1266, 537] on div "# Move towards the gem. # Don’t touch the spikes! # Type your code below and cl…" at bounding box center [1372, 351] width 343 height 555
click at [1270, 691] on span "hero.moveRight(steps)" at bounding box center [1268, 696] width 123 height 11
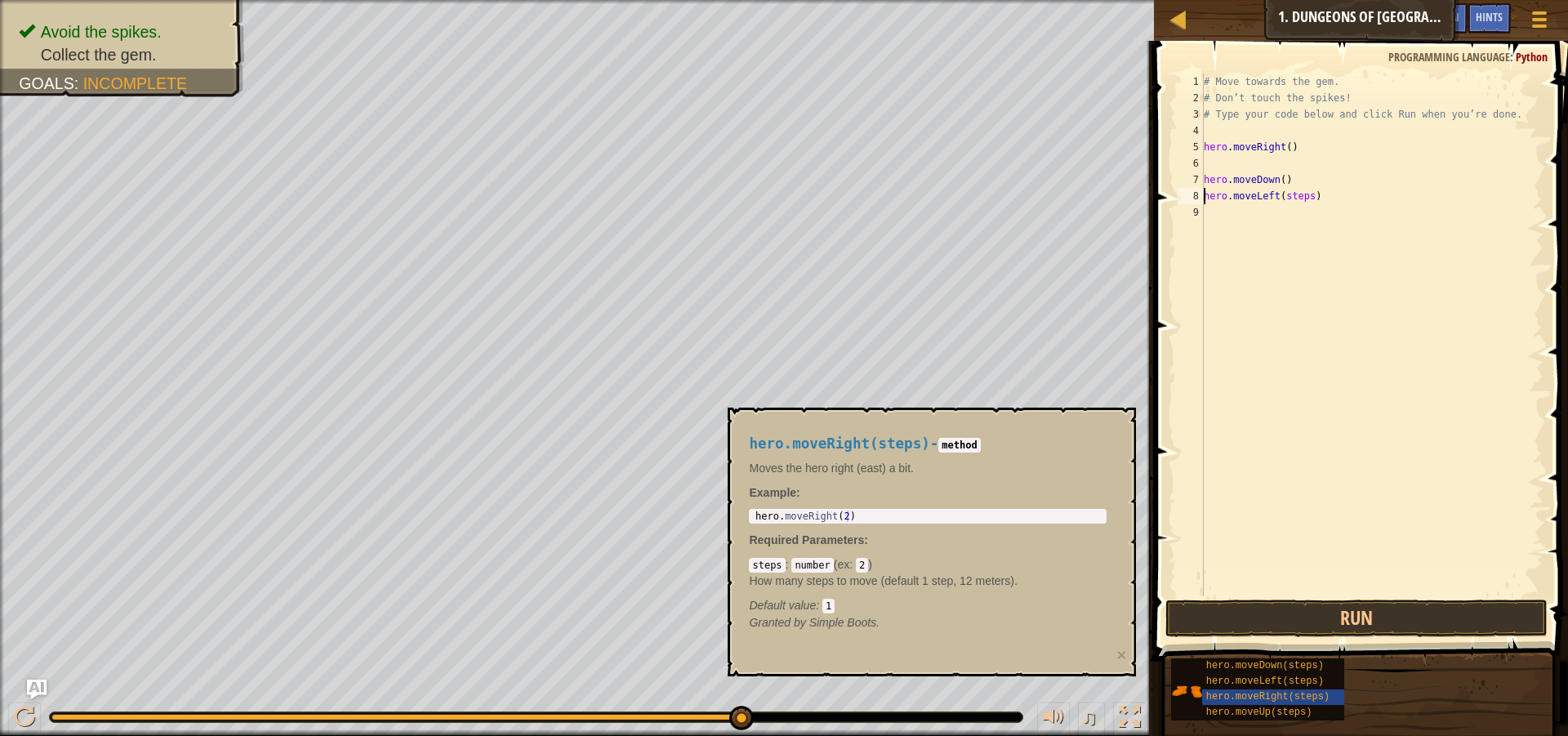
click at [1304, 194] on div "# Move towards the gem. # Don’t touch the spikes! # Type your code below and cl…" at bounding box center [1372, 351] width 343 height 555
type textarea "hero.moveLeft()"
click at [1310, 611] on button "Run" at bounding box center [1356, 618] width 382 height 38
